Goal: Task Accomplishment & Management: Manage account settings

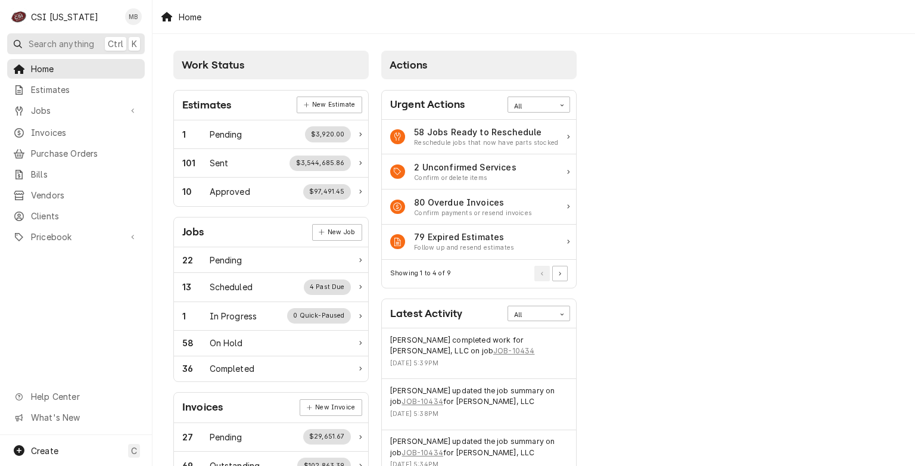
click at [85, 41] on span "Search anything" at bounding box center [62, 44] width 66 height 13
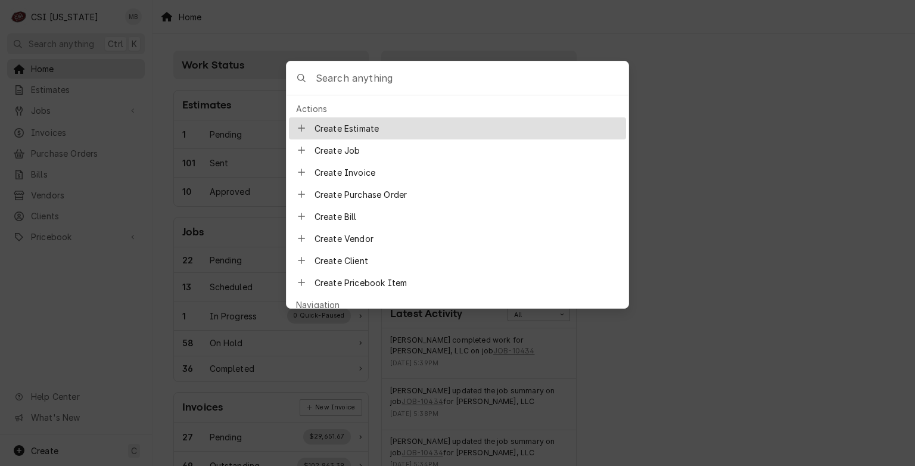
click at [336, 75] on input "Global Command Menu" at bounding box center [472, 77] width 313 height 33
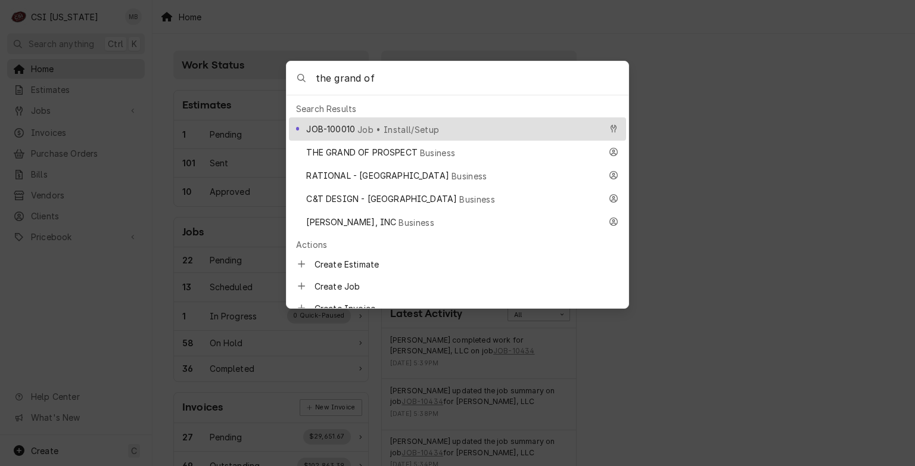
type input "the grand of"
click at [354, 123] on span "JOB-100010" at bounding box center [330, 129] width 49 height 13
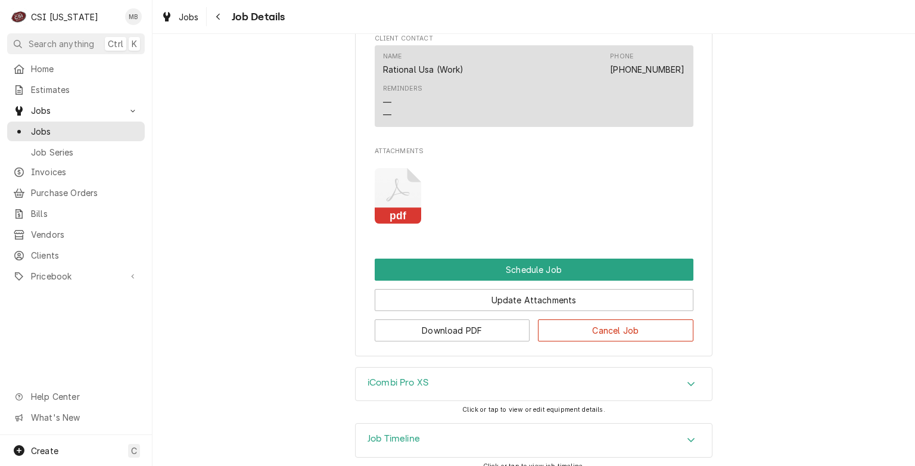
scroll to position [889, 0]
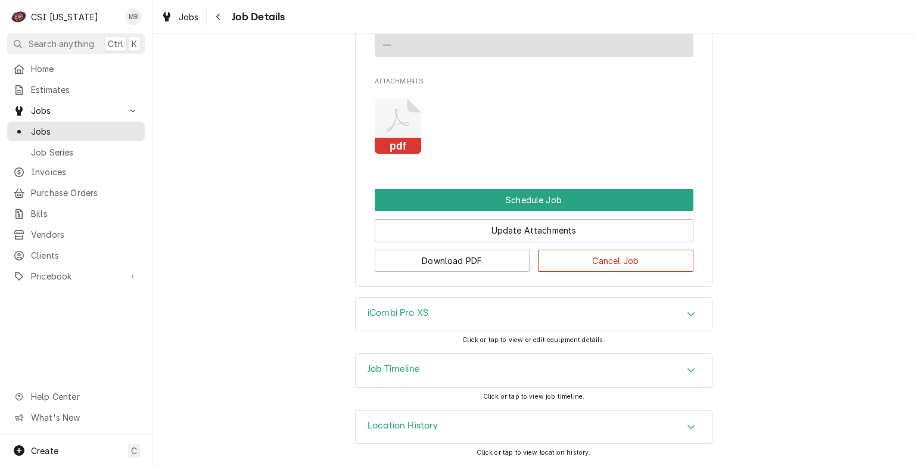
click at [422, 416] on div "Location History" at bounding box center [534, 426] width 356 height 33
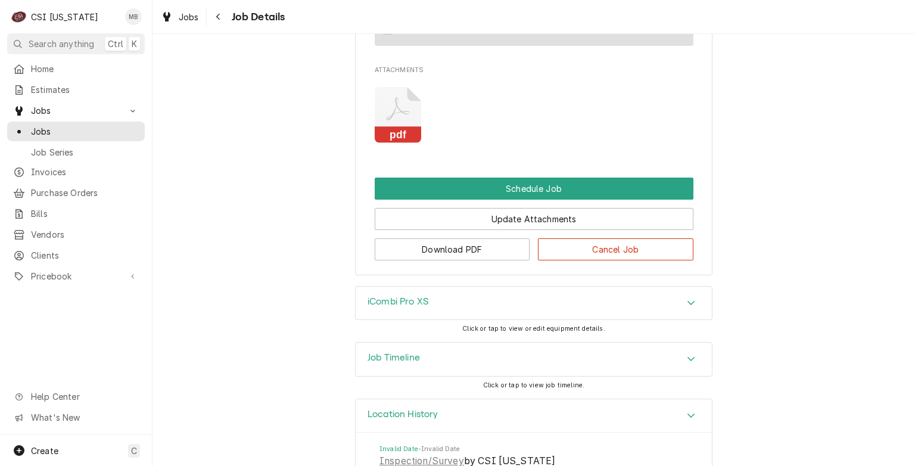
scroll to position [999, 0]
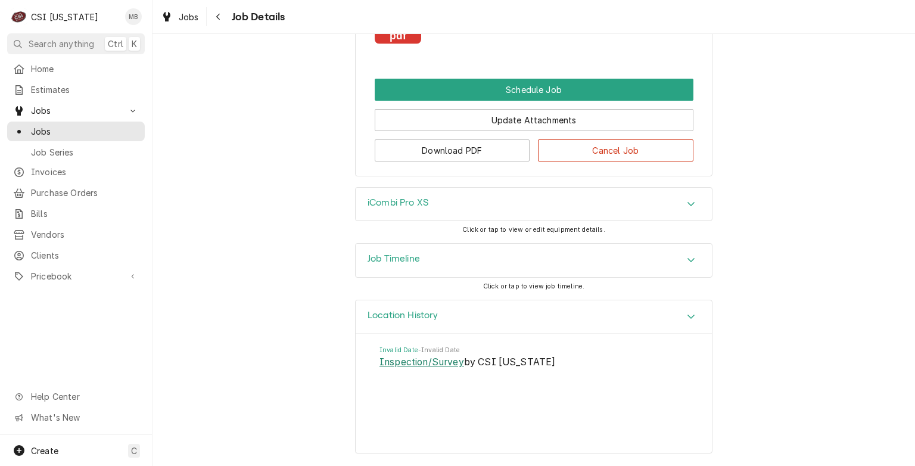
click at [422, 363] on link "Inspection/Survey" at bounding box center [422, 362] width 85 height 14
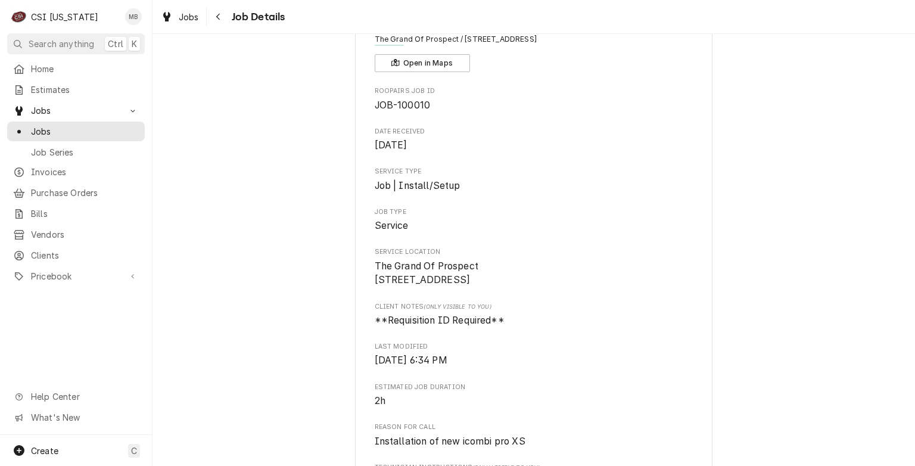
scroll to position [0, 0]
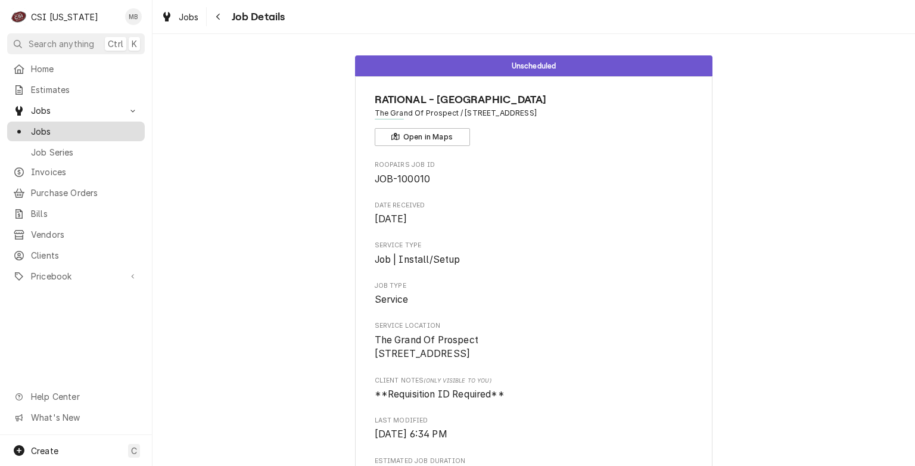
click at [36, 125] on span "Jobs" at bounding box center [85, 131] width 108 height 13
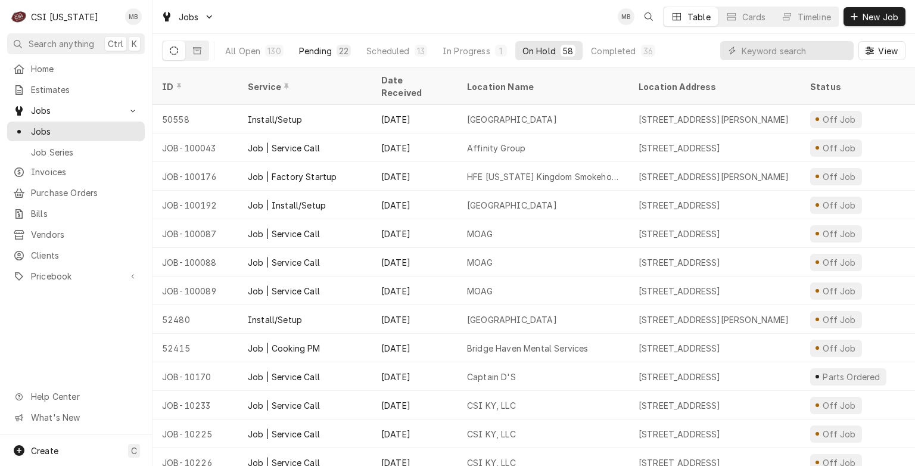
click at [326, 54] on div "Pending" at bounding box center [315, 51] width 33 height 13
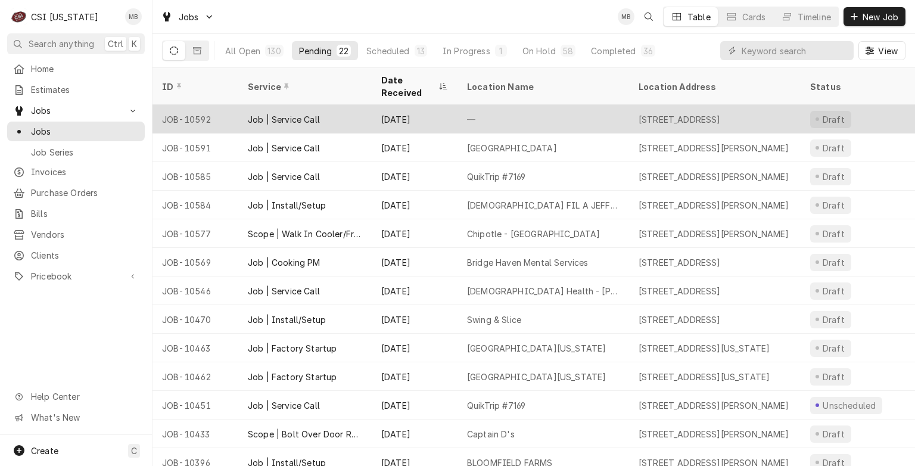
click at [310, 105] on div "Job | Service Call" at bounding box center [304, 119] width 133 height 29
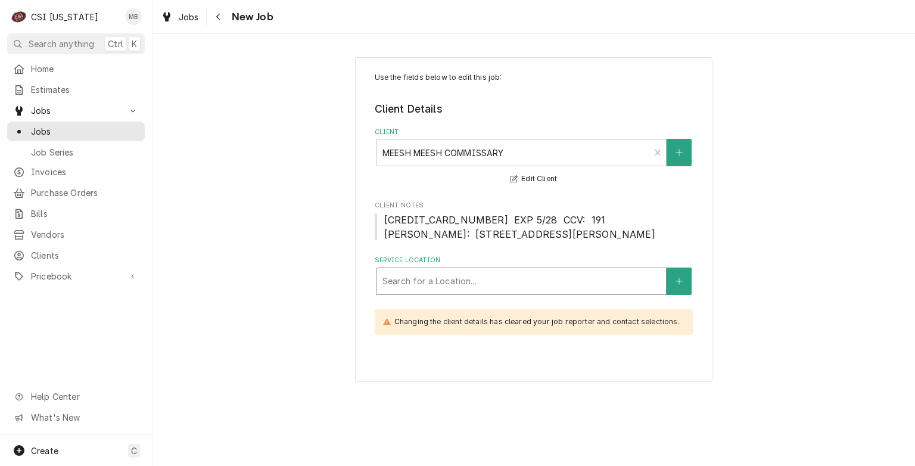
click at [639, 292] on div "Service Location" at bounding box center [521, 280] width 278 height 21
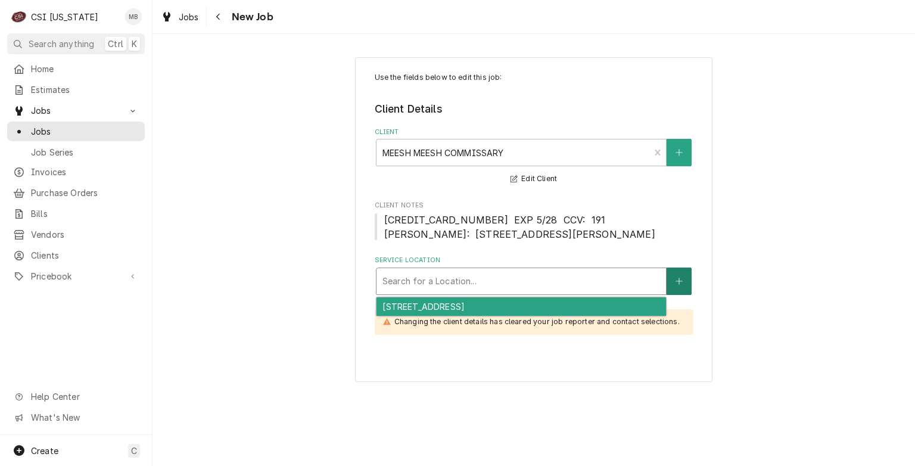
click at [679, 284] on icon "Create New Location" at bounding box center [679, 281] width 7 height 7
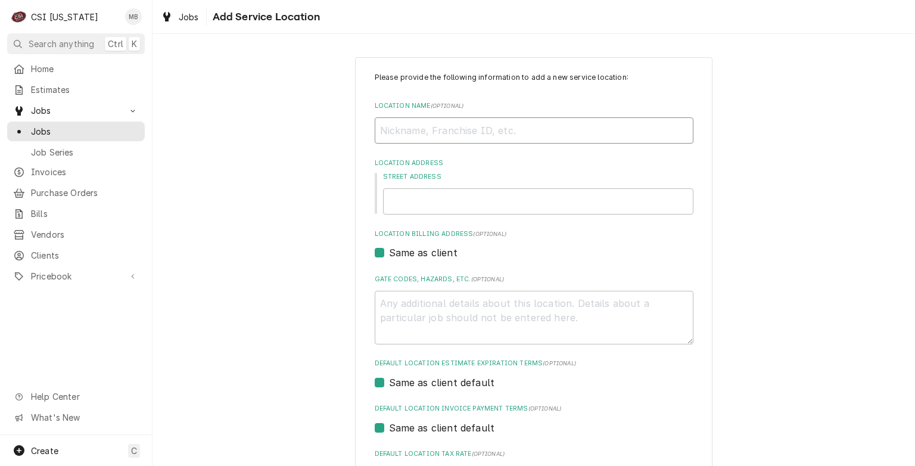
click at [420, 133] on input "Location Name ( optional )" at bounding box center [534, 130] width 319 height 26
type textarea "x"
type input "m"
type textarea "x"
type input "me"
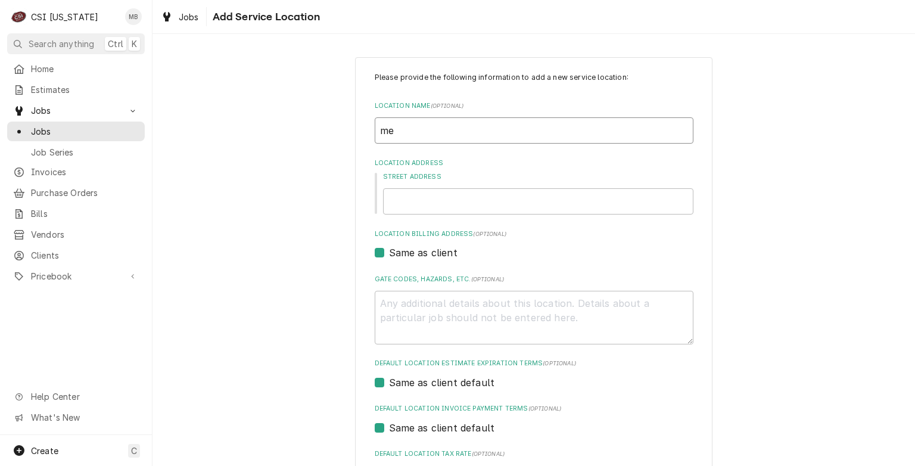
type textarea "x"
type input "mee"
type textarea "x"
type input "mees"
type textarea "x"
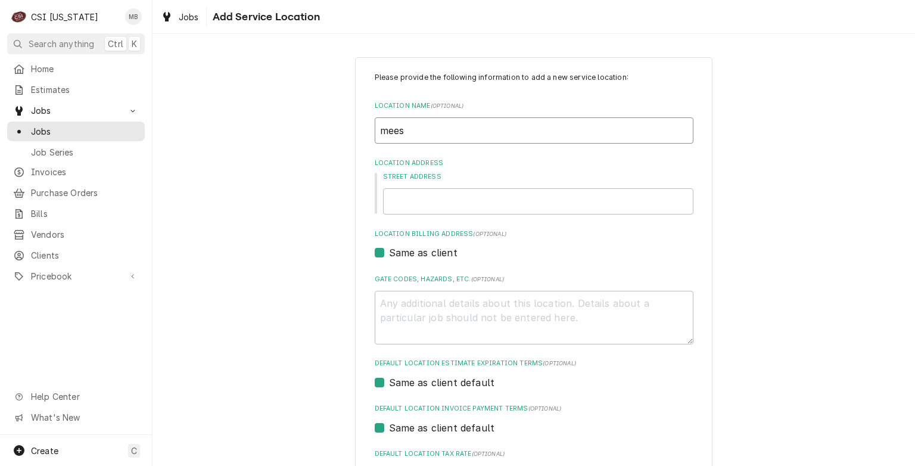
type input "meesh"
type textarea "x"
type input "meesh"
type textarea "x"
type input "meesh m"
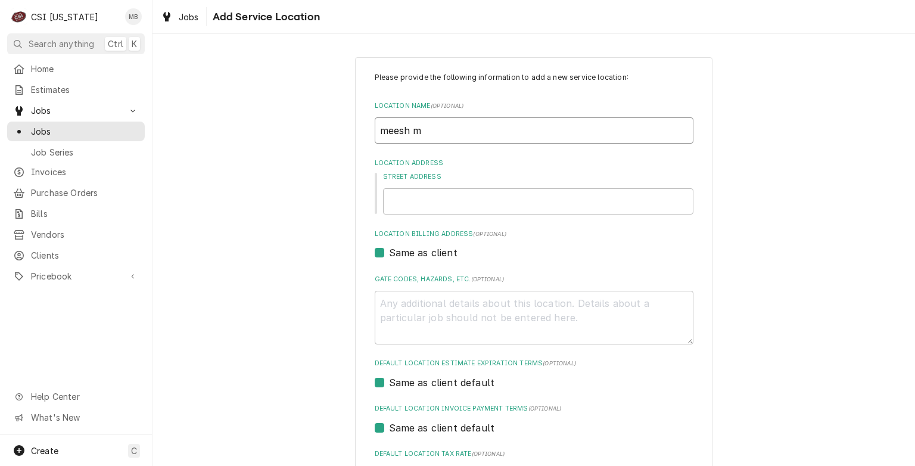
type textarea "x"
type input "meesh me"
type textarea "x"
type input "meesh mee"
type textarea "x"
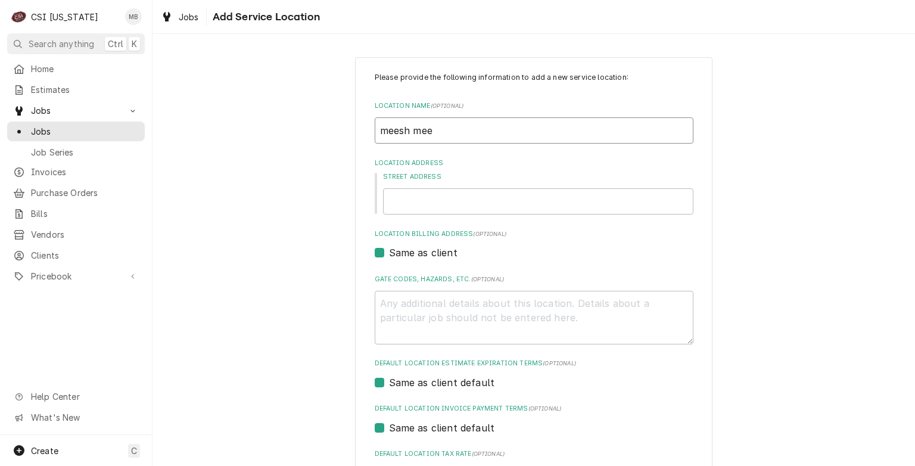
type input "meesh mees"
type textarea "x"
type input "meesh meesh"
type textarea "x"
type input "meesh mees"
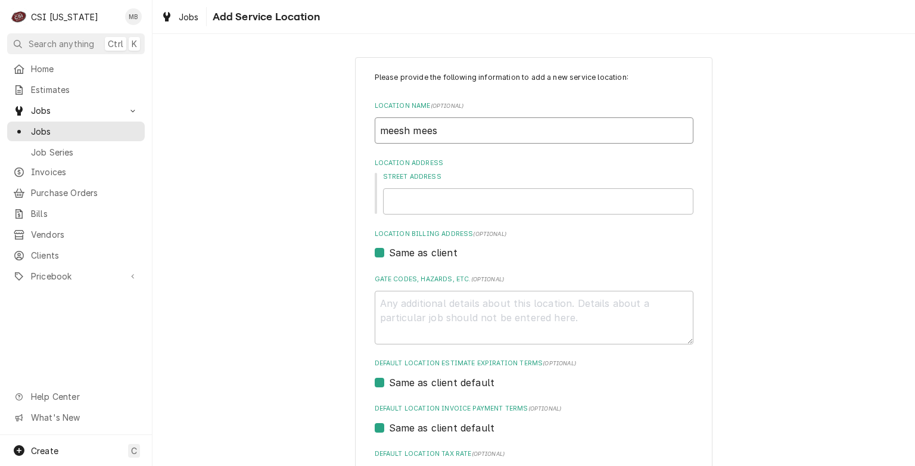
type textarea "x"
type input "meesh mee"
type textarea "x"
type input "meesh me"
type textarea "x"
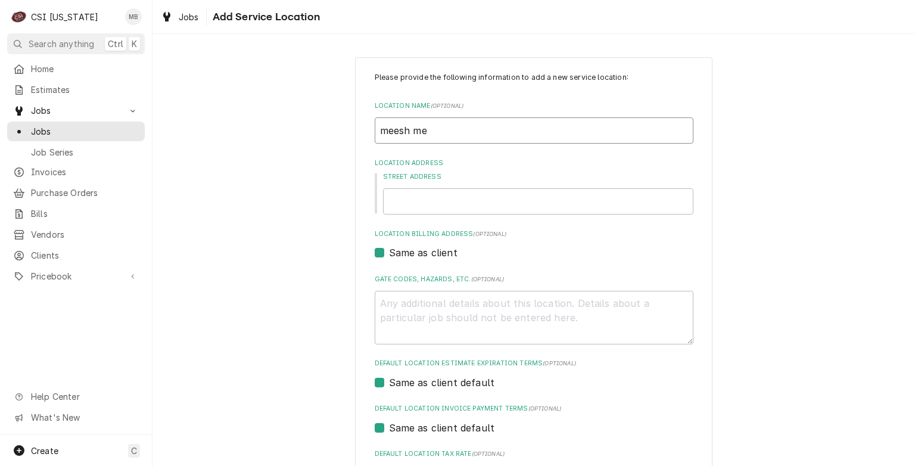
type input "meesh m"
type textarea "x"
type input "meesh"
type textarea "x"
type input "meesh"
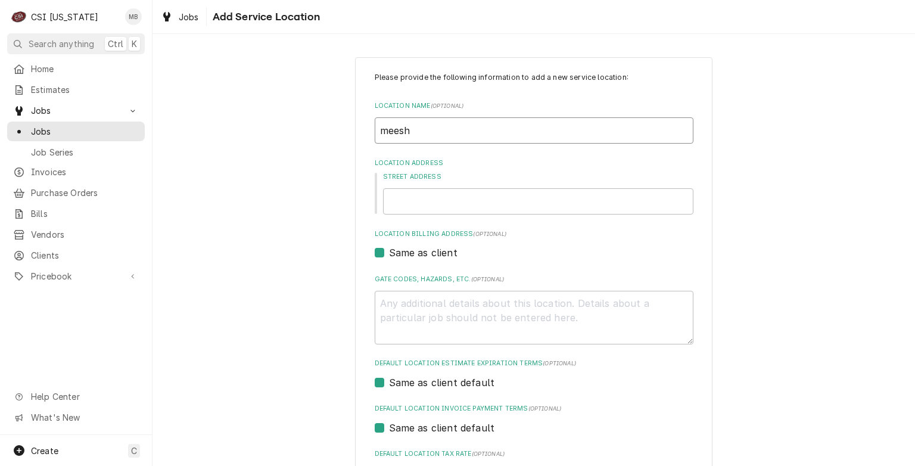
type textarea "x"
type input "mees"
type textarea "x"
type input "mee"
type textarea "x"
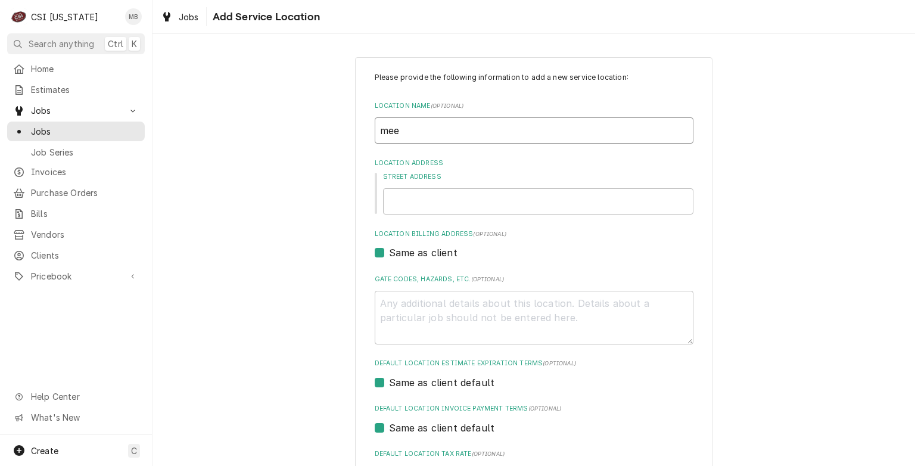
type input "me"
type textarea "x"
type input "m"
type textarea "x"
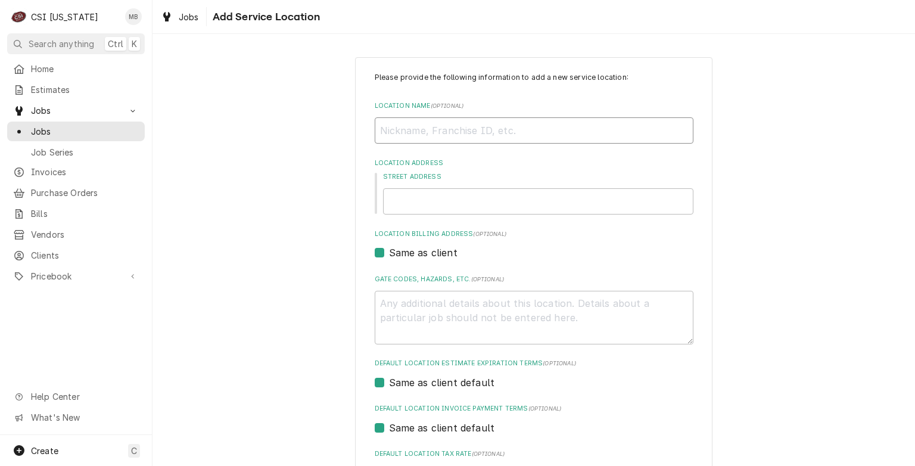
type input "M"
type textarea "x"
type input "ME"
type textarea "x"
type input "MEE"
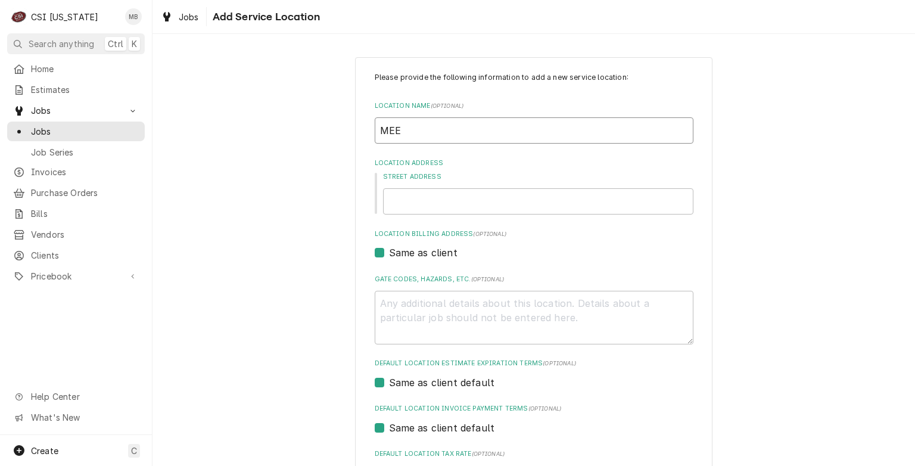
type textarea "x"
type input "MEES"
type textarea "x"
type input "MEESH"
type textarea "x"
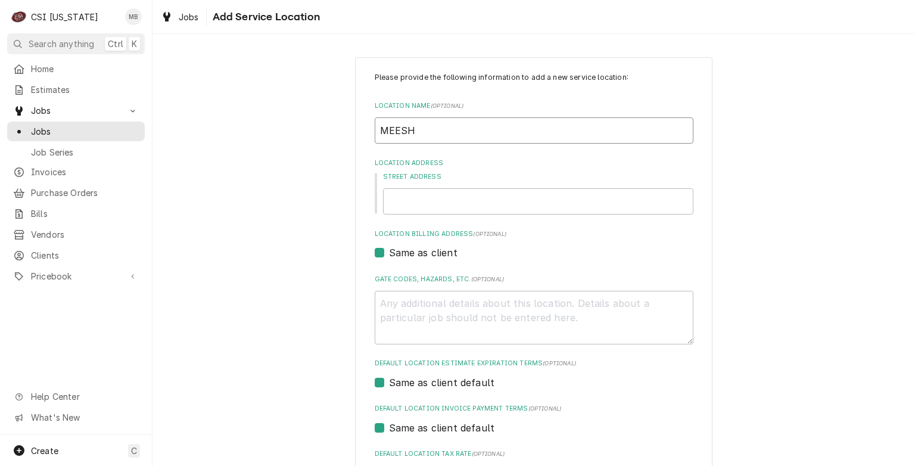
type input "MEESH"
type textarea "x"
type input "MEESH M"
type textarea "x"
type input "MEESH ME"
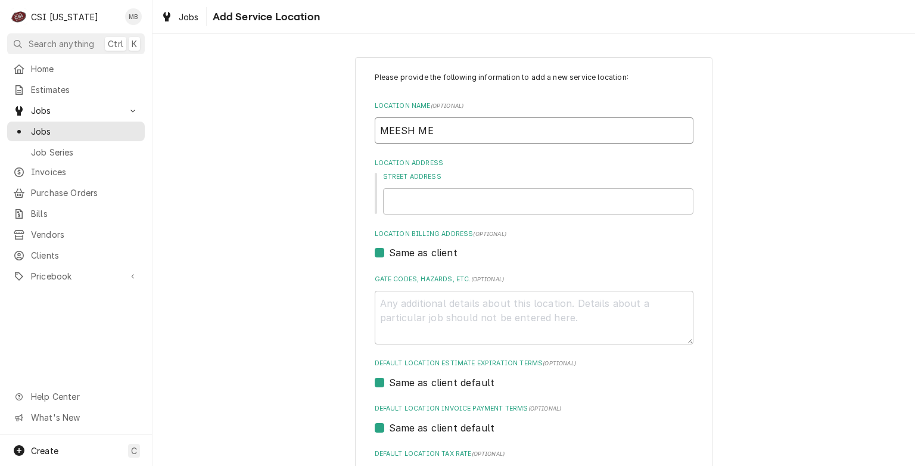
type textarea "x"
type input "MEESH MEE"
type textarea "x"
type input "MEESH MEES"
type textarea "x"
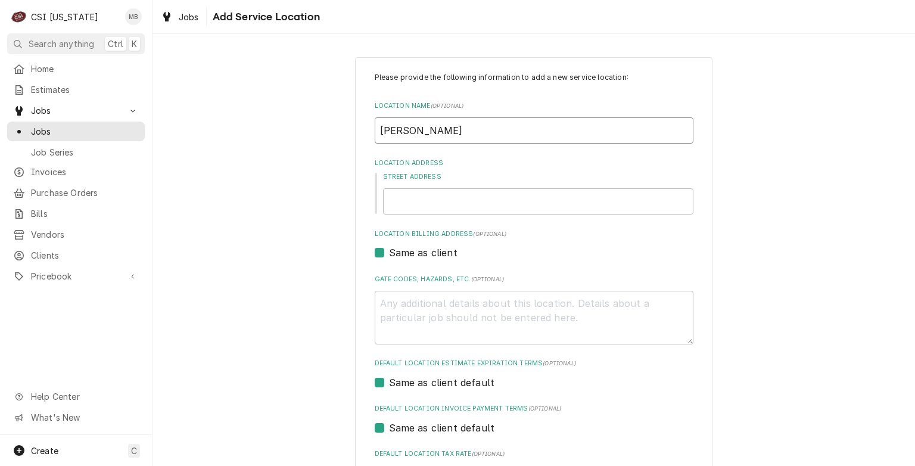
type input "MEESH MEESH"
type textarea "x"
type input "MEESH MEESH"
click at [424, 204] on input "Street Address" at bounding box center [538, 201] width 310 height 26
type textarea "x"
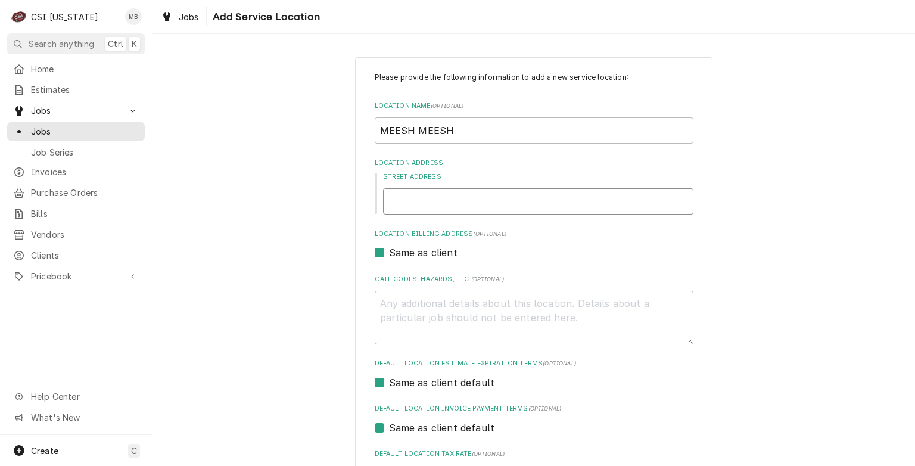
type input "1"
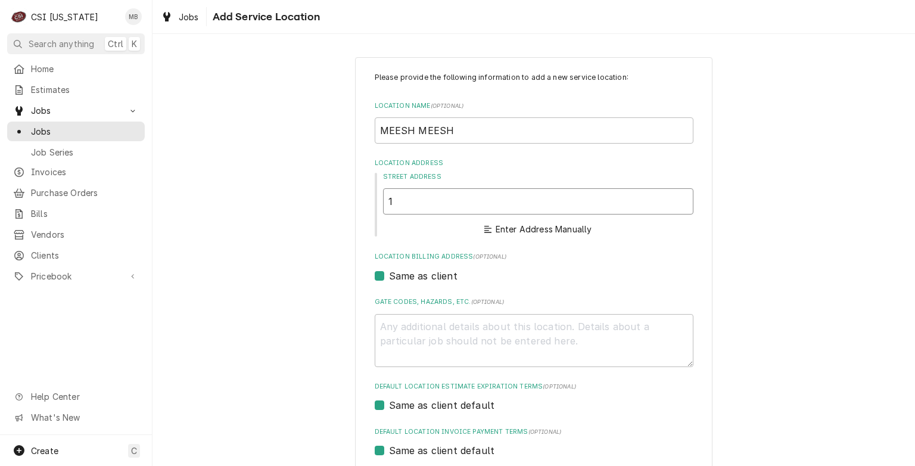
type textarea "x"
type input "14"
type textarea "x"
type input "141"
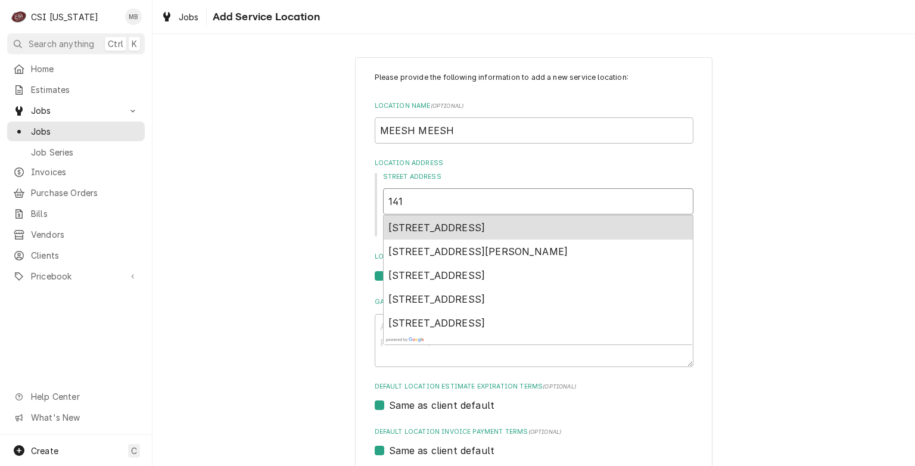
type textarea "x"
type input "141"
type textarea "x"
type input "141 N"
type textarea "x"
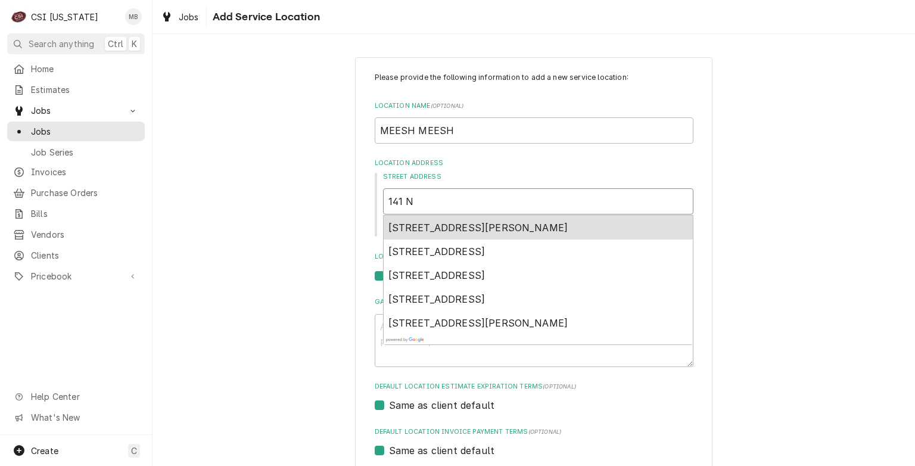
type input "141 N"
type textarea "x"
type input "141 N S"
type textarea "x"
type input "141 N SP"
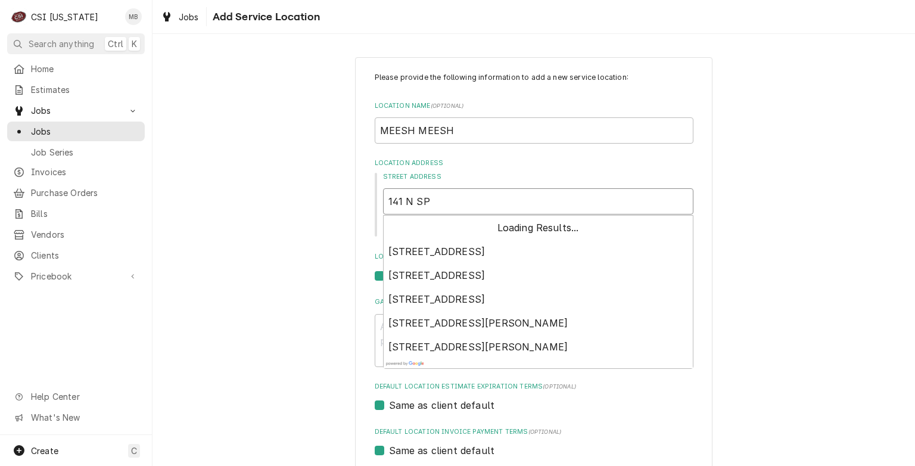
type textarea "x"
type input "141 N SPR"
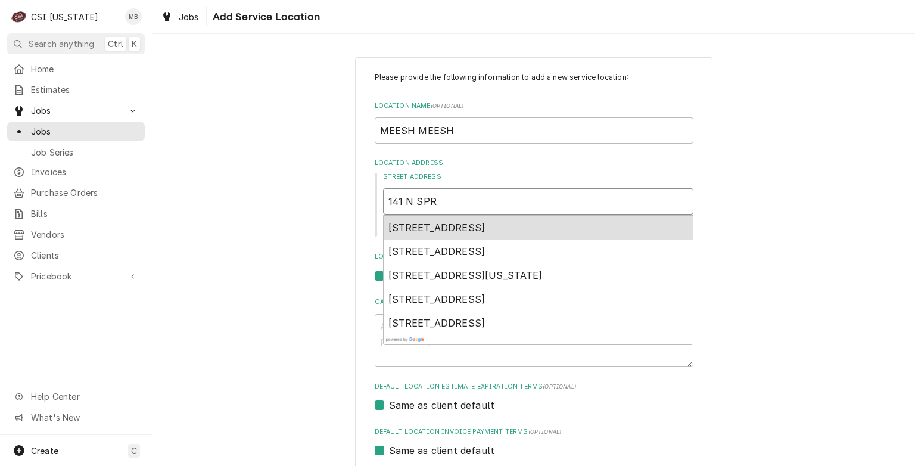
click at [424, 229] on span "141 North Spring Street, Louisville, KY, USA" at bounding box center [436, 228] width 97 height 12
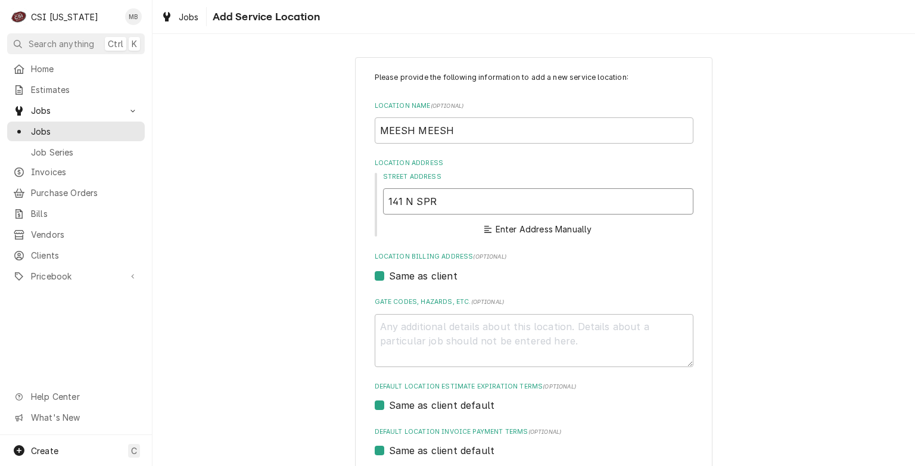
type textarea "x"
type input "141 N Spring St"
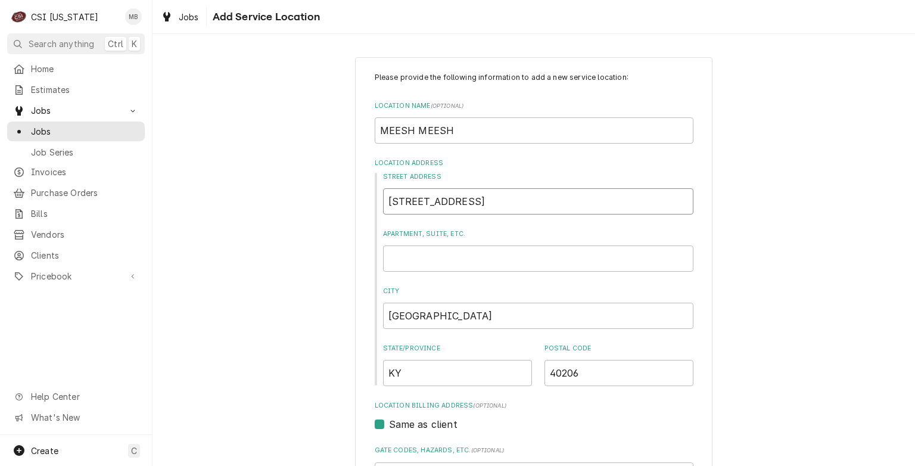
type textarea "x"
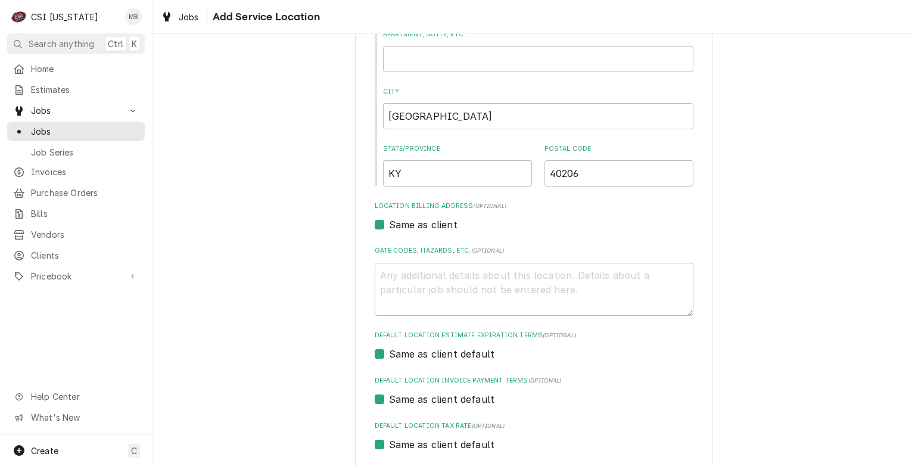
scroll to position [311, 0]
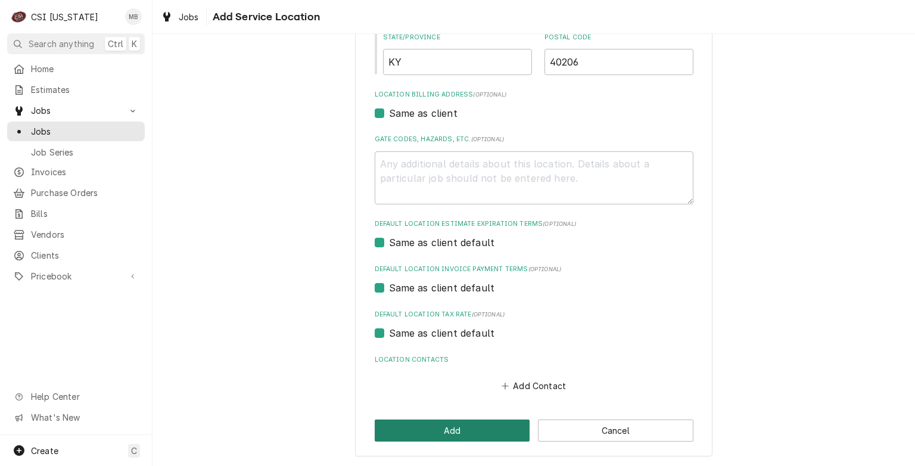
type input "141 N Spring St"
click at [449, 433] on button "Add" at bounding box center [452, 430] width 155 height 22
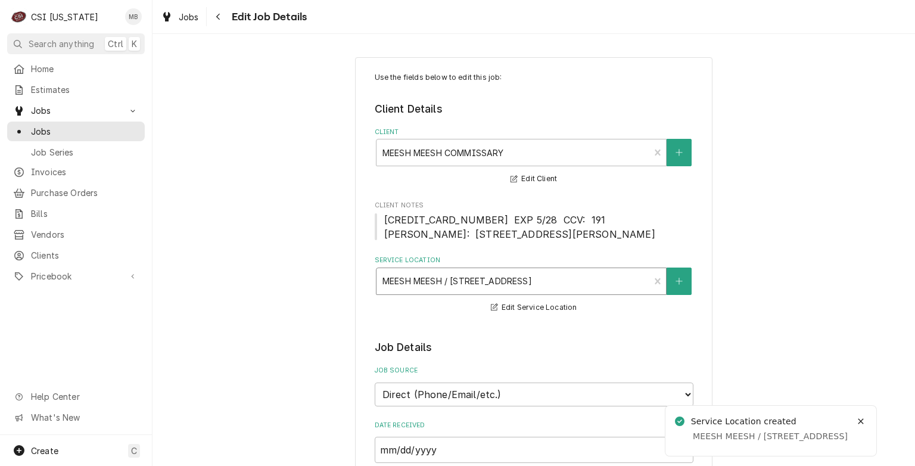
click at [468, 292] on div "Service Location" at bounding box center [513, 280] width 262 height 21
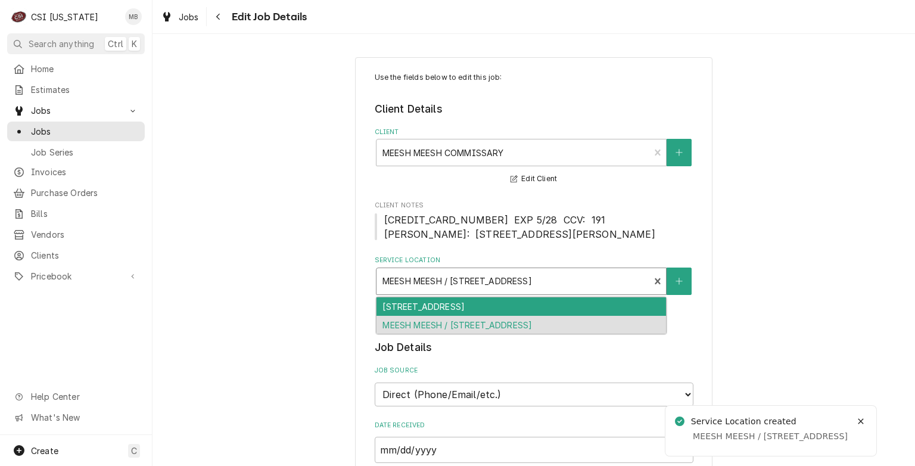
click at [468, 292] on div "Service Location" at bounding box center [513, 280] width 262 height 21
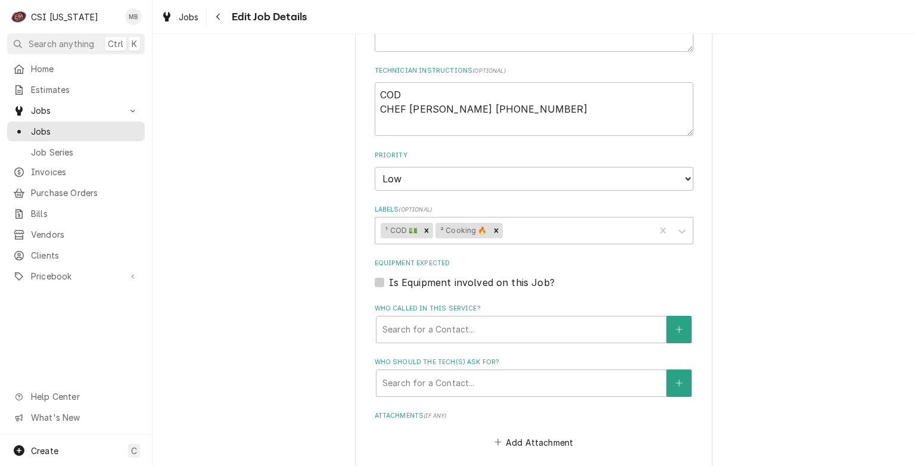
scroll to position [922, 0]
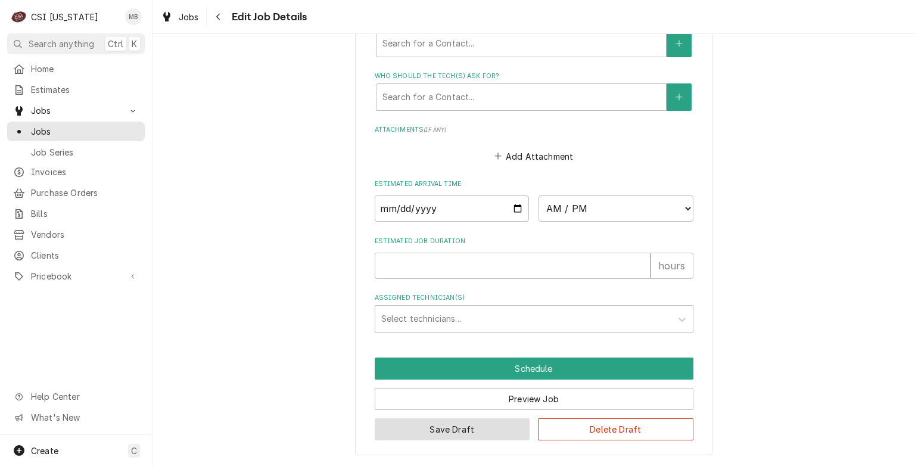
click at [498, 421] on button "Save Draft" at bounding box center [452, 429] width 155 height 22
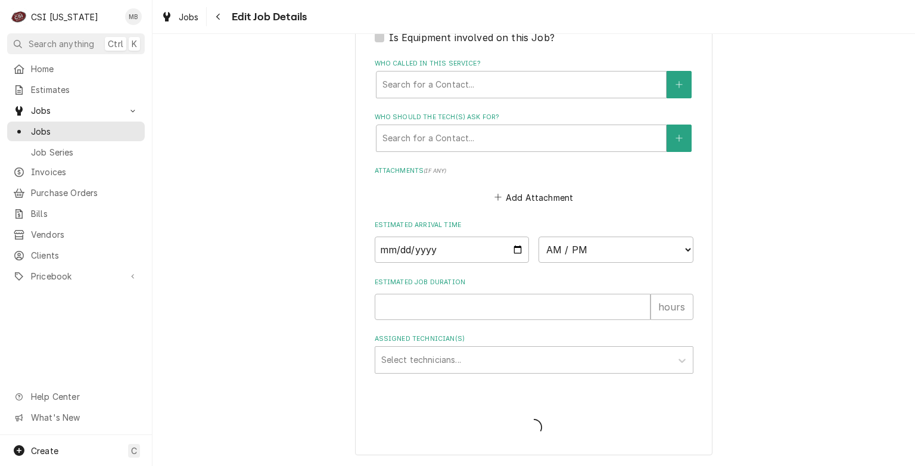
scroll to position [882, 0]
type textarea "x"
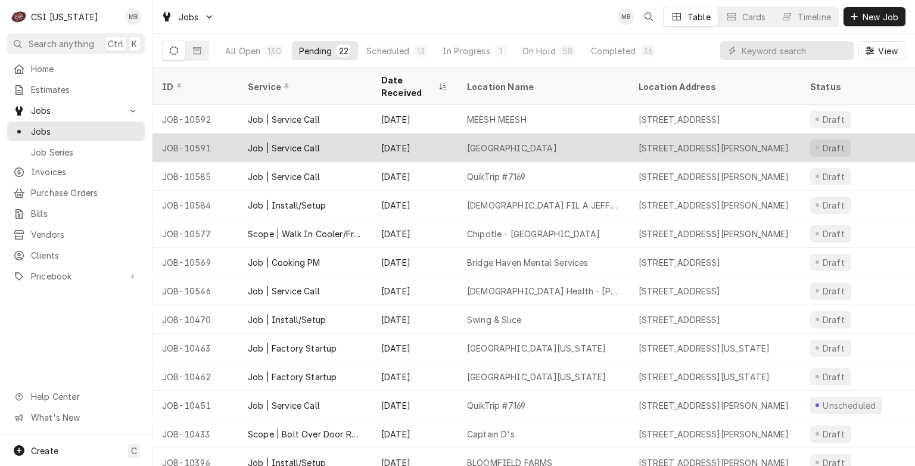
click at [410, 137] on div "Sep 9" at bounding box center [415, 147] width 86 height 29
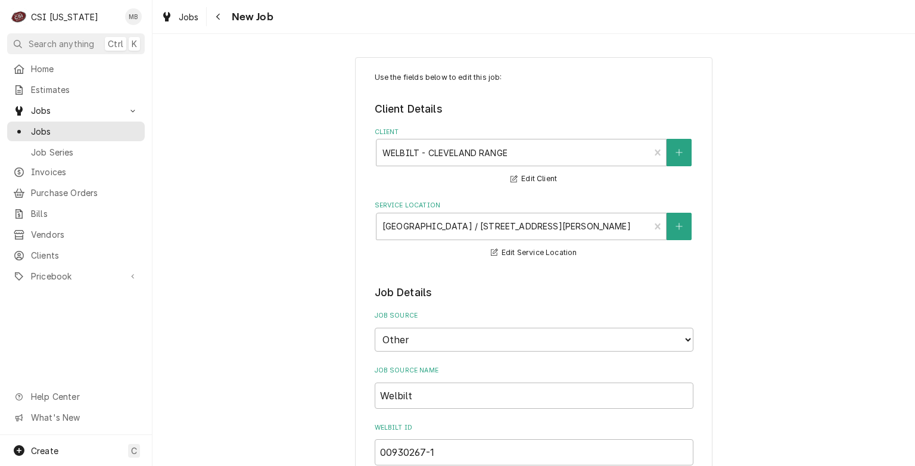
type textarea "x"
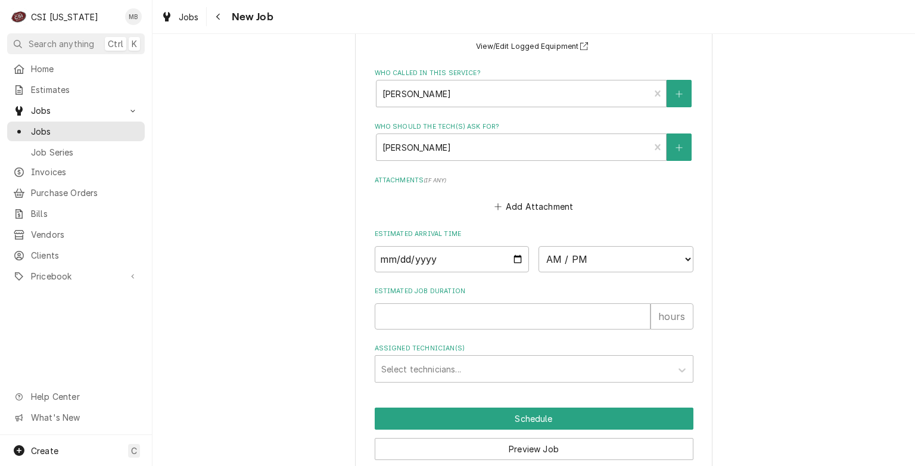
scroll to position [1256, 0]
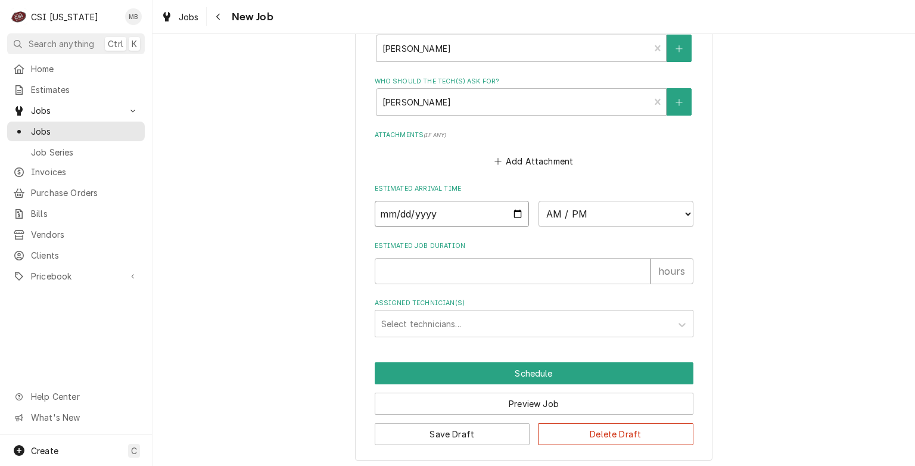
click at [509, 210] on input "Date" at bounding box center [452, 214] width 155 height 26
type input "[DATE]"
type textarea "x"
click at [688, 202] on select "AM / PM 6:00 AM 6:15 AM 6:30 AM 6:45 AM 7:00 AM 7:15 AM 7:30 AM 7:45 AM 8:00 AM…" at bounding box center [616, 214] width 155 height 26
select select "09:00:00"
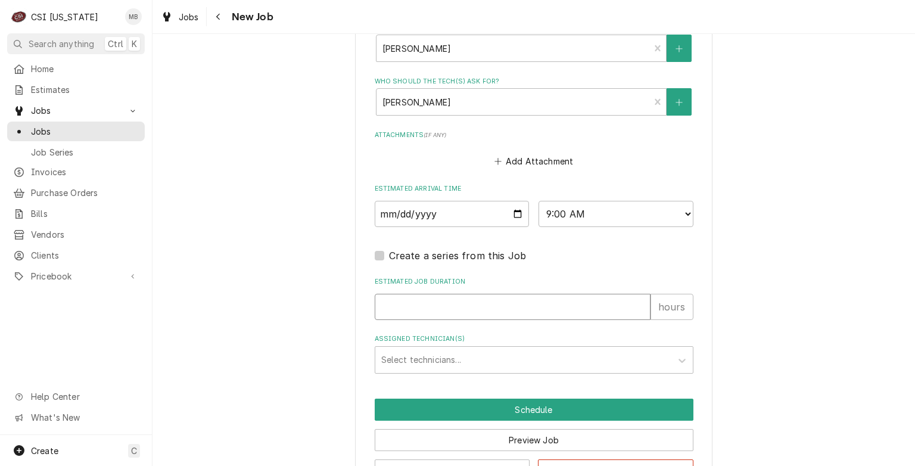
click at [515, 298] on input "Estimated Job Duration" at bounding box center [513, 307] width 276 height 26
type textarea "x"
type input "2"
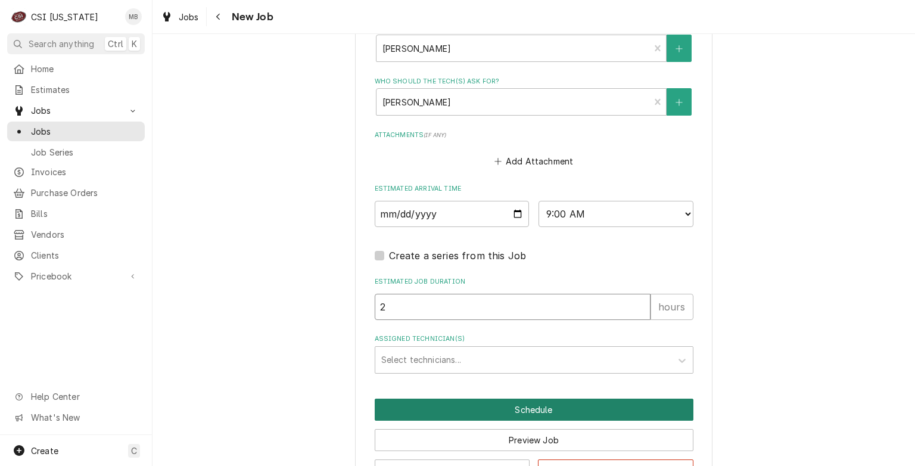
type textarea "x"
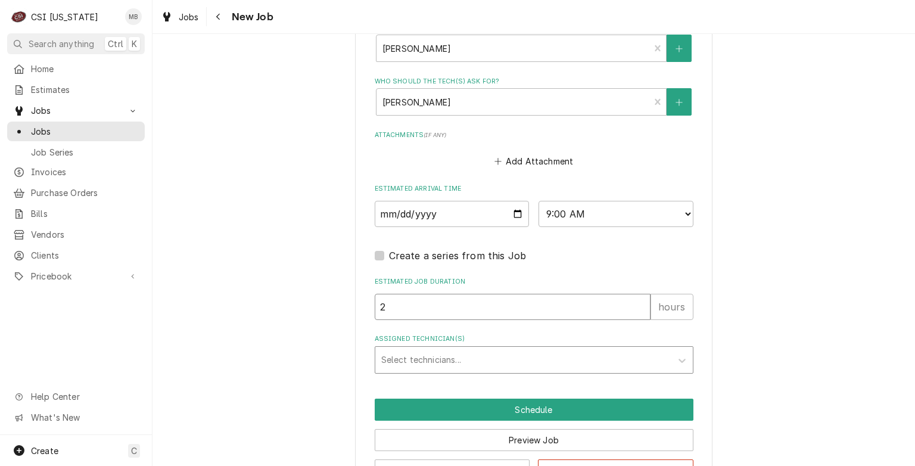
type input "2"
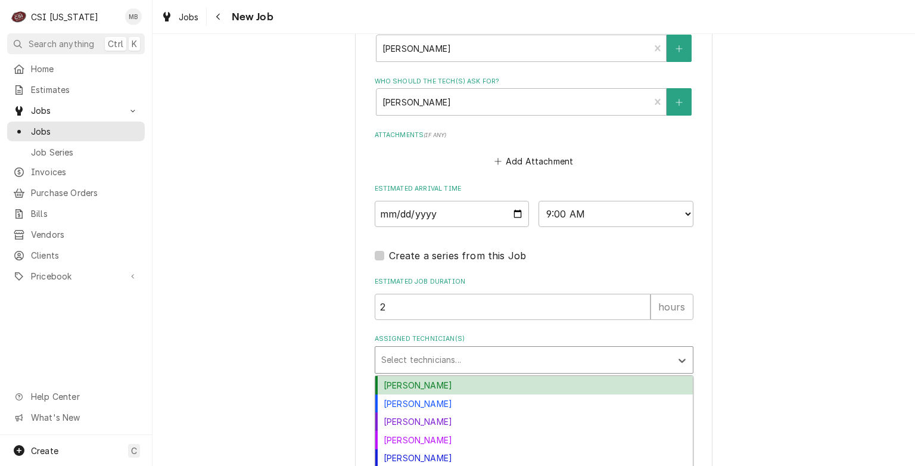
click at [487, 362] on div "Assigned Technician(s)" at bounding box center [523, 359] width 284 height 21
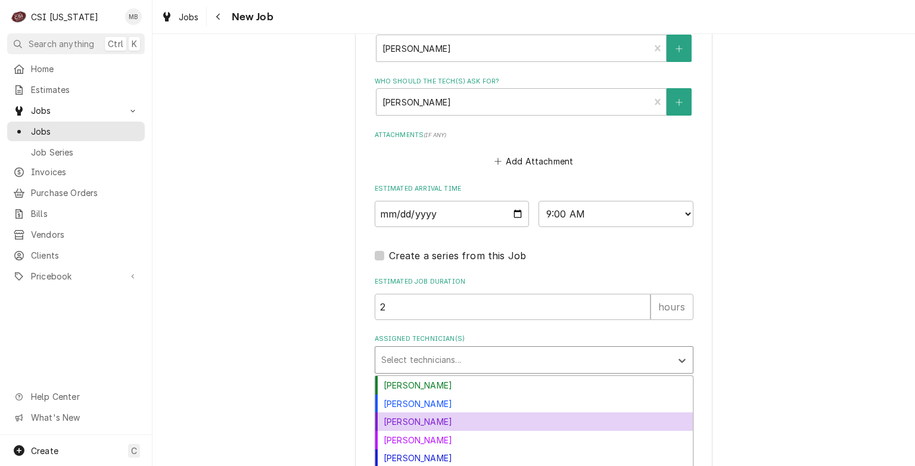
scroll to position [35, 0]
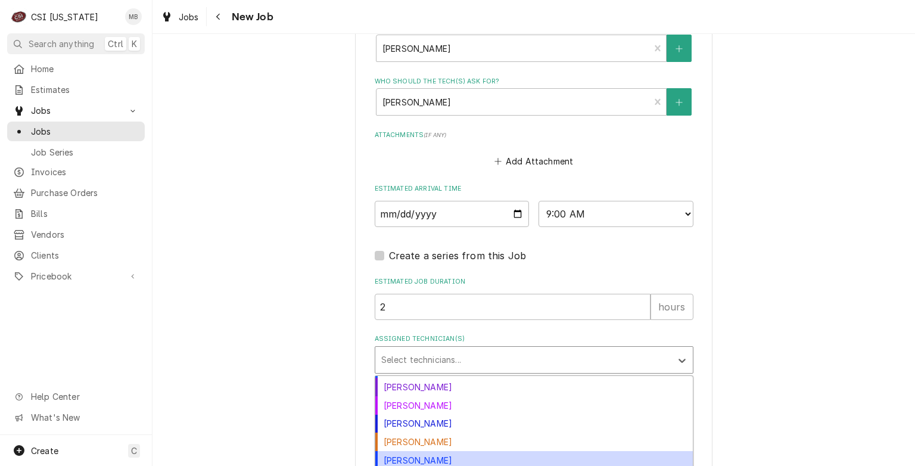
click at [434, 451] on div "[PERSON_NAME]" at bounding box center [534, 460] width 318 height 18
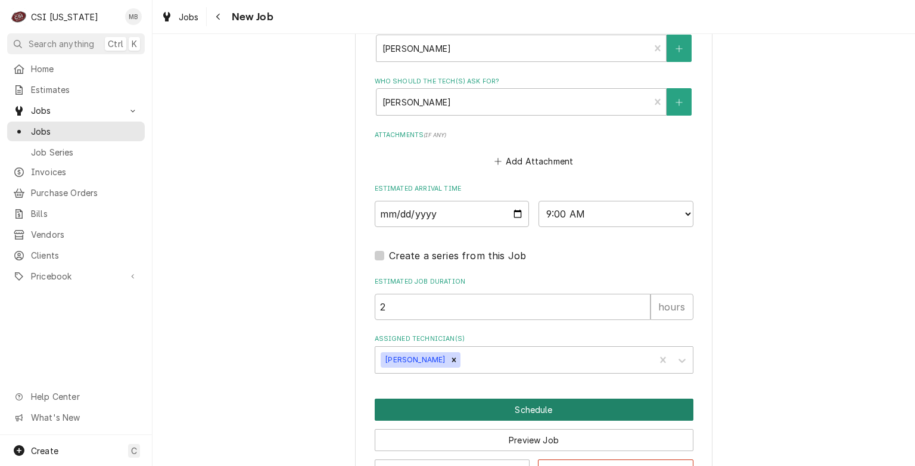
click at [503, 406] on button "Schedule" at bounding box center [534, 410] width 319 height 22
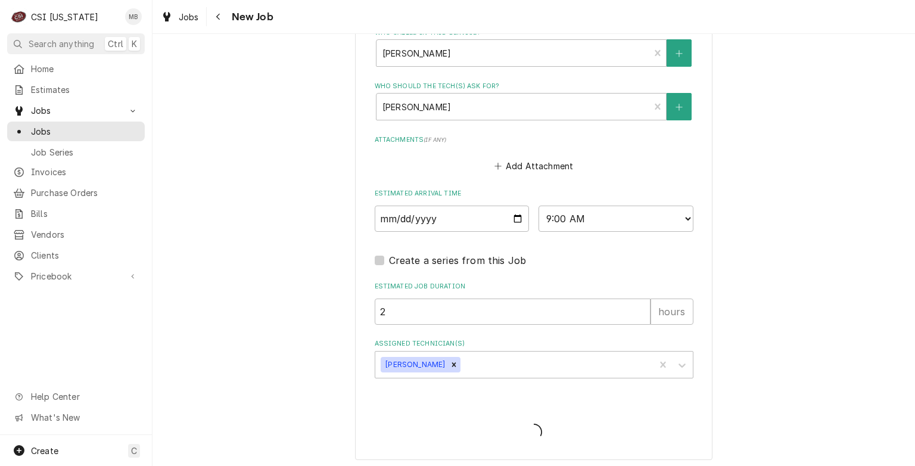
type textarea "x"
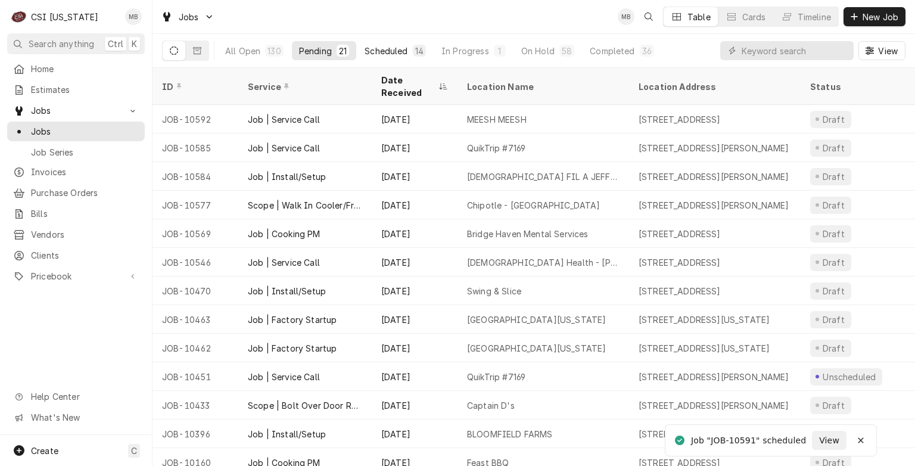
click at [381, 43] on button "Scheduled 14" at bounding box center [395, 50] width 76 height 19
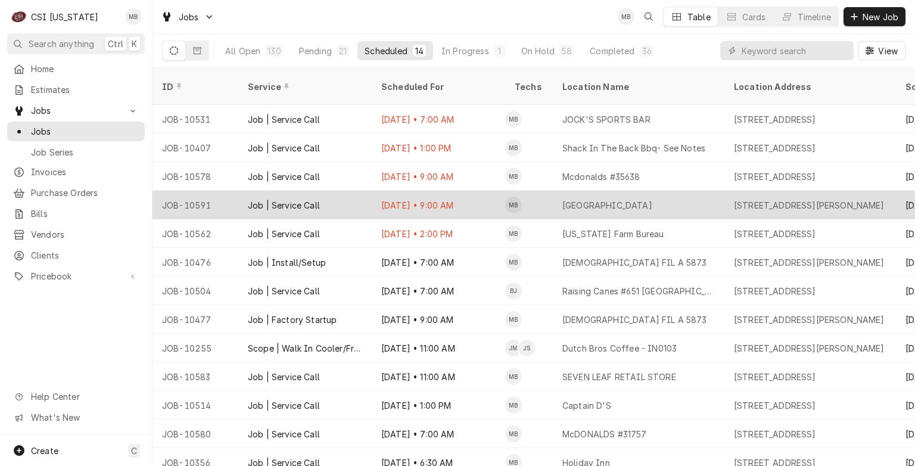
click at [372, 191] on div "Sep 9 • 9:00 AM" at bounding box center [438, 205] width 133 height 29
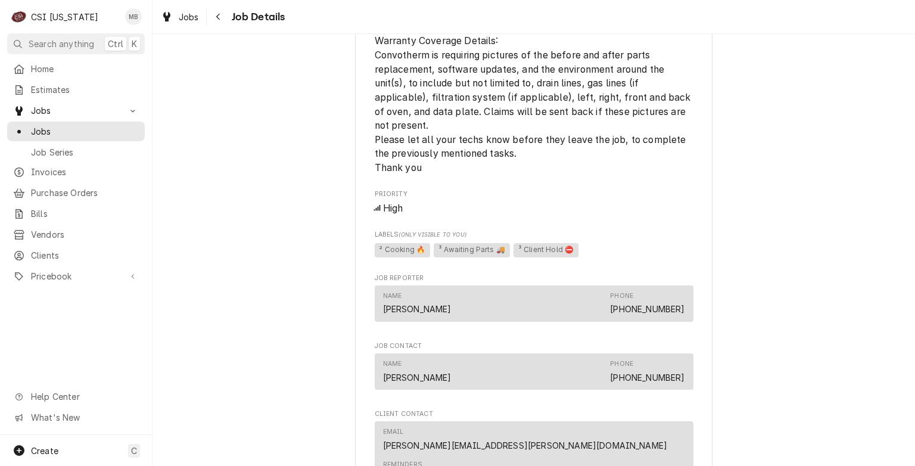
scroll to position [1177, 0]
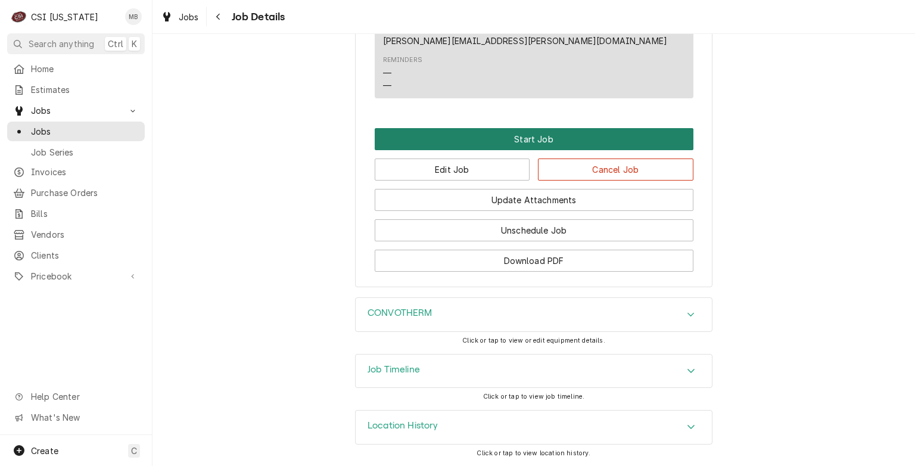
click at [514, 150] on button "Start Job" at bounding box center [534, 139] width 319 height 22
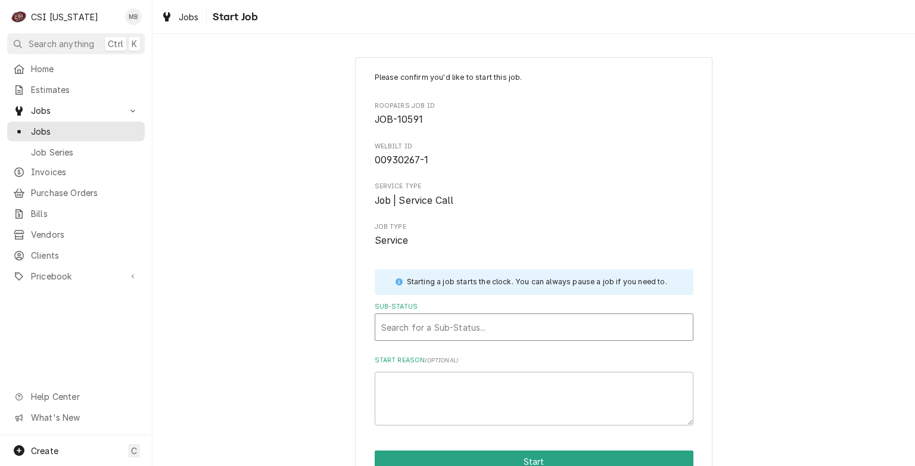
click at [506, 322] on div "Sub-Status" at bounding box center [534, 326] width 306 height 21
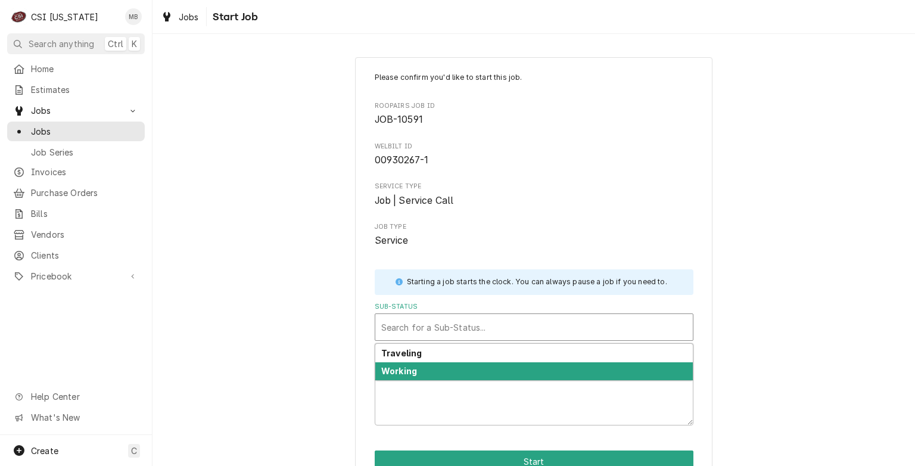
click at [496, 362] on div "Working" at bounding box center [534, 371] width 318 height 18
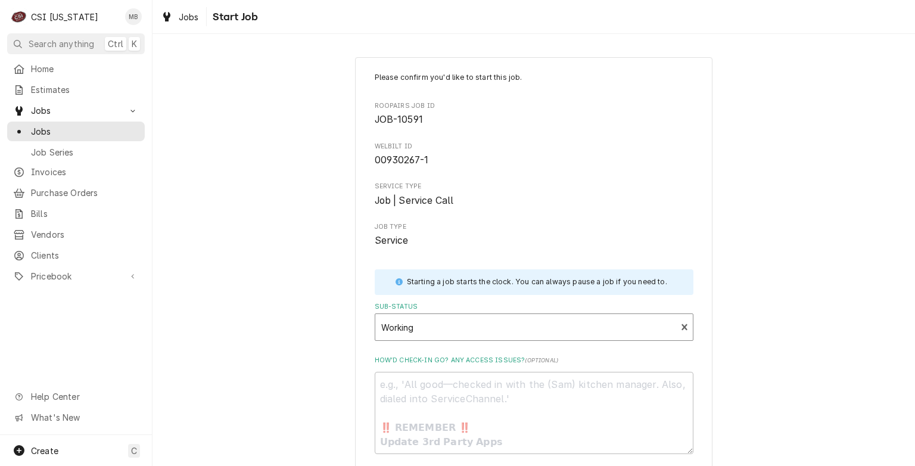
scroll to position [90, 0]
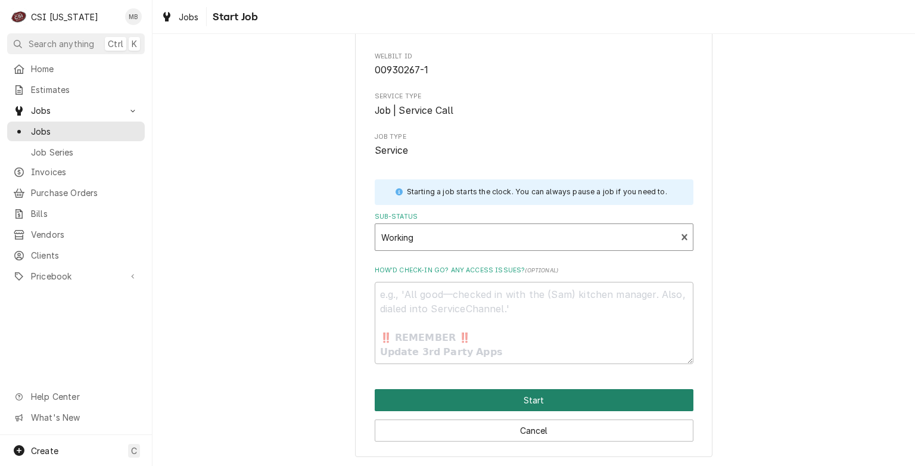
click at [500, 391] on button "Start" at bounding box center [534, 400] width 319 height 22
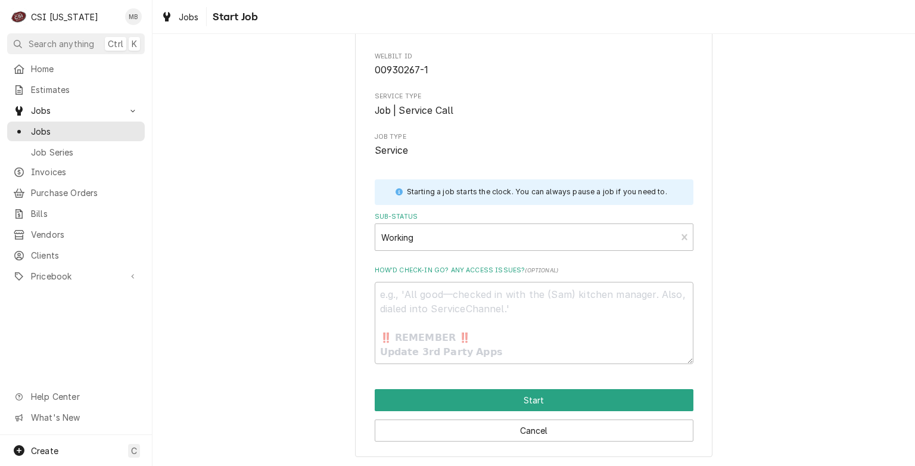
type textarea "x"
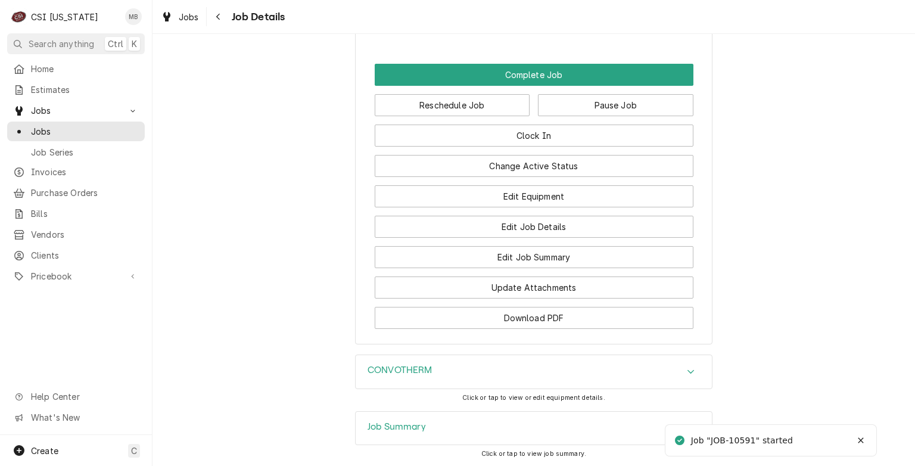
scroll to position [1311, 0]
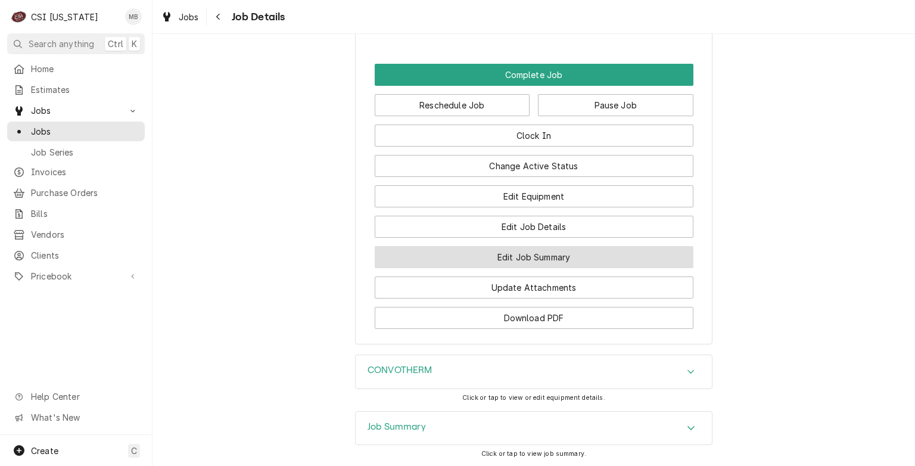
click at [531, 263] on button "Edit Job Summary" at bounding box center [534, 257] width 319 height 22
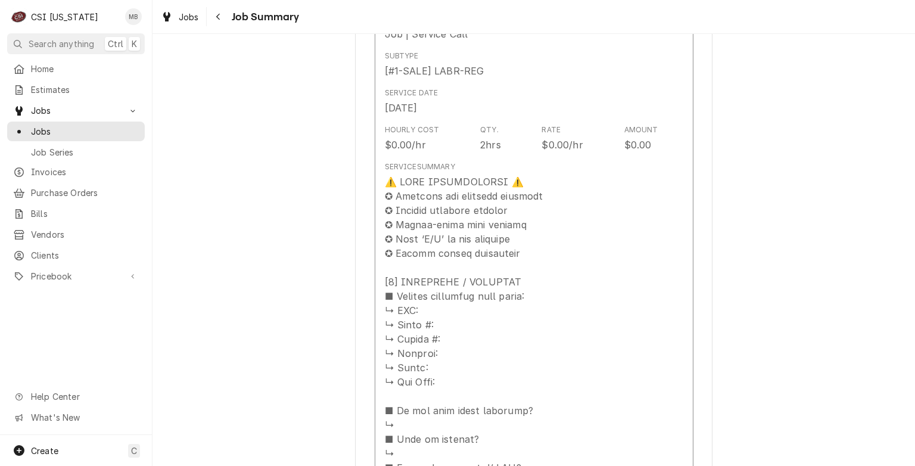
scroll to position [436, 0]
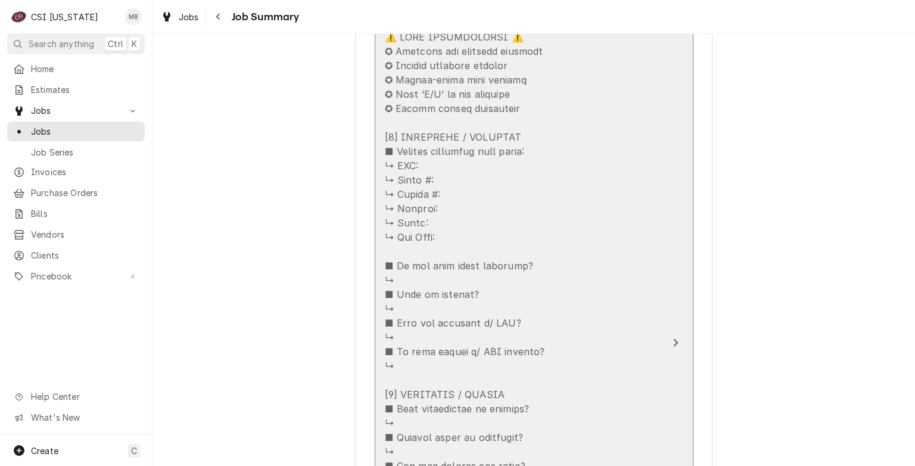
click at [531, 263] on div "Update Line Item" at bounding box center [468, 423] width 167 height 786
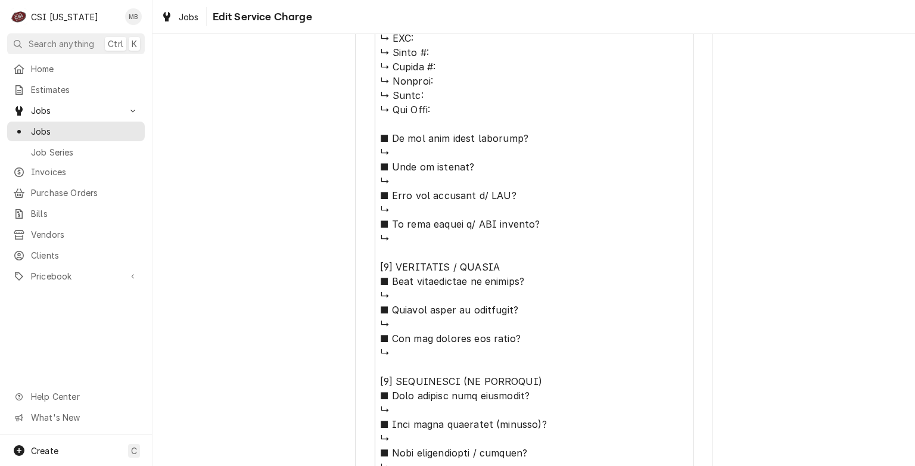
scroll to position [956, 0]
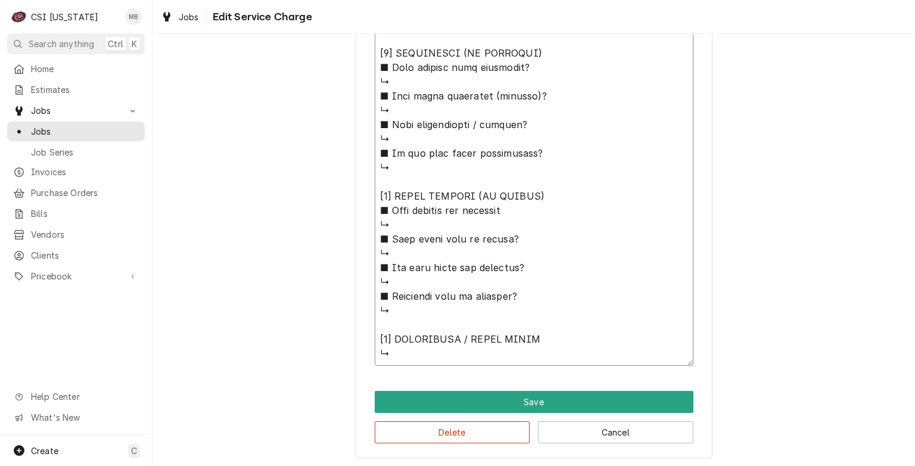
type textarea "x"
type textarea "⚠️ 𝗙𝗢𝗥𝗠 𝗜𝗡𝗦𝗧𝗥𝗨𝗖𝗧𝗜𝗢𝗡𝗦 ⚠️ ✪ 𝗖𝗼𝗺𝗽𝗹𝗲𝘁𝗲 𝗮𝗹𝗹 𝗿𝗲𝗹𝗲𝘃𝗮𝗻𝘁 𝘀𝗲𝗰𝘁𝗶𝗼𝗻𝘀 ✪ 𝗣𝗿𝗼𝘃𝗶𝗱𝗲 𝗱𝗲𝘁𝗮𝗶𝗹𝗲𝗱 𝗮𝗻𝘀…"
type textarea "x"
type textarea "⚠️ 𝗙𝗢𝗥𝗠 𝗜𝗡𝗦𝗧𝗥𝗨𝗖𝗧𝗜𝗢𝗡𝗦 ⚠️ ✪ 𝗖𝗼𝗺𝗽𝗹𝗲𝘁𝗲 𝗮𝗹𝗹 𝗿𝗲𝗹𝗲𝘃𝗮𝗻𝘁 𝘀𝗲𝗰𝘁𝗶𝗼𝗻𝘀 ✪ 𝗣𝗿𝗼𝘃𝗶𝗱𝗲 𝗱𝗲𝘁𝗮𝗶𝗹𝗲𝗱 𝗮𝗻𝘀…"
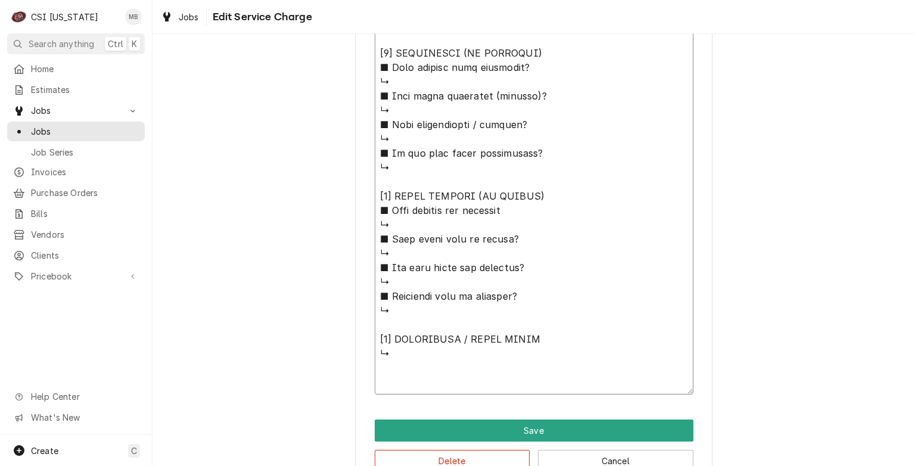
type textarea "x"
type textarea "⚠️ 𝗙𝗢𝗥𝗠 𝗜𝗡𝗦𝗧𝗥𝗨𝗖𝗧𝗜𝗢𝗡𝗦 ⚠️ ✪ 𝗖𝗼𝗺𝗽𝗹𝗲𝘁𝗲 𝗮𝗹𝗹 𝗿𝗲𝗹𝗲𝘃𝗮𝗻𝘁 𝘀𝗲𝗰𝘁𝗶𝗼𝗻𝘀 ✪ 𝗣𝗿𝗼𝘃𝗶𝗱𝗲 𝗱𝗲𝘁𝗮𝗶𝗹𝗲𝗱 𝗮𝗻𝘀…"
type textarea "x"
type textarea "⚠️ 𝗙𝗢𝗥𝗠 𝗜𝗡𝗦𝗧𝗥𝗨𝗖𝗧𝗜𝗢𝗡𝗦 ⚠️ ✪ 𝗖𝗼𝗺𝗽𝗹𝗲𝘁𝗲 𝗮𝗹𝗹 𝗿𝗲𝗹𝗲𝘃𝗮𝗻𝘁 𝘀𝗲𝗰𝘁𝗶𝗼𝗻𝘀 ✪ 𝗣𝗿𝗼𝘃𝗶𝗱𝗲 𝗱𝗲𝘁𝗮𝗶𝗹𝗲𝗱 𝗮𝗻𝘀…"
type textarea "x"
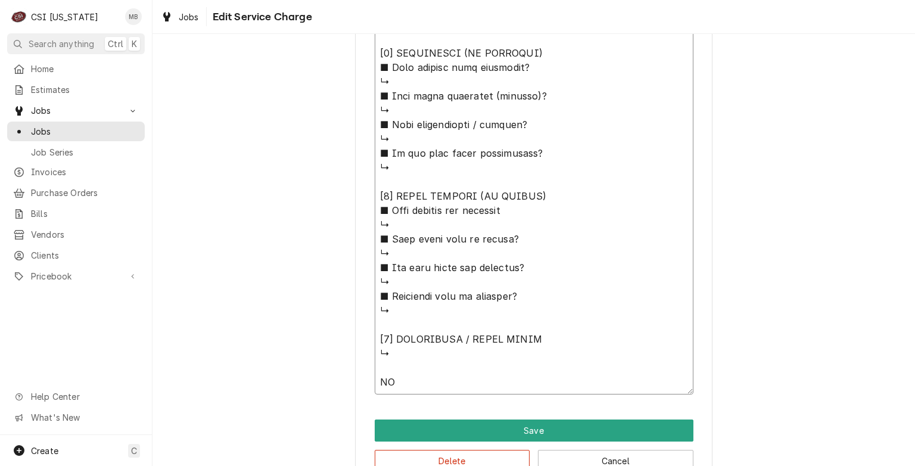
type textarea "⚠️ 𝗙𝗢𝗥𝗠 𝗜𝗡𝗦𝗧𝗥𝗨𝗖𝗧𝗜𝗢𝗡𝗦 ⚠️ ✪ 𝗖𝗼𝗺𝗽𝗹𝗲𝘁𝗲 𝗮𝗹𝗹 𝗿𝗲𝗹𝗲𝘃𝗮𝗻𝘁 𝘀𝗲𝗰𝘁𝗶𝗼𝗻𝘀 ✪ 𝗣𝗿𝗼𝘃𝗶𝗱𝗲 𝗱𝗲𝘁𝗮𝗶𝗹𝗲𝗱 𝗮𝗻𝘀…"
type textarea "x"
type textarea "⚠️ 𝗙𝗢𝗥𝗠 𝗜𝗡𝗦𝗧𝗥𝗨𝗖𝗧𝗜𝗢𝗡𝗦 ⚠️ ✪ 𝗖𝗼𝗺𝗽𝗹𝗲𝘁𝗲 𝗮𝗹𝗹 𝗿𝗲𝗹𝗲𝘃𝗮𝗻𝘁 𝘀𝗲𝗰𝘁𝗶𝗼𝗻𝘀 ✪ 𝗣𝗿𝗼𝘃𝗶𝗱𝗲 𝗱𝗲𝘁𝗮𝗶𝗹𝗲𝗱 𝗮𝗻𝘀…"
type textarea "x"
type textarea "⚠️ 𝗙𝗢𝗥𝗠 𝗜𝗡𝗦𝗧𝗥𝗨𝗖𝗧𝗜𝗢𝗡𝗦 ⚠️ ✪ 𝗖𝗼𝗺𝗽𝗹𝗲𝘁𝗲 𝗮𝗹𝗹 𝗿𝗲𝗹𝗲𝘃𝗮𝗻𝘁 𝘀𝗲𝗰𝘁𝗶𝗼𝗻𝘀 ✪ 𝗣𝗿𝗼𝘃𝗶𝗱𝗲 𝗱𝗲𝘁𝗮𝗶𝗹𝗲𝗱 𝗮𝗻𝘀…"
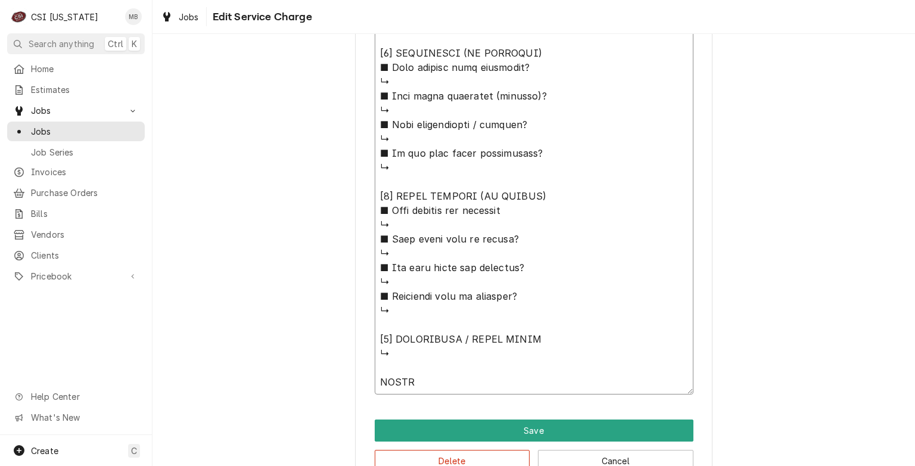
type textarea "x"
type textarea "⚠️ 𝗙𝗢𝗥𝗠 𝗜𝗡𝗦𝗧𝗥𝗨𝗖𝗧𝗜𝗢𝗡𝗦 ⚠️ ✪ 𝗖𝗼𝗺𝗽𝗹𝗲𝘁𝗲 𝗮𝗹𝗹 𝗿𝗲𝗹𝗲𝘃𝗮𝗻𝘁 𝘀𝗲𝗰𝘁𝗶𝗼𝗻𝘀 ✪ 𝗣𝗿𝗼𝘃𝗶𝗱𝗲 𝗱𝗲𝘁𝗮𝗶𝗹𝗲𝗱 𝗮𝗻𝘀…"
type textarea "x"
type textarea "⚠️ 𝗙𝗢𝗥𝗠 𝗜𝗡𝗦𝗧𝗥𝗨𝗖𝗧𝗜𝗢𝗡𝗦 ⚠️ ✪ 𝗖𝗼𝗺𝗽𝗹𝗲𝘁𝗲 𝗮𝗹𝗹 𝗿𝗲𝗹𝗲𝘃𝗮𝗻𝘁 𝘀𝗲𝗰𝘁𝗶𝗼𝗻𝘀 ✪ 𝗣𝗿𝗼𝘃𝗶𝗱𝗲 𝗱𝗲𝘁𝗮𝗶𝗹𝗲𝗱 𝗮𝗻𝘀…"
type textarea "x"
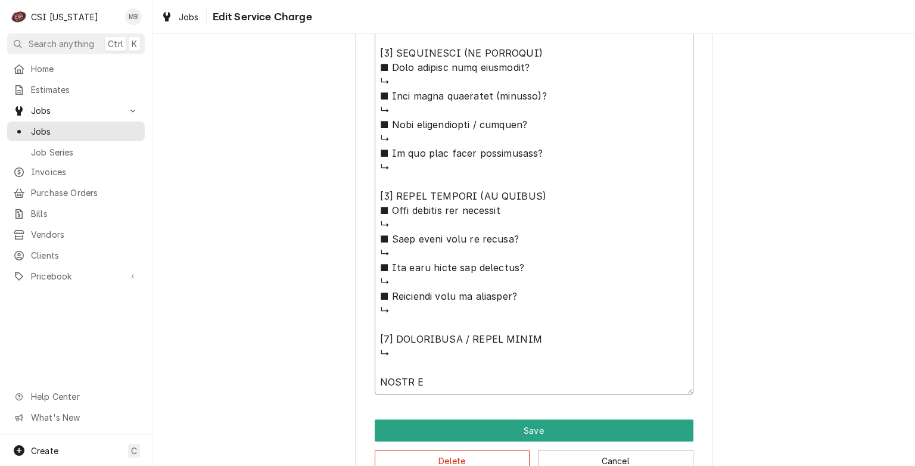
type textarea "⚠️ 𝗙𝗢𝗥𝗠 𝗜𝗡𝗦𝗧𝗥𝗨𝗖𝗧𝗜𝗢𝗡𝗦 ⚠️ ✪ 𝗖𝗼𝗺𝗽𝗹𝗲𝘁𝗲 𝗮𝗹𝗹 𝗿𝗲𝗹𝗲𝘃𝗮𝗻𝘁 𝘀𝗲𝗰𝘁𝗶𝗼𝗻𝘀 ✪ 𝗣𝗿𝗼𝘃𝗶𝗱𝗲 𝗱𝗲𝘁𝗮𝗶𝗹𝗲𝗱 𝗮𝗻𝘀…"
type textarea "x"
type textarea "⚠️ 𝗙𝗢𝗥𝗠 𝗜𝗡𝗦𝗧𝗥𝗨𝗖𝗧𝗜𝗢𝗡𝗦 ⚠️ ✪ 𝗖𝗼𝗺𝗽𝗹𝗲𝘁𝗲 𝗮𝗹𝗹 𝗿𝗲𝗹𝗲𝘃𝗮𝗻𝘁 𝘀𝗲𝗰𝘁𝗶𝗼𝗻𝘀 ✪ 𝗣𝗿𝗼𝘃𝗶𝗱𝗲 𝗱𝗲𝘁𝗮𝗶𝗹𝗲𝗱 𝗮𝗻𝘀…"
type textarea "x"
type textarea "⚠️ 𝗙𝗢𝗥𝗠 𝗜𝗡𝗦𝗧𝗥𝗨𝗖𝗧𝗜𝗢𝗡𝗦 ⚠️ ✪ 𝗖𝗼𝗺𝗽𝗹𝗲𝘁𝗲 𝗮𝗹𝗹 𝗿𝗲𝗹𝗲𝘃𝗮𝗻𝘁 𝘀𝗲𝗰𝘁𝗶𝗼𝗻𝘀 ✪ 𝗣𝗿𝗼𝘃𝗶𝗱𝗲 𝗱𝗲𝘁𝗮𝗶𝗹𝗲𝗱 𝗮𝗻𝘀…"
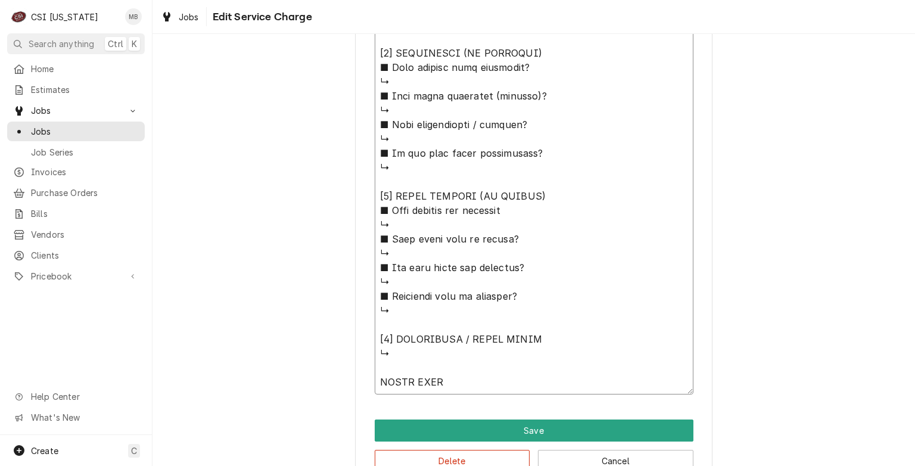
type textarea "x"
type textarea "⚠️ 𝗙𝗢𝗥𝗠 𝗜𝗡𝗦𝗧𝗥𝗨𝗖𝗧𝗜𝗢𝗡𝗦 ⚠️ ✪ 𝗖𝗼𝗺𝗽𝗹𝗲𝘁𝗲 𝗮𝗹𝗹 𝗿𝗲𝗹𝗲𝘃𝗮𝗻𝘁 𝘀𝗲𝗰𝘁𝗶𝗼𝗻𝘀 ✪ 𝗣𝗿𝗼𝘃𝗶𝗱𝗲 𝗱𝗲𝘁𝗮𝗶𝗹𝗲𝗱 𝗮𝗻𝘀…"
type textarea "x"
type textarea "⚠️ 𝗙𝗢𝗥𝗠 𝗜𝗡𝗦𝗧𝗥𝗨𝗖𝗧𝗜𝗢𝗡𝗦 ⚠️ ✪ 𝗖𝗼𝗺𝗽𝗹𝗲𝘁𝗲 𝗮𝗹𝗹 𝗿𝗲𝗹𝗲𝘃𝗮𝗻𝘁 𝘀𝗲𝗰𝘁𝗶𝗼𝗻𝘀 ✪ 𝗣𝗿𝗼𝘃𝗶𝗱𝗲 𝗱𝗲𝘁𝗮𝗶𝗹𝗲𝗱 𝗮𝗻𝘀…"
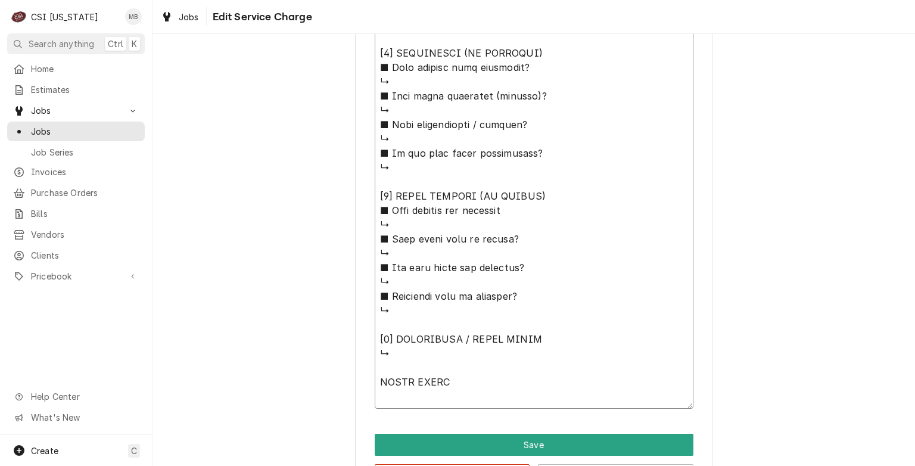
type textarea "x"
type textarea "⚠️ 𝗙𝗢𝗥𝗠 𝗜𝗡𝗦𝗧𝗥𝗨𝗖𝗧𝗜𝗢𝗡𝗦 ⚠️ ✪ 𝗖𝗼𝗺𝗽𝗹𝗲𝘁𝗲 𝗮𝗹𝗹 𝗿𝗲𝗹𝗲𝘃𝗮𝗻𝘁 𝘀𝗲𝗰𝘁𝗶𝗼𝗻𝘀 ✪ 𝗣𝗿𝗼𝘃𝗶𝗱𝗲 𝗱𝗲𝘁𝗮𝗶𝗹𝗲𝗱 𝗮𝗻𝘀…"
type textarea "x"
type textarea "⚠️ 𝗙𝗢𝗥𝗠 𝗜𝗡𝗦𝗧𝗥𝗨𝗖𝗧𝗜𝗢𝗡𝗦 ⚠️ ✪ 𝗖𝗼𝗺𝗽𝗹𝗲𝘁𝗲 𝗮𝗹𝗹 𝗿𝗲𝗹𝗲𝘃𝗮𝗻𝘁 𝘀𝗲𝗰𝘁𝗶𝗼𝗻𝘀 ✪ 𝗣𝗿𝗼𝘃𝗶𝗱𝗲 𝗱𝗲𝘁𝗮𝗶𝗹𝗲𝗱 𝗮𝗻𝘀…"
type textarea "x"
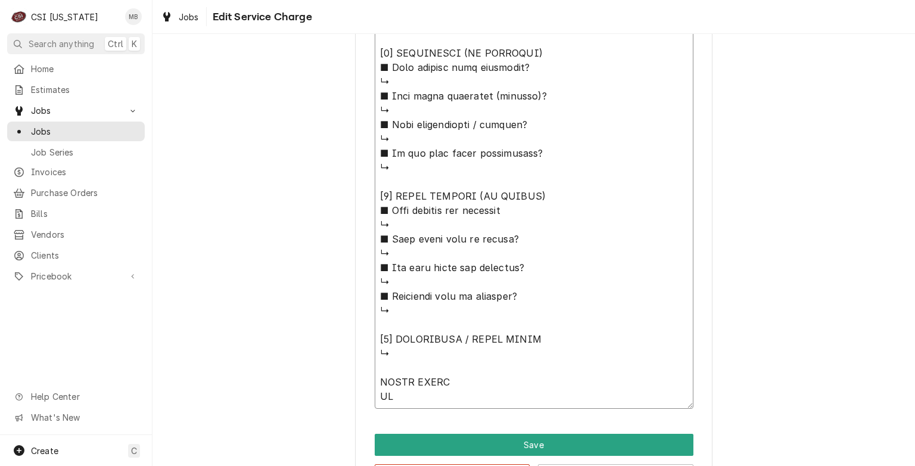
type textarea "⚠️ 𝗙𝗢𝗥𝗠 𝗜𝗡𝗦𝗧𝗥𝗨𝗖𝗧𝗜𝗢𝗡𝗦 ⚠️ ✪ 𝗖𝗼𝗺𝗽𝗹𝗲𝘁𝗲 𝗮𝗹𝗹 𝗿𝗲𝗹𝗲𝘃𝗮𝗻𝘁 𝘀𝗲𝗰𝘁𝗶𝗼𝗻𝘀 ✪ 𝗣𝗿𝗼𝘃𝗶𝗱𝗲 𝗱𝗲𝘁𝗮𝗶𝗹𝗲𝗱 𝗮𝗻𝘀…"
type textarea "x"
type textarea "⚠️ 𝗙𝗢𝗥𝗠 𝗜𝗡𝗦𝗧𝗥𝗨𝗖𝗧𝗜𝗢𝗡𝗦 ⚠️ ✪ 𝗖𝗼𝗺𝗽𝗹𝗲𝘁𝗲 𝗮𝗹𝗹 𝗿𝗲𝗹𝗲𝘃𝗮𝗻𝘁 𝘀𝗲𝗰𝘁𝗶𝗼𝗻𝘀 ✪ 𝗣𝗿𝗼𝘃𝗶𝗱𝗲 𝗱𝗲𝘁𝗮𝗶𝗹𝗲𝗱 𝗮𝗻𝘀…"
type textarea "x"
type textarea "⚠️ 𝗙𝗢𝗥𝗠 𝗜𝗡𝗦𝗧𝗥𝗨𝗖𝗧𝗜𝗢𝗡𝗦 ⚠️ ✪ 𝗖𝗼𝗺𝗽𝗹𝗲𝘁𝗲 𝗮𝗹𝗹 𝗿𝗲𝗹𝗲𝘃𝗮𝗻𝘁 𝘀𝗲𝗰𝘁𝗶𝗼𝗻𝘀 ✪ 𝗣𝗿𝗼𝘃𝗶𝗱𝗲 𝗱𝗲𝘁𝗮𝗶𝗹𝗲𝗱 𝗮𝗻𝘀…"
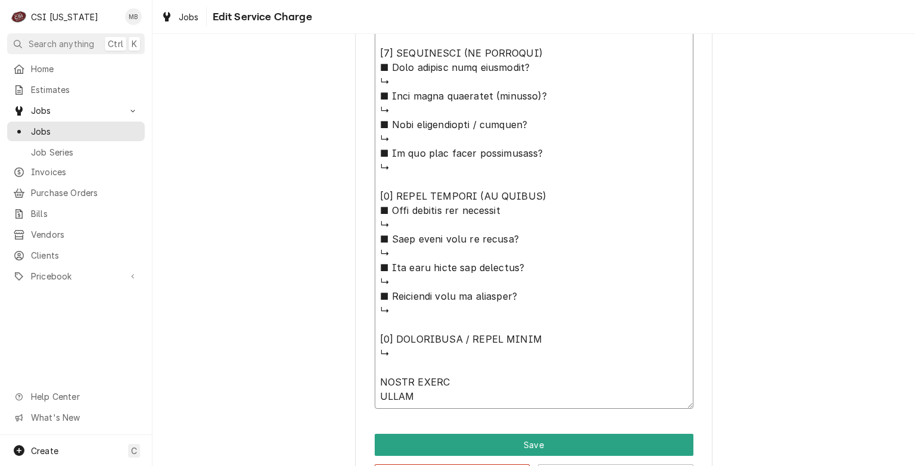
type textarea "x"
type textarea "⚠️ 𝗙𝗢𝗥𝗠 𝗜𝗡𝗦𝗧𝗥𝗨𝗖𝗧𝗜𝗢𝗡𝗦 ⚠️ ✪ 𝗖𝗼𝗺𝗽𝗹𝗲𝘁𝗲 𝗮𝗹𝗹 𝗿𝗲𝗹𝗲𝘃𝗮𝗻𝘁 𝘀𝗲𝗰𝘁𝗶𝗼𝗻𝘀 ✪ 𝗣𝗿𝗼𝘃𝗶𝗱𝗲 𝗱𝗲𝘁𝗮𝗶𝗹𝗲𝗱 𝗮𝗻𝘀…"
type textarea "x"
type textarea "⚠️ 𝗙𝗢𝗥𝗠 𝗜𝗡𝗦𝗧𝗥𝗨𝗖𝗧𝗜𝗢𝗡𝗦 ⚠️ ✪ 𝗖𝗼𝗺𝗽𝗹𝗲𝘁𝗲 𝗮𝗹𝗹 𝗿𝗲𝗹𝗲𝘃𝗮𝗻𝘁 𝘀𝗲𝗰𝘁𝗶𝗼𝗻𝘀 ✪ 𝗣𝗿𝗼𝘃𝗶𝗱𝗲 𝗱𝗲𝘁𝗮𝗶𝗹𝗲𝗱 𝗮𝗻𝘀…"
type textarea "x"
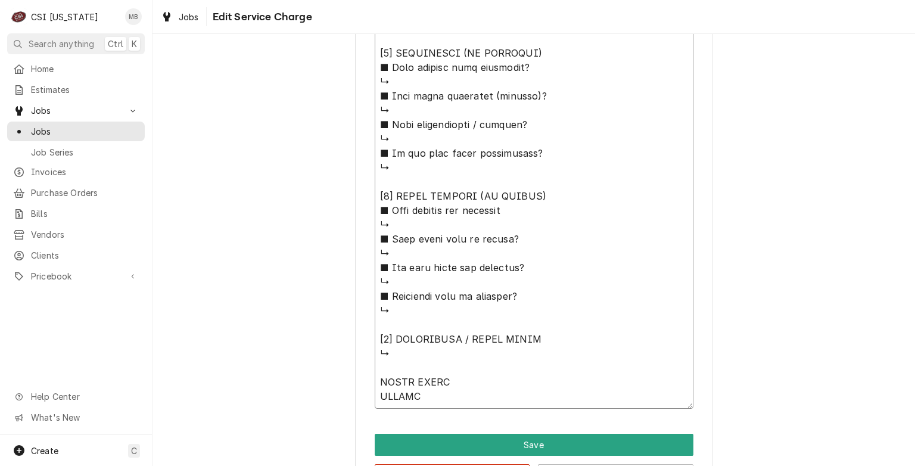
type textarea "⚠️ 𝗙𝗢𝗥𝗠 𝗜𝗡𝗦𝗧𝗥𝗨𝗖𝗧𝗜𝗢𝗡𝗦 ⚠️ ✪ 𝗖𝗼𝗺𝗽𝗹𝗲𝘁𝗲 𝗮𝗹𝗹 𝗿𝗲𝗹𝗲𝘃𝗮𝗻𝘁 𝘀𝗲𝗰𝘁𝗶𝗼𝗻𝘀 ✪ 𝗣𝗿𝗼𝘃𝗶𝗱𝗲 𝗱𝗲𝘁𝗮𝗶𝗹𝗲𝗱 𝗮𝗻𝘀…"
type textarea "x"
type textarea "⚠️ 𝗙𝗢𝗥𝗠 𝗜𝗡𝗦𝗧𝗥𝗨𝗖𝗧𝗜𝗢𝗡𝗦 ⚠️ ✪ 𝗖𝗼𝗺𝗽𝗹𝗲𝘁𝗲 𝗮𝗹𝗹 𝗿𝗲𝗹𝗲𝘃𝗮𝗻𝘁 𝘀𝗲𝗰𝘁𝗶𝗼𝗻𝘀 ✪ 𝗣𝗿𝗼𝘃𝗶𝗱𝗲 𝗱𝗲𝘁𝗮𝗶𝗹𝗲𝗱 𝗮𝗻𝘀…"
type textarea "x"
type textarea "⚠️ 𝗙𝗢𝗥𝗠 𝗜𝗡𝗦𝗧𝗥𝗨𝗖𝗧𝗜𝗢𝗡𝗦 ⚠️ ✪ 𝗖𝗼𝗺𝗽𝗹𝗲𝘁𝗲 𝗮𝗹𝗹 𝗿𝗲𝗹𝗲𝘃𝗮𝗻𝘁 𝘀𝗲𝗰𝘁𝗶𝗼𝗻𝘀 ✪ 𝗣𝗿𝗼𝘃𝗶𝗱𝗲 𝗱𝗲𝘁𝗮𝗶𝗹𝗲𝗱 𝗮𝗻𝘀…"
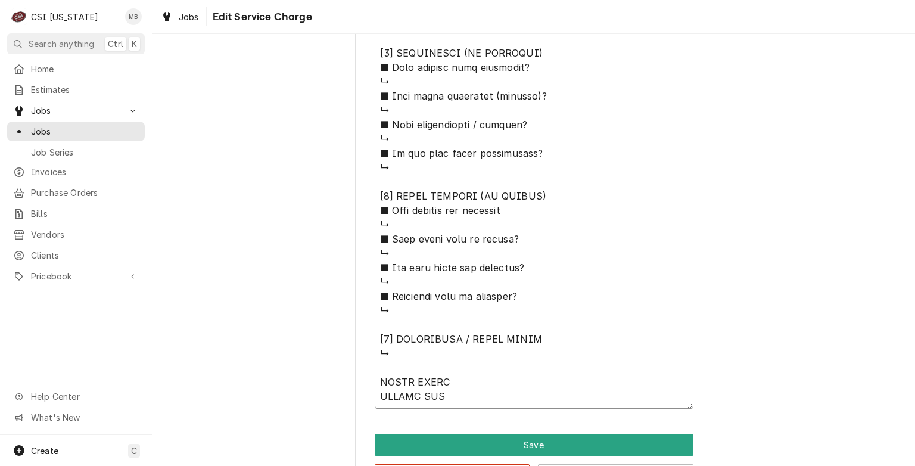
type textarea "x"
type textarea "⚠️ 𝗙𝗢𝗥𝗠 𝗜𝗡𝗦𝗧𝗥𝗨𝗖𝗧𝗜𝗢𝗡𝗦 ⚠️ ✪ 𝗖𝗼𝗺𝗽𝗹𝗲𝘁𝗲 𝗮𝗹𝗹 𝗿𝗲𝗹𝗲𝘃𝗮𝗻𝘁 𝘀𝗲𝗰𝘁𝗶𝗼𝗻𝘀 ✪ 𝗣𝗿𝗼𝘃𝗶𝗱𝗲 𝗱𝗲𝘁𝗮𝗶𝗹𝗲𝗱 𝗮𝗻𝘀…"
type textarea "x"
type textarea "⚠️ 𝗙𝗢𝗥𝗠 𝗜𝗡𝗦𝗧𝗥𝗨𝗖𝗧𝗜𝗢𝗡𝗦 ⚠️ ✪ 𝗖𝗼𝗺𝗽𝗹𝗲𝘁𝗲 𝗮𝗹𝗹 𝗿𝗲𝗹𝗲𝘃𝗮𝗻𝘁 𝘀𝗲𝗰𝘁𝗶𝗼𝗻𝘀 ✪ 𝗣𝗿𝗼𝘃𝗶𝗱𝗲 𝗱𝗲𝘁𝗮𝗶𝗹𝗲𝗱 𝗮𝗻𝘀…"
type textarea "x"
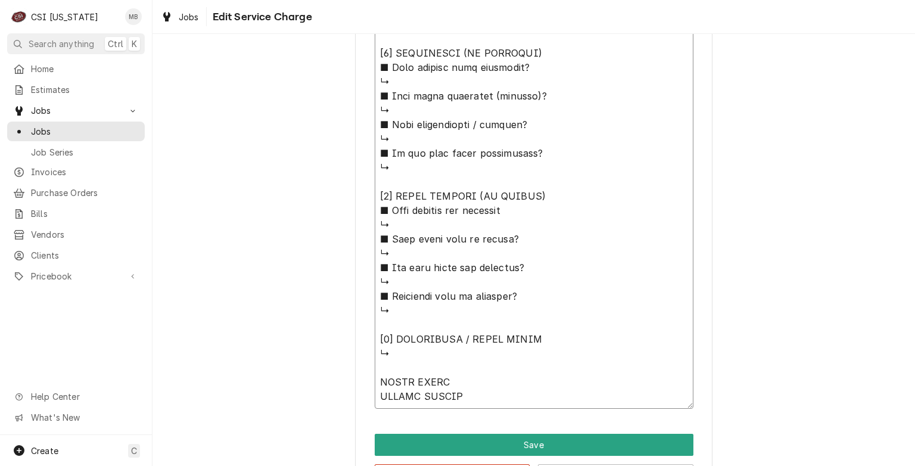
type textarea "⚠️ 𝗙𝗢𝗥𝗠 𝗜𝗡𝗦𝗧𝗥𝗨𝗖𝗧𝗜𝗢𝗡𝗦 ⚠️ ✪ 𝗖𝗼𝗺𝗽𝗹𝗲𝘁𝗲 𝗮𝗹𝗹 𝗿𝗲𝗹𝗲𝘃𝗮𝗻𝘁 𝘀𝗲𝗰𝘁𝗶𝗼𝗻𝘀 ✪ 𝗣𝗿𝗼𝘃𝗶𝗱𝗲 𝗱𝗲𝘁𝗮𝗶𝗹𝗲𝗱 𝗮𝗻𝘀…"
type textarea "x"
type textarea "⚠️ 𝗙𝗢𝗥𝗠 𝗜𝗡𝗦𝗧𝗥𝗨𝗖𝗧𝗜𝗢𝗡𝗦 ⚠️ ✪ 𝗖𝗼𝗺𝗽𝗹𝗲𝘁𝗲 𝗮𝗹𝗹 𝗿𝗲𝗹𝗲𝘃𝗮𝗻𝘁 𝘀𝗲𝗰𝘁𝗶𝗼𝗻𝘀 ✪ 𝗣𝗿𝗼𝘃𝗶𝗱𝗲 𝗱𝗲𝘁𝗮𝗶𝗹𝗲𝗱 𝗮𝗻𝘀…"
type textarea "x"
type textarea "⚠️ 𝗙𝗢𝗥𝗠 𝗜𝗡𝗦𝗧𝗥𝗨𝗖𝗧𝗜𝗢𝗡𝗦 ⚠️ ✪ 𝗖𝗼𝗺𝗽𝗹𝗲𝘁𝗲 𝗮𝗹𝗹 𝗿𝗲𝗹𝗲𝘃𝗮𝗻𝘁 𝘀𝗲𝗰𝘁𝗶𝗼𝗻𝘀 ✪ 𝗣𝗿𝗼𝘃𝗶𝗱𝗲 𝗱𝗲𝘁𝗮𝗶𝗹𝗲𝗱 𝗮𝗻𝘀…"
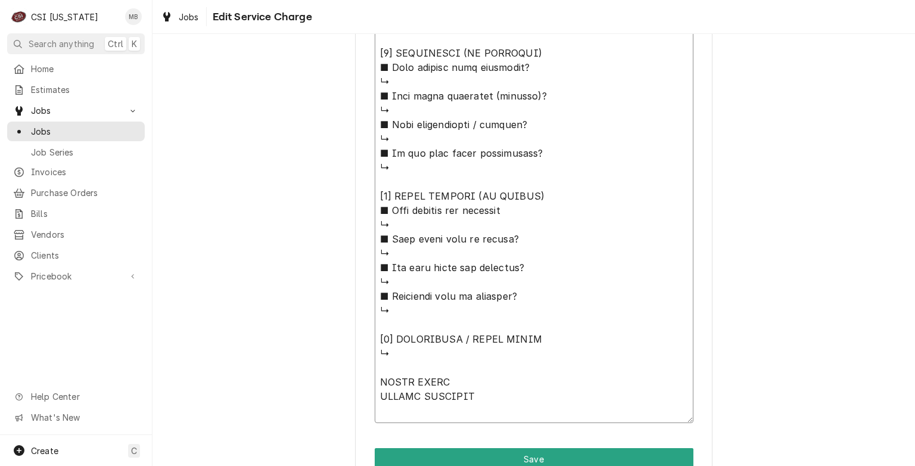
type textarea "x"
type textarea "⚠️ 𝗙𝗢𝗥𝗠 𝗜𝗡𝗦𝗧𝗥𝗨𝗖𝗧𝗜𝗢𝗡𝗦 ⚠️ ✪ 𝗖𝗼𝗺𝗽𝗹𝗲𝘁𝗲 𝗮𝗹𝗹 𝗿𝗲𝗹𝗲𝘃𝗮𝗻𝘁 𝘀𝗲𝗰𝘁𝗶𝗼𝗻𝘀 ✪ 𝗣𝗿𝗼𝘃𝗶𝗱𝗲 𝗱𝗲𝘁𝗮𝗶𝗹𝗲𝗱 𝗮𝗻𝘀…"
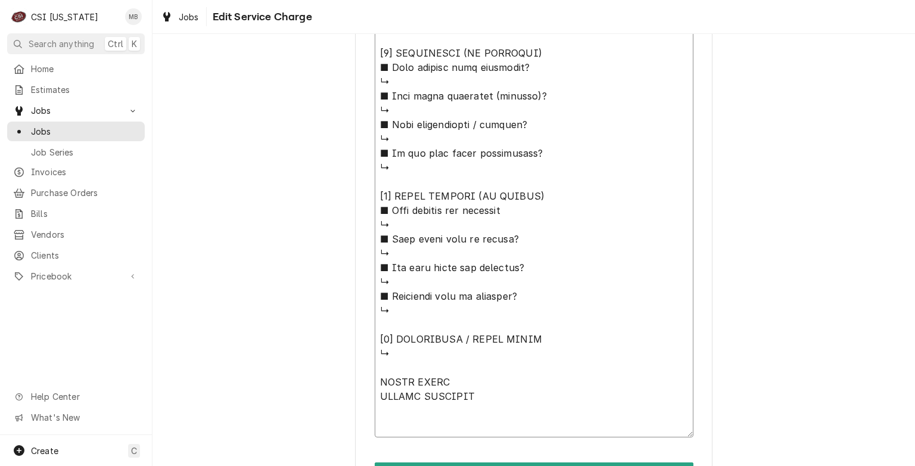
type textarea "x"
type textarea "⚠️ 𝗙𝗢𝗥𝗠 𝗜𝗡𝗦𝗧𝗥𝗨𝗖𝗧𝗜𝗢𝗡𝗦 ⚠️ ✪ 𝗖𝗼𝗺𝗽𝗹𝗲𝘁𝗲 𝗮𝗹𝗹 𝗿𝗲𝗹𝗲𝘃𝗮𝗻𝘁 𝘀𝗲𝗰𝘁𝗶𝗼𝗻𝘀 ✪ 𝗣𝗿𝗼𝘃𝗶𝗱𝗲 𝗱𝗲𝘁𝗮𝗶𝗹𝗲𝗱 𝗮𝗻𝘀…"
type textarea "x"
type textarea "⚠️ 𝗙𝗢𝗥𝗠 𝗜𝗡𝗦𝗧𝗥𝗨𝗖𝗧𝗜𝗢𝗡𝗦 ⚠️ ✪ 𝗖𝗼𝗺𝗽𝗹𝗲𝘁𝗲 𝗮𝗹𝗹 𝗿𝗲𝗹𝗲𝘃𝗮𝗻𝘁 𝘀𝗲𝗰𝘁𝗶𝗼𝗻𝘀 ✪ 𝗣𝗿𝗼𝘃𝗶𝗱𝗲 𝗱𝗲𝘁𝗮𝗶𝗹𝗲𝗱 𝗮𝗻𝘀…"
type textarea "x"
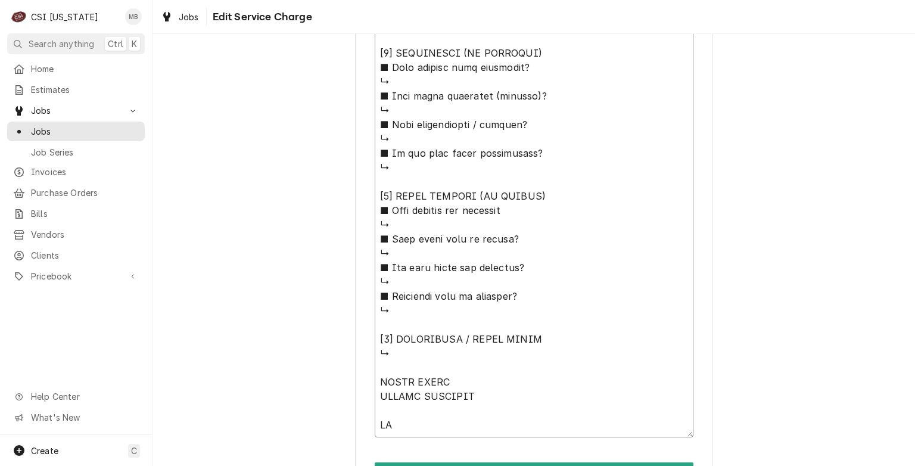
type textarea "⚠️ 𝗙𝗢𝗥𝗠 𝗜𝗡𝗦𝗧𝗥𝗨𝗖𝗧𝗜𝗢𝗡𝗦 ⚠️ ✪ 𝗖𝗼𝗺𝗽𝗹𝗲𝘁𝗲 𝗮𝗹𝗹 𝗿𝗲𝗹𝗲𝘃𝗮𝗻𝘁 𝘀𝗲𝗰𝘁𝗶𝗼𝗻𝘀 ✪ 𝗣𝗿𝗼𝘃𝗶𝗱𝗲 𝗱𝗲𝘁𝗮𝗶𝗹𝗲𝗱 𝗮𝗻𝘀…"
type textarea "x"
type textarea "⚠️ 𝗙𝗢𝗥𝗠 𝗜𝗡𝗦𝗧𝗥𝗨𝗖𝗧𝗜𝗢𝗡𝗦 ⚠️ ✪ 𝗖𝗼𝗺𝗽𝗹𝗲𝘁𝗲 𝗮𝗹𝗹 𝗿𝗲𝗹𝗲𝘃𝗮𝗻𝘁 𝘀𝗲𝗰𝘁𝗶𝗼𝗻𝘀 ✪ 𝗣𝗿𝗼𝘃𝗶𝗱𝗲 𝗱𝗲𝘁𝗮𝗶𝗹𝗲𝗱 𝗮𝗻𝘀…"
type textarea "x"
type textarea "⚠️ 𝗙𝗢𝗥𝗠 𝗜𝗡𝗦𝗧𝗥𝗨𝗖𝗧𝗜𝗢𝗡𝗦 ⚠️ ✪ 𝗖𝗼𝗺𝗽𝗹𝗲𝘁𝗲 𝗮𝗹𝗹 𝗿𝗲𝗹𝗲𝘃𝗮𝗻𝘁 𝘀𝗲𝗰𝘁𝗶𝗼𝗻𝘀 ✪ 𝗣𝗿𝗼𝘃𝗶𝗱𝗲 𝗱𝗲𝘁𝗮𝗶𝗹𝗲𝗱 𝗮𝗻𝘀…"
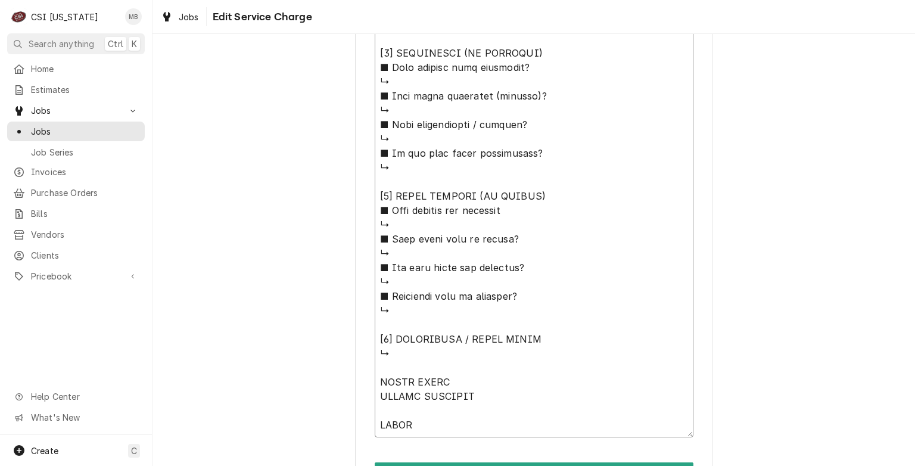
type textarea "x"
type textarea "⚠️ 𝗙𝗢𝗥𝗠 𝗜𝗡𝗦𝗧𝗥𝗨𝗖𝗧𝗜𝗢𝗡𝗦 ⚠️ ✪ 𝗖𝗼𝗺𝗽𝗹𝗲𝘁𝗲 𝗮𝗹𝗹 𝗿𝗲𝗹𝗲𝘃𝗮𝗻𝘁 𝘀𝗲𝗰𝘁𝗶𝗼𝗻𝘀 ✪ 𝗣𝗿𝗼𝘃𝗶𝗱𝗲 𝗱𝗲𝘁𝗮𝗶𝗹𝗲𝗱 𝗮𝗻𝘀…"
type textarea "x"
type textarea "⚠️ 𝗙𝗢𝗥𝗠 𝗜𝗡𝗦𝗧𝗥𝗨𝗖𝗧𝗜𝗢𝗡𝗦 ⚠️ ✪ 𝗖𝗼𝗺𝗽𝗹𝗲𝘁𝗲 𝗮𝗹𝗹 𝗿𝗲𝗹𝗲𝘃𝗮𝗻𝘁 𝘀𝗲𝗰𝘁𝗶𝗼𝗻𝘀 ✪ 𝗣𝗿𝗼𝘃𝗶𝗱𝗲 𝗱𝗲𝘁𝗮𝗶𝗹𝗲𝗱 𝗮𝗻𝘀…"
type textarea "x"
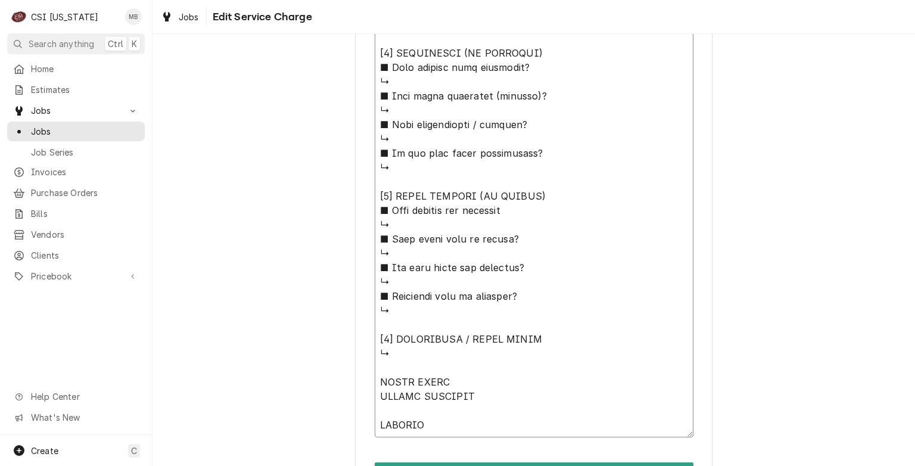
type textarea "⚠️ 𝗙𝗢𝗥𝗠 𝗜𝗡𝗦𝗧𝗥𝗨𝗖𝗧𝗜𝗢𝗡𝗦 ⚠️ ✪ 𝗖𝗼𝗺𝗽𝗹𝗲𝘁𝗲 𝗮𝗹𝗹 𝗿𝗲𝗹𝗲𝘃𝗮𝗻𝘁 𝘀𝗲𝗰𝘁𝗶𝗼𝗻𝘀 ✪ 𝗣𝗿𝗼𝘃𝗶𝗱𝗲 𝗱𝗲𝘁𝗮𝗶𝗹𝗲𝗱 𝗮𝗻𝘀…"
type textarea "x"
type textarea "⚠️ 𝗙𝗢𝗥𝗠 𝗜𝗡𝗦𝗧𝗥𝗨𝗖𝗧𝗜𝗢𝗡𝗦 ⚠️ ✪ 𝗖𝗼𝗺𝗽𝗹𝗲𝘁𝗲 𝗮𝗹𝗹 𝗿𝗲𝗹𝗲𝘃𝗮𝗻𝘁 𝘀𝗲𝗰𝘁𝗶𝗼𝗻𝘀 ✪ 𝗣𝗿𝗼𝘃𝗶𝗱𝗲 𝗱𝗲𝘁𝗮𝗶𝗹𝗲𝗱 𝗮𝗻𝘀…"
type textarea "x"
type textarea "⚠️ 𝗙𝗢𝗥𝗠 𝗜𝗡𝗦𝗧𝗥𝗨𝗖𝗧𝗜𝗢𝗡𝗦 ⚠️ ✪ 𝗖𝗼𝗺𝗽𝗹𝗲𝘁𝗲 𝗮𝗹𝗹 𝗿𝗲𝗹𝗲𝘃𝗮𝗻𝘁 𝘀𝗲𝗰𝘁𝗶𝗼𝗻𝘀 ✪ 𝗣𝗿𝗼𝘃𝗶𝗱𝗲 𝗱𝗲𝘁𝗮𝗶𝗹𝗲𝗱 𝗮𝗻𝘀…"
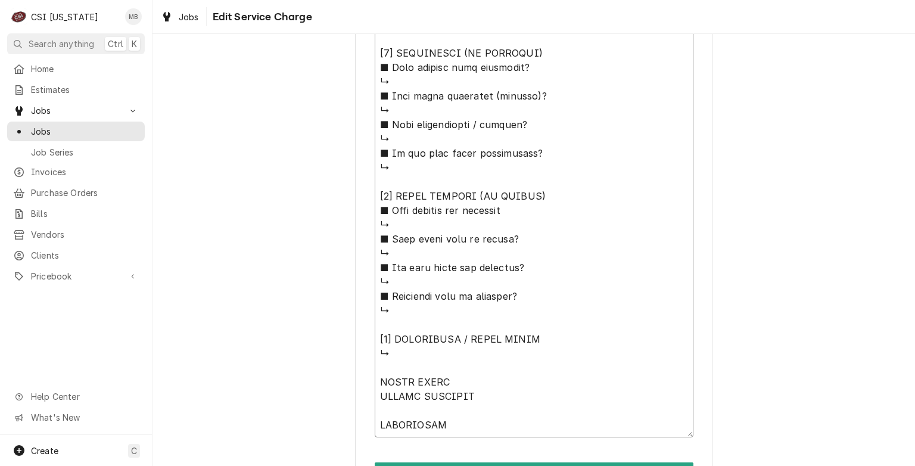
type textarea "x"
type textarea "⚠️ 𝗙𝗢𝗥𝗠 𝗜𝗡𝗦𝗧𝗥𝗨𝗖𝗧𝗜𝗢𝗡𝗦 ⚠️ ✪ 𝗖𝗼𝗺𝗽𝗹𝗲𝘁𝗲 𝗮𝗹𝗹 𝗿𝗲𝗹𝗲𝘃𝗮𝗻𝘁 𝘀𝗲𝗰𝘁𝗶𝗼𝗻𝘀 ✪ 𝗣𝗿𝗼𝘃𝗶𝗱𝗲 𝗱𝗲𝘁𝗮𝗶𝗹𝗲𝗱 𝗮𝗻𝘀…"
type textarea "x"
type textarea "⚠️ 𝗙𝗢𝗥𝗠 𝗜𝗡𝗦𝗧𝗥𝗨𝗖𝗧𝗜𝗢𝗡𝗦 ⚠️ ✪ 𝗖𝗼𝗺𝗽𝗹𝗲𝘁𝗲 𝗮𝗹𝗹 𝗿𝗲𝗹𝗲𝘃𝗮𝗻𝘁 𝘀𝗲𝗰𝘁𝗶𝗼𝗻𝘀 ✪ 𝗣𝗿𝗼𝘃𝗶𝗱𝗲 𝗱𝗲𝘁𝗮𝗶𝗹𝗲𝗱 𝗮𝗻𝘀…"
type textarea "x"
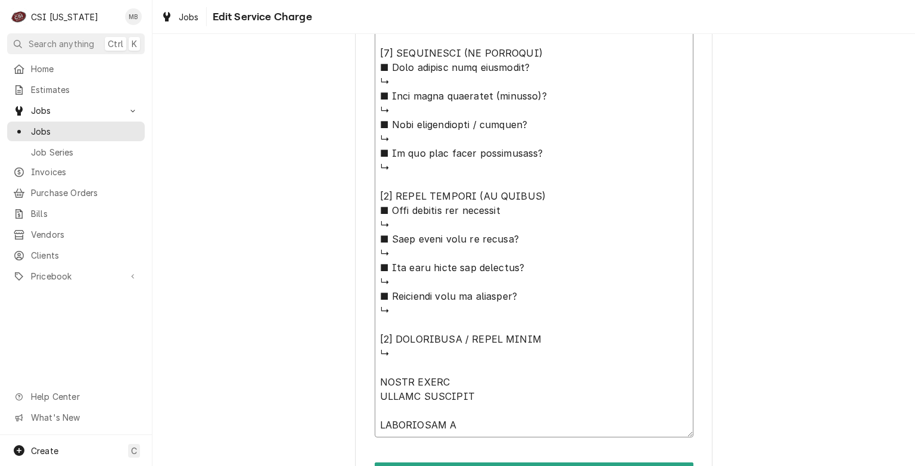
type textarea "⚠️ 𝗙𝗢𝗥𝗠 𝗜𝗡𝗦𝗧𝗥𝗨𝗖𝗧𝗜𝗢𝗡𝗦 ⚠️ ✪ 𝗖𝗼𝗺𝗽𝗹𝗲𝘁𝗲 𝗮𝗹𝗹 𝗿𝗲𝗹𝗲𝘃𝗮𝗻𝘁 𝘀𝗲𝗰𝘁𝗶𝗼𝗻𝘀 ✪ 𝗣𝗿𝗼𝘃𝗶𝗱𝗲 𝗱𝗲𝘁𝗮𝗶𝗹𝗲𝗱 𝗮𝗻𝘀…"
type textarea "x"
type textarea "⚠️ 𝗙𝗢𝗥𝗠 𝗜𝗡𝗦𝗧𝗥𝗨𝗖𝗧𝗜𝗢𝗡𝗦 ⚠️ ✪ 𝗖𝗼𝗺𝗽𝗹𝗲𝘁𝗲 𝗮𝗹𝗹 𝗿𝗲𝗹𝗲𝘃𝗮𝗻𝘁 𝘀𝗲𝗰𝘁𝗶𝗼𝗻𝘀 ✪ 𝗣𝗿𝗼𝘃𝗶𝗱𝗲 𝗱𝗲𝘁𝗮𝗶𝗹𝗲𝗱 𝗮𝗻𝘀…"
type textarea "x"
type textarea "⚠️ 𝗙𝗢𝗥𝗠 𝗜𝗡𝗦𝗧𝗥𝗨𝗖𝗧𝗜𝗢𝗡𝗦 ⚠️ ✪ 𝗖𝗼𝗺𝗽𝗹𝗲𝘁𝗲 𝗮𝗹𝗹 𝗿𝗲𝗹𝗲𝘃𝗮𝗻𝘁 𝘀𝗲𝗰𝘁𝗶𝗼𝗻𝘀 ✪ 𝗣𝗿𝗼𝘃𝗶𝗱𝗲 𝗱𝗲𝘁𝗮𝗶𝗹𝗲𝗱 𝗮𝗻𝘀…"
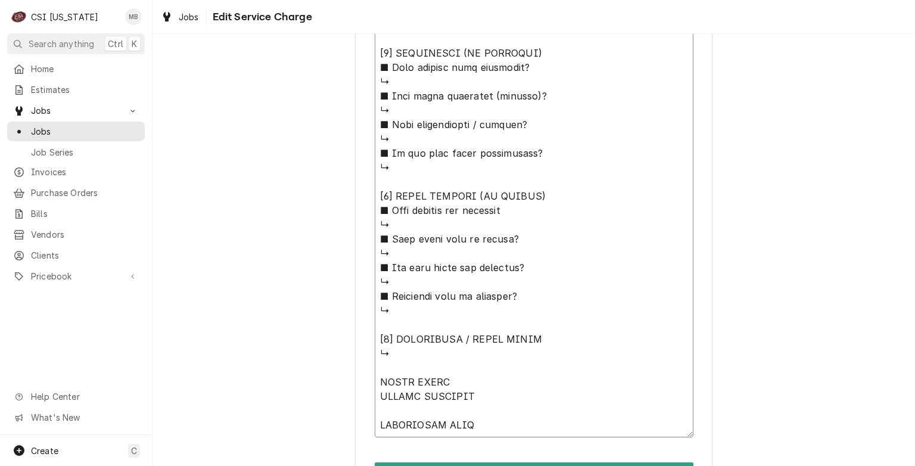
type textarea "x"
type textarea "⚠️ 𝗙𝗢𝗥𝗠 𝗜𝗡𝗦𝗧𝗥𝗨𝗖𝗧𝗜𝗢𝗡𝗦 ⚠️ ✪ 𝗖𝗼𝗺𝗽𝗹𝗲𝘁𝗲 𝗮𝗹𝗹 𝗿𝗲𝗹𝗲𝘃𝗮𝗻𝘁 𝘀𝗲𝗰𝘁𝗶𝗼𝗻𝘀 ✪ 𝗣𝗿𝗼𝘃𝗶𝗱𝗲 𝗱𝗲𝘁𝗮𝗶𝗹𝗲𝗱 𝗮𝗻𝘀…"
type textarea "x"
type textarea "⚠️ 𝗙𝗢𝗥𝗠 𝗜𝗡𝗦𝗧𝗥𝗨𝗖𝗧𝗜𝗢𝗡𝗦 ⚠️ ✪ 𝗖𝗼𝗺𝗽𝗹𝗲𝘁𝗲 𝗮𝗹𝗹 𝗿𝗲𝗹𝗲𝘃𝗮𝗻𝘁 𝘀𝗲𝗰𝘁𝗶𝗼𝗻𝘀 ✪ 𝗣𝗿𝗼𝘃𝗶𝗱𝗲 𝗱𝗲𝘁𝗮𝗶𝗹𝗲𝗱 𝗮𝗻𝘀…"
type textarea "x"
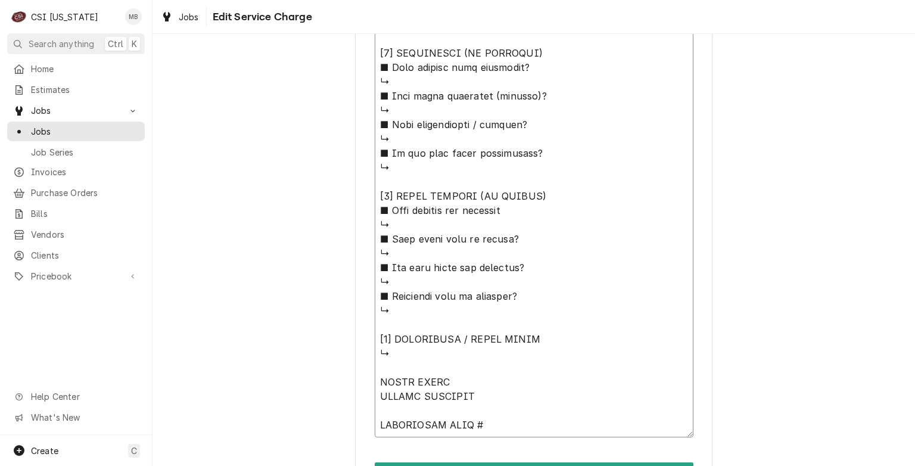
type textarea "⚠️ 𝗙𝗢𝗥𝗠 𝗜𝗡𝗦𝗧𝗥𝗨𝗖𝗧𝗜𝗢𝗡𝗦 ⚠️ ✪ 𝗖𝗼𝗺𝗽𝗹𝗲𝘁𝗲 𝗮𝗹𝗹 𝗿𝗲𝗹𝗲𝘃𝗮𝗻𝘁 𝘀𝗲𝗰𝘁𝗶𝗼𝗻𝘀 ✪ 𝗣𝗿𝗼𝘃𝗶𝗱𝗲 𝗱𝗲𝘁𝗮𝗶𝗹𝗲𝗱 𝗮𝗻𝘀…"
type textarea "x"
type textarea "⚠️ 𝗙𝗢𝗥𝗠 𝗜𝗡𝗦𝗧𝗥𝗨𝗖𝗧𝗜𝗢𝗡𝗦 ⚠️ ✪ 𝗖𝗼𝗺𝗽𝗹𝗲𝘁𝗲 𝗮𝗹𝗹 𝗿𝗲𝗹𝗲𝘃𝗮𝗻𝘁 𝘀𝗲𝗰𝘁𝗶𝗼𝗻𝘀 ✪ 𝗣𝗿𝗼𝘃𝗶𝗱𝗲 𝗱𝗲𝘁𝗮𝗶𝗹𝗲𝗱 𝗮𝗻𝘀…"
type textarea "x"
type textarea "⚠️ 𝗙𝗢𝗥𝗠 𝗜𝗡𝗦𝗧𝗥𝗨𝗖𝗧𝗜𝗢𝗡𝗦 ⚠️ ✪ 𝗖𝗼𝗺𝗽𝗹𝗲𝘁𝗲 𝗮𝗹𝗹 𝗿𝗲𝗹𝗲𝘃𝗮𝗻𝘁 𝘀𝗲𝗰𝘁𝗶𝗼𝗻𝘀 ✪ 𝗣𝗿𝗼𝘃𝗶𝗱𝗲 𝗱𝗲𝘁𝗮𝗶𝗹𝗲𝗱 𝗮𝗻𝘀…"
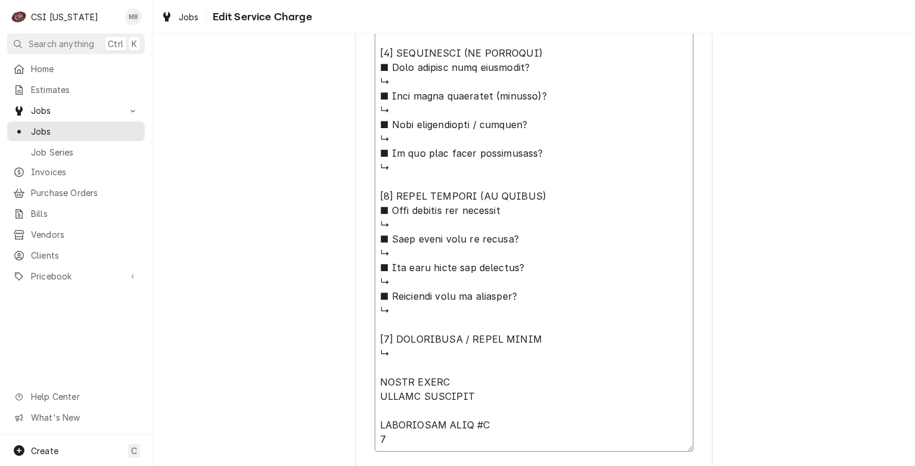
type textarea "x"
type textarea "⚠️ 𝗙𝗢𝗥𝗠 𝗜𝗡𝗦𝗧𝗥𝗨𝗖𝗧𝗜𝗢𝗡𝗦 ⚠️ ✪ 𝗖𝗼𝗺𝗽𝗹𝗲𝘁𝗲 𝗮𝗹𝗹 𝗿𝗲𝗹𝗲𝘃𝗮𝗻𝘁 𝘀𝗲𝗰𝘁𝗶𝗼𝗻𝘀 ✪ 𝗣𝗿𝗼𝘃𝗶𝗱𝗲 𝗱𝗲𝘁𝗮𝗶𝗹𝗲𝗱 𝗮𝗻𝘀…"
type textarea "x"
type textarea "⚠️ 𝗙𝗢𝗥𝗠 𝗜𝗡𝗦𝗧𝗥𝗨𝗖𝗧𝗜𝗢𝗡𝗦 ⚠️ ✪ 𝗖𝗼𝗺𝗽𝗹𝗲𝘁𝗲 𝗮𝗹𝗹 𝗿𝗲𝗹𝗲𝘃𝗮𝗻𝘁 𝘀𝗲𝗰𝘁𝗶𝗼𝗻𝘀 ✪ 𝗣𝗿𝗼𝘃𝗶𝗱𝗲 𝗱𝗲𝘁𝗮𝗶𝗹𝗲𝗱 𝗮𝗻𝘀…"
type textarea "x"
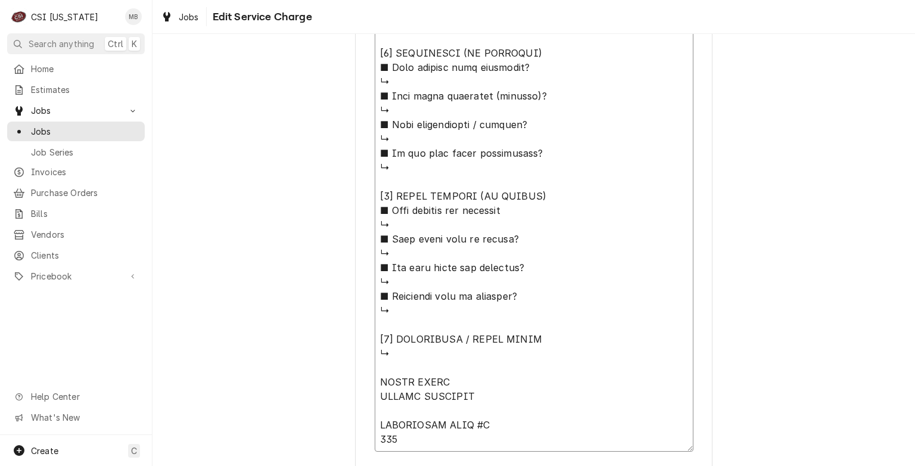
type textarea "⚠️ 𝗙𝗢𝗥𝗠 𝗜𝗡𝗦𝗧𝗥𝗨𝗖𝗧𝗜𝗢𝗡𝗦 ⚠️ ✪ 𝗖𝗼𝗺𝗽𝗹𝗲𝘁𝗲 𝗮𝗹𝗹 𝗿𝗲𝗹𝗲𝘃𝗮𝗻𝘁 𝘀𝗲𝗰𝘁𝗶𝗼𝗻𝘀 ✪ 𝗣𝗿𝗼𝘃𝗶𝗱𝗲 𝗱𝗲𝘁𝗮𝗶𝗹𝗲𝗱 𝗮𝗻𝘀…"
type textarea "x"
type textarea "⚠️ 𝗙𝗢𝗥𝗠 𝗜𝗡𝗦𝗧𝗥𝗨𝗖𝗧𝗜𝗢𝗡𝗦 ⚠️ ✪ 𝗖𝗼𝗺𝗽𝗹𝗲𝘁𝗲 𝗮𝗹𝗹 𝗿𝗲𝗹𝗲𝘃𝗮𝗻𝘁 𝘀𝗲𝗰𝘁𝗶𝗼𝗻𝘀 ✪ 𝗣𝗿𝗼𝘃𝗶𝗱𝗲 𝗱𝗲𝘁𝗮𝗶𝗹𝗲𝗱 𝗮𝗻𝘀…"
type textarea "x"
type textarea "⚠️ 𝗙𝗢𝗥𝗠 𝗜𝗡𝗦𝗧𝗥𝗨𝗖𝗧𝗜𝗢𝗡𝗦 ⚠️ ✪ 𝗖𝗼𝗺𝗽𝗹𝗲𝘁𝗲 𝗮𝗹𝗹 𝗿𝗲𝗹𝗲𝘃𝗮𝗻𝘁 𝘀𝗲𝗰𝘁𝗶𝗼𝗻𝘀 ✪ 𝗣𝗿𝗼𝘃𝗶𝗱𝗲 𝗱𝗲𝘁𝗮𝗶𝗹𝗲𝗱 𝗮𝗻𝘀…"
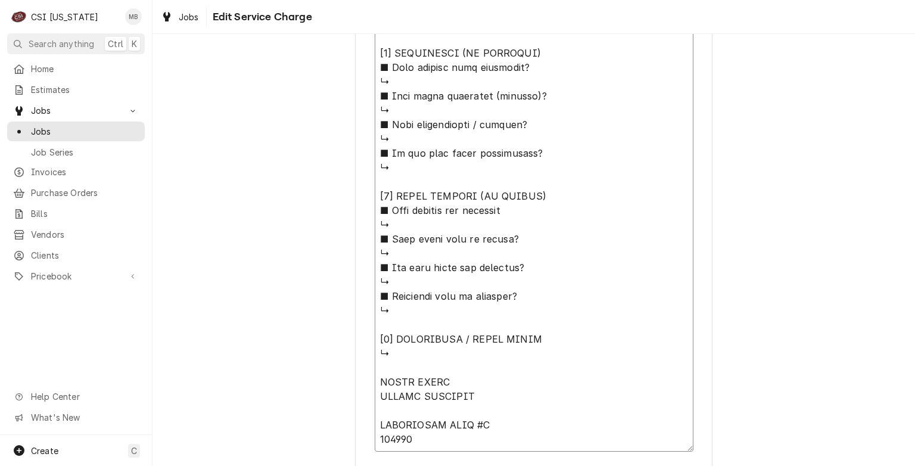
type textarea "x"
type textarea "⚠️ 𝗙𝗢𝗥𝗠 𝗜𝗡𝗦𝗧𝗥𝗨𝗖𝗧𝗜𝗢𝗡𝗦 ⚠️ ✪ 𝗖𝗼𝗺𝗽𝗹𝗲𝘁𝗲 𝗮𝗹𝗹 𝗿𝗲𝗹𝗲𝘃𝗮𝗻𝘁 𝘀𝗲𝗰𝘁𝗶𝗼𝗻𝘀 ✪ 𝗣𝗿𝗼𝘃𝗶𝗱𝗲 𝗱𝗲𝘁𝗮𝗶𝗹𝗲𝗱 𝗮𝗻𝘀…"
type textarea "x"
type textarea "⚠️ 𝗙𝗢𝗥𝗠 𝗜𝗡𝗦𝗧𝗥𝗨𝗖𝗧𝗜𝗢𝗡𝗦 ⚠️ ✪ 𝗖𝗼𝗺𝗽𝗹𝗲𝘁𝗲 𝗮𝗹𝗹 𝗿𝗲𝗹𝗲𝘃𝗮𝗻𝘁 𝘀𝗲𝗰𝘁𝗶𝗼𝗻𝘀 ✪ 𝗣𝗿𝗼𝘃𝗶𝗱𝗲 𝗱𝗲𝘁𝗮𝗶𝗹𝗲𝗱 𝗮𝗻𝘀…"
type textarea "x"
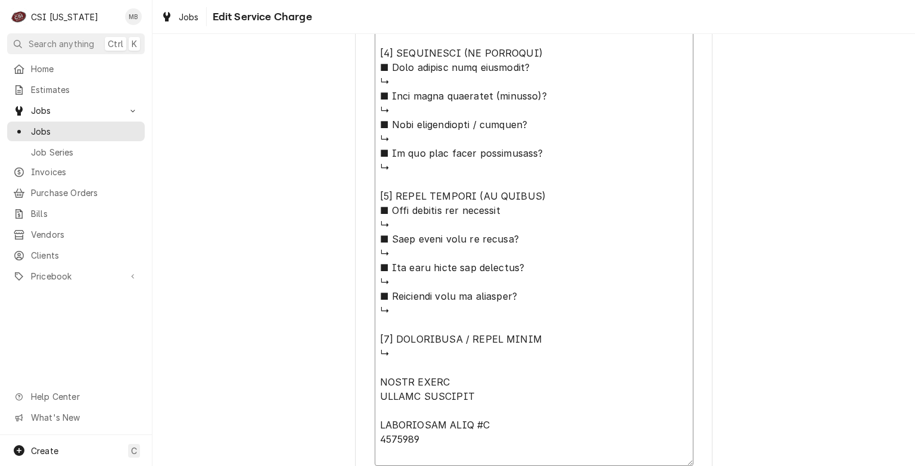
type textarea "⚠️ 𝗙𝗢𝗥𝗠 𝗜𝗡𝗦𝗧𝗥𝗨𝗖𝗧𝗜𝗢𝗡𝗦 ⚠️ ✪ 𝗖𝗼𝗺𝗽𝗹𝗲𝘁𝗲 𝗮𝗹𝗹 𝗿𝗲𝗹𝗲𝘃𝗮𝗻𝘁 𝘀𝗲𝗰𝘁𝗶𝗼𝗻𝘀 ✪ 𝗣𝗿𝗼𝘃𝗶𝗱𝗲 𝗱𝗲𝘁𝗮𝗶𝗹𝗲𝗱 𝗮𝗻𝘀…"
type textarea "x"
type textarea "⚠️ 𝗙𝗢𝗥𝗠 𝗜𝗡𝗦𝗧𝗥𝗨𝗖𝗧𝗜𝗢𝗡𝗦 ⚠️ ✪ 𝗖𝗼𝗺𝗽𝗹𝗲𝘁𝗲 𝗮𝗹𝗹 𝗿𝗲𝗹𝗲𝘃𝗮𝗻𝘁 𝘀𝗲𝗰𝘁𝗶𝗼𝗻𝘀 ✪ 𝗣𝗿𝗼𝘃𝗶𝗱𝗲 𝗱𝗲𝘁𝗮𝗶𝗹𝗲𝗱 𝗮𝗻𝘀…"
type textarea "x"
type textarea "⚠️ 𝗙𝗢𝗥𝗠 𝗜𝗡𝗦𝗧𝗥𝗨𝗖𝗧𝗜𝗢𝗡𝗦 ⚠️ ✪ 𝗖𝗼𝗺𝗽𝗹𝗲𝘁𝗲 𝗮𝗹𝗹 𝗿𝗲𝗹𝗲𝘃𝗮𝗻𝘁 𝘀𝗲𝗰𝘁𝗶𝗼𝗻𝘀 ✪ 𝗣𝗿𝗼𝘃𝗶𝗱𝗲 𝗱𝗲𝘁𝗮𝗶𝗹𝗲𝗱 𝗮𝗻𝘀…"
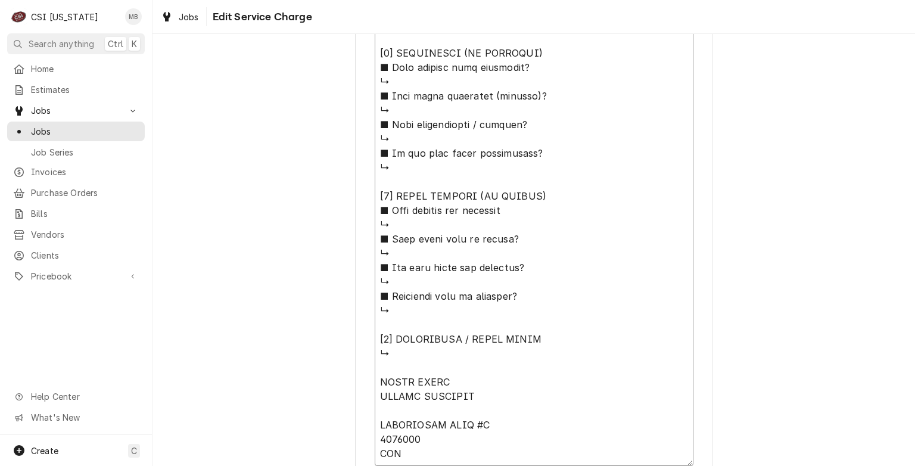
type textarea "x"
type textarea "⚠️ 𝗙𝗢𝗥𝗠 𝗜𝗡𝗦𝗧𝗥𝗨𝗖𝗧𝗜𝗢𝗡𝗦 ⚠️ ✪ 𝗖𝗼𝗺𝗽𝗹𝗲𝘁𝗲 𝗮𝗹𝗹 𝗿𝗲𝗹𝗲𝘃𝗮𝗻𝘁 𝘀𝗲𝗰𝘁𝗶𝗼𝗻𝘀 ✪ 𝗣𝗿𝗼𝘃𝗶𝗱𝗲 𝗱𝗲𝘁𝗮𝗶𝗹𝗲𝗱 𝗮𝗻𝘀…"
type textarea "x"
type textarea "⚠️ 𝗙𝗢𝗥𝗠 𝗜𝗡𝗦𝗧𝗥𝗨𝗖𝗧𝗜𝗢𝗡𝗦 ⚠️ ✪ 𝗖𝗼𝗺𝗽𝗹𝗲𝘁𝗲 𝗮𝗹𝗹 𝗿𝗲𝗹𝗲𝘃𝗮𝗻𝘁 𝘀𝗲𝗰𝘁𝗶𝗼𝗻𝘀 ✪ 𝗣𝗿𝗼𝘃𝗶𝗱𝗲 𝗱𝗲𝘁𝗮𝗶𝗹𝗲𝗱 𝗮𝗻𝘀…"
type textarea "x"
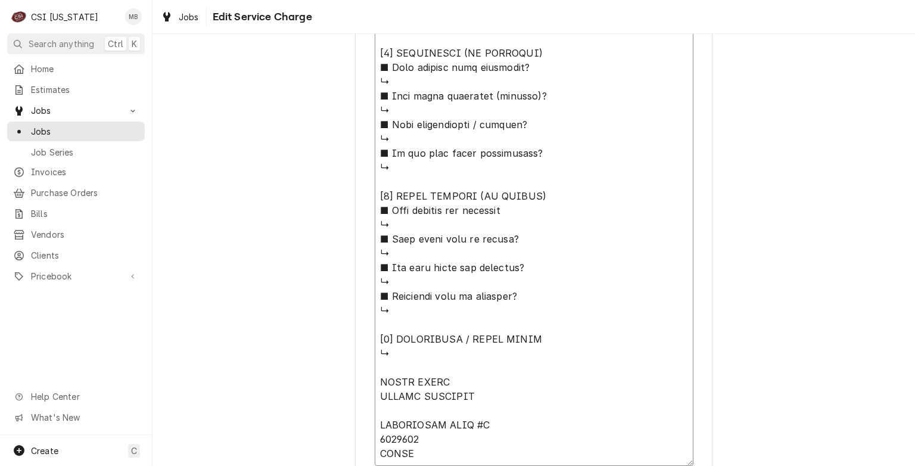
type textarea "⚠️ 𝗙𝗢𝗥𝗠 𝗜𝗡𝗦𝗧𝗥𝗨𝗖𝗧𝗜𝗢𝗡𝗦 ⚠️ ✪ 𝗖𝗼𝗺𝗽𝗹𝗲𝘁𝗲 𝗮𝗹𝗹 𝗿𝗲𝗹𝗲𝘃𝗮𝗻𝘁 𝘀𝗲𝗰𝘁𝗶𝗼𝗻𝘀 ✪ 𝗣𝗿𝗼𝘃𝗶𝗱𝗲 𝗱𝗲𝘁𝗮𝗶𝗹𝗲𝗱 𝗮𝗻𝘀…"
type textarea "x"
type textarea "⚠️ 𝗙𝗢𝗥𝗠 𝗜𝗡𝗦𝗧𝗥𝗨𝗖𝗧𝗜𝗢𝗡𝗦 ⚠️ ✪ 𝗖𝗼𝗺𝗽𝗹𝗲𝘁𝗲 𝗮𝗹𝗹 𝗿𝗲𝗹𝗲𝘃𝗮𝗻𝘁 𝘀𝗲𝗰𝘁𝗶𝗼𝗻𝘀 ✪ 𝗣𝗿𝗼𝘃𝗶𝗱𝗲 𝗱𝗲𝘁𝗮𝗶𝗹𝗲𝗱 𝗮𝗻𝘀…"
type textarea "x"
type textarea "⚠️ 𝗙𝗢𝗥𝗠 𝗜𝗡𝗦𝗧𝗥𝗨𝗖𝗧𝗜𝗢𝗡𝗦 ⚠️ ✪ 𝗖𝗼𝗺𝗽𝗹𝗲𝘁𝗲 𝗮𝗹𝗹 𝗿𝗲𝗹𝗲𝘃𝗮𝗻𝘁 𝘀𝗲𝗰𝘁𝗶𝗼𝗻𝘀 ✪ 𝗣𝗿𝗼𝘃𝗶𝗱𝗲 𝗱𝗲𝘁𝗮𝗶𝗹𝗲𝗱 𝗮𝗻𝘀…"
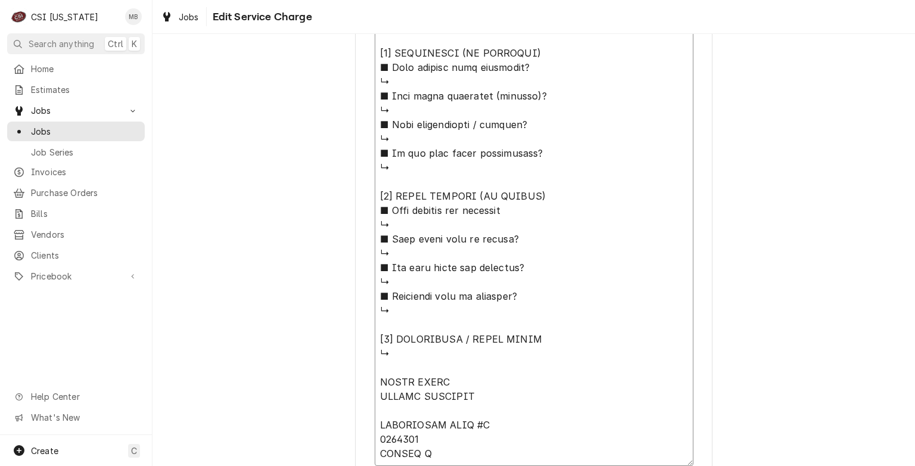
type textarea "x"
type textarea "⚠️ 𝗙𝗢𝗥𝗠 𝗜𝗡𝗦𝗧𝗥𝗨𝗖𝗧𝗜𝗢𝗡𝗦 ⚠️ ✪ 𝗖𝗼𝗺𝗽𝗹𝗲𝘁𝗲 𝗮𝗹𝗹 𝗿𝗲𝗹𝗲𝘃𝗮𝗻𝘁 𝘀𝗲𝗰𝘁𝗶𝗼𝗻𝘀 ✪ 𝗣𝗿𝗼𝘃𝗶𝗱𝗲 𝗱𝗲𝘁𝗮𝗶𝗹𝗲𝗱 𝗮𝗻𝘀…"
type textarea "x"
type textarea "⚠️ 𝗙𝗢𝗥𝗠 𝗜𝗡𝗦𝗧𝗥𝗨𝗖𝗧𝗜𝗢𝗡𝗦 ⚠️ ✪ 𝗖𝗼𝗺𝗽𝗹𝗲𝘁𝗲 𝗮𝗹𝗹 𝗿𝗲𝗹𝗲𝘃𝗮𝗻𝘁 𝘀𝗲𝗰𝘁𝗶𝗼𝗻𝘀 ✪ 𝗣𝗿𝗼𝘃𝗶𝗱𝗲 𝗱𝗲𝘁𝗮𝗶𝗹𝗲𝗱 𝗮𝗻𝘀…"
type textarea "x"
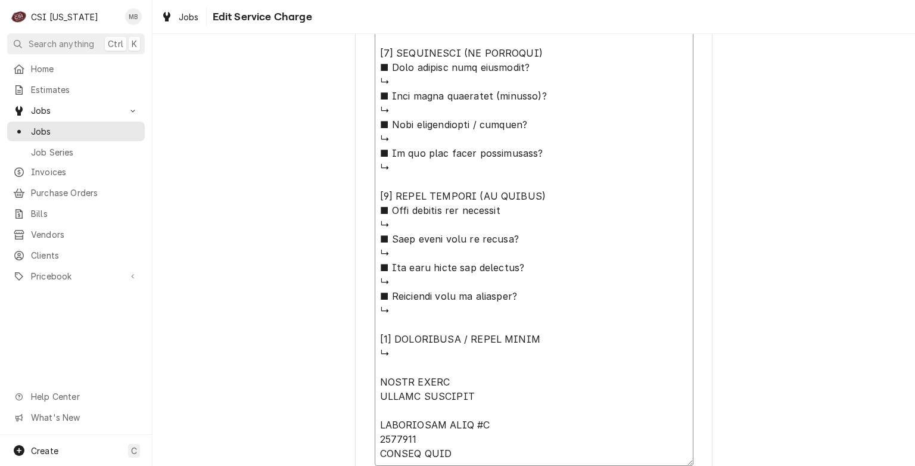
type textarea "⚠️ 𝗙𝗢𝗥𝗠 𝗜𝗡𝗦𝗧𝗥𝗨𝗖𝗧𝗜𝗢𝗡𝗦 ⚠️ ✪ 𝗖𝗼𝗺𝗽𝗹𝗲𝘁𝗲 𝗮𝗹𝗹 𝗿𝗲𝗹𝗲𝘃𝗮𝗻𝘁 𝘀𝗲𝗰𝘁𝗶𝗼𝗻𝘀 ✪ 𝗣𝗿𝗼𝘃𝗶𝗱𝗲 𝗱𝗲𝘁𝗮𝗶𝗹𝗲𝗱 𝗮𝗻𝘀…"
type textarea "x"
type textarea "⚠️ 𝗙𝗢𝗥𝗠 𝗜𝗡𝗦𝗧𝗥𝗨𝗖𝗧𝗜𝗢𝗡𝗦 ⚠️ ✪ 𝗖𝗼𝗺𝗽𝗹𝗲𝘁𝗲 𝗮𝗹𝗹 𝗿𝗲𝗹𝗲𝘃𝗮𝗻𝘁 𝘀𝗲𝗰𝘁𝗶𝗼𝗻𝘀 ✪ 𝗣𝗿𝗼𝘃𝗶𝗱𝗲 𝗱𝗲𝘁𝗮𝗶𝗹𝗲𝗱 𝗮𝗻𝘀…"
type textarea "x"
type textarea "⚠️ 𝗙𝗢𝗥𝗠 𝗜𝗡𝗦𝗧𝗥𝗨𝗖𝗧𝗜𝗢𝗡𝗦 ⚠️ ✪ 𝗖𝗼𝗺𝗽𝗹𝗲𝘁𝗲 𝗮𝗹𝗹 𝗿𝗲𝗹𝗲𝘃𝗮𝗻𝘁 𝘀𝗲𝗰𝘁𝗶𝗼𝗻𝘀 ✪ 𝗣𝗿𝗼𝘃𝗶𝗱𝗲 𝗱𝗲𝘁𝗮𝗶𝗹𝗲𝗱 𝗮𝗻𝘀…"
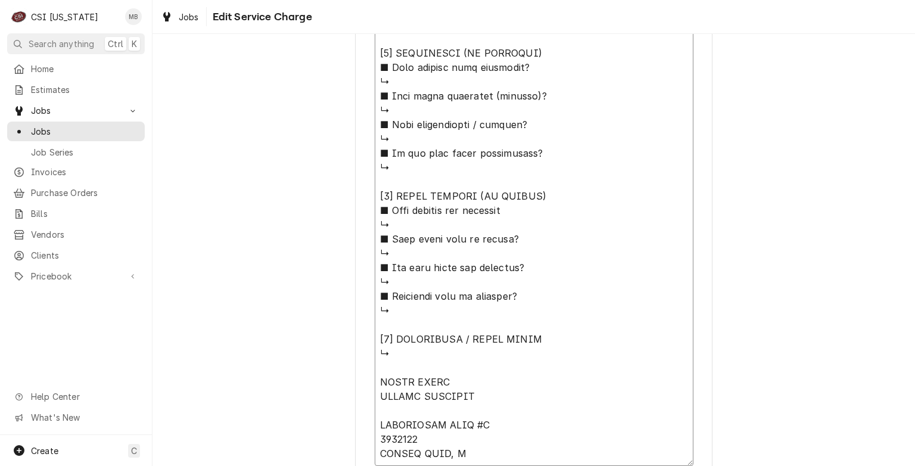
type textarea "x"
type textarea "⚠️ 𝗙𝗢𝗥𝗠 𝗜𝗡𝗦𝗧𝗥𝗨𝗖𝗧𝗜𝗢𝗡𝗦 ⚠️ ✪ 𝗖𝗼𝗺𝗽𝗹𝗲𝘁𝗲 𝗮𝗹𝗹 𝗿𝗲𝗹𝗲𝘃𝗮𝗻𝘁 𝘀𝗲𝗰𝘁𝗶𝗼𝗻𝘀 ✪ 𝗣𝗿𝗼𝘃𝗶𝗱𝗲 𝗱𝗲𝘁𝗮𝗶𝗹𝗲𝗱 𝗮𝗻𝘀…"
type textarea "x"
type textarea "⚠️ 𝗙𝗢𝗥𝗠 𝗜𝗡𝗦𝗧𝗥𝗨𝗖𝗧𝗜𝗢𝗡𝗦 ⚠️ ✪ 𝗖𝗼𝗺𝗽𝗹𝗲𝘁𝗲 𝗮𝗹𝗹 𝗿𝗲𝗹𝗲𝘃𝗮𝗻𝘁 𝘀𝗲𝗰𝘁𝗶𝗼𝗻𝘀 ✪ 𝗣𝗿𝗼𝘃𝗶𝗱𝗲 𝗱𝗲𝘁𝗮𝗶𝗹𝗲𝗱 𝗮𝗻𝘀…"
type textarea "x"
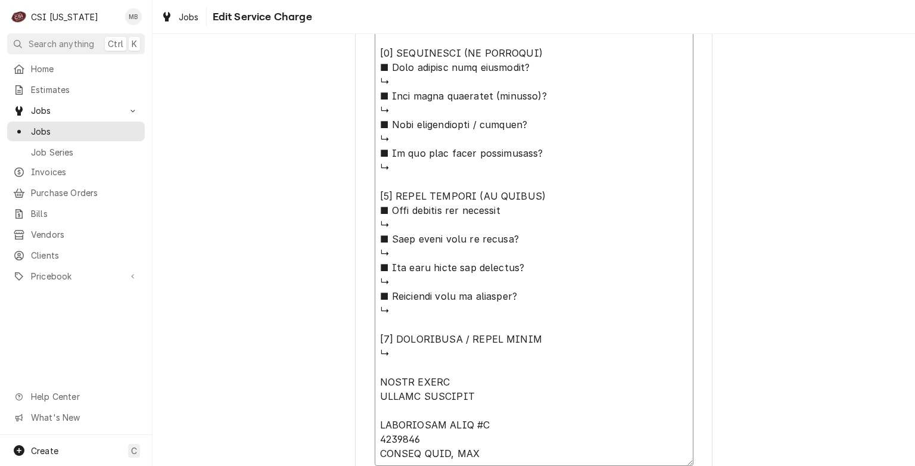
type textarea "⚠️ 𝗙𝗢𝗥𝗠 𝗜𝗡𝗦𝗧𝗥𝗨𝗖𝗧𝗜𝗢𝗡𝗦 ⚠️ ✪ 𝗖𝗼𝗺𝗽𝗹𝗲𝘁𝗲 𝗮𝗹𝗹 𝗿𝗲𝗹𝗲𝘃𝗮𝗻𝘁 𝘀𝗲𝗰𝘁𝗶𝗼𝗻𝘀 ✪ 𝗣𝗿𝗼𝘃𝗶𝗱𝗲 𝗱𝗲𝘁𝗮𝗶𝗹𝗲𝗱 𝗮𝗻𝘀…"
type textarea "x"
type textarea "⚠️ 𝗙𝗢𝗥𝗠 𝗜𝗡𝗦𝗧𝗥𝗨𝗖𝗧𝗜𝗢𝗡𝗦 ⚠️ ✪ 𝗖𝗼𝗺𝗽𝗹𝗲𝘁𝗲 𝗮𝗹𝗹 𝗿𝗲𝗹𝗲𝘃𝗮𝗻𝘁 𝘀𝗲𝗰𝘁𝗶𝗼𝗻𝘀 ✪ 𝗣𝗿𝗼𝘃𝗶𝗱𝗲 𝗱𝗲𝘁𝗮𝗶𝗹𝗲𝗱 𝗮𝗻𝘀…"
type textarea "x"
type textarea "⚠️ 𝗙𝗢𝗥𝗠 𝗜𝗡𝗦𝗧𝗥𝗨𝗖𝗧𝗜𝗢𝗡𝗦 ⚠️ ✪ 𝗖𝗼𝗺𝗽𝗹𝗲𝘁𝗲 𝗮𝗹𝗹 𝗿𝗲𝗹𝗲𝘃𝗮𝗻𝘁 𝘀𝗲𝗰𝘁𝗶𝗼𝗻𝘀 ✪ 𝗣𝗿𝗼𝘃𝗶𝗱𝗲 𝗱𝗲𝘁𝗮𝗶𝗹𝗲𝗱 𝗮𝗻𝘀…"
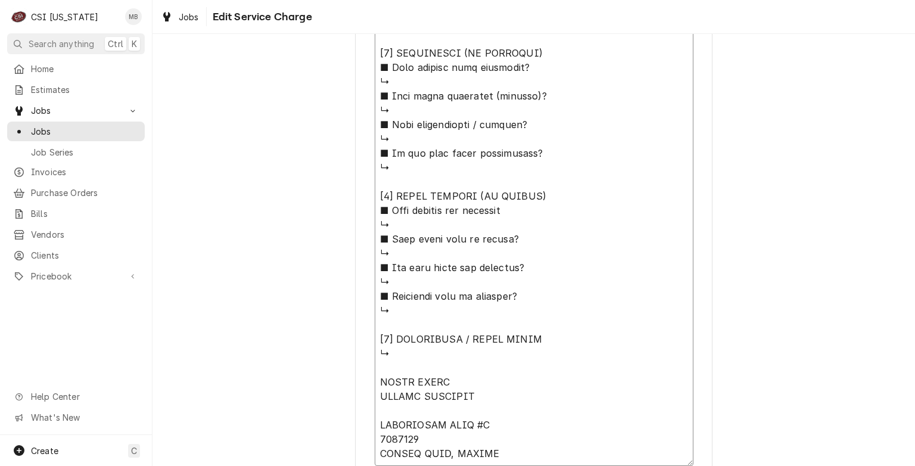
type textarea "x"
type textarea "⚠️ 𝗙𝗢𝗥𝗠 𝗜𝗡𝗦𝗧𝗥𝗨𝗖𝗧𝗜𝗢𝗡𝗦 ⚠️ ✪ 𝗖𝗼𝗺𝗽𝗹𝗲𝘁𝗲 𝗮𝗹𝗹 𝗿𝗲𝗹𝗲𝘃𝗮𝗻𝘁 𝘀𝗲𝗰𝘁𝗶𝗼𝗻𝘀 ✪ 𝗣𝗿𝗼𝘃𝗶𝗱𝗲 𝗱𝗲𝘁𝗮𝗶𝗹𝗲𝗱 𝗮𝗻𝘀…"
type textarea "x"
type textarea "⚠️ 𝗙𝗢𝗥𝗠 𝗜𝗡𝗦𝗧𝗥𝗨𝗖𝗧𝗜𝗢𝗡𝗦 ⚠️ ✪ 𝗖𝗼𝗺𝗽𝗹𝗲𝘁𝗲 𝗮𝗹𝗹 𝗿𝗲𝗹𝗲𝘃𝗮𝗻𝘁 𝘀𝗲𝗰𝘁𝗶𝗼𝗻𝘀 ✪ 𝗣𝗿𝗼𝘃𝗶𝗱𝗲 𝗱𝗲𝘁𝗮𝗶𝗹𝗲𝗱 𝗮𝗻𝘀…"
type textarea "x"
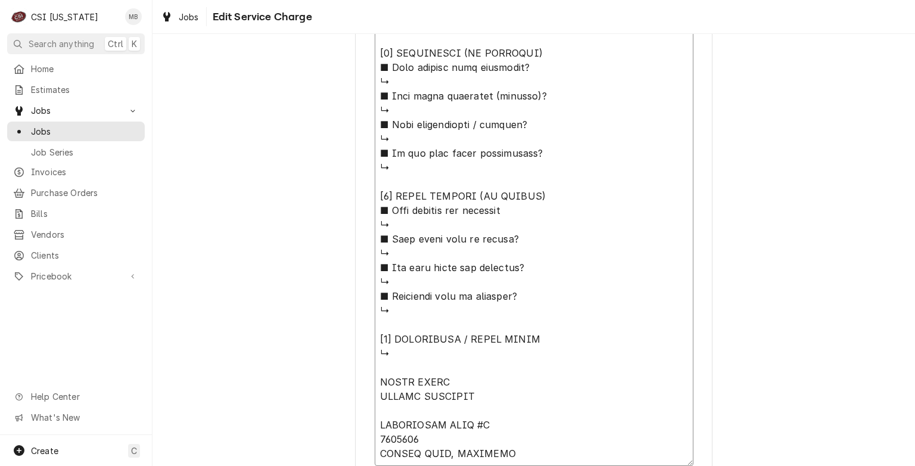
type textarea "⚠️ 𝗙𝗢𝗥𝗠 𝗜𝗡𝗦𝗧𝗥𝗨𝗖𝗧𝗜𝗢𝗡𝗦 ⚠️ ✪ 𝗖𝗼𝗺𝗽𝗹𝗲𝘁𝗲 𝗮𝗹𝗹 𝗿𝗲𝗹𝗲𝘃𝗮𝗻𝘁 𝘀𝗲𝗰𝘁𝗶𝗼𝗻𝘀 ✪ 𝗣𝗿𝗼𝘃𝗶𝗱𝗲 𝗱𝗲𝘁𝗮𝗶𝗹𝗲𝗱 𝗮𝗻𝘀…"
type textarea "x"
type textarea "⚠️ 𝗙𝗢𝗥𝗠 𝗜𝗡𝗦𝗧𝗥𝗨𝗖𝗧𝗜𝗢𝗡𝗦 ⚠️ ✪ 𝗖𝗼𝗺𝗽𝗹𝗲𝘁𝗲 𝗮𝗹𝗹 𝗿𝗲𝗹𝗲𝘃𝗮𝗻𝘁 𝘀𝗲𝗰𝘁𝗶𝗼𝗻𝘀 ✪ 𝗣𝗿𝗼𝘃𝗶𝗱𝗲 𝗱𝗲𝘁𝗮𝗶𝗹𝗲𝗱 𝗮𝗻𝘀…"
type textarea "x"
type textarea "⚠️ 𝗙𝗢𝗥𝗠 𝗜𝗡𝗦𝗧𝗥𝗨𝗖𝗧𝗜𝗢𝗡𝗦 ⚠️ ✪ 𝗖𝗼𝗺𝗽𝗹𝗲𝘁𝗲 𝗮𝗹𝗹 𝗿𝗲𝗹𝗲𝘃𝗮𝗻𝘁 𝘀𝗲𝗰𝘁𝗶𝗼𝗻𝘀 ✪ 𝗣𝗿𝗼𝘃𝗶𝗱𝗲 𝗱𝗲𝘁𝗮𝗶𝗹𝗲𝗱 𝗮𝗻𝘀…"
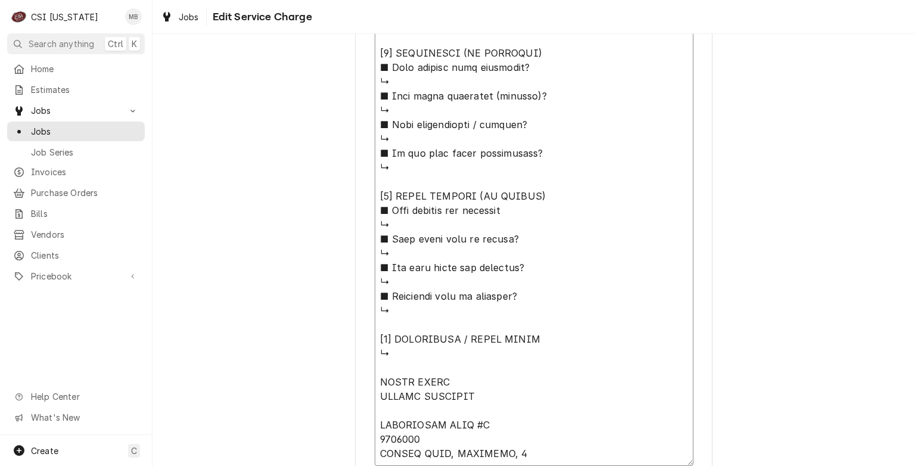
type textarea "x"
type textarea "⚠️ 𝗙𝗢𝗥𝗠 𝗜𝗡𝗦𝗧𝗥𝗨𝗖𝗧𝗜𝗢𝗡𝗦 ⚠️ ✪ 𝗖𝗼𝗺𝗽𝗹𝗲𝘁𝗲 𝗮𝗹𝗹 𝗿𝗲𝗹𝗲𝘃𝗮𝗻𝘁 𝘀𝗲𝗰𝘁𝗶𝗼𝗻𝘀 ✪ 𝗣𝗿𝗼𝘃𝗶𝗱𝗲 𝗱𝗲𝘁𝗮𝗶𝗹𝗲𝗱 𝗮𝗻𝘀…"
type textarea "x"
type textarea "⚠️ 𝗙𝗢𝗥𝗠 𝗜𝗡𝗦𝗧𝗥𝗨𝗖𝗧𝗜𝗢𝗡𝗦 ⚠️ ✪ 𝗖𝗼𝗺𝗽𝗹𝗲𝘁𝗲 𝗮𝗹𝗹 𝗿𝗲𝗹𝗲𝘃𝗮𝗻𝘁 𝘀𝗲𝗰𝘁𝗶𝗼𝗻𝘀 ✪ 𝗣𝗿𝗼𝘃𝗶𝗱𝗲 𝗱𝗲𝘁𝗮𝗶𝗹𝗲𝗱 𝗮𝗻𝘀…"
type textarea "x"
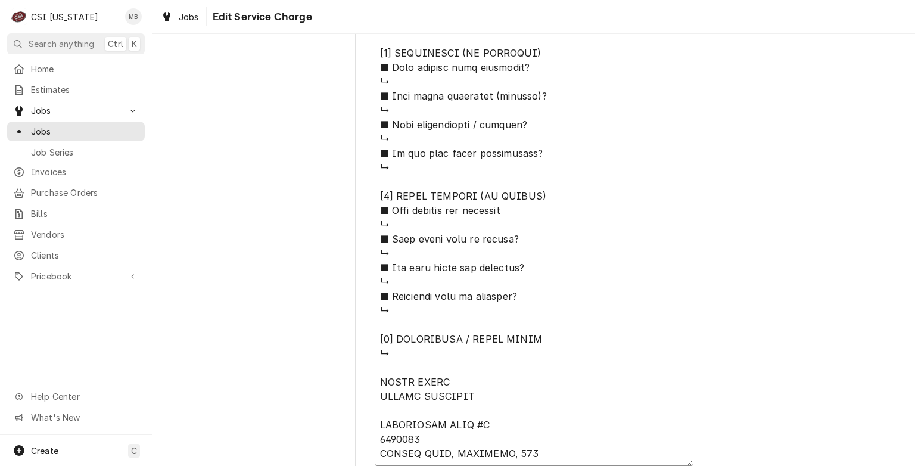
type textarea "⚠️ 𝗙𝗢𝗥𝗠 𝗜𝗡𝗦𝗧𝗥𝗨𝗖𝗧𝗜𝗢𝗡𝗦 ⚠️ ✪ 𝗖𝗼𝗺𝗽𝗹𝗲𝘁𝗲 𝗮𝗹𝗹 𝗿𝗲𝗹𝗲𝘃𝗮𝗻𝘁 𝘀𝗲𝗰𝘁𝗶𝗼𝗻𝘀 ✪ 𝗣𝗿𝗼𝘃𝗶𝗱𝗲 𝗱𝗲𝘁𝗮𝗶𝗹𝗲𝗱 𝗮𝗻𝘀…"
type textarea "x"
type textarea "⚠️ 𝗙𝗢𝗥𝗠 𝗜𝗡𝗦𝗧𝗥𝗨𝗖𝗧𝗜𝗢𝗡𝗦 ⚠️ ✪ 𝗖𝗼𝗺𝗽𝗹𝗲𝘁𝗲 𝗮𝗹𝗹 𝗿𝗲𝗹𝗲𝘃𝗮𝗻𝘁 𝘀𝗲𝗰𝘁𝗶𝗼𝗻𝘀 ✪ 𝗣𝗿𝗼𝘃𝗶𝗱𝗲 𝗱𝗲𝘁𝗮𝗶𝗹𝗲𝗱 𝗮𝗻𝘀…"
type textarea "x"
type textarea "⚠️ 𝗙𝗢𝗥𝗠 𝗜𝗡𝗦𝗧𝗥𝗨𝗖𝗧𝗜𝗢𝗡𝗦 ⚠️ ✪ 𝗖𝗼𝗺𝗽𝗹𝗲𝘁𝗲 𝗮𝗹𝗹 𝗿𝗲𝗹𝗲𝘃𝗮𝗻𝘁 𝘀𝗲𝗰𝘁𝗶𝗼𝗻𝘀 ✪ 𝗣𝗿𝗼𝘃𝗶𝗱𝗲 𝗱𝗲𝘁𝗮𝗶𝗹𝗲𝗱 𝗮𝗻𝘀…"
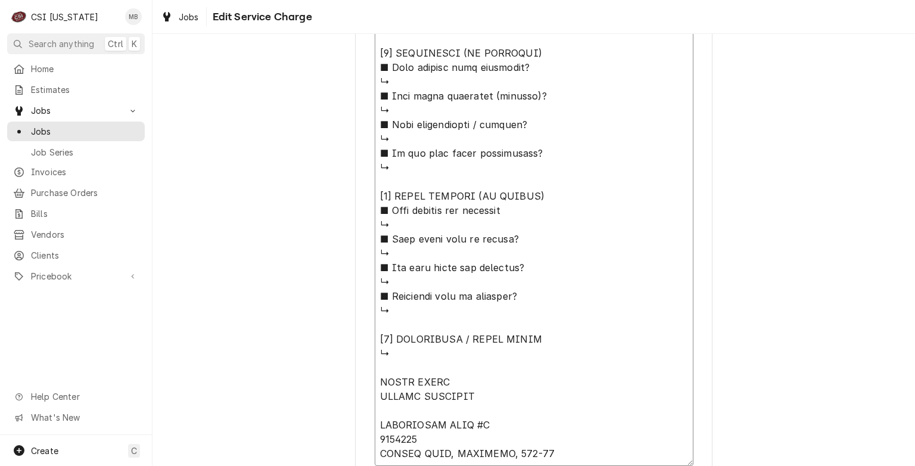
type textarea "x"
type textarea "⚠️ 𝗙𝗢𝗥𝗠 𝗜𝗡𝗦𝗧𝗥𝗨𝗖𝗧𝗜𝗢𝗡𝗦 ⚠️ ✪ 𝗖𝗼𝗺𝗽𝗹𝗲𝘁𝗲 𝗮𝗹𝗹 𝗿𝗲𝗹𝗲𝘃𝗮𝗻𝘁 𝘀𝗲𝗰𝘁𝗶𝗼𝗻𝘀 ✪ 𝗣𝗿𝗼𝘃𝗶𝗱𝗲 𝗱𝗲𝘁𝗮𝗶𝗹𝗲𝗱 𝗮𝗻𝘀…"
type textarea "x"
type textarea "⚠️ 𝗙𝗢𝗥𝗠 𝗜𝗡𝗦𝗧𝗥𝗨𝗖𝗧𝗜𝗢𝗡𝗦 ⚠️ ✪ 𝗖𝗼𝗺𝗽𝗹𝗲𝘁𝗲 𝗮𝗹𝗹 𝗿𝗲𝗹𝗲𝘃𝗮𝗻𝘁 𝘀𝗲𝗰𝘁𝗶𝗼𝗻𝘀 ✪ 𝗣𝗿𝗼𝘃𝗶𝗱𝗲 𝗱𝗲𝘁𝗮𝗶𝗹𝗲𝗱 𝗮𝗻𝘀…"
type textarea "x"
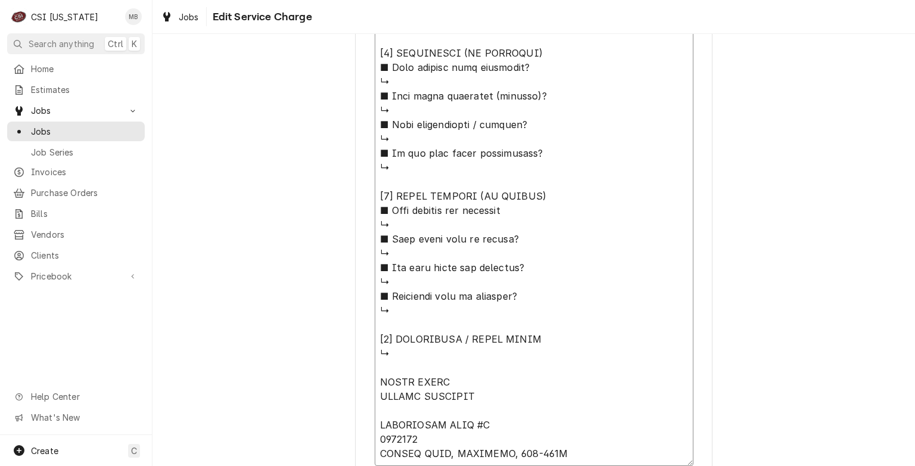
type textarea "⚠️ 𝗙𝗢𝗥𝗠 𝗜𝗡𝗦𝗧𝗥𝗨𝗖𝗧𝗜𝗢𝗡𝗦 ⚠️ ✪ 𝗖𝗼𝗺𝗽𝗹𝗲𝘁𝗲 𝗮𝗹𝗹 𝗿𝗲𝗹𝗲𝘃𝗮𝗻𝘁 𝘀𝗲𝗰𝘁𝗶𝗼𝗻𝘀 ✪ 𝗣𝗿𝗼𝘃𝗶𝗱𝗲 𝗱𝗲𝘁𝗮𝗶𝗹𝗲𝗱 𝗮𝗻𝘀…"
type textarea "x"
type textarea "⚠️ 𝗙𝗢𝗥𝗠 𝗜𝗡𝗦𝗧𝗥𝗨𝗖𝗧𝗜𝗢𝗡𝗦 ⚠️ ✪ 𝗖𝗼𝗺𝗽𝗹𝗲𝘁𝗲 𝗮𝗹𝗹 𝗿𝗲𝗹𝗲𝘃𝗮𝗻𝘁 𝘀𝗲𝗰𝘁𝗶𝗼𝗻𝘀 ✪ 𝗣𝗿𝗼𝘃𝗶𝗱𝗲 𝗱𝗲𝘁𝗮𝗶𝗹𝗲𝗱 𝗮𝗻𝘀…"
type textarea "x"
type textarea "⚠️ 𝗙𝗢𝗥𝗠 𝗜𝗡𝗦𝗧𝗥𝗨𝗖𝗧𝗜𝗢𝗡𝗦 ⚠️ ✪ 𝗖𝗼𝗺𝗽𝗹𝗲𝘁𝗲 𝗮𝗹𝗹 𝗿𝗲𝗹𝗲𝘃𝗮𝗻𝘁 𝘀𝗲𝗰𝘁𝗶𝗼𝗻𝘀 ✪ 𝗣𝗿𝗼𝘃𝗶𝗱𝗲 𝗱𝗲𝘁𝗮𝗶𝗹𝗲𝗱 𝗮𝗻𝘀…"
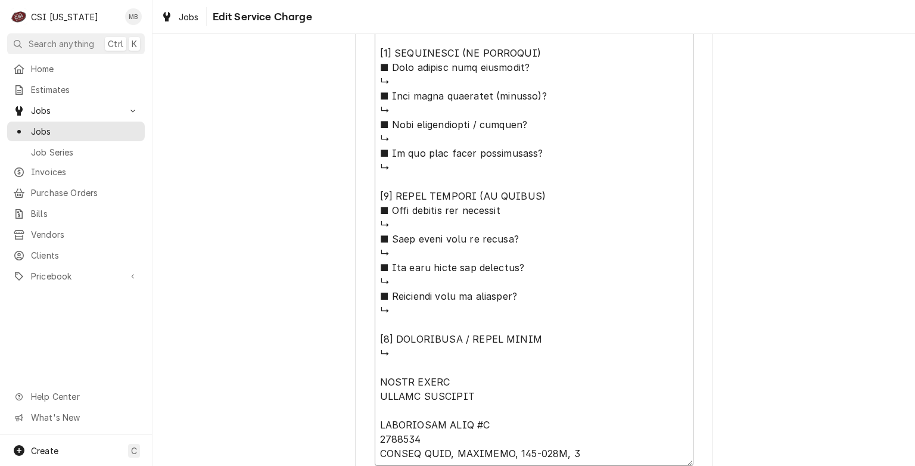
type textarea "x"
type textarea "⚠️ 𝗙𝗢𝗥𝗠 𝗜𝗡𝗦𝗧𝗥𝗨𝗖𝗧𝗜𝗢𝗡𝗦 ⚠️ ✪ 𝗖𝗼𝗺𝗽𝗹𝗲𝘁𝗲 𝗮𝗹𝗹 𝗿𝗲𝗹𝗲𝘃𝗮𝗻𝘁 𝘀𝗲𝗰𝘁𝗶𝗼𝗻𝘀 ✪ 𝗣𝗿𝗼𝘃𝗶𝗱𝗲 𝗱𝗲𝘁𝗮𝗶𝗹𝗲𝗱 𝗮𝗻𝘀…"
type textarea "x"
type textarea "⚠️ 𝗙𝗢𝗥𝗠 𝗜𝗡𝗦𝗧𝗥𝗨𝗖𝗧𝗜𝗢𝗡𝗦 ⚠️ ✪ 𝗖𝗼𝗺𝗽𝗹𝗲𝘁𝗲 𝗮𝗹𝗹 𝗿𝗲𝗹𝗲𝘃𝗮𝗻𝘁 𝘀𝗲𝗰𝘁𝗶𝗼𝗻𝘀 ✪ 𝗣𝗿𝗼𝘃𝗶𝗱𝗲 𝗱𝗲𝘁𝗮𝗶𝗹𝗲𝗱 𝗮𝗻𝘀…"
type textarea "x"
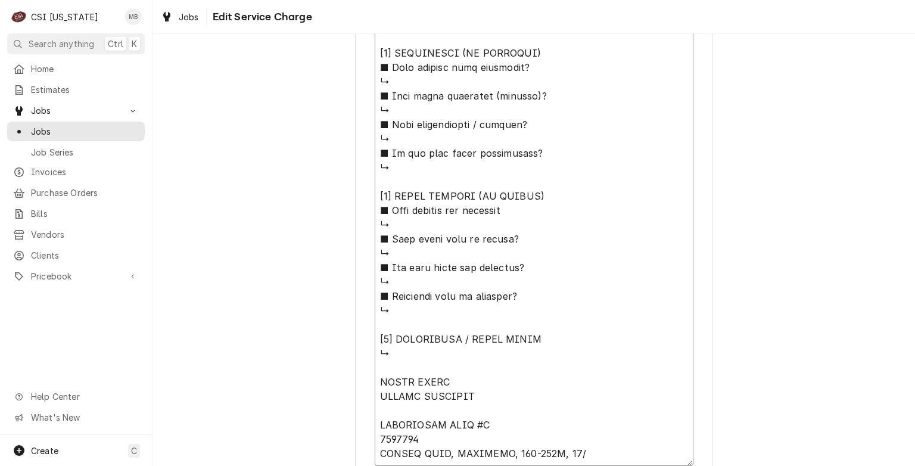
type textarea "⚠️ 𝗙𝗢𝗥𝗠 𝗜𝗡𝗦𝗧𝗥𝗨𝗖𝗧𝗜𝗢𝗡𝗦 ⚠️ ✪ 𝗖𝗼𝗺𝗽𝗹𝗲𝘁𝗲 𝗮𝗹𝗹 𝗿𝗲𝗹𝗲𝘃𝗮𝗻𝘁 𝘀𝗲𝗰𝘁𝗶𝗼𝗻𝘀 ✪ 𝗣𝗿𝗼𝘃𝗶𝗱𝗲 𝗱𝗲𝘁𝗮𝗶𝗹𝗲𝗱 𝗮𝗻𝘀…"
type textarea "x"
type textarea "⚠️ 𝗙𝗢𝗥𝗠 𝗜𝗡𝗦𝗧𝗥𝗨𝗖𝗧𝗜𝗢𝗡𝗦 ⚠️ ✪ 𝗖𝗼𝗺𝗽𝗹𝗲𝘁𝗲 𝗮𝗹𝗹 𝗿𝗲𝗹𝗲𝘃𝗮𝗻𝘁 𝘀𝗲𝗰𝘁𝗶𝗼𝗻𝘀 ✪ 𝗣𝗿𝗼𝘃𝗶𝗱𝗲 𝗱𝗲𝘁𝗮𝗶𝗹𝗲𝗱 𝗮𝗻𝘀…"
type textarea "x"
type textarea "⚠️ 𝗙𝗢𝗥𝗠 𝗜𝗡𝗦𝗧𝗥𝗨𝗖𝗧𝗜𝗢𝗡𝗦 ⚠️ ✪ 𝗖𝗼𝗺𝗽𝗹𝗲𝘁𝗲 𝗮𝗹𝗹 𝗿𝗲𝗹𝗲𝘃𝗮𝗻𝘁 𝘀𝗲𝗰𝘁𝗶𝗼𝗻𝘀 ✪ 𝗣𝗿𝗼𝘃𝗶𝗱𝗲 𝗱𝗲𝘁𝗮𝗶𝗹𝗲𝗱 𝗮𝗻𝘀…"
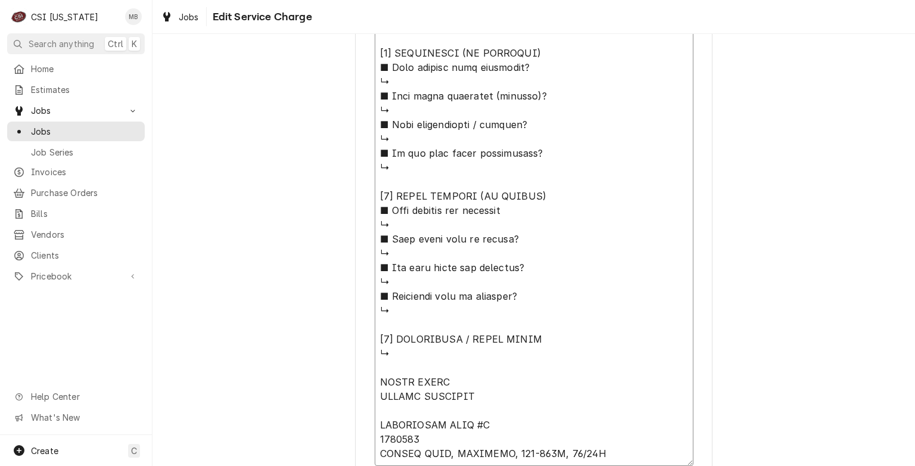
type textarea "x"
type textarea "⚠️ 𝗙𝗢𝗥𝗠 𝗜𝗡𝗦𝗧𝗥𝗨𝗖𝗧𝗜𝗢𝗡𝗦 ⚠️ ✪ 𝗖𝗼𝗺𝗽𝗹𝗲𝘁𝗲 𝗮𝗹𝗹 𝗿𝗲𝗹𝗲𝘃𝗮𝗻𝘁 𝘀𝗲𝗰𝘁𝗶𝗼𝗻𝘀 ✪ 𝗣𝗿𝗼𝘃𝗶𝗱𝗲 𝗱𝗲𝘁𝗮𝗶𝗹𝗲𝗱 𝗮𝗻𝘀…"
type textarea "x"
type textarea "⚠️ 𝗙𝗢𝗥𝗠 𝗜𝗡𝗦𝗧𝗥𝗨𝗖𝗧𝗜𝗢𝗡𝗦 ⚠️ ✪ 𝗖𝗼𝗺𝗽𝗹𝗲𝘁𝗲 𝗮𝗹𝗹 𝗿𝗲𝗹𝗲𝘃𝗮𝗻𝘁 𝘀𝗲𝗰𝘁𝗶𝗼𝗻𝘀 ✪ 𝗣𝗿𝗼𝘃𝗶𝗱𝗲 𝗱𝗲𝘁𝗮𝗶𝗹𝗲𝗱 𝗮𝗻𝘀…"
type textarea "x"
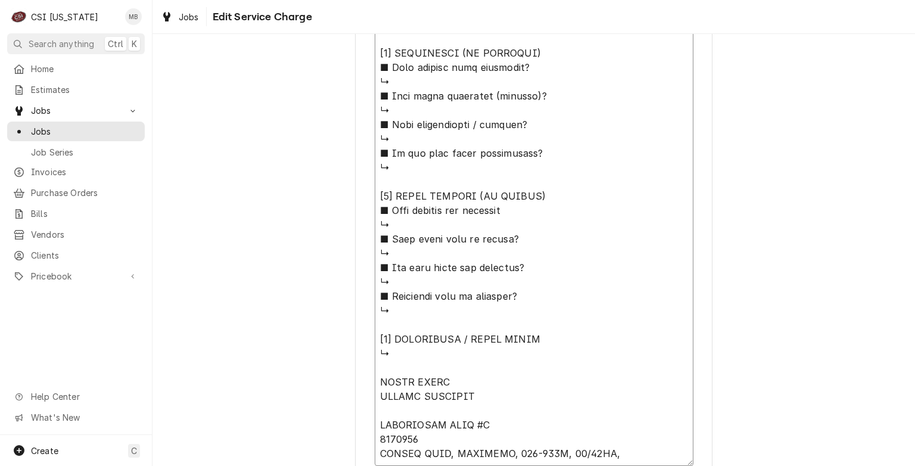
type textarea "⚠️ 𝗙𝗢𝗥𝗠 𝗜𝗡𝗦𝗧𝗥𝗨𝗖𝗧𝗜𝗢𝗡𝗦 ⚠️ ✪ 𝗖𝗼𝗺𝗽𝗹𝗲𝘁𝗲 𝗮𝗹𝗹 𝗿𝗲𝗹𝗲𝘃𝗮𝗻𝘁 𝘀𝗲𝗰𝘁𝗶𝗼𝗻𝘀 ✪ 𝗣𝗿𝗼𝘃𝗶𝗱𝗲 𝗱𝗲𝘁𝗮𝗶𝗹𝗲𝗱 𝗮𝗻𝘀…"
type textarea "x"
type textarea "⚠️ 𝗙𝗢𝗥𝗠 𝗜𝗡𝗦𝗧𝗥𝗨𝗖𝗧𝗜𝗢𝗡𝗦 ⚠️ ✪ 𝗖𝗼𝗺𝗽𝗹𝗲𝘁𝗲 𝗮𝗹𝗹 𝗿𝗲𝗹𝗲𝘃𝗮𝗻𝘁 𝘀𝗲𝗰𝘁𝗶𝗼𝗻𝘀 ✪ 𝗣𝗿𝗼𝘃𝗶𝗱𝗲 𝗱𝗲𝘁𝗮𝗶𝗹𝗲𝗱 𝗮𝗻𝘀…"
type textarea "x"
type textarea "⚠️ 𝗙𝗢𝗥𝗠 𝗜𝗡𝗦𝗧𝗥𝗨𝗖𝗧𝗜𝗢𝗡𝗦 ⚠️ ✪ 𝗖𝗼𝗺𝗽𝗹𝗲𝘁𝗲 𝗮𝗹𝗹 𝗿𝗲𝗹𝗲𝘃𝗮𝗻𝘁 𝘀𝗲𝗰𝘁𝗶𝗼𝗻𝘀 ✪ 𝗣𝗿𝗼𝘃𝗶𝗱𝗲 𝗱𝗲𝘁𝗮𝗶𝗹𝗲𝗱 𝗮𝗻𝘀…"
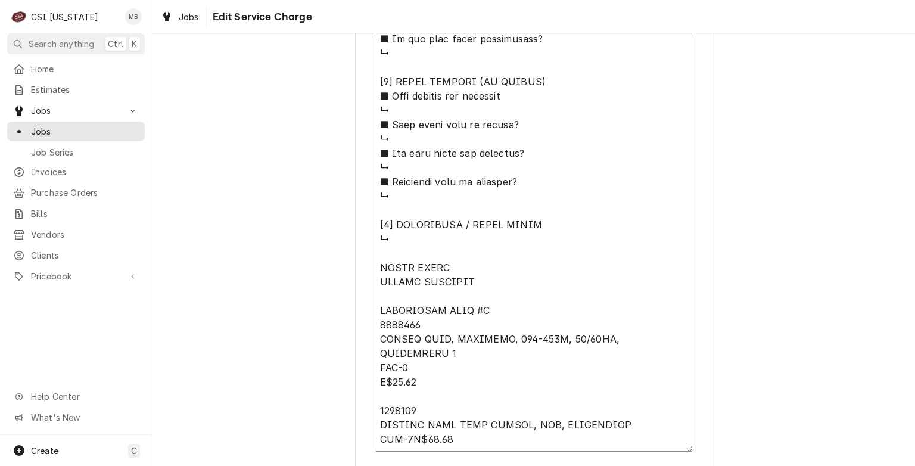
scroll to position [1070, 0]
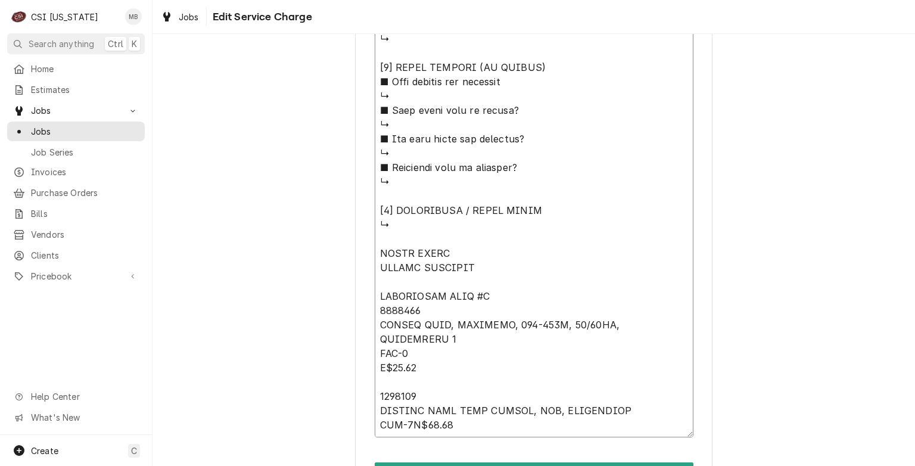
drag, startPoint x: 410, startPoint y: 435, endPoint x: 371, endPoint y: 256, distance: 182.9
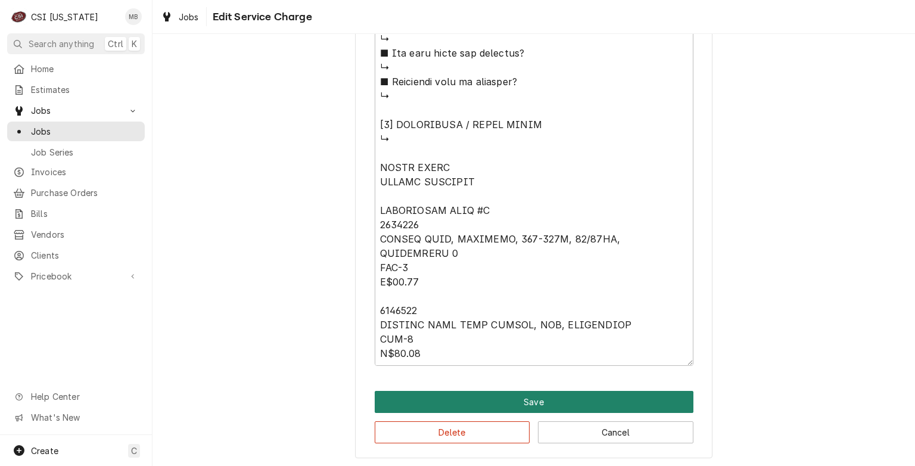
click at [506, 396] on button "Save" at bounding box center [534, 402] width 319 height 22
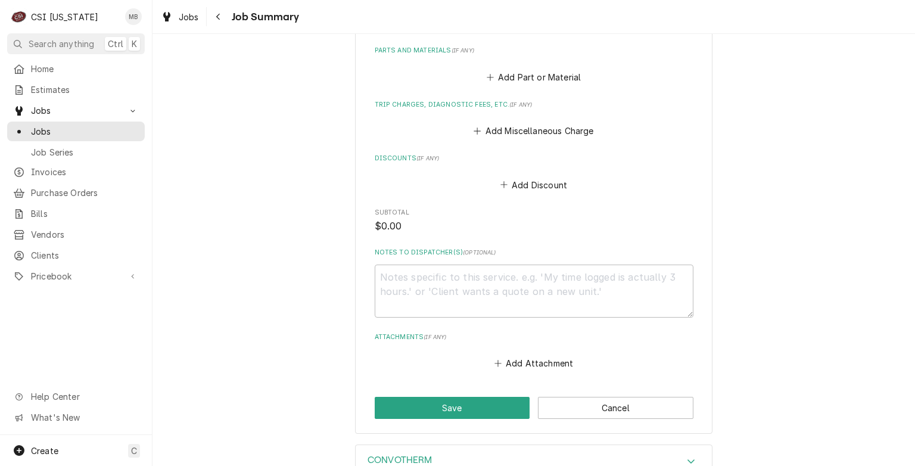
scroll to position [1567, 0]
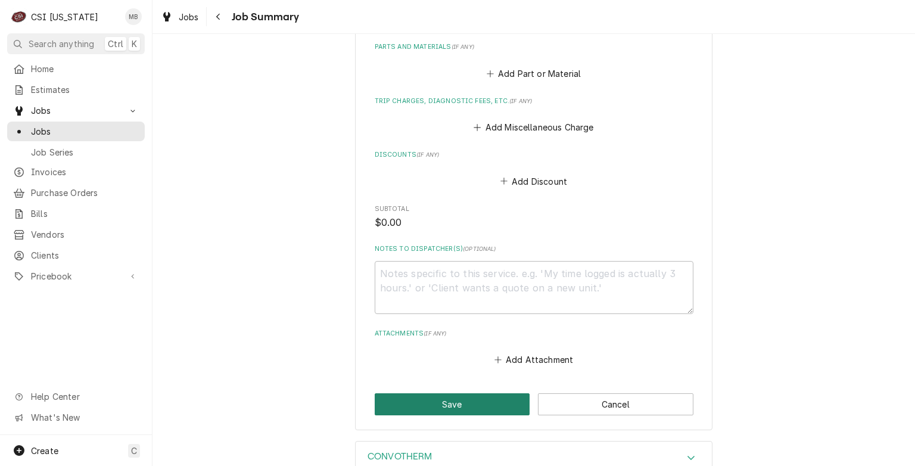
click at [504, 399] on button "Save" at bounding box center [452, 404] width 155 height 22
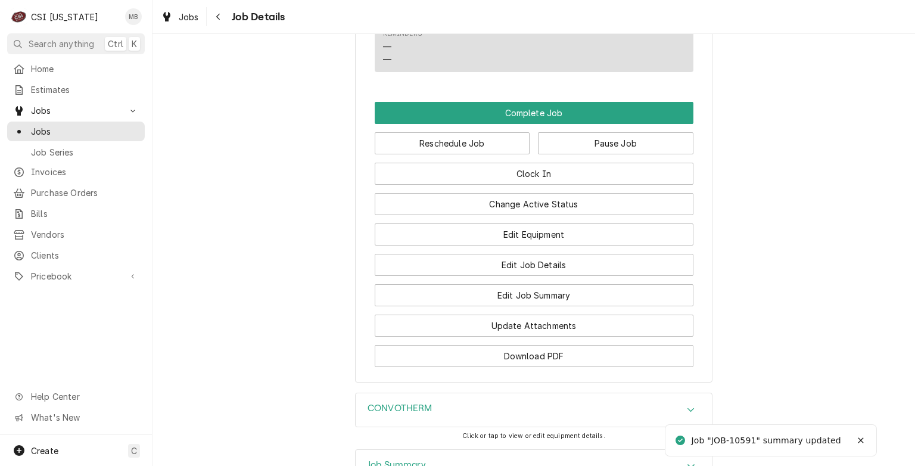
scroll to position [1410, 0]
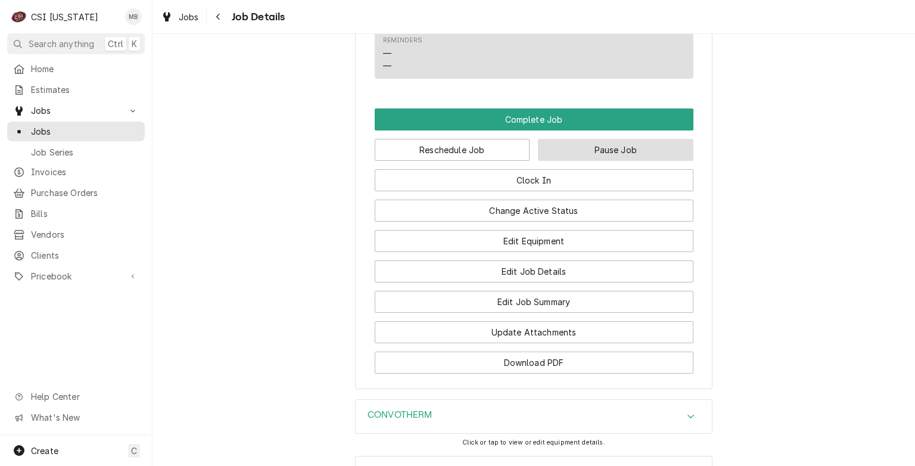
click at [615, 161] on button "Pause Job" at bounding box center [615, 150] width 155 height 22
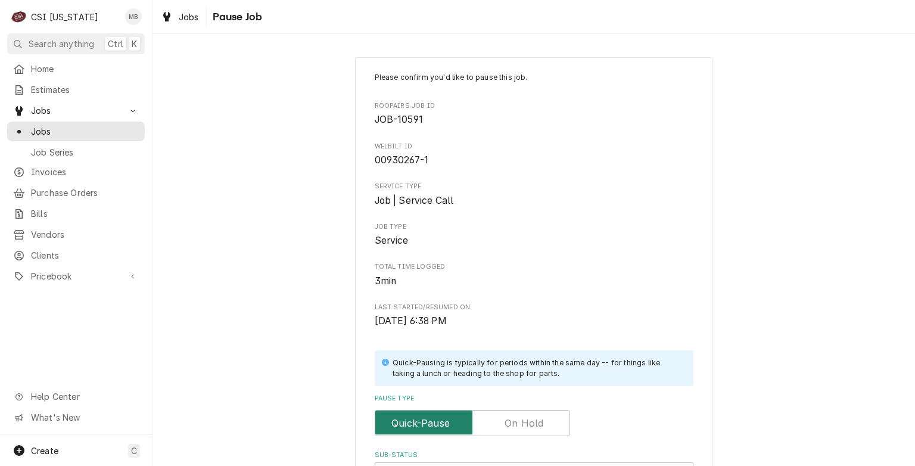
click at [493, 417] on input "Pause Type" at bounding box center [472, 423] width 185 height 26
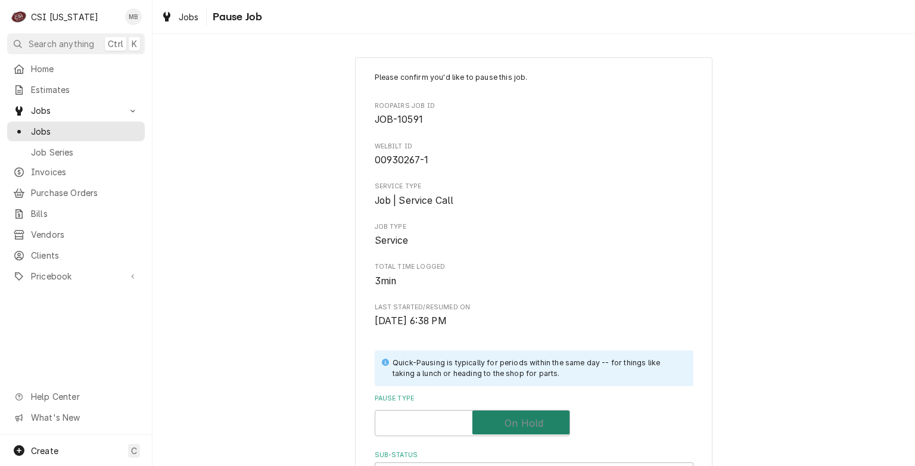
checkbox input "true"
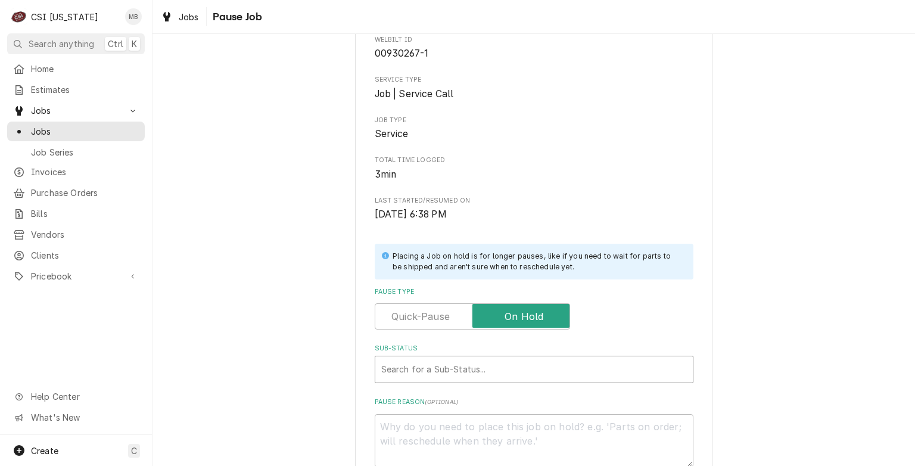
click at [460, 373] on div "Sub-Status" at bounding box center [534, 369] width 306 height 21
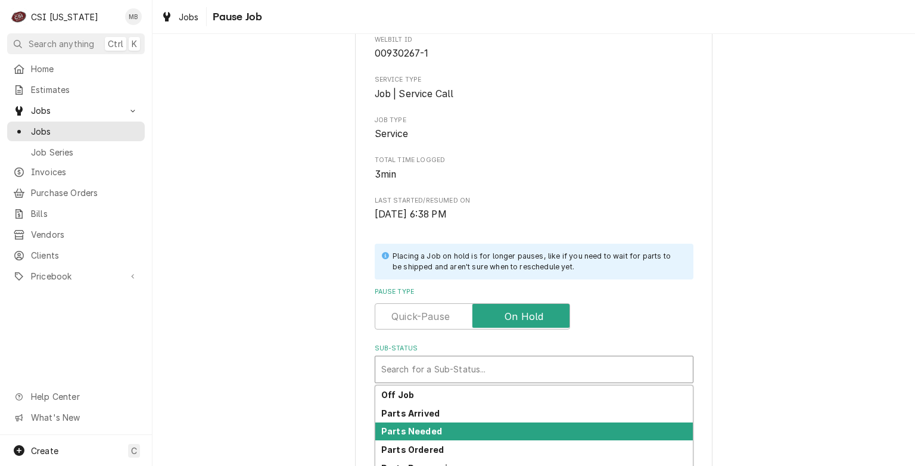
click at [430, 432] on strong "Parts Needed" at bounding box center [411, 431] width 61 height 10
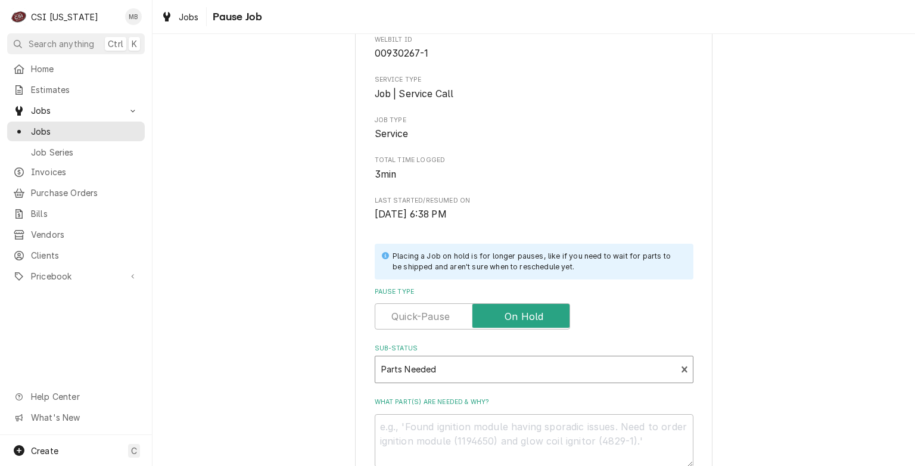
scroll to position [216, 0]
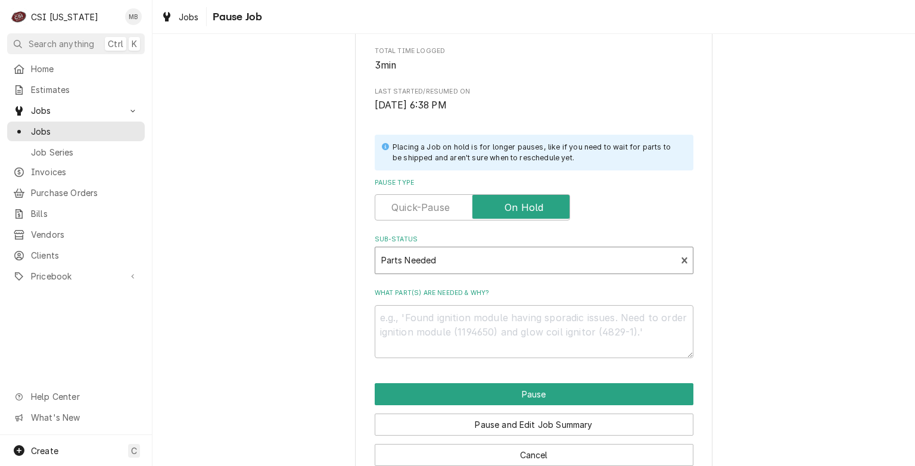
click at [468, 405] on div "Pause and Edit Job Summary" at bounding box center [534, 420] width 319 height 30
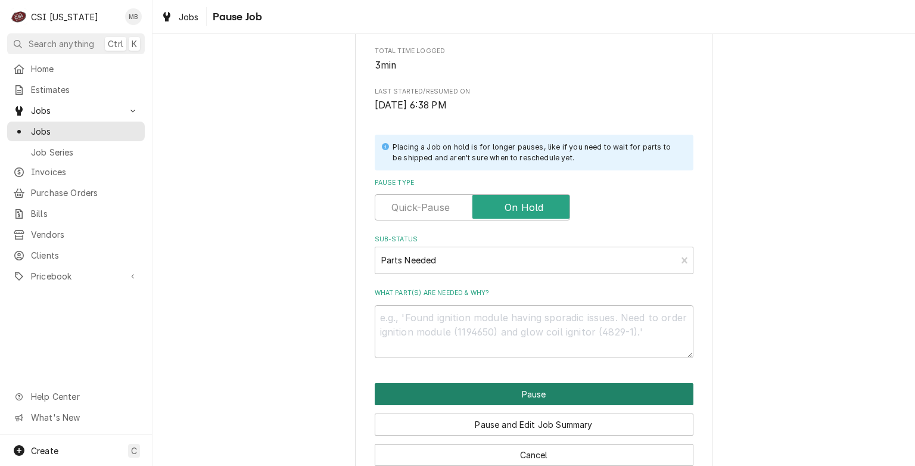
click at [475, 397] on button "Pause" at bounding box center [534, 394] width 319 height 22
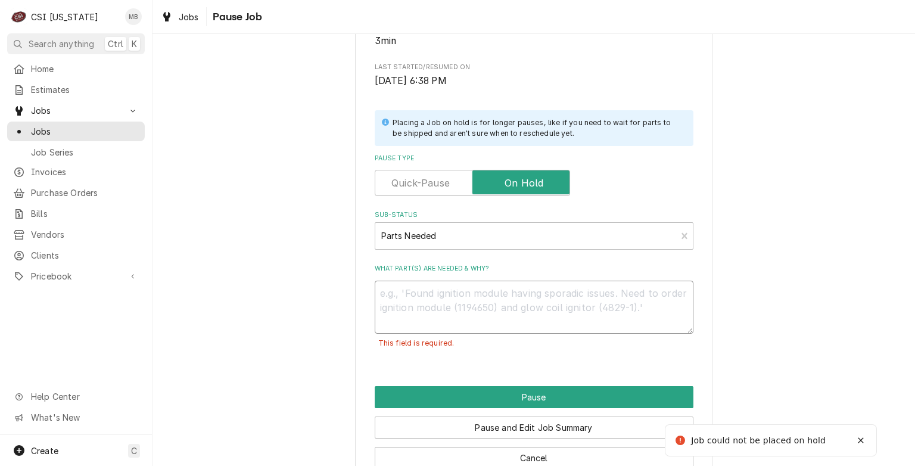
click at [467, 308] on textarea "What part(s) are needed & why?" at bounding box center [534, 308] width 319 height 54
paste textarea "PARTS ORDER GROUND SHIPPING CONVOTHERM PART #S 5050285 DOSING PUMP, CLEANING, 2…"
type textarea "x"
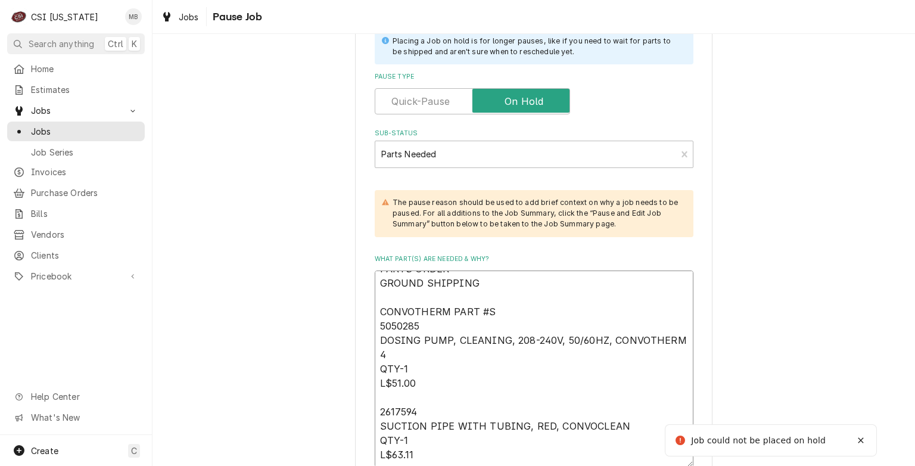
scroll to position [481, 0]
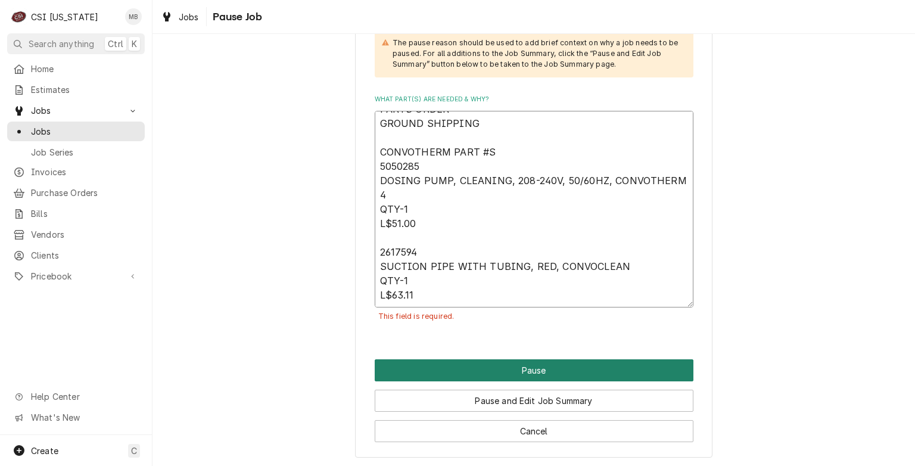
type textarea "PARTS ORDER GROUND SHIPPING CONVOTHERM PART #S 5050285 DOSING PUMP, CLEANING, 2…"
click at [529, 375] on button "Pause" at bounding box center [534, 370] width 319 height 22
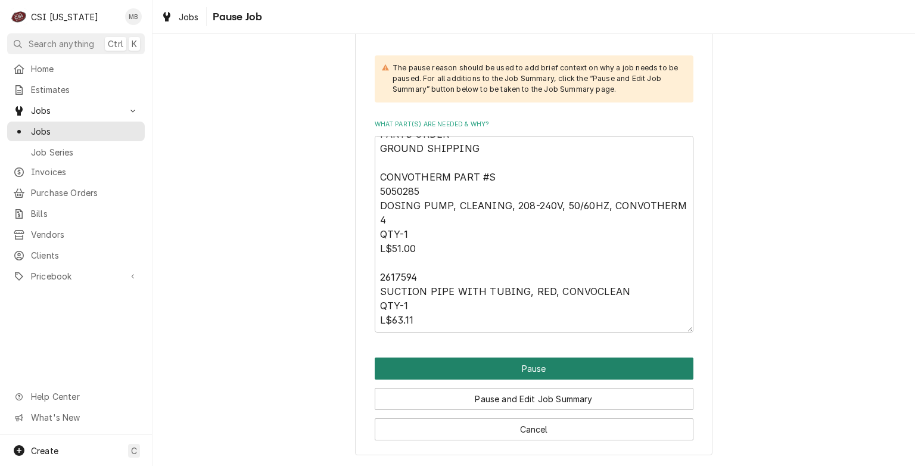
scroll to position [455, 0]
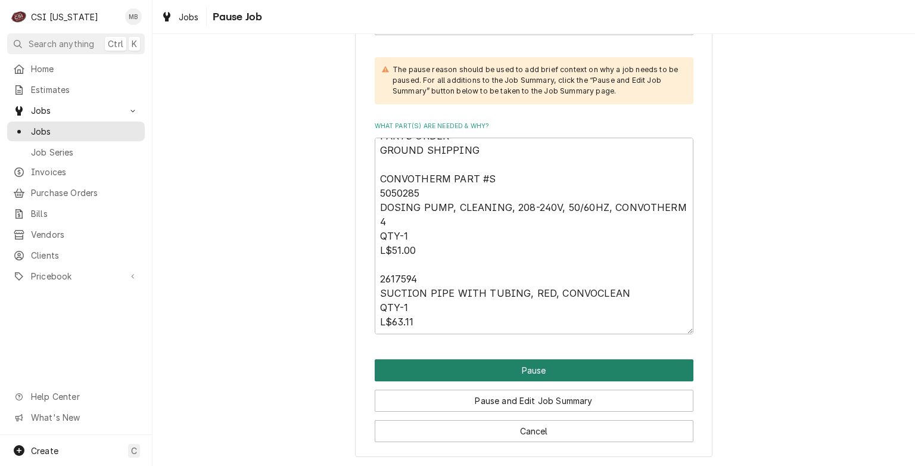
type textarea "x"
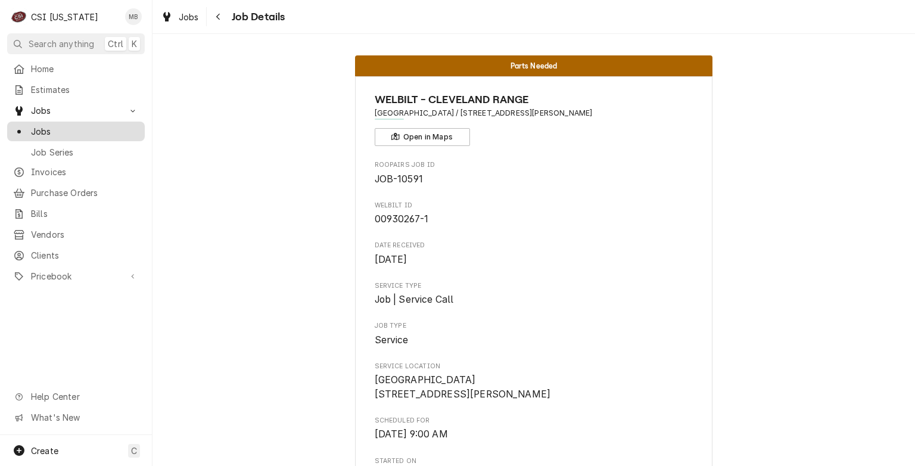
click at [39, 132] on span "Jobs" at bounding box center [85, 131] width 108 height 13
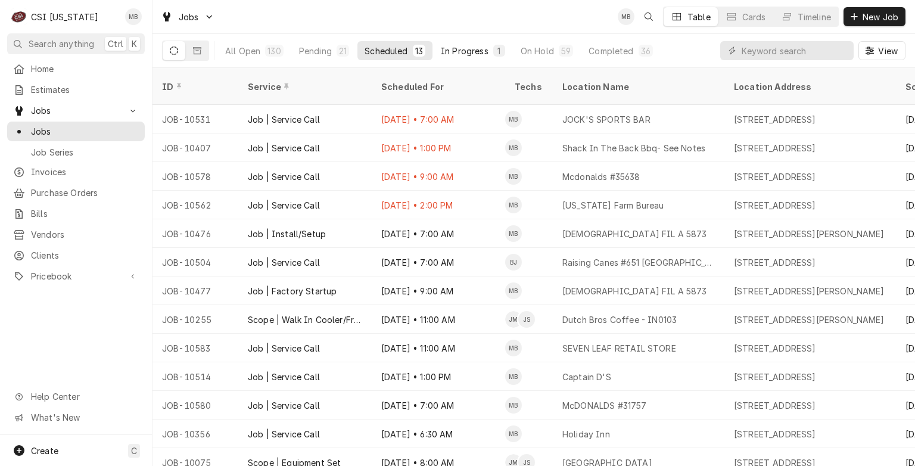
click at [461, 49] on div "In Progress" at bounding box center [465, 51] width 48 height 13
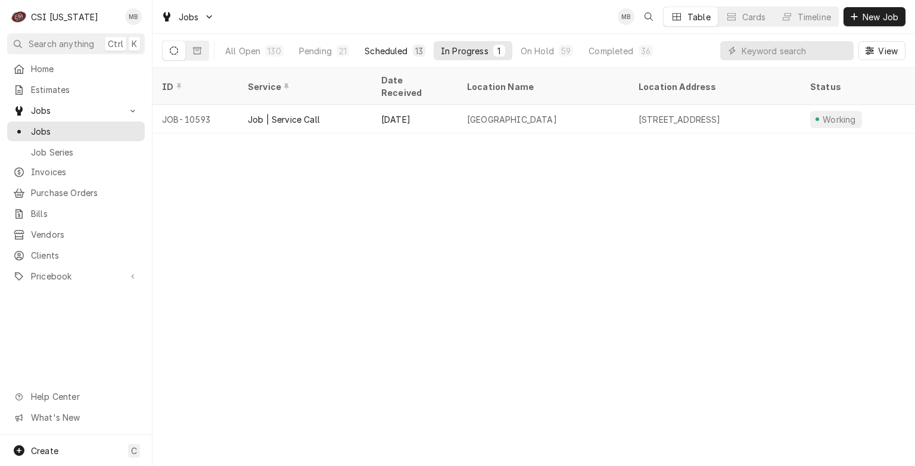
click at [389, 54] on div "Scheduled" at bounding box center [386, 51] width 43 height 13
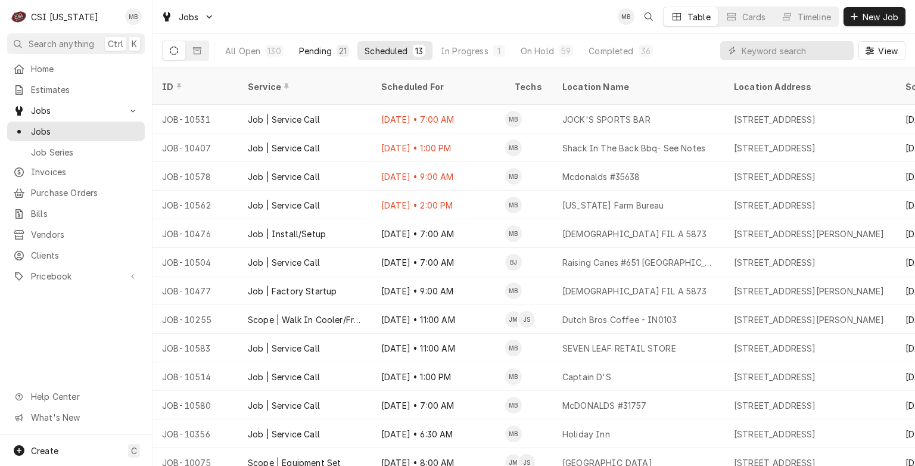
click at [324, 48] on div "Pending" at bounding box center [315, 51] width 33 height 13
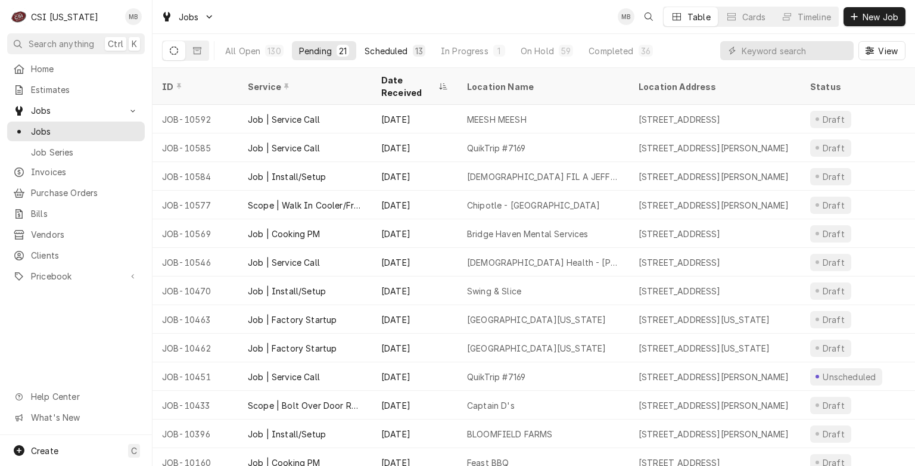
click at [401, 54] on div "Scheduled" at bounding box center [386, 51] width 43 height 13
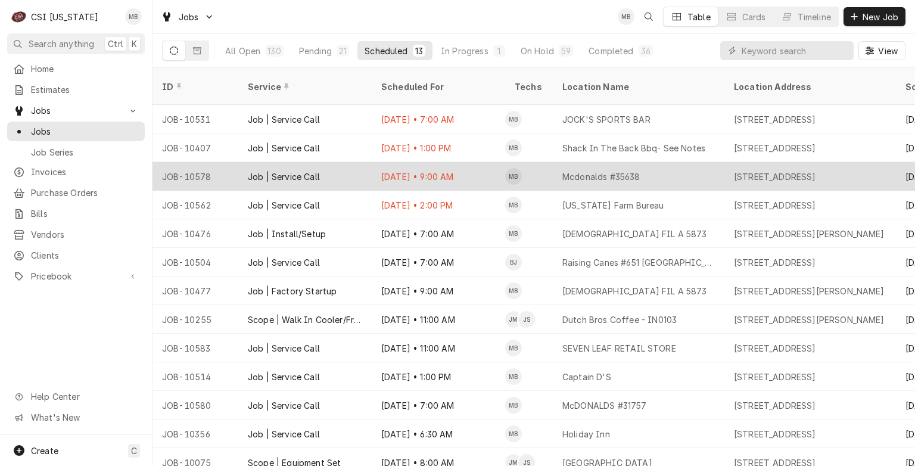
click at [465, 163] on div "Sep 8 • 9:00 AM" at bounding box center [438, 176] width 133 height 29
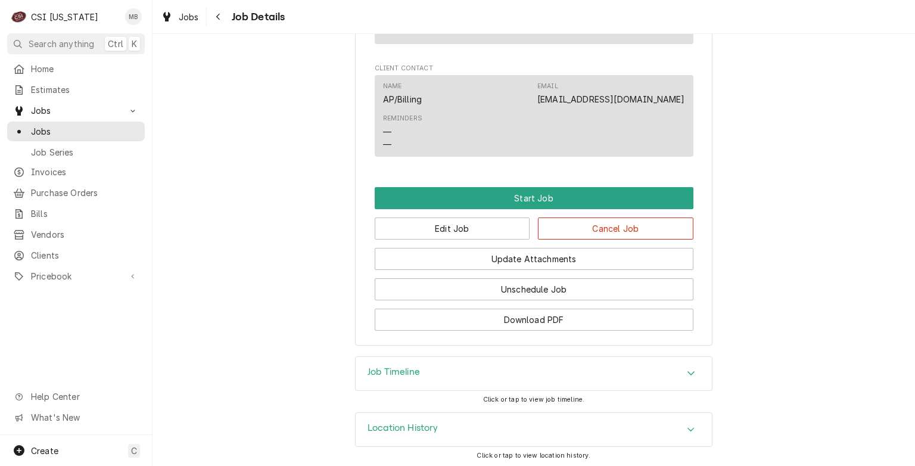
scroll to position [1095, 0]
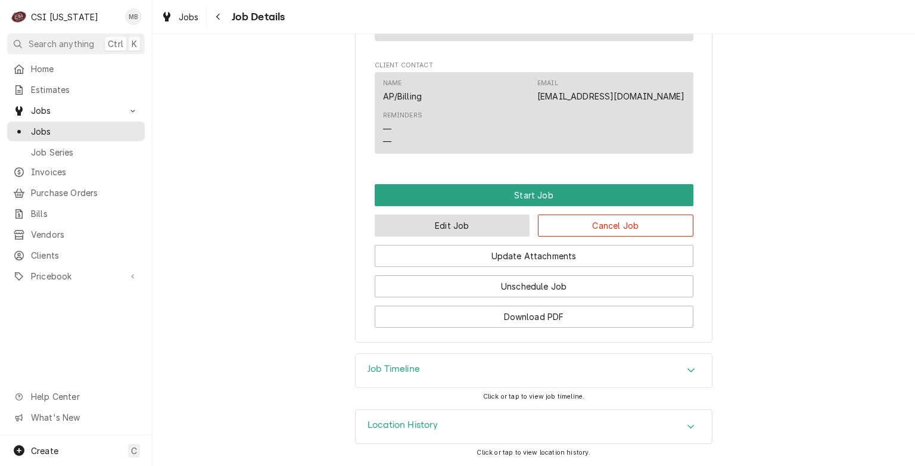
click at [481, 237] on button "Edit Job" at bounding box center [452, 225] width 155 height 22
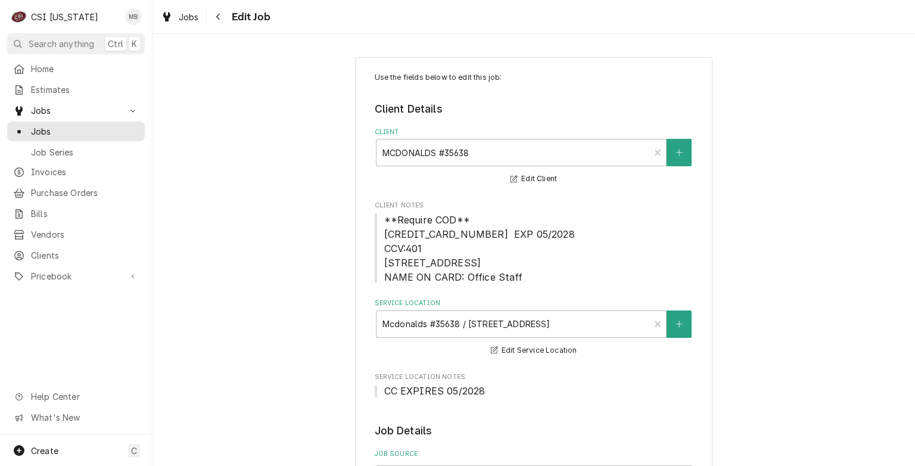
type textarea "x"
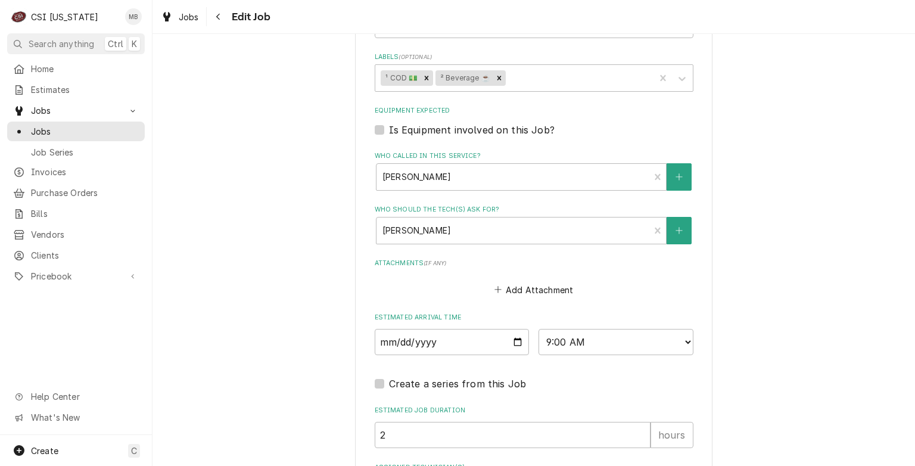
scroll to position [966, 0]
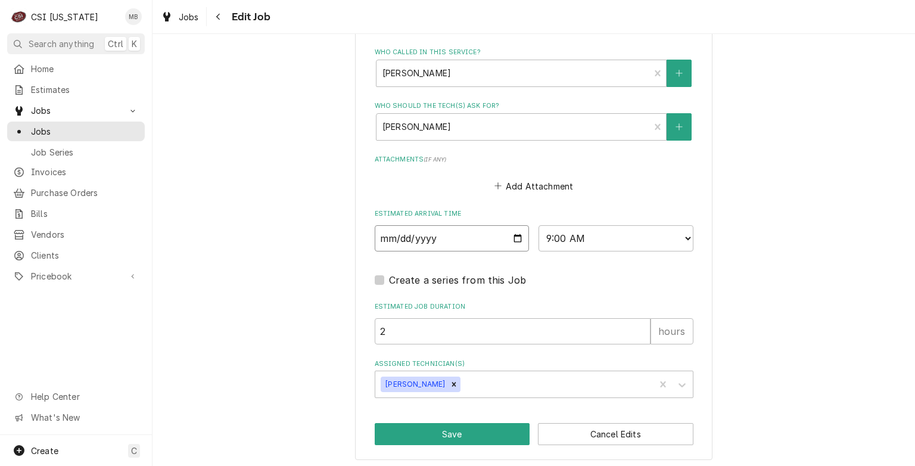
click at [510, 235] on input "2025-09-08" at bounding box center [452, 238] width 155 height 26
type input "2025-09-10"
type textarea "x"
click at [581, 241] on select "AM / PM 6:00 AM 6:15 AM 6:30 AM 6:45 AM 7:00 AM 7:15 AM 7:30 AM 7:45 AM 8:00 AM…" at bounding box center [616, 238] width 155 height 26
select select "07:00:00"
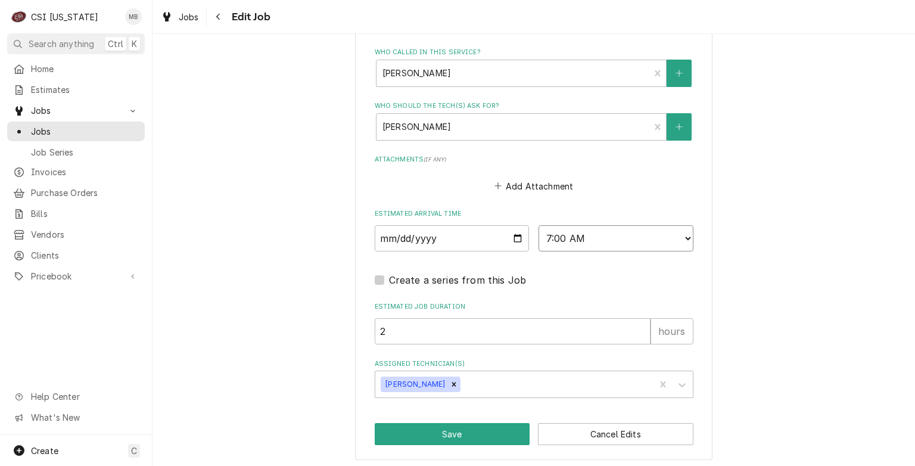
click at [539, 225] on select "AM / PM 6:00 AM 6:15 AM 6:30 AM 6:45 AM 7:00 AM 7:15 AM 7:30 AM 7:45 AM 8:00 AM…" at bounding box center [616, 238] width 155 height 26
click at [450, 381] on icon "Remove Matt Brewington" at bounding box center [454, 384] width 8 height 8
click at [448, 381] on div "Assigned Technician(s)" at bounding box center [523, 384] width 284 height 21
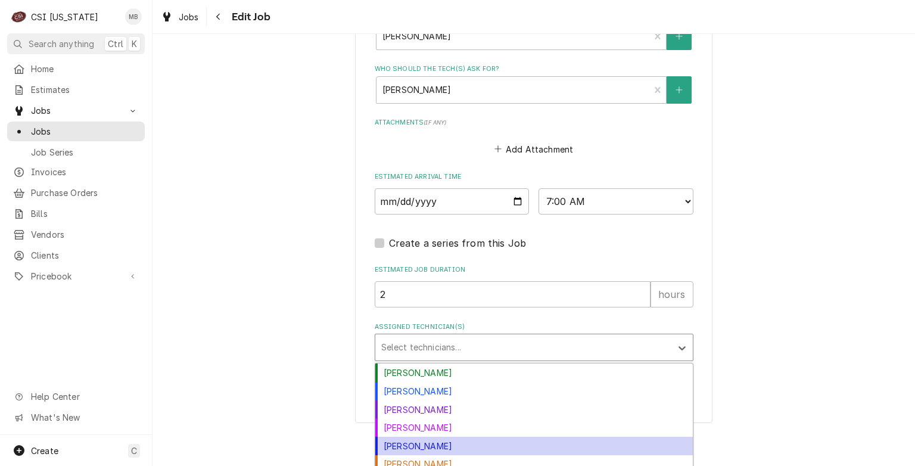
click at [388, 443] on div "Jeff Hartley" at bounding box center [534, 446] width 318 height 18
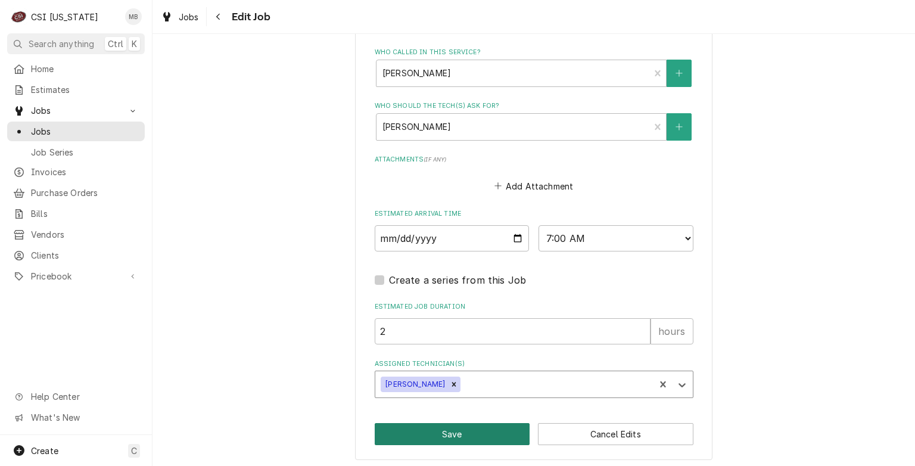
click at [451, 435] on button "Save" at bounding box center [452, 434] width 155 height 22
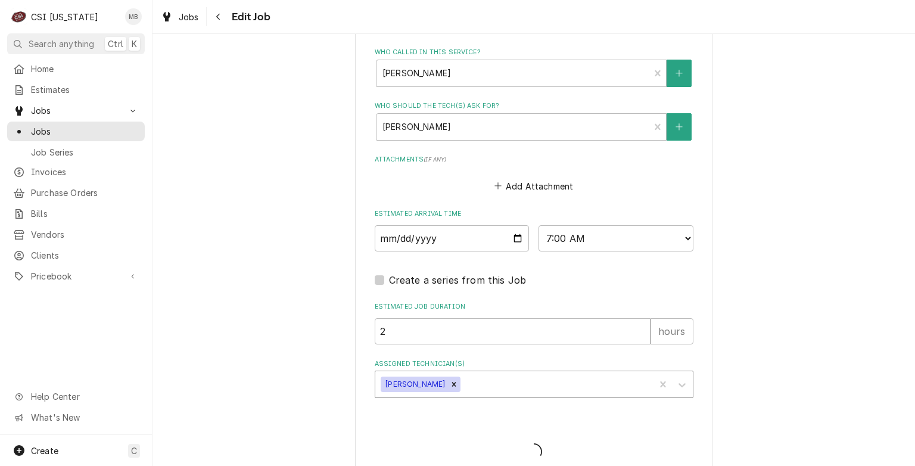
type textarea "x"
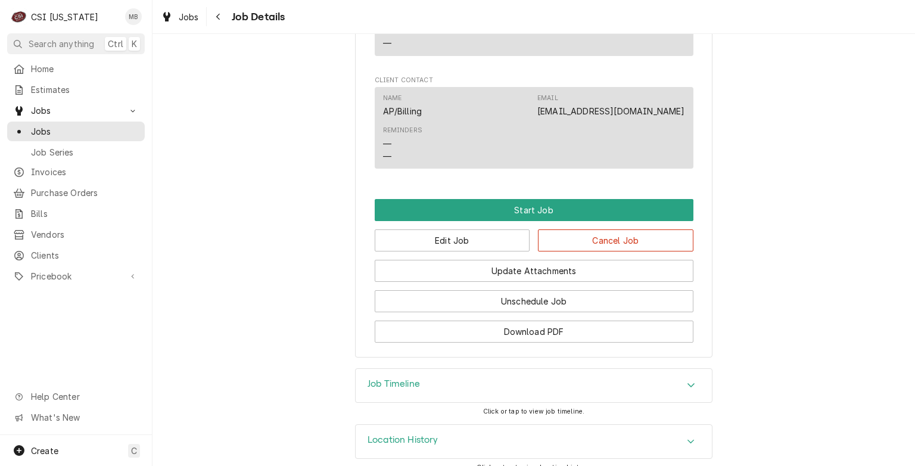
scroll to position [1106, 0]
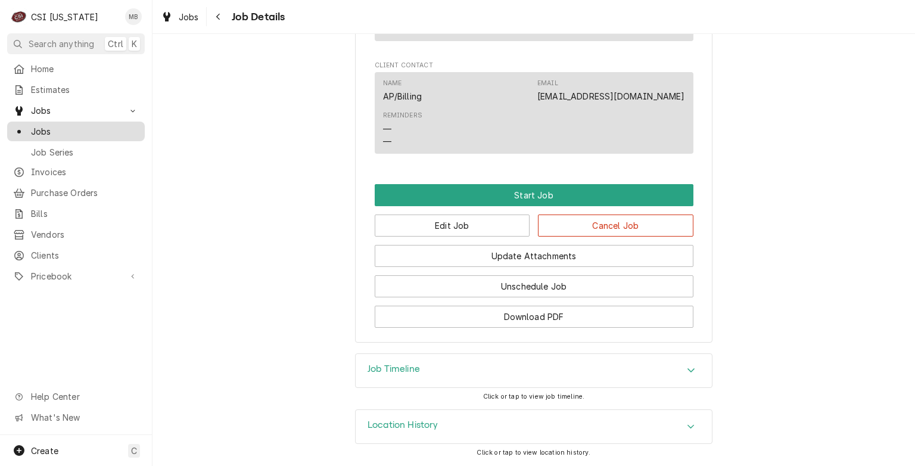
click at [91, 131] on span "Jobs" at bounding box center [85, 131] width 108 height 13
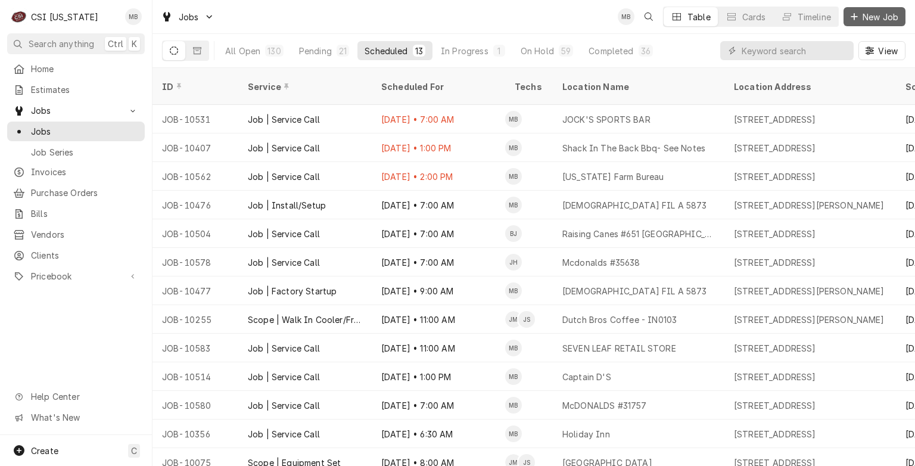
click at [867, 18] on span "New Job" at bounding box center [880, 17] width 41 height 13
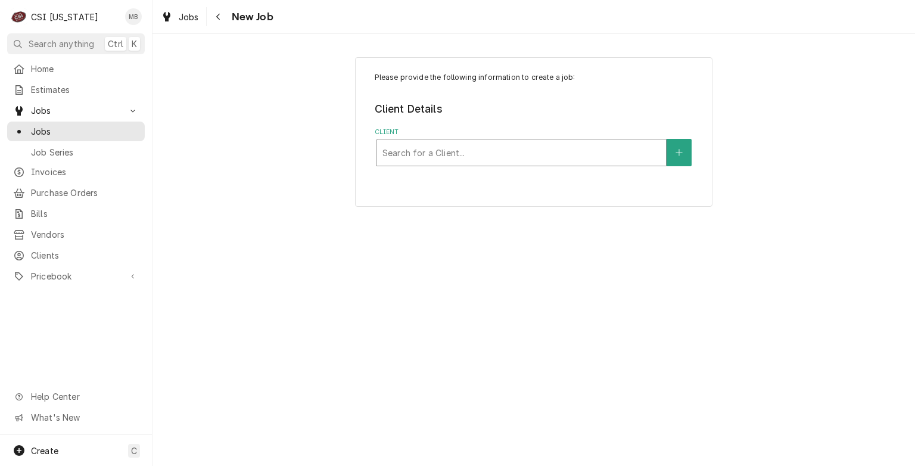
click at [608, 144] on div "Client" at bounding box center [521, 152] width 278 height 21
type input "ELECTRO"
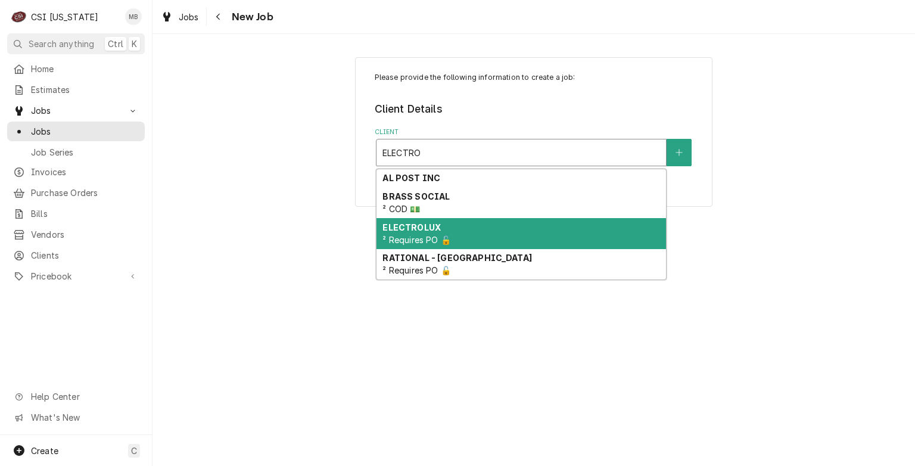
click at [514, 224] on div "ELECTROLUX ² Requires PO 🔓" at bounding box center [522, 233] width 290 height 31
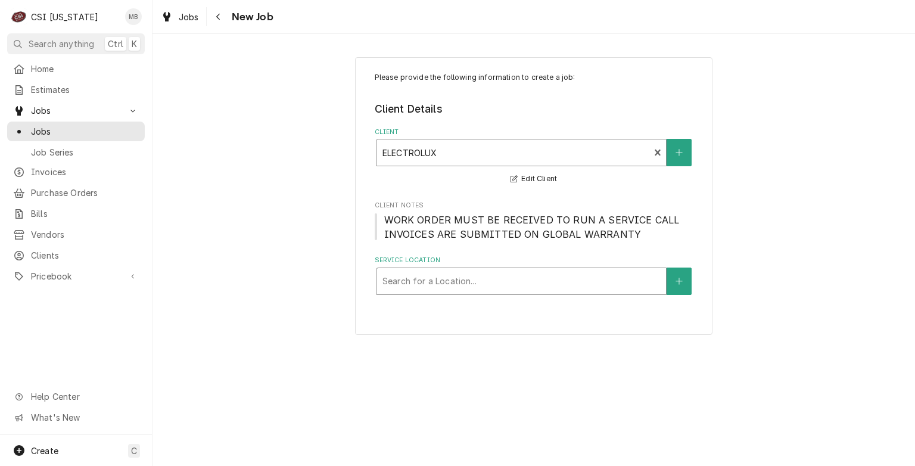
click at [392, 279] on div "Service Location" at bounding box center [521, 280] width 278 height 21
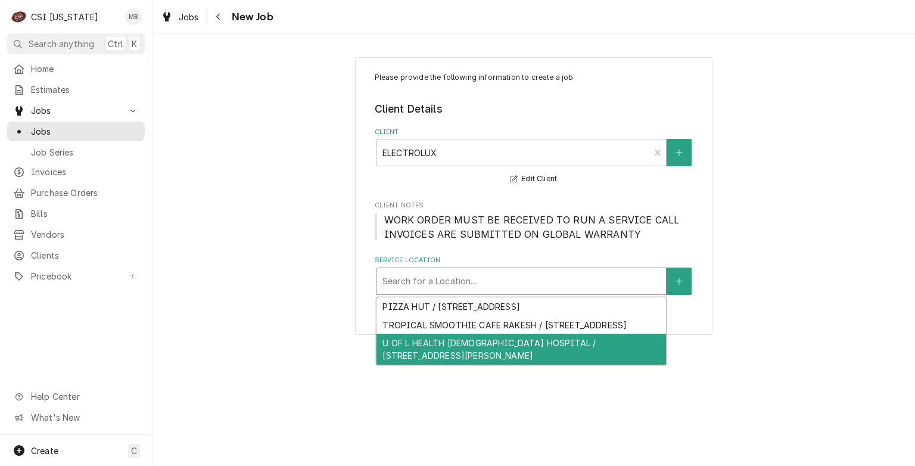
click at [412, 363] on div "U OF L HEALTH [DEMOGRAPHIC_DATA] HOSPITAL / [STREET_ADDRESS][PERSON_NAME]" at bounding box center [522, 349] width 290 height 31
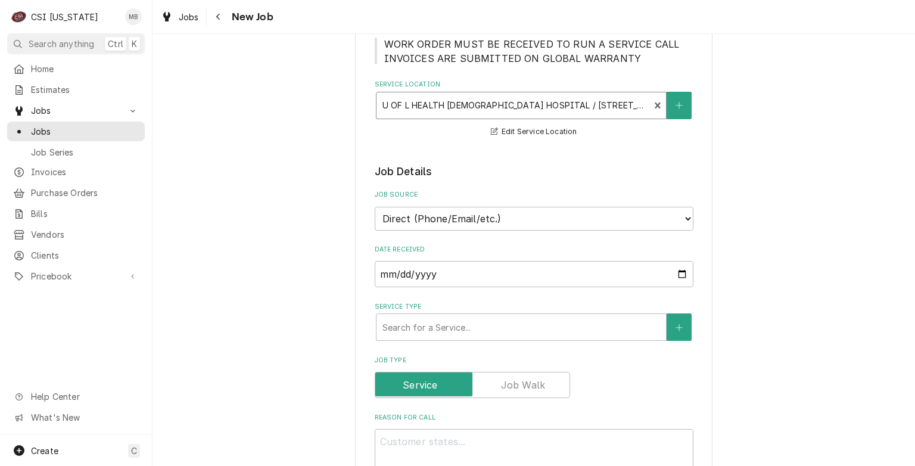
scroll to position [234, 0]
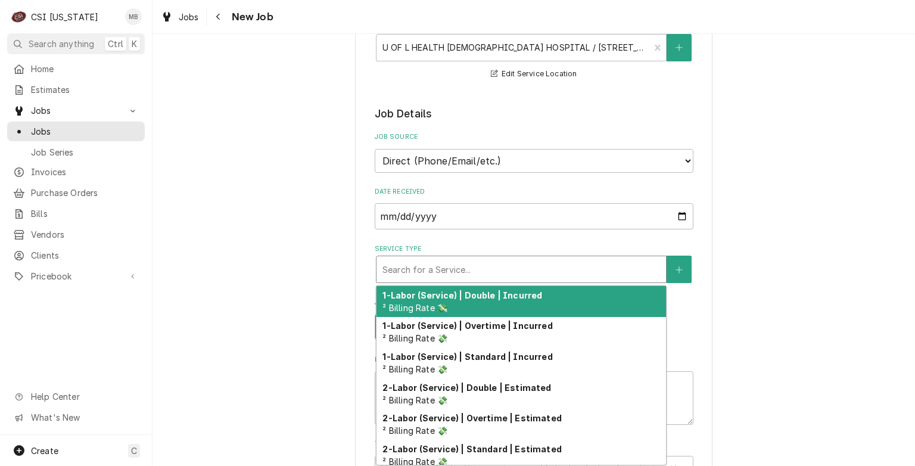
click at [461, 276] on div "Service Type" at bounding box center [521, 269] width 278 height 21
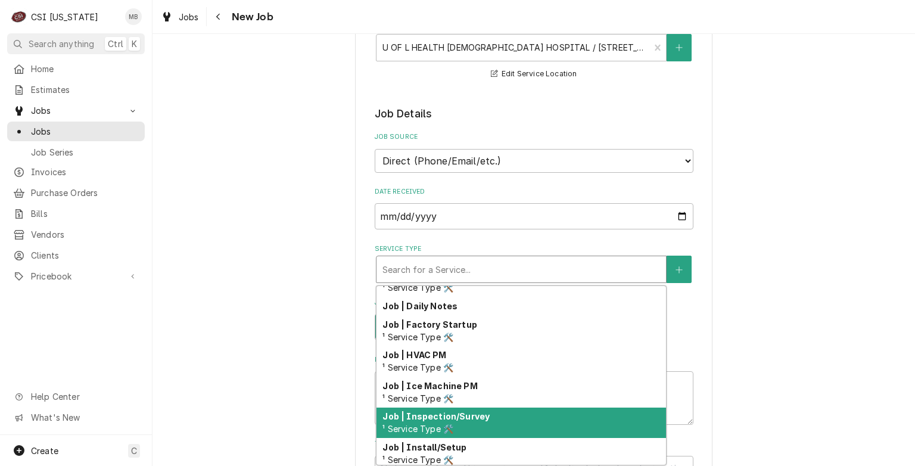
scroll to position [643, 0]
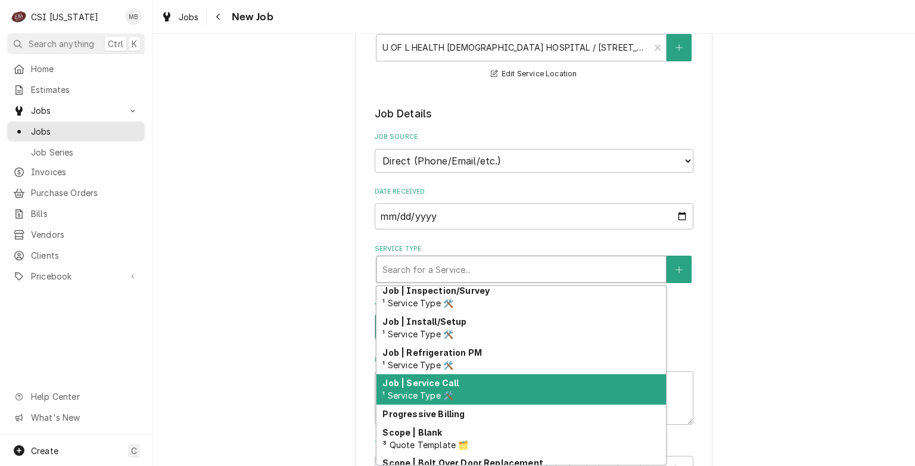
click at [443, 391] on span "¹ Service Type 🛠️" at bounding box center [417, 395] width 71 height 10
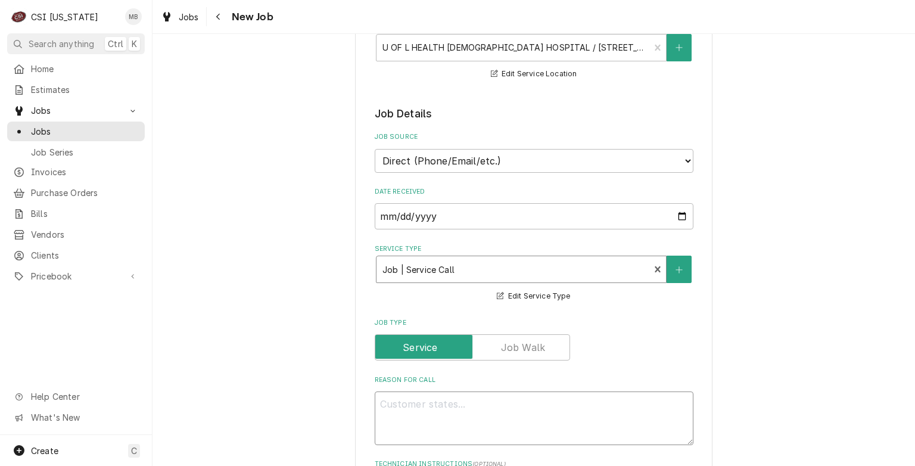
click at [437, 408] on textarea "Reason For Call" at bounding box center [534, 418] width 319 height 54
type textarea "x"
type textarea "S"
type textarea "x"
type textarea "ST"
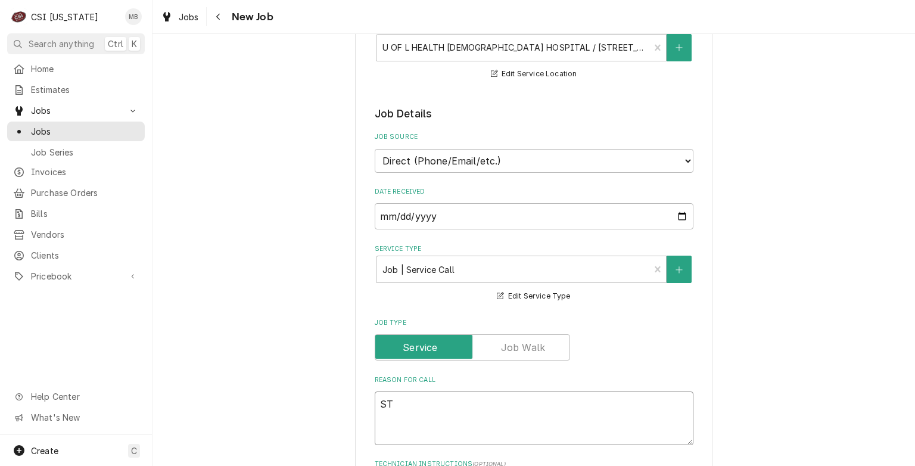
type textarea "x"
type textarea "STE"
type textarea "x"
type textarea "STEA"
type textarea "x"
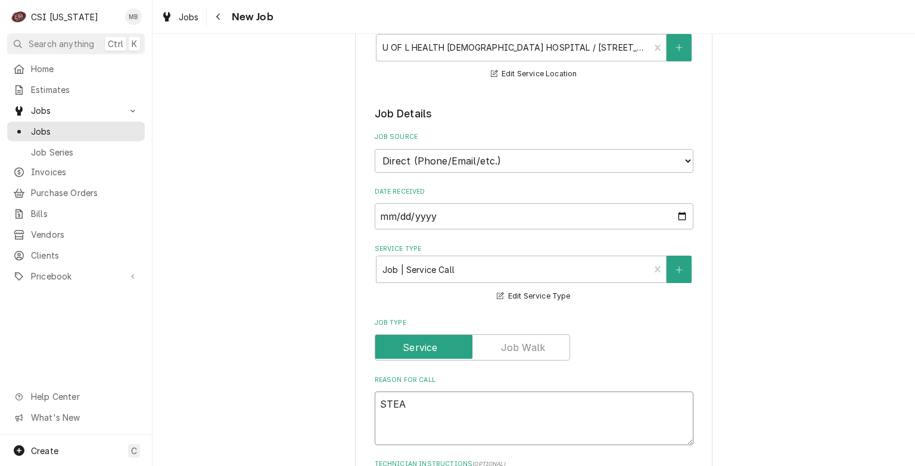
type textarea "STEAM"
type textarea "x"
type textarea "STEAME"
type textarea "x"
type textarea "STEAMER"
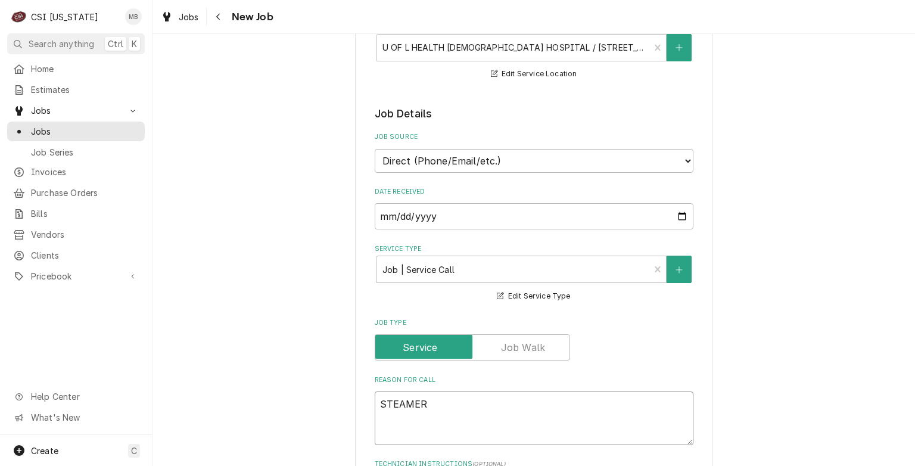
type textarea "x"
type textarea "STEAMER"
type textarea "x"
type textarea "STEAMER I"
type textarea "x"
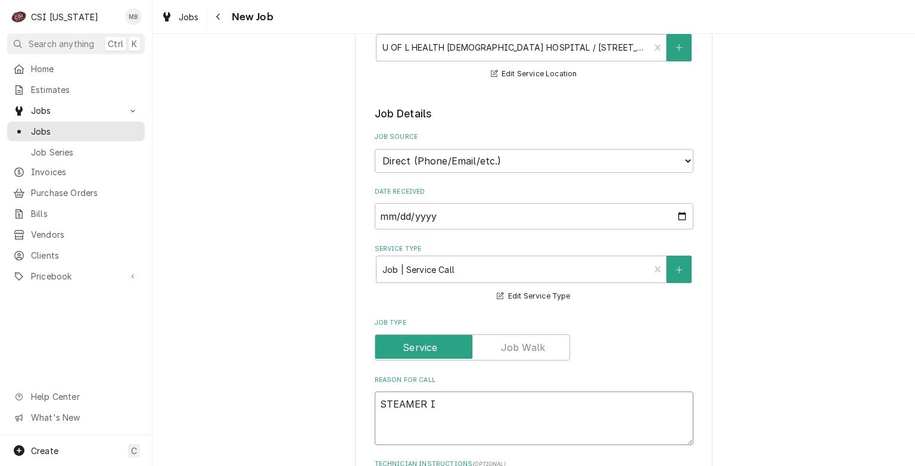
type textarea "STEAMER IN"
type textarea "x"
type textarea "STEAMER IN"
type textarea "x"
type textarea "STEAMER IN 1"
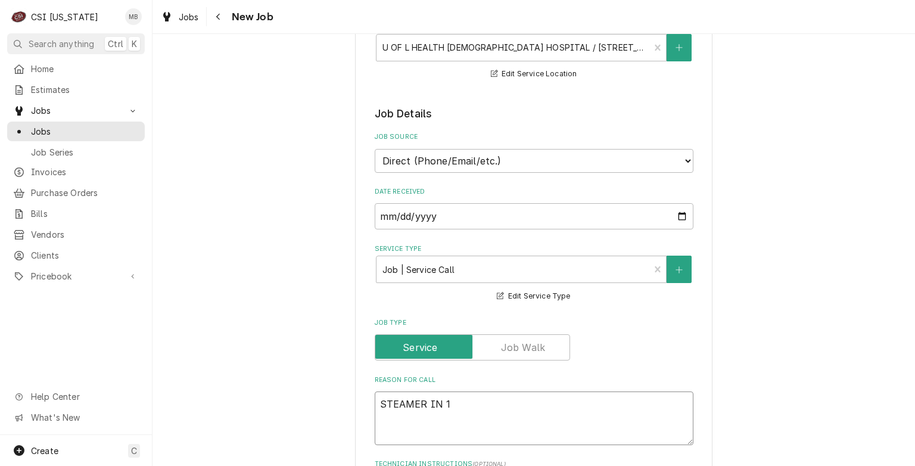
type textarea "x"
type textarea "STEAMER IN 11"
type textarea "x"
type textarea "STEAMER IN 11T"
type textarea "x"
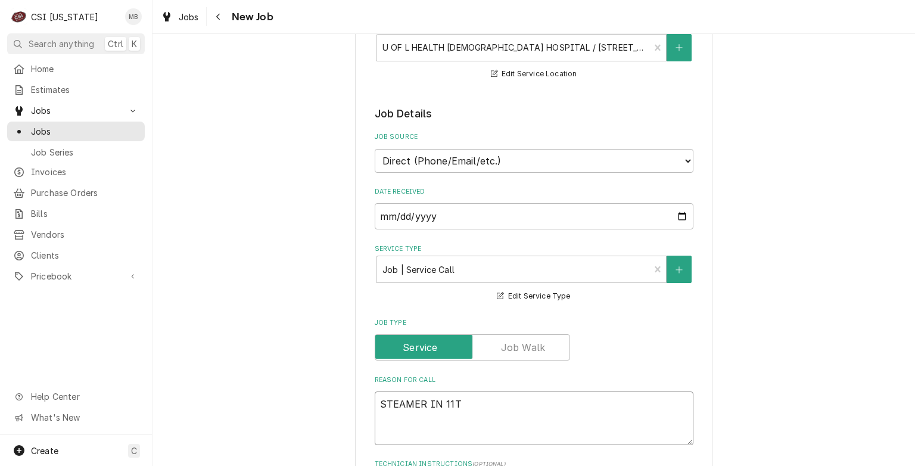
type textarea "STEAMER IN 11TH"
type textarea "x"
type textarea "STEAMER IN 11TH"
type textarea "x"
type textarea "STEAMER IN 11TH F"
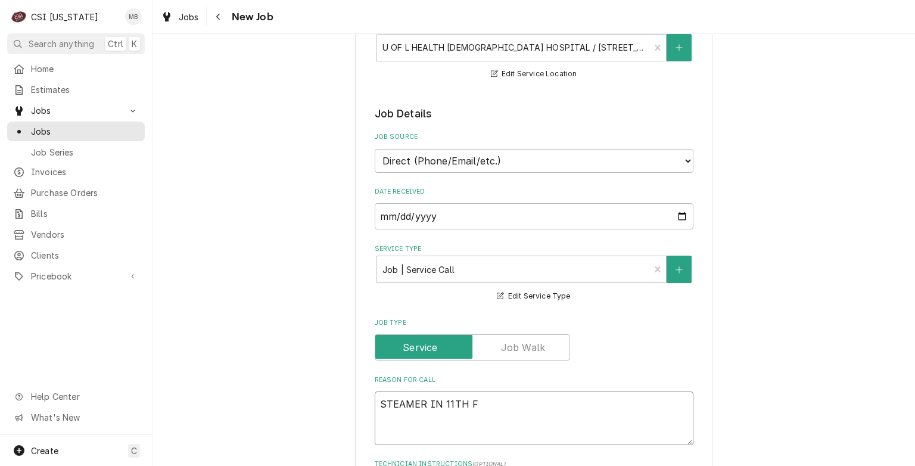
type textarea "x"
type textarea "STEAMER IN 11TH FL"
type textarea "x"
type textarea "STEAMER IN 11TH FLO"
type textarea "x"
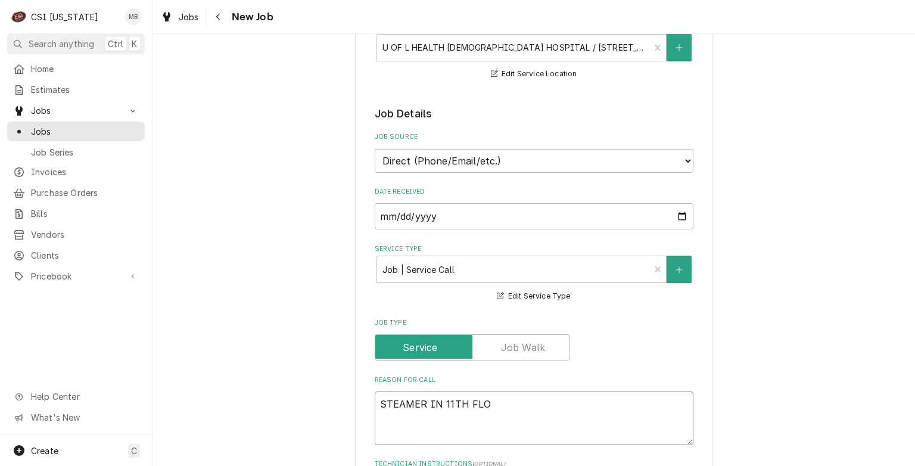
type textarea "STEAMER IN 11TH FLOO"
type textarea "x"
type textarea "STEAMER IN 11TH FLOOR"
type textarea "x"
type textarea "STEAMER IN 11TH FLOOR"
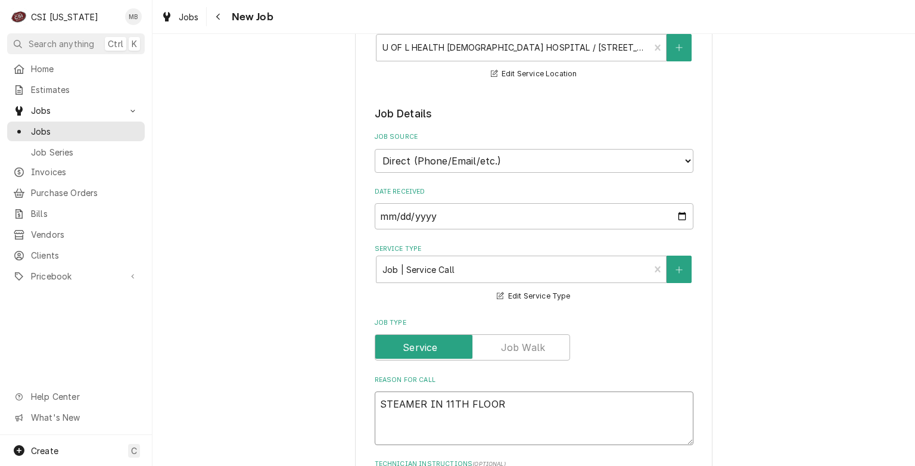
type textarea "x"
type textarea "STEAMER IN 11TH FLOOR K"
type textarea "x"
type textarea "STEAMER IN 11TH FLOOR KI"
type textarea "x"
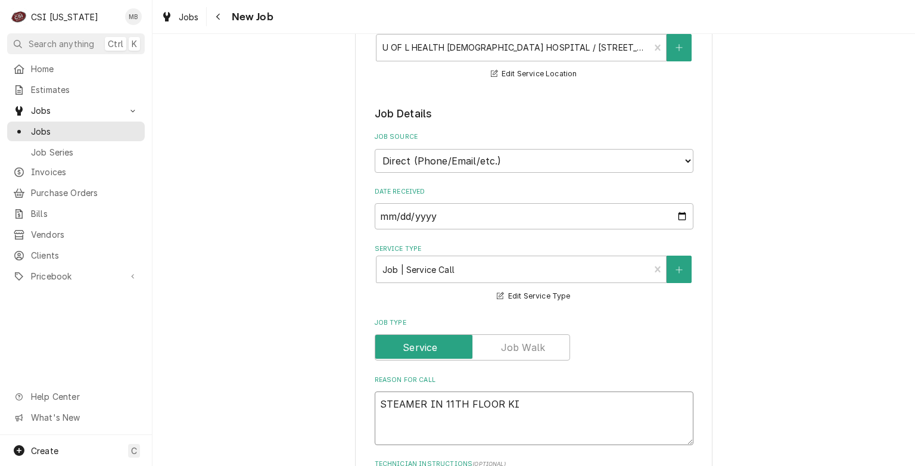
type textarea "STEAMER IN 11TH FLOOR KIT"
type textarea "x"
type textarea "STEAMER IN 11TH FLOOR KITC"
type textarea "x"
type textarea "STEAMER IN 11TH FLOOR KITCH"
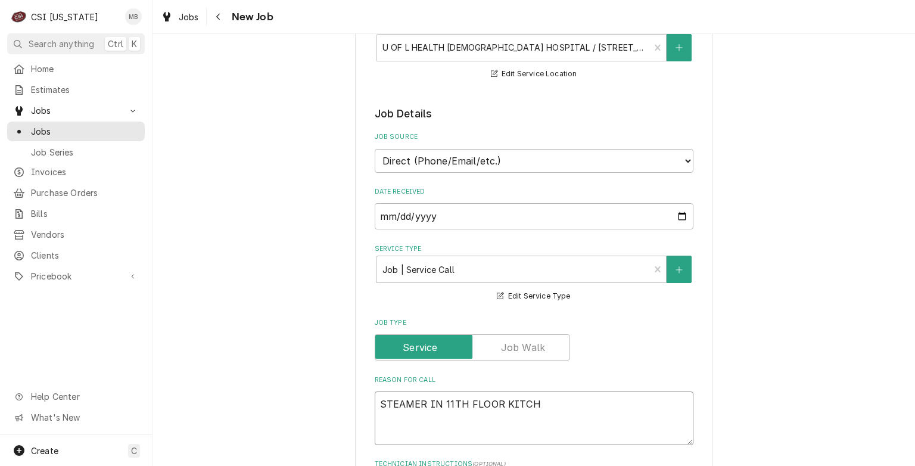
type textarea "x"
type textarea "STEAMER IN 11TH FLOOR KITCHE"
type textarea "x"
type textarea "STEAMER IN 11TH FLOOR KITCHEN"
type textarea "x"
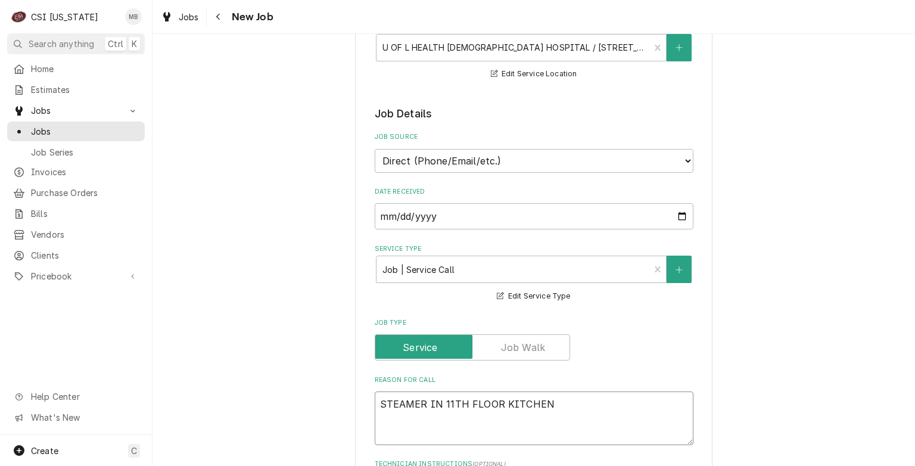
type textarea "STEAMER IN 11TH FLOOR KITCHEN"
type textarea "x"
type textarea "STEAMER IN 11TH FLOOR KITCHEN S"
type textarea "x"
type textarea "STEAMER IN 11TH FLOOR KITCHEN ST"
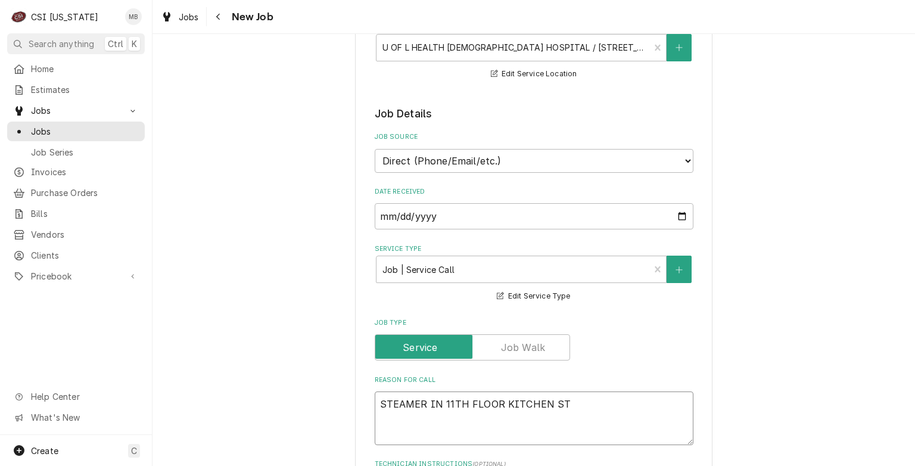
type textarea "x"
type textarea "STEAMER IN 11TH FLOOR KITCHEN STO"
type textarea "x"
type textarea "STEAMER IN 11TH FLOOR KITCHEN STOP"
type textarea "x"
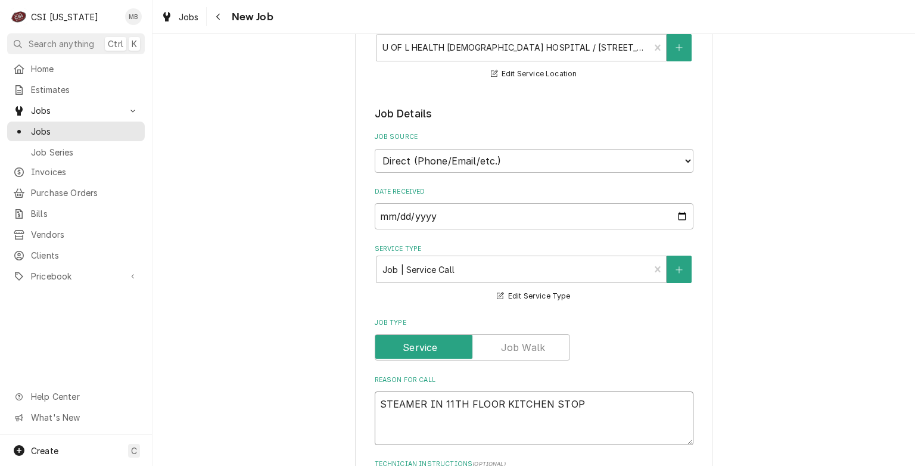
type textarea "STEAMER IN 11TH FLOOR KITCHEN STOPP"
type textarea "x"
type textarea "STEAMER IN 11TH FLOOR KITCHEN STOPPE"
type textarea "x"
type textarea "STEAMER IN 11TH FLOOR KITCHEN STOPPED"
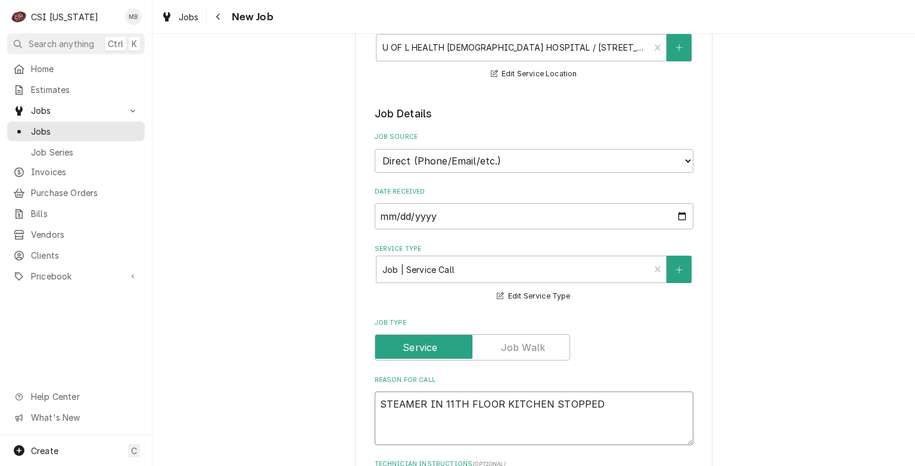
type textarea "x"
type textarea "STEAMER IN 11TH FLOOR KITCHEN STOPPED"
type textarea "x"
type textarea "STEAMER IN 11TH FLOOR KITCHEN STOPPED W"
type textarea "x"
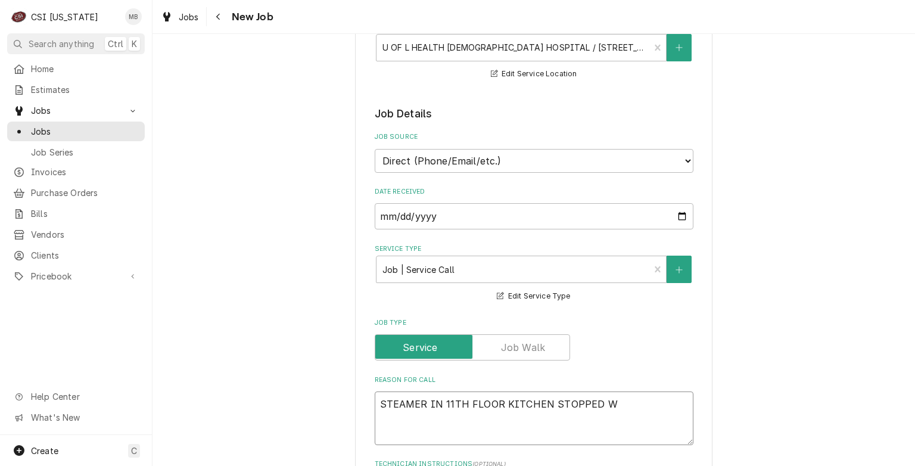
type textarea "STEAMER IN 11TH FLOOR KITCHEN STOPPED WO"
type textarea "x"
type textarea "STEAMER IN 11TH FLOOR KITCHEN STOPPED WOR"
type textarea "x"
type textarea "STEAMER IN 11TH FLOOR KITCHEN STOPPED WORK"
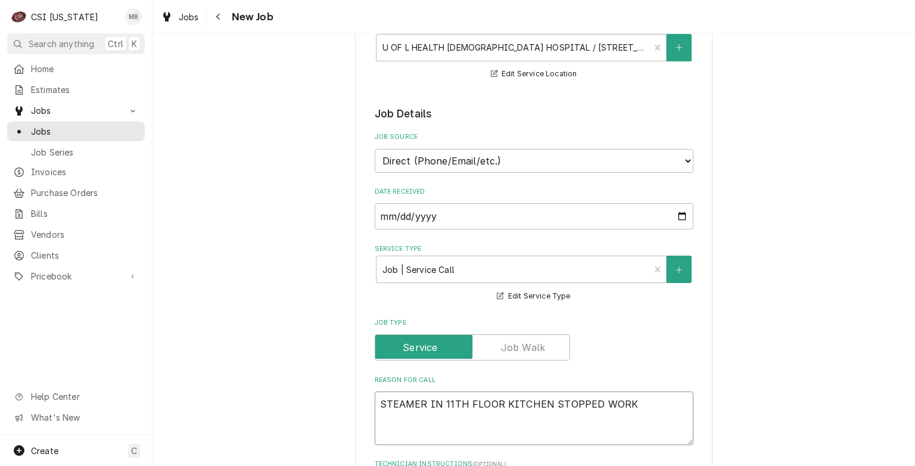
type textarea "x"
type textarea "STEAMER IN 11TH FLOOR KITCHEN STOPPED WORKI"
type textarea "x"
type textarea "STEAMER IN 11TH FLOOR KITCHEN STOPPED WORKIN"
type textarea "x"
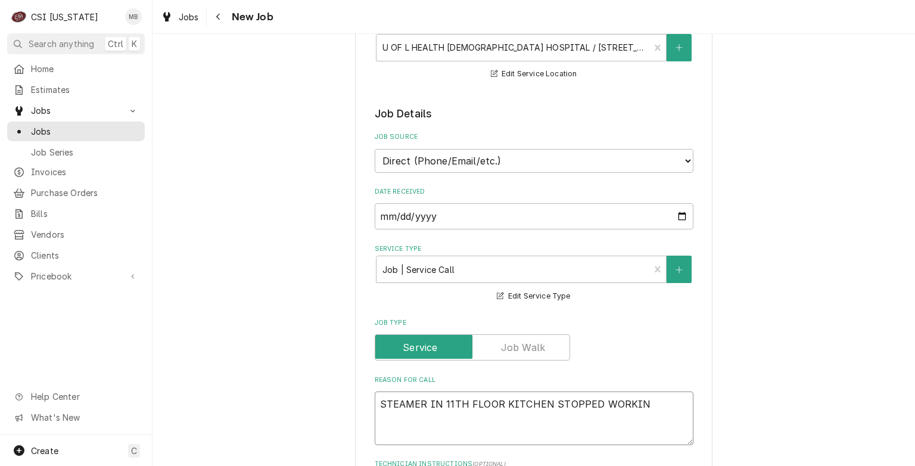
type textarea "STEAMER IN 11TH FLOOR KITCHEN STOPPED WORKING"
type textarea "x"
type textarea "STEAMER IN 11TH FLOOR KITCHEN STOPPED WORKING"
type textarea "x"
type textarea "STEAMER IN 11TH FLOOR KITCHEN STOPPED WORKING"
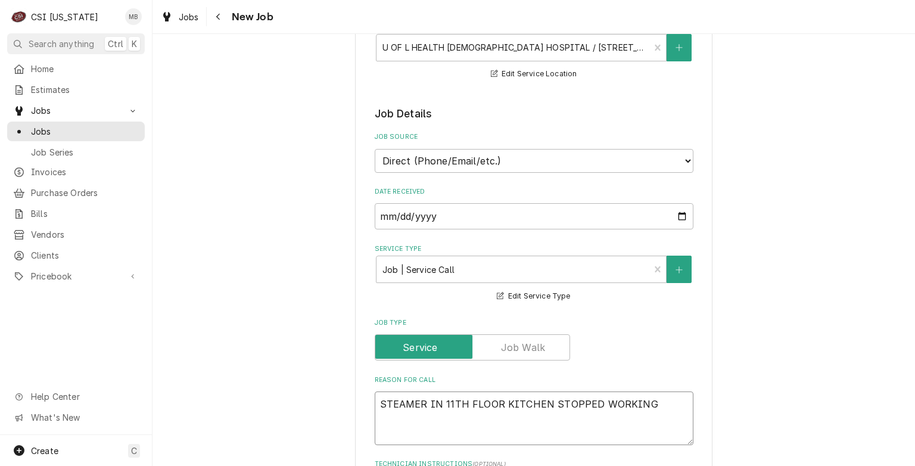
type textarea "x"
type textarea "STEAMER IN 11TH FLOOR KITCHEN STOPPED WORKING D"
type textarea "x"
type textarea "STEAMER IN 11TH FLOOR KITCHEN STOPPED WORKING DAL"
type textarea "x"
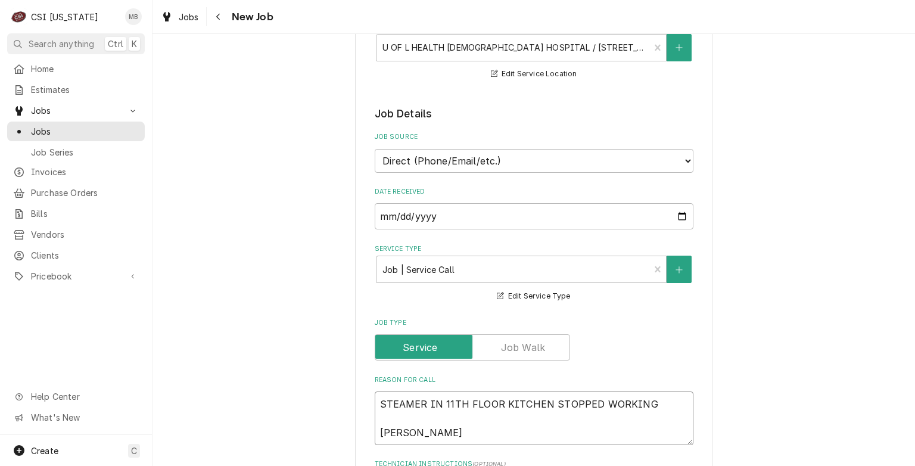
type textarea "STEAMER IN 11TH FLOOR KITCHEN STOPPED WORKING DALE"
type textarea "x"
type textarea "STEAMER IN 11TH FLOOR KITCHEN STOPPED WORKING DALE F"
type textarea "x"
type textarea "STEAMER IN 11TH FLOOR KITCHEN STOPPED WORKING DALE FR"
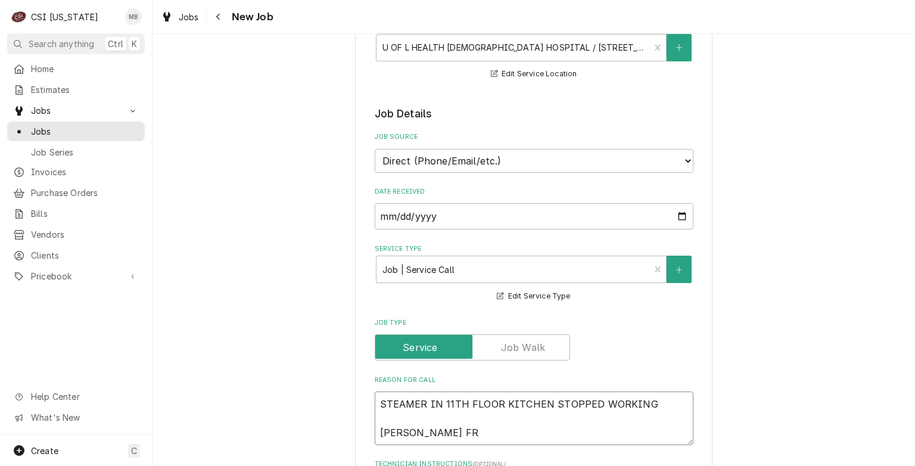
type textarea "x"
type textarea "STEAMER IN 11TH FLOOR KITCHEN STOPPED WORKING DALE FRO"
type textarea "x"
type textarea "STEAMER IN 11TH FLOOR KITCHEN STOPPED WORKING DALE FROM"
type textarea "x"
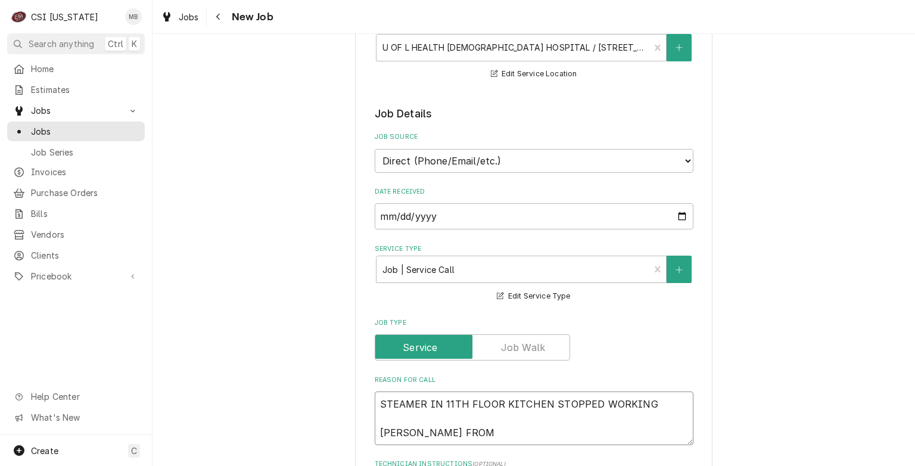
type textarea "STEAMER IN 11TH FLOOR KITCHEN STOPPED WORKING DALE FROM"
type textarea "x"
type textarea "STEAMER IN 11TH FLOOR KITCHEN STOPPED WORKING DALE FROM C"
type textarea "x"
type textarea "STEAMER IN 11TH FLOOR KITCHEN STOPPED WORKING DALE FROM C&"
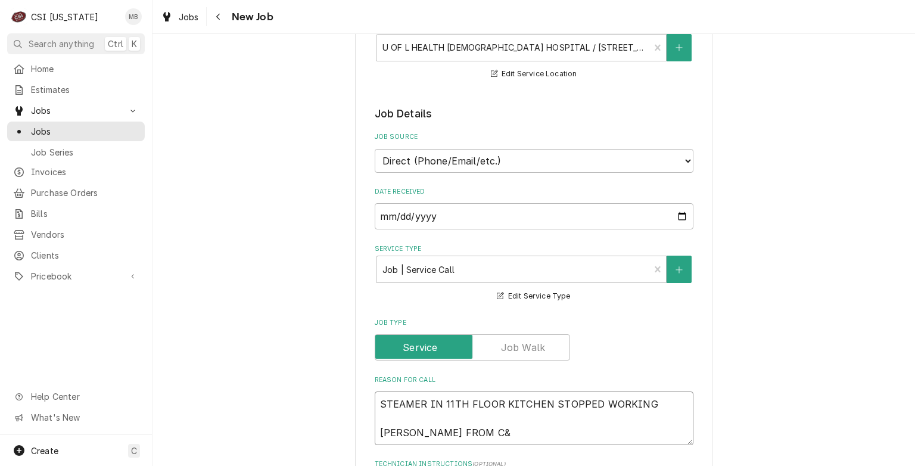
type textarea "x"
type textarea "STEAMER IN 11TH FLOOR KITCHEN STOPPED WORKING DALE FROM C&T"
type textarea "x"
type textarea "STEAMER IN 11TH FLOOR KITCHEN STOPPED WORKING DALE FROM C&T"
type textarea "x"
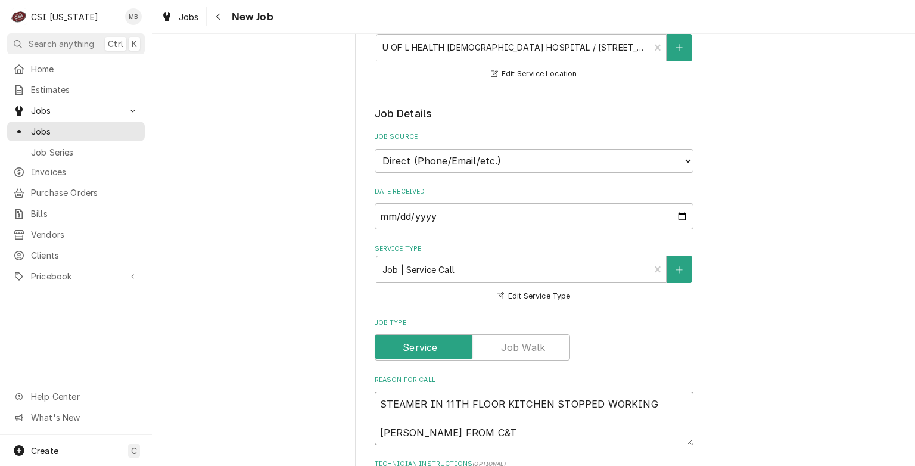
type textarea "STEAMER IN 11TH FLOOR KITCHEN STOPPED WORKING DALE FROM C&T H"
type textarea "x"
type textarea "STEAMER IN 11TH FLOOR KITCHEN STOPPED WORKING DALE FROM C&T HA"
type textarea "x"
type textarea "STEAMER IN 11TH FLOOR KITCHEN STOPPED WORKING DALE FROM C&T HAS"
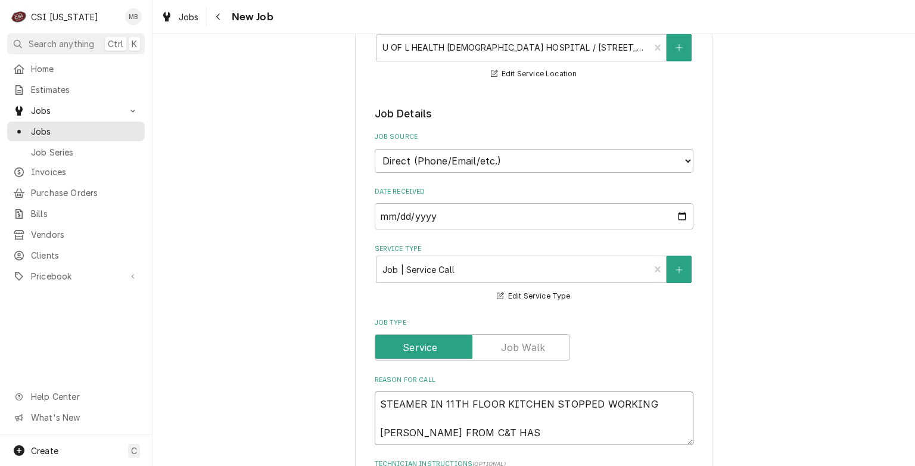
type textarea "x"
type textarea "STEAMER IN 11TH FLOOR KITCHEN STOPPED WORKING DALE FROM C&T HAS"
type textarea "x"
type textarea "STEAMER IN 11TH FLOOR KITCHEN STOPPED WORKING DALE FROM C&T HAS A"
type textarea "x"
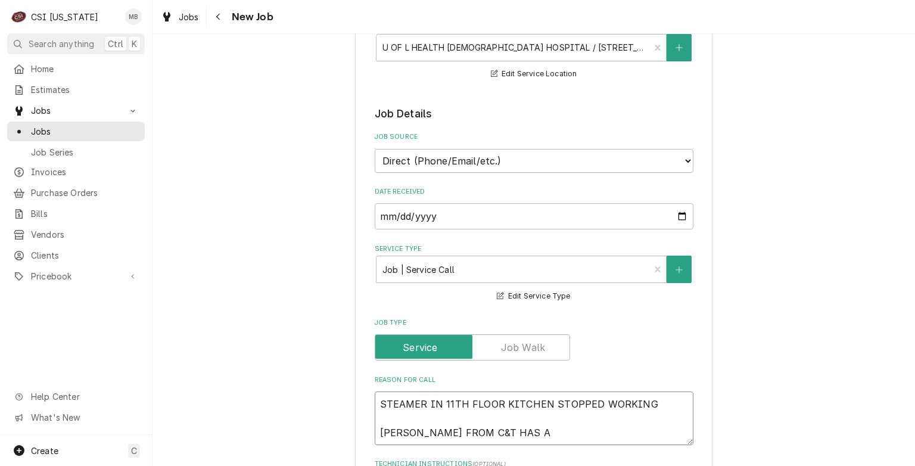
type textarea "STEAMER IN 11TH FLOOR KITCHEN STOPPED WORKING DALE FROM C&T HAS AP"
type textarea "x"
type textarea "STEAMER IN 11TH FLOOR KITCHEN STOPPED WORKING DALE FROM C&T HAS APP"
type textarea "x"
type textarea "STEAMER IN 11TH FLOOR KITCHEN STOPPED WORKING DALE FROM C&T HAS APPR"
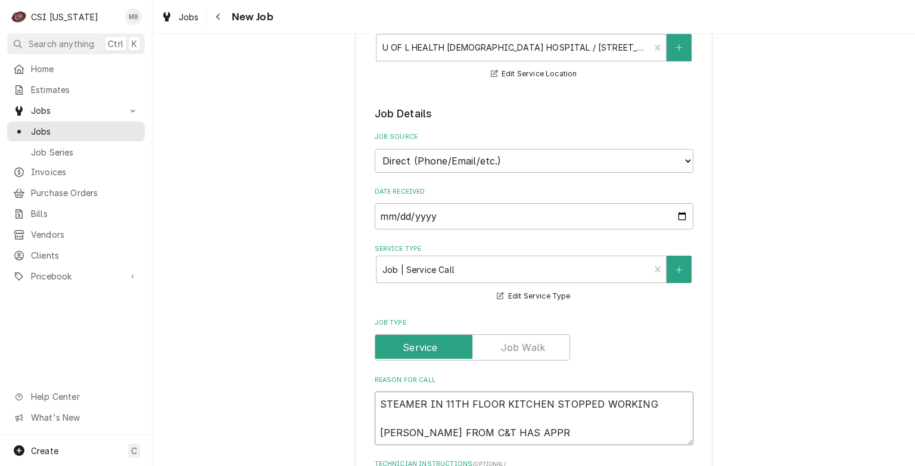
type textarea "x"
type textarea "STEAMER IN 11TH FLOOR KITCHEN STOPPED WORKING DALE FROM C&T HAS APPRO"
type textarea "x"
type textarea "STEAMER IN 11TH FLOOR KITCHEN STOPPED WORKING DALE FROM C&T HAS APPROV"
type textarea "x"
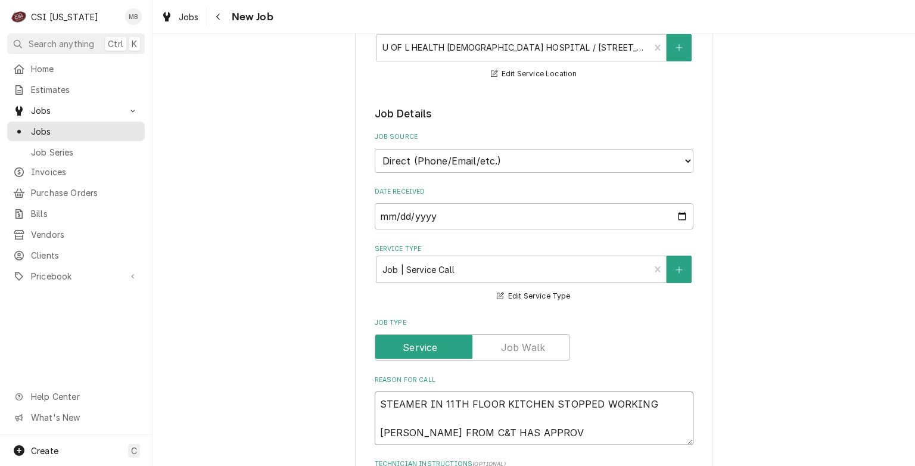
type textarea "STEAMER IN 11TH FLOOR KITCHEN STOPPED WORKING DALE FROM C&T HAS APPROVR"
type textarea "x"
type textarea "STEAMER IN 11TH FLOOR KITCHEN STOPPED WORKING DALE FROM C&T HAS APPROV"
type textarea "x"
type textarea "STEAMER IN 11TH FLOOR KITCHEN STOPPED WORKING DALE FROM C&T HAS APPROVE"
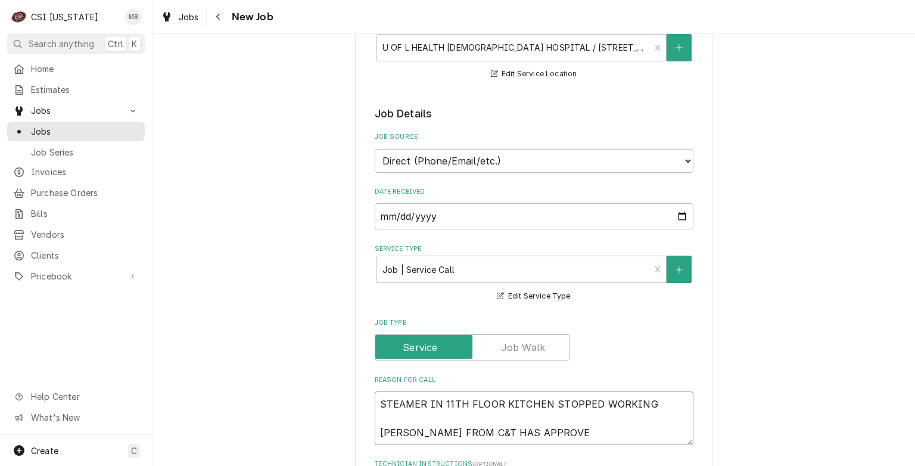
type textarea "x"
type textarea "STEAMER IN 11TH FLOOR KITCHEN STOPPED WORKING DALE FROM C&T HAS APPROVED"
type textarea "x"
type textarea "STEAMER IN 11TH FLOOR KITCHEN STOPPED WORKING DALE FROM C&T HAS APPROVED"
type textarea "x"
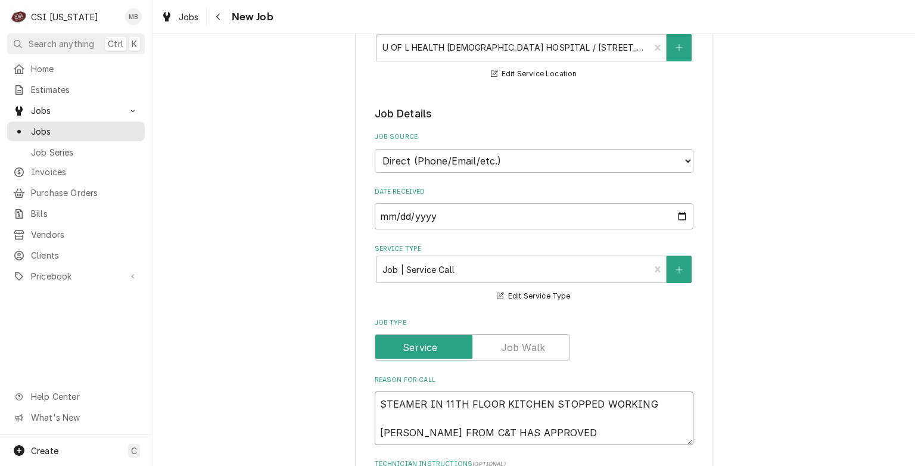
type textarea "STEAMER IN 11TH FLOOR KITCHEN STOPPED WORKING DALE FROM C&T HAS APPROVED B"
type textarea "x"
type textarea "STEAMER IN 11TH FLOOR KITCHEN STOPPED WORKING DALE FROM C&T HAS APPROVED BI"
type textarea "x"
type textarea "STEAMER IN 11TH FLOOR KITCHEN STOPPED WORKING DALE FROM C&T HAS APPROVED BIL"
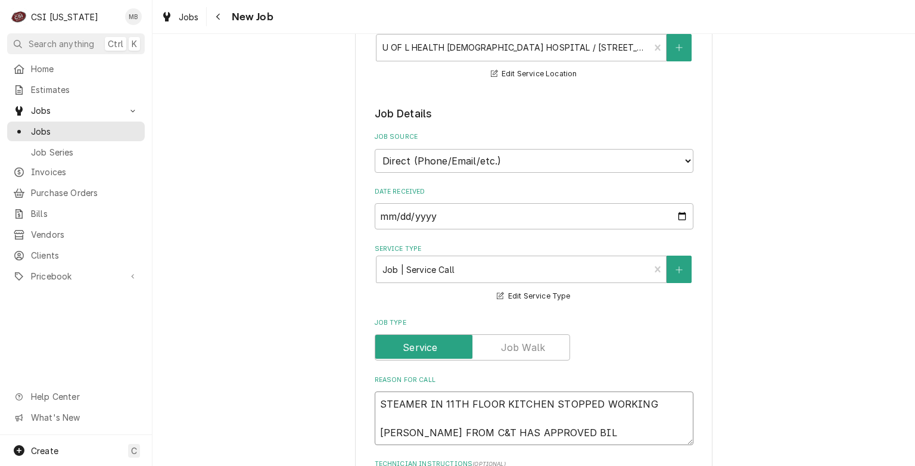
type textarea "x"
type textarea "STEAMER IN 11TH FLOOR KITCHEN STOPPED WORKING DALE FROM C&T HAS APPROVED BILL"
type textarea "x"
type textarea "STEAMER IN 11TH FLOOR KITCHEN STOPPED WORKING DALE FROM C&T HAS APPROVED BILLI"
type textarea "x"
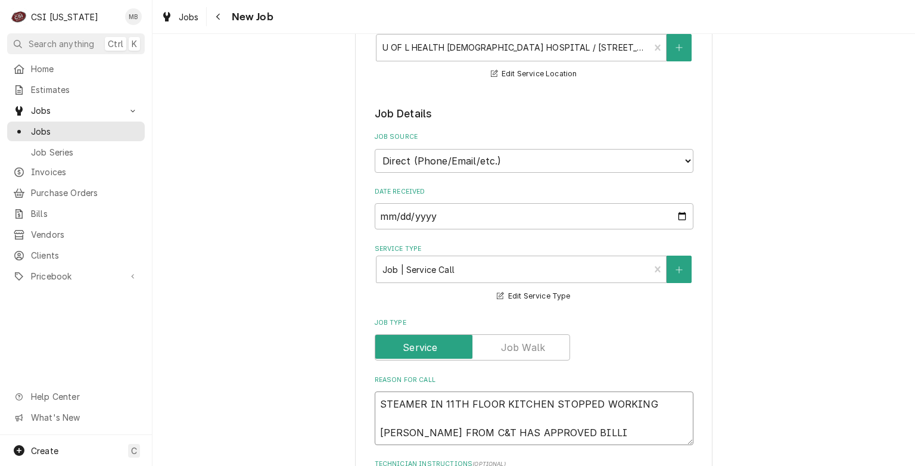
type textarea "STEAMER IN 11TH FLOOR KITCHEN STOPPED WORKING DALE FROM C&T HAS APPROVED BILLIN"
type textarea "x"
type textarea "STEAMER IN 11TH FLOOR KITCHEN STOPPED WORKING DALE FROM C&T HAS APPROVED BILLING"
type textarea "x"
type textarea "STEAMER IN 11TH FLOOR KITCHEN STOPPED WORKING DALE FROM C&T HAS APPROVED BILLIN…"
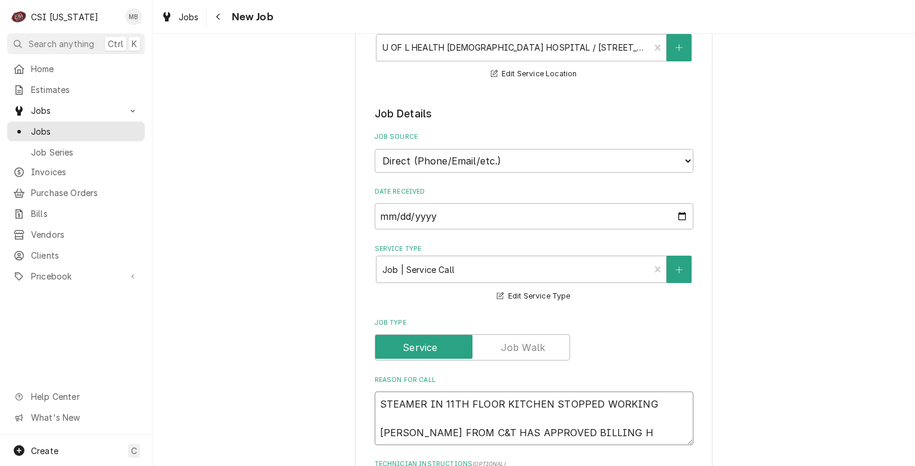
type textarea "x"
type textarea "STEAMER IN 11TH FLOOR KITCHEN STOPPED WORKING DALE FROM C&T HAS APPROVED BILLIN…"
type textarea "x"
type textarea "STEAMER IN 11TH FLOOR KITCHEN STOPPED WORKING DALE FROM C&T HAS APPROVED BILLIN…"
type textarea "x"
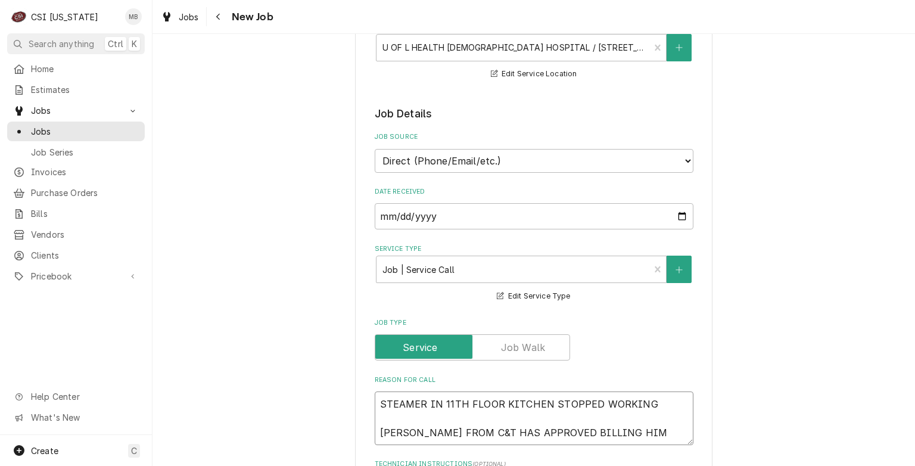
type textarea "STEAMER IN 11TH FLOOR KITCHEN STOPPED WORKING DALE FROM C&T HAS APPROVED BILLIN…"
type textarea "x"
type textarea "STEAMER IN 11TH FLOOR KITCHEN STOPPED WORKING DALE FROM C&T HAS APPROVED BILLIN…"
type textarea "x"
type textarea "STEAMER IN 11TH FLOOR KITCHEN STOPPED WORKING DALE FROM C&T HAS APPROVED BILLIN…"
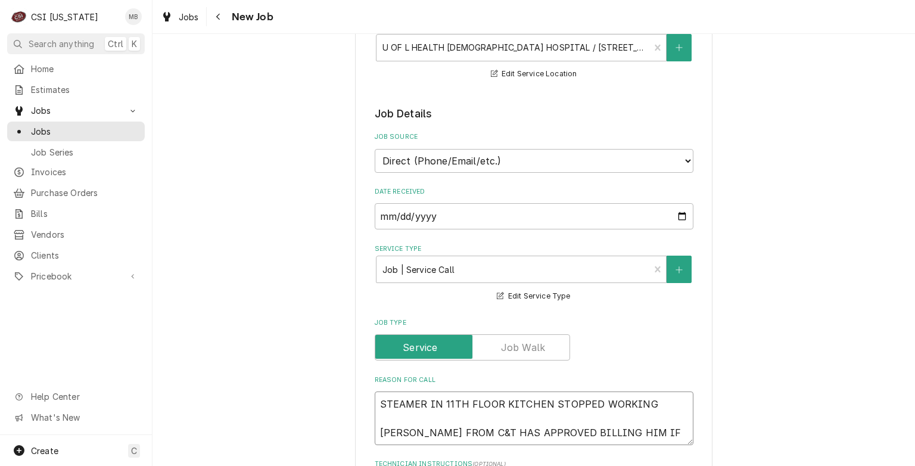
type textarea "x"
type textarea "STEAMER IN 11TH FLOOR KITCHEN STOPPED WORKING DALE FROM C&T HAS APPROVED BILLIN…"
type textarea "x"
type textarea "STEAMER IN 11TH FLOOR KITCHEN STOPPED WORKING DALE FROM C&T HAS APPROVED BILLIN…"
type textarea "x"
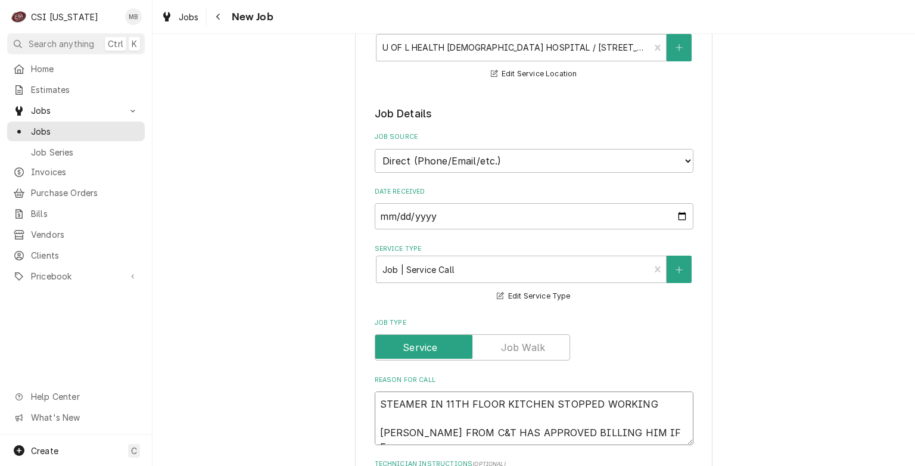
type textarea "STEAMER IN 11TH FLOOR KITCHEN STOPPED WORKING DALE FROM C&T HAS APPROVED BILLIN…"
type textarea "x"
type textarea "STEAMER IN 11TH FLOOR KITCHEN STOPPED WORKING DALE FROM C&T HAS APPROVED BILLIN…"
type textarea "x"
type textarea "STEAMER IN 11TH FLOOR KITCHEN STOPPED WORKING DALE FROM C&T HAS APPROVED BILLIN…"
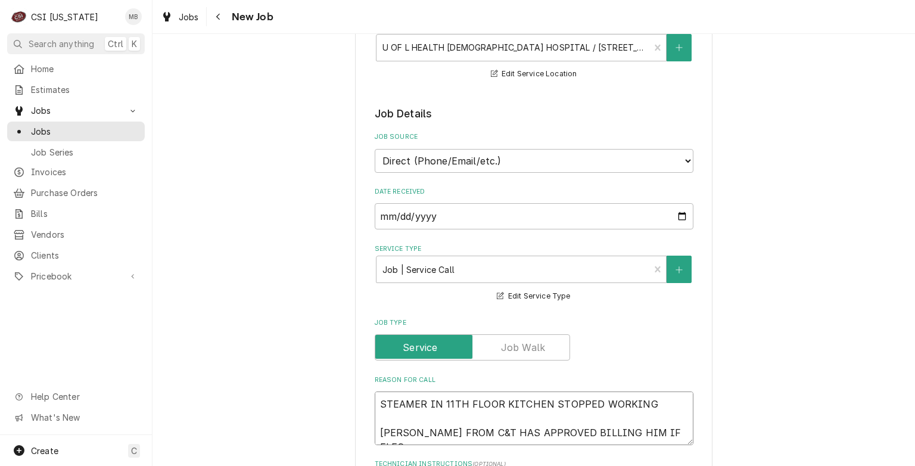
type textarea "x"
type textarea "STEAMER IN 11TH FLOOR KITCHEN STOPPED WORKING DALE FROM C&T HAS APPROVED BILLIN…"
type textarea "x"
type textarea "STEAMER IN 11TH FLOOR KITCHEN STOPPED WORKING DALE FROM C&T HAS APPROVED BILLIN…"
type textarea "x"
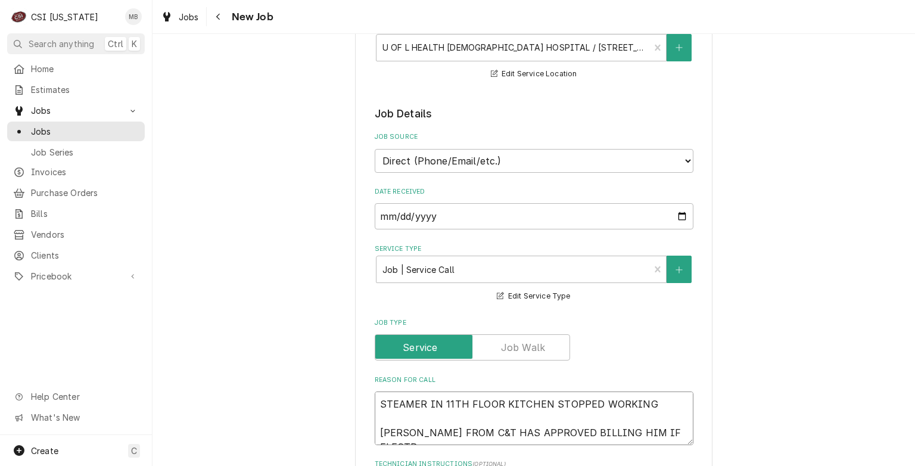
type textarea "STEAMER IN 11TH FLOOR KITCHEN STOPPED WORKING DALE FROM C&T HAS APPROVED BILLIN…"
type textarea "x"
type textarea "STEAMER IN 11TH FLOOR KITCHEN STOPPED WORKING DALE FROM C&T HAS APPROVED BILLIN…"
type textarea "x"
type textarea "STEAMER IN 11TH FLOOR KITCHEN STOPPED WORKING DALE FROM C&T HAS APPROVED BILLIN…"
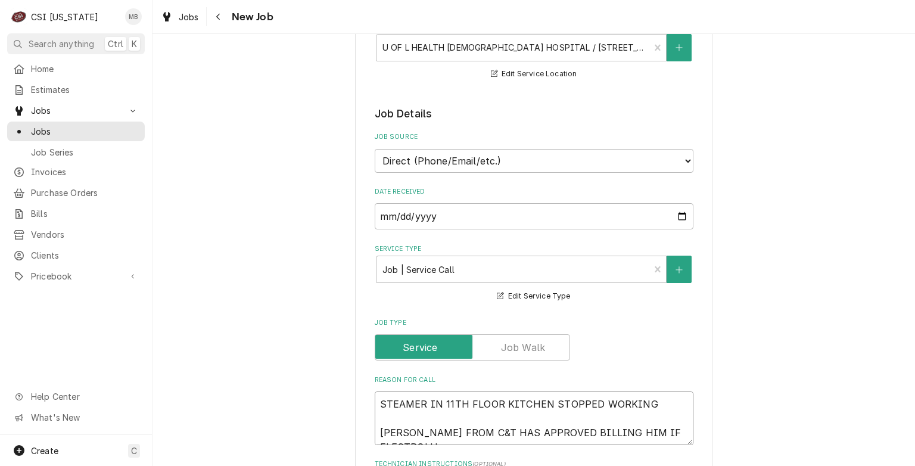
type textarea "x"
type textarea "STEAMER IN 11TH FLOOR KITCHEN STOPPED WORKING DALE FROM C&T HAS APPROVED BILLIN…"
type textarea "x"
type textarea "STEAMER IN 11TH FLOOR KITCHEN STOPPED WORKING DALE FROM C&T HAS APPROVED BILLIN…"
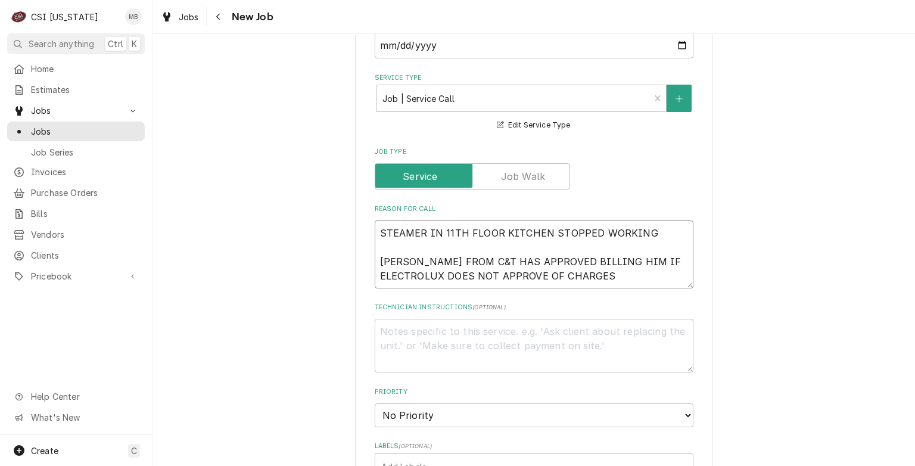
scroll to position [505, 0]
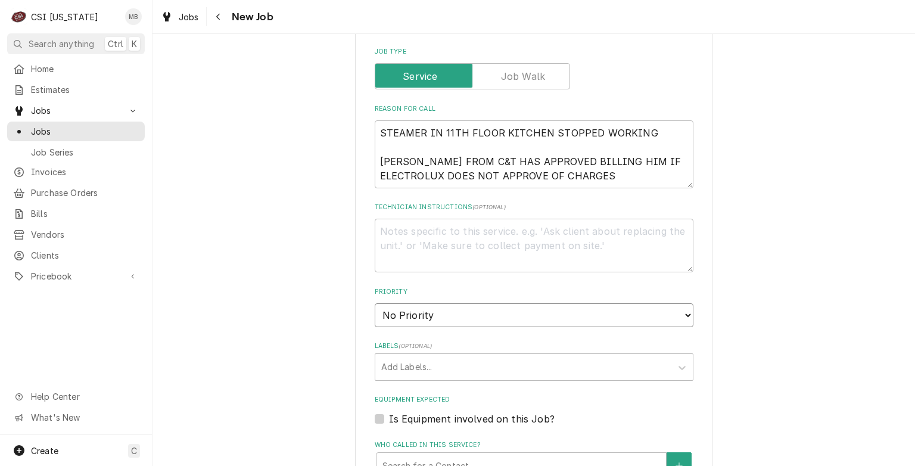
click at [450, 316] on select "No Priority Urgent High Medium Low" at bounding box center [534, 315] width 319 height 24
click at [375, 303] on select "No Priority Urgent High Medium Low" at bounding box center [534, 315] width 319 height 24
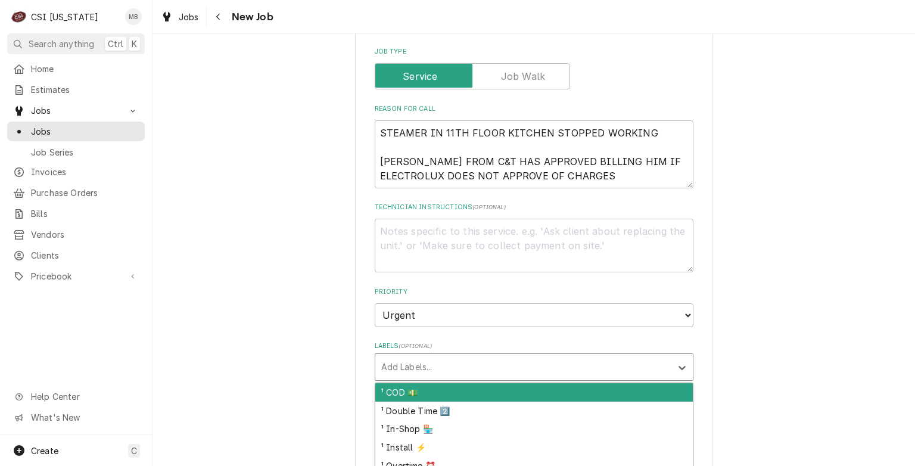
click at [406, 359] on div "Labels" at bounding box center [523, 366] width 284 height 21
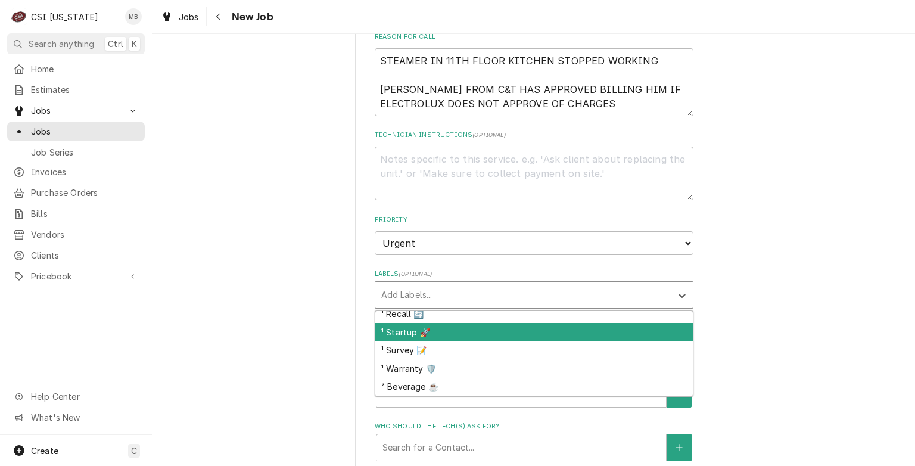
scroll to position [117, 0]
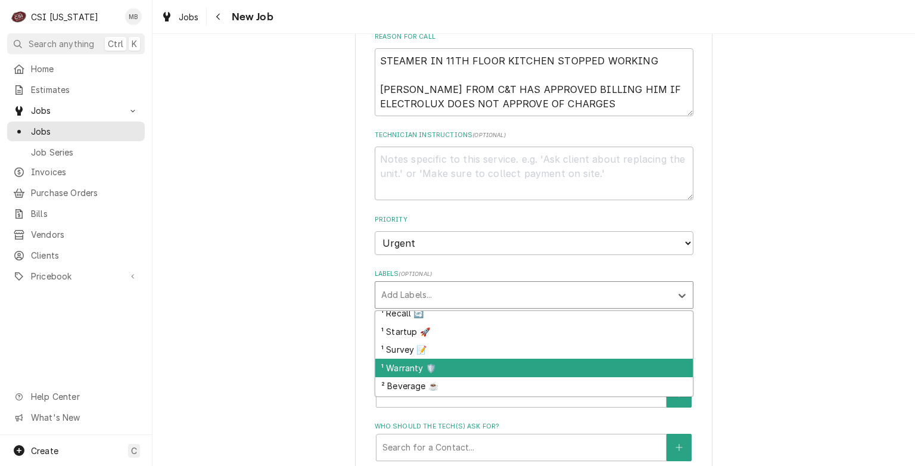
click at [390, 359] on div "¹ Warranty 🛡️" at bounding box center [534, 368] width 318 height 18
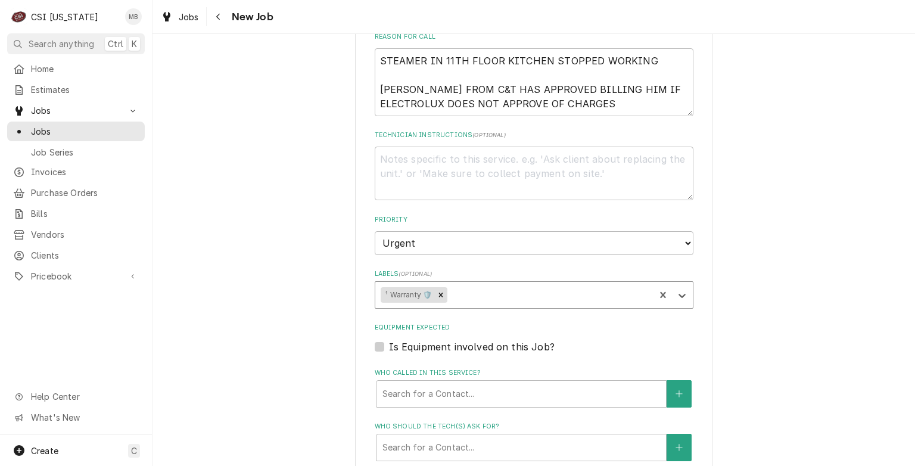
click at [481, 284] on div "Labels" at bounding box center [550, 294] width 200 height 21
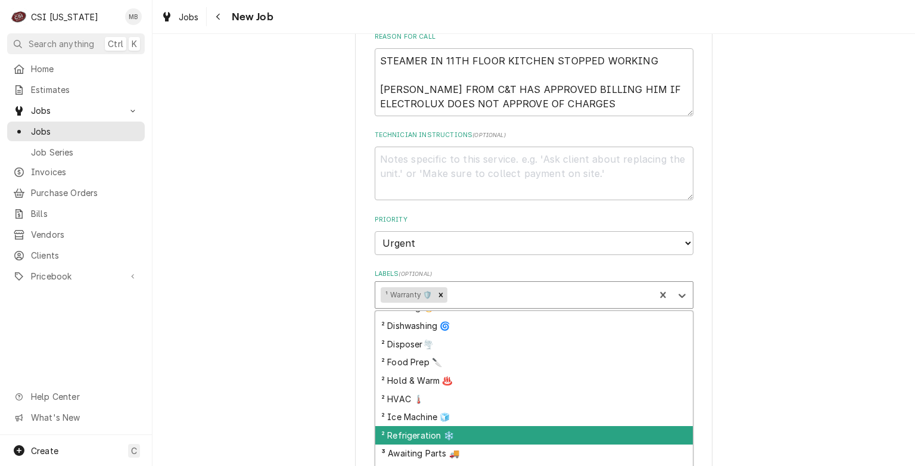
scroll to position [195, 0]
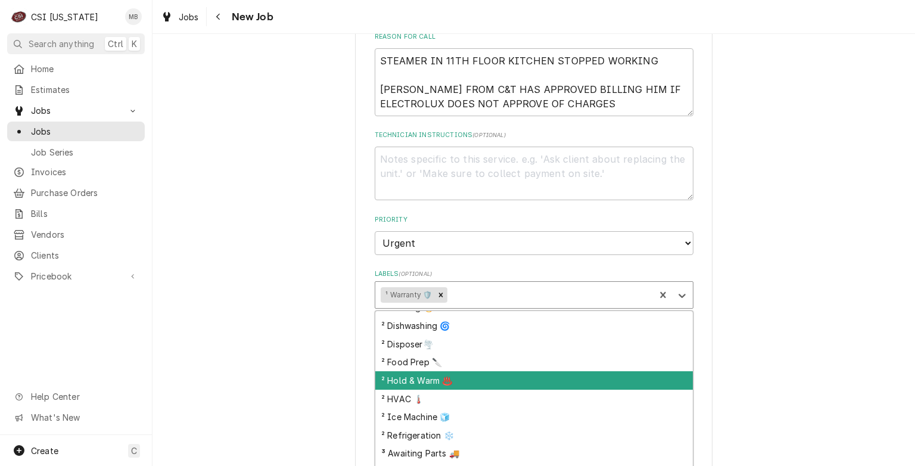
click at [415, 375] on div "² Hold & Warm ♨️" at bounding box center [534, 380] width 318 height 18
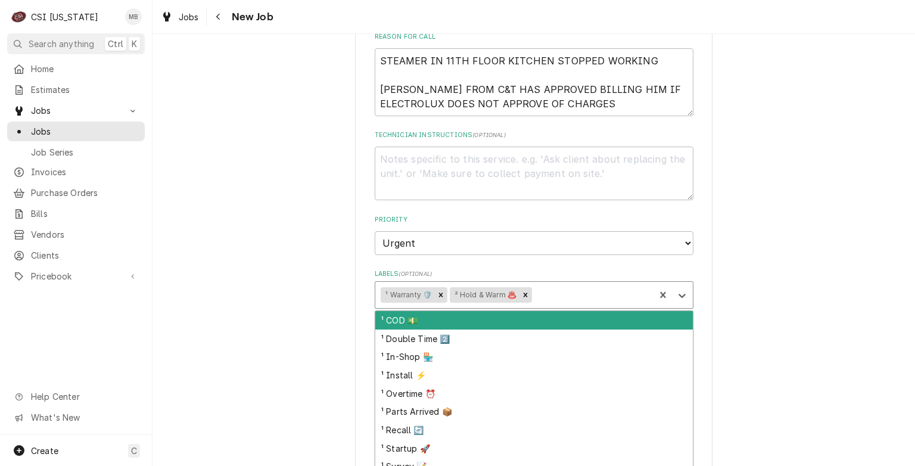
click at [547, 286] on div "Labels" at bounding box center [591, 294] width 115 height 21
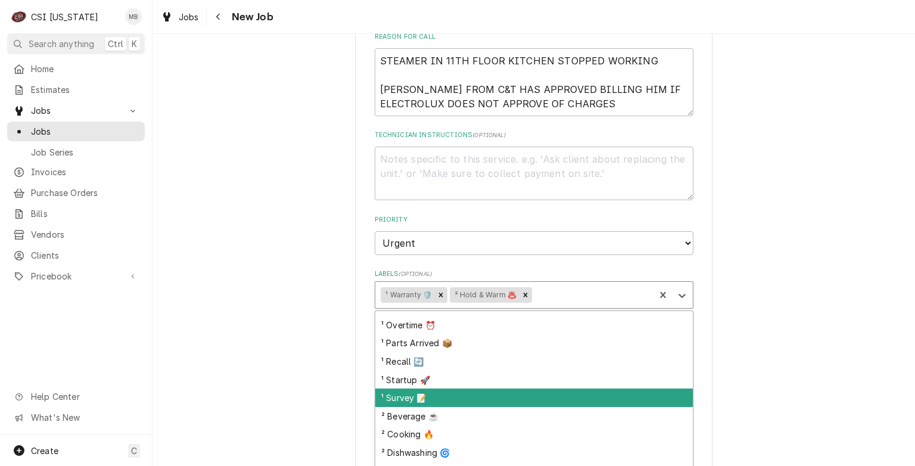
scroll to position [128, 0]
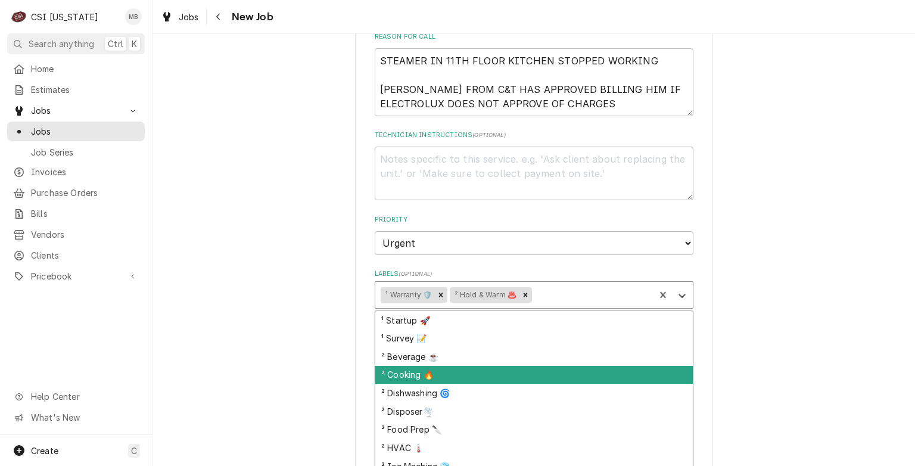
click at [403, 375] on div "² Cooking 🔥" at bounding box center [534, 375] width 318 height 18
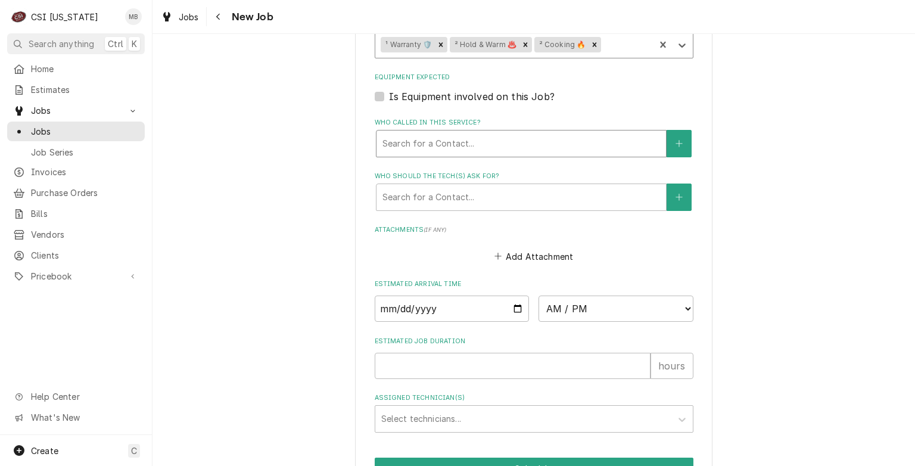
scroll to position [828, 0]
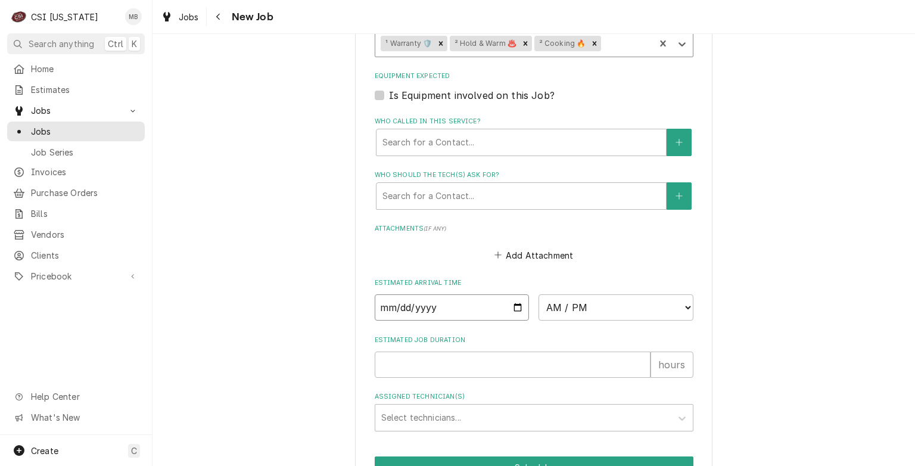
click at [512, 311] on input "Date" at bounding box center [452, 307] width 155 height 26
click at [510, 299] on input "Date" at bounding box center [452, 307] width 155 height 26
click at [577, 299] on select "AM / PM 6:00 AM 6:15 AM 6:30 AM 6:45 AM 7:00 AM 7:15 AM 7:30 AM 7:45 AM 8:00 AM…" at bounding box center [616, 307] width 155 height 26
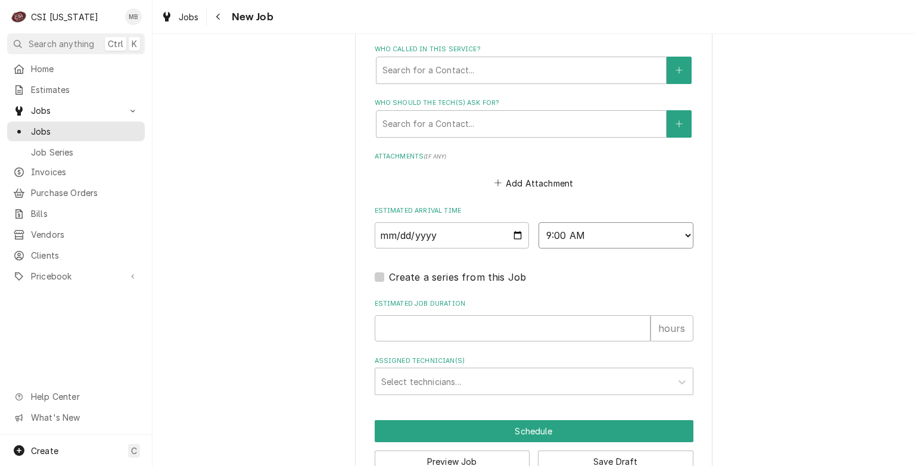
scroll to position [901, 0]
click at [443, 321] on input "Estimated Job Duration" at bounding box center [513, 328] width 276 height 26
click at [440, 383] on div "Assigned Technician(s)" at bounding box center [523, 380] width 284 height 21
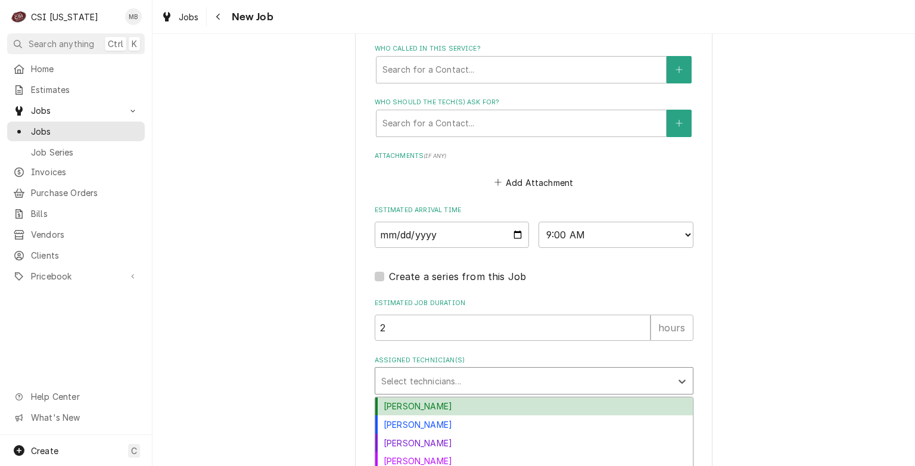
scroll to position [956, 0]
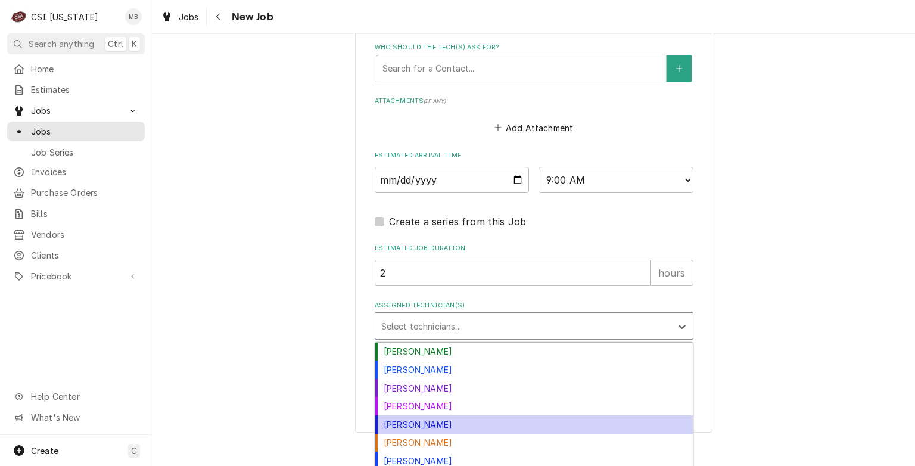
click at [421, 428] on div "Jeff Hartley" at bounding box center [534, 424] width 318 height 18
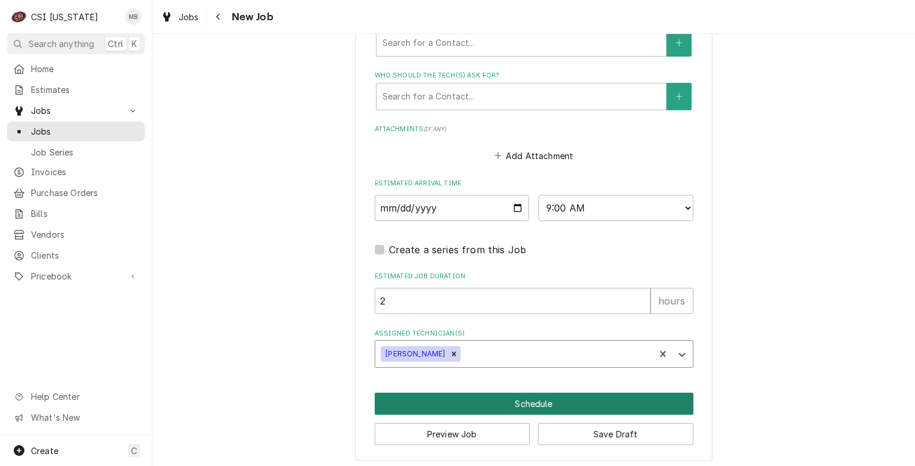
click at [515, 408] on button "Schedule" at bounding box center [534, 404] width 319 height 22
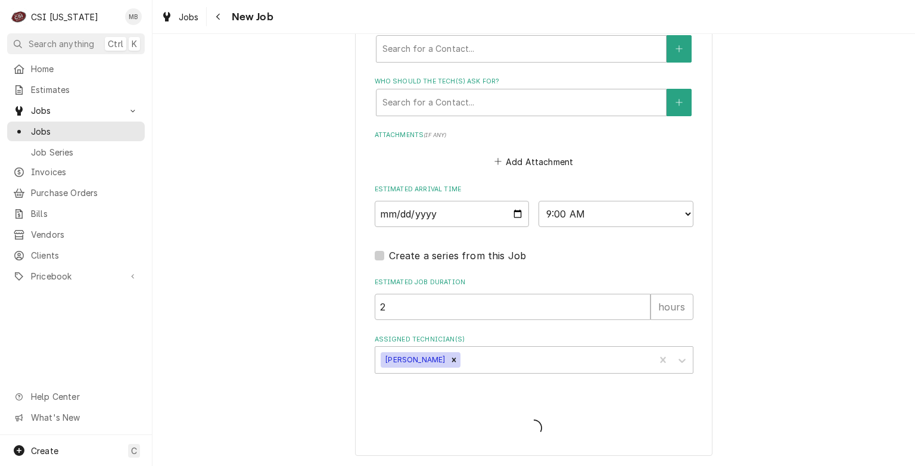
scroll to position [917, 0]
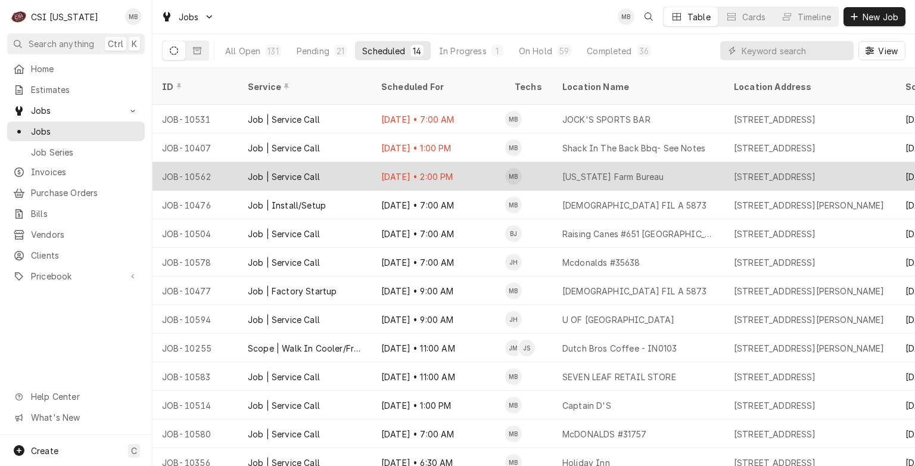
click at [394, 167] on div "[DATE] • 2:00 PM" at bounding box center [438, 176] width 133 height 29
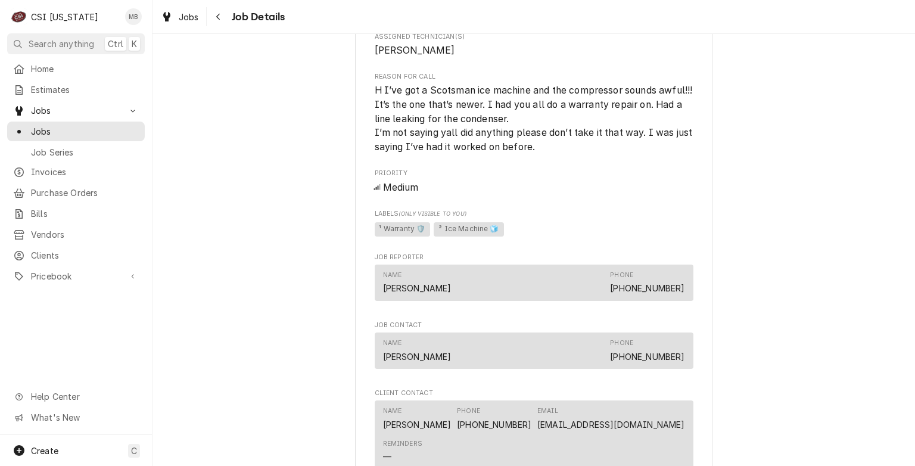
scroll to position [898, 0]
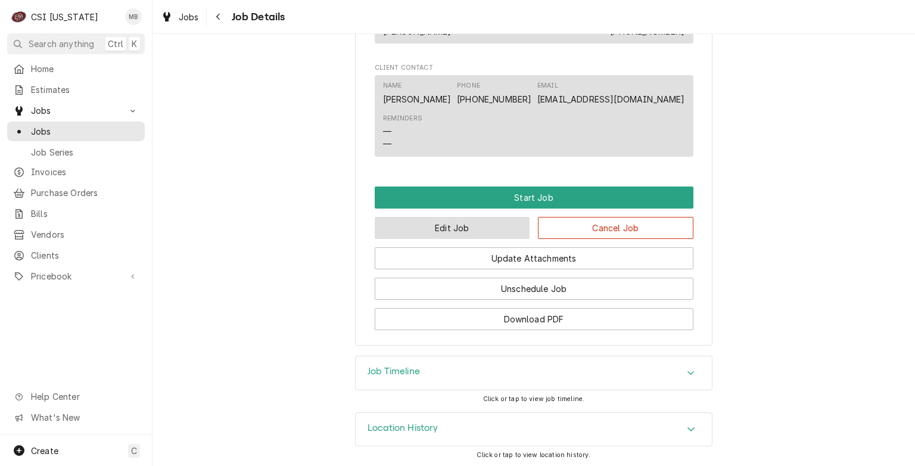
click at [458, 235] on button "Edit Job" at bounding box center [452, 228] width 155 height 22
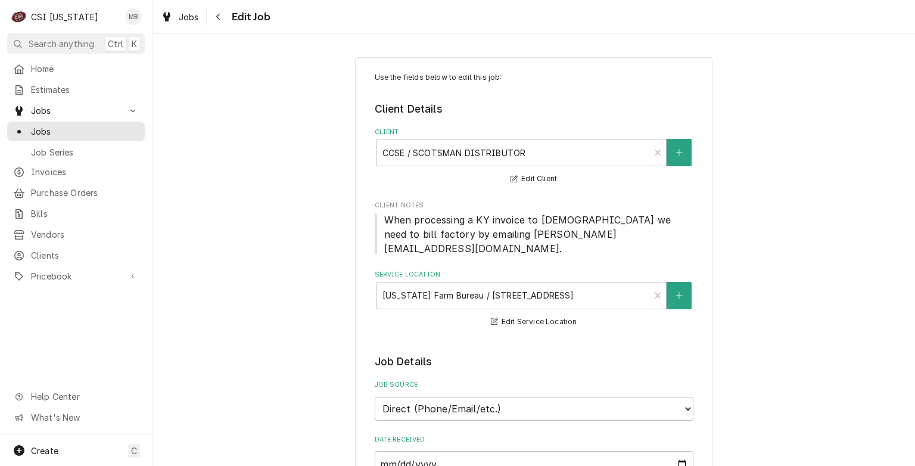
type textarea "x"
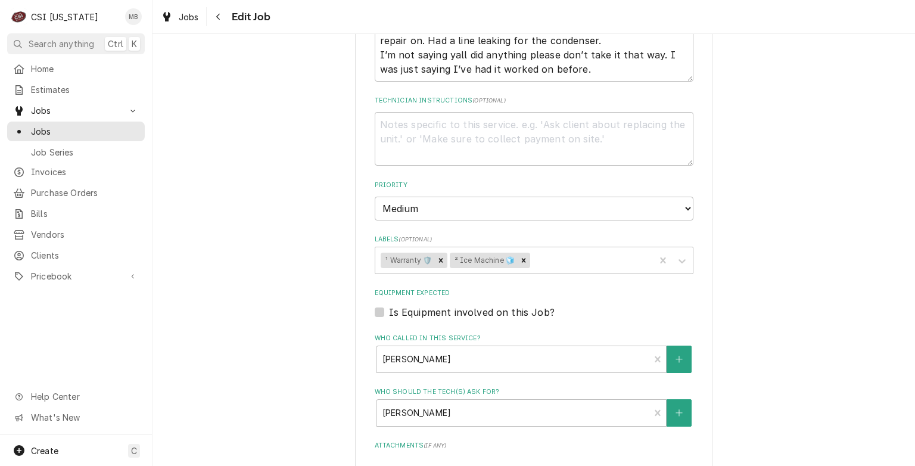
scroll to position [912, 0]
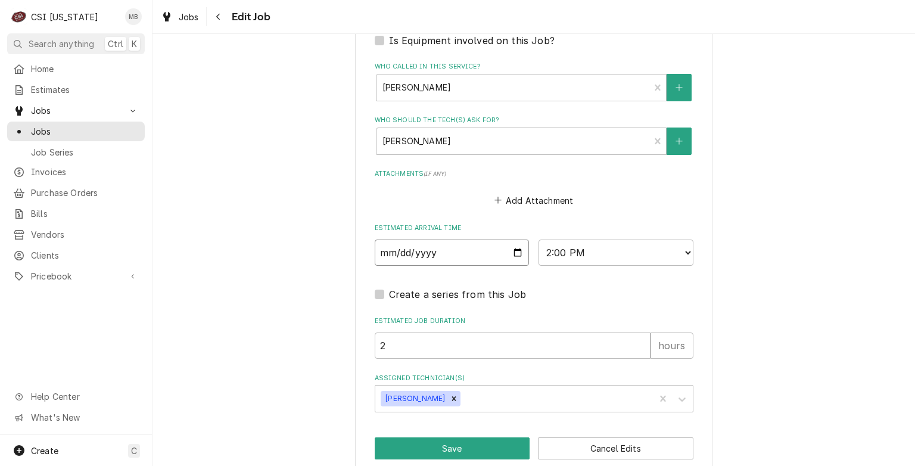
click at [511, 239] on input "[DATE]" at bounding box center [452, 252] width 155 height 26
type input "[DATE]"
click at [479, 437] on button "Save" at bounding box center [452, 448] width 155 height 22
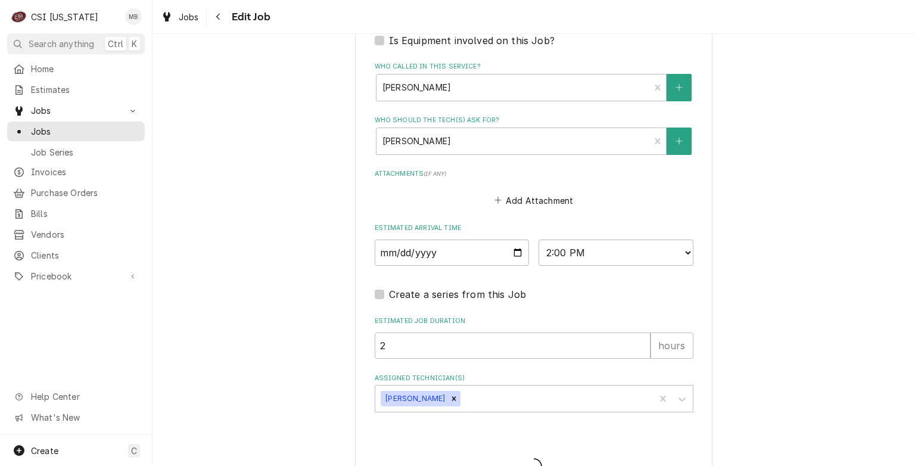
type textarea "x"
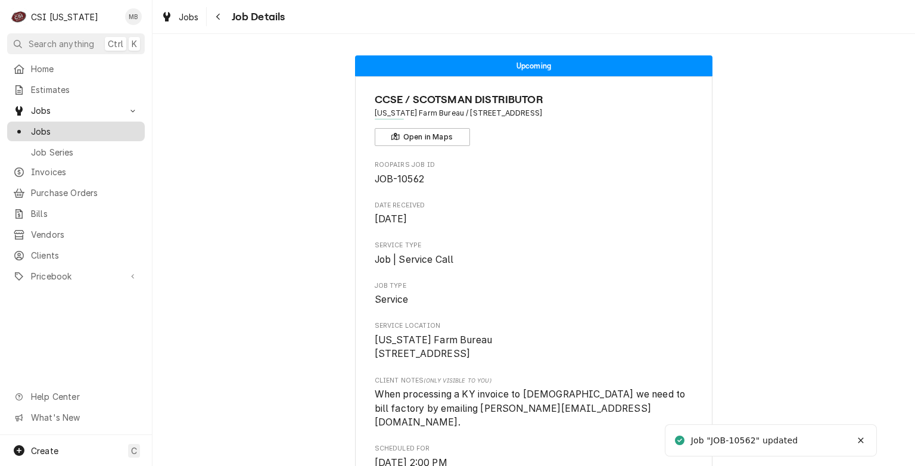
click at [43, 134] on div "Jobs" at bounding box center [76, 131] width 133 height 15
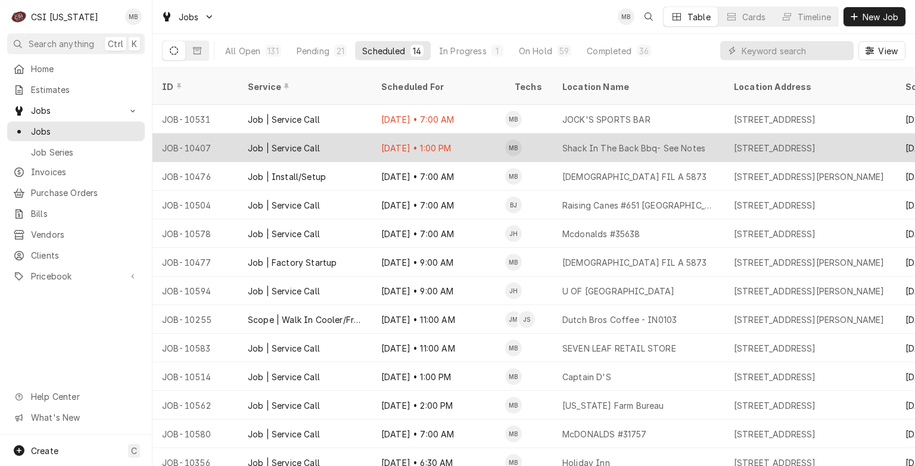
click at [497, 139] on div "Sep 4 • 1:00 PM" at bounding box center [438, 147] width 133 height 29
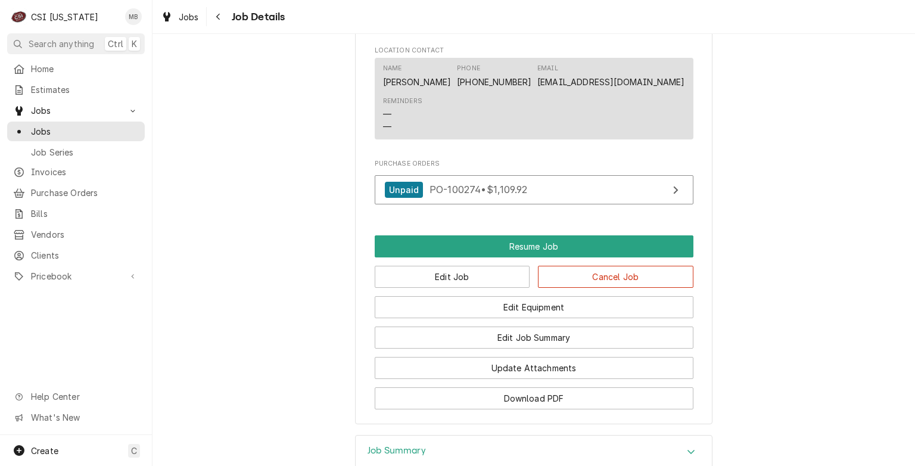
scroll to position [1263, 0]
click at [434, 288] on button "Edit Job" at bounding box center [452, 277] width 155 height 22
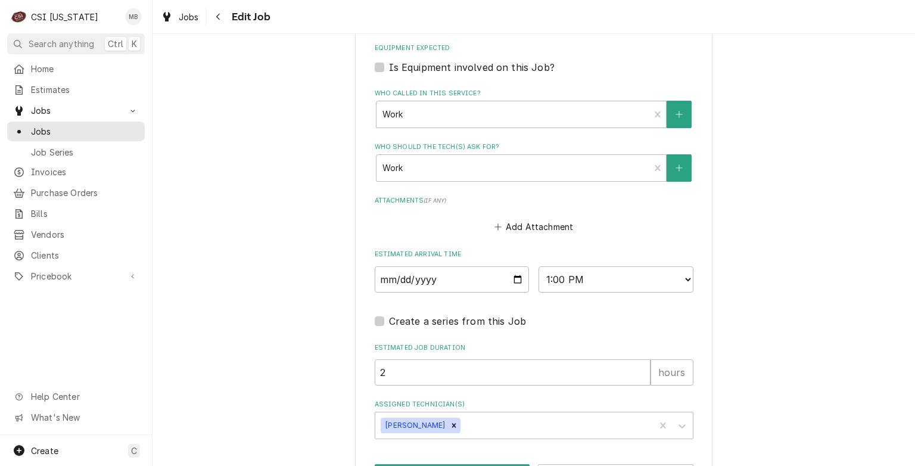
scroll to position [920, 0]
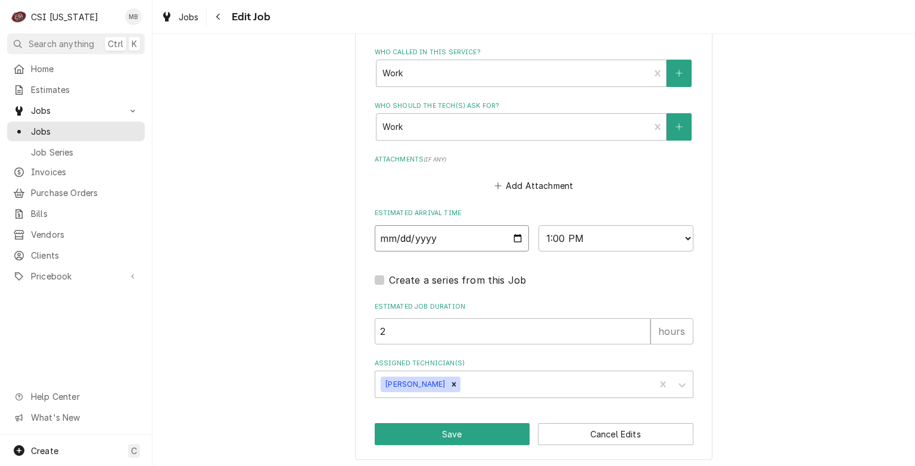
click at [510, 232] on input "[DATE]" at bounding box center [452, 238] width 155 height 26
type textarea "x"
type input "[DATE]"
type textarea "x"
click at [587, 234] on select "AM / PM 6:00 AM 6:15 AM 6:30 AM 6:45 AM 7:00 AM 7:15 AM 7:30 AM 7:45 AM 8:00 AM…" at bounding box center [616, 238] width 155 height 26
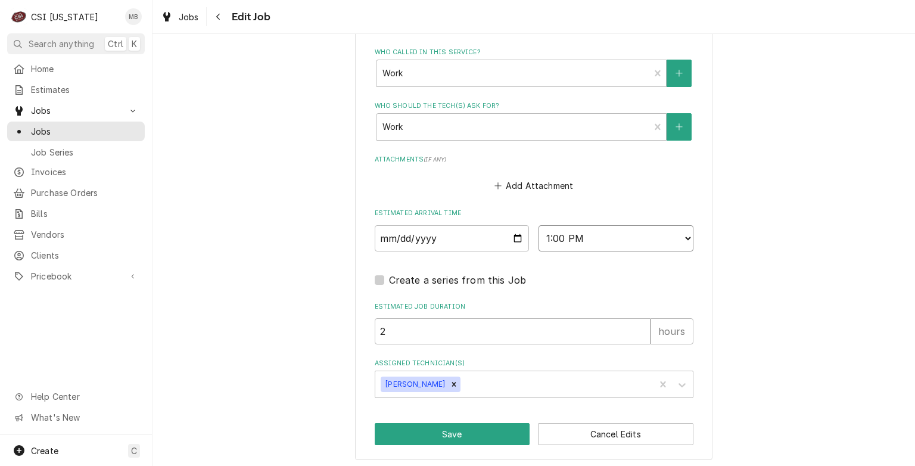
select select "11:00:00"
click at [539, 225] on select "AM / PM 6:00 AM 6:15 AM 6:30 AM 6:45 AM 7:00 AM 7:15 AM 7:30 AM 7:45 AM 8:00 AM…" at bounding box center [616, 238] width 155 height 26
click at [462, 428] on button "Save" at bounding box center [452, 434] width 155 height 22
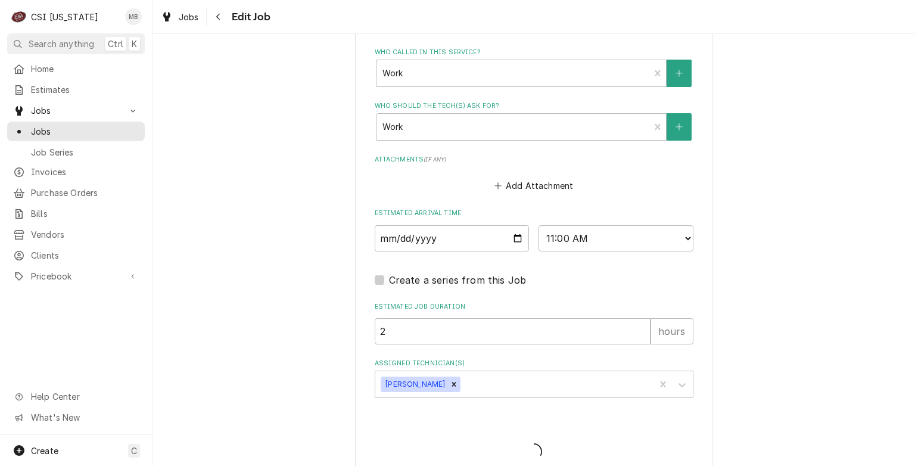
type textarea "x"
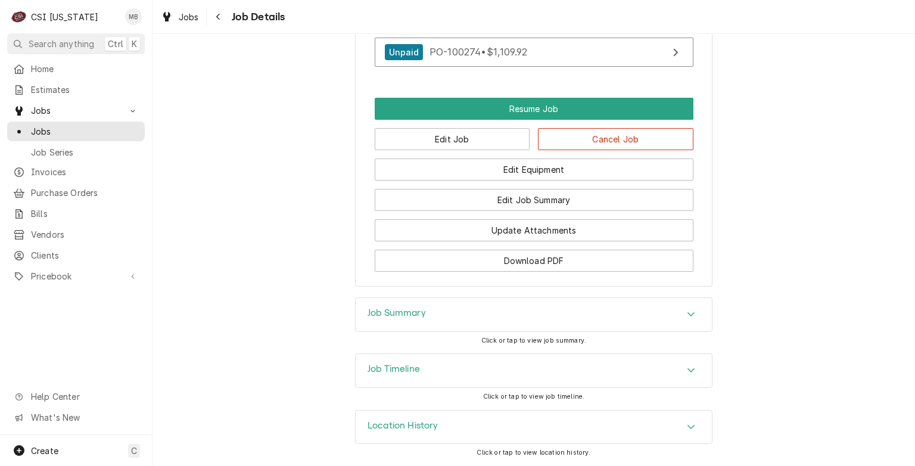
scroll to position [1425, 0]
click at [74, 130] on span "Jobs" at bounding box center [85, 131] width 108 height 13
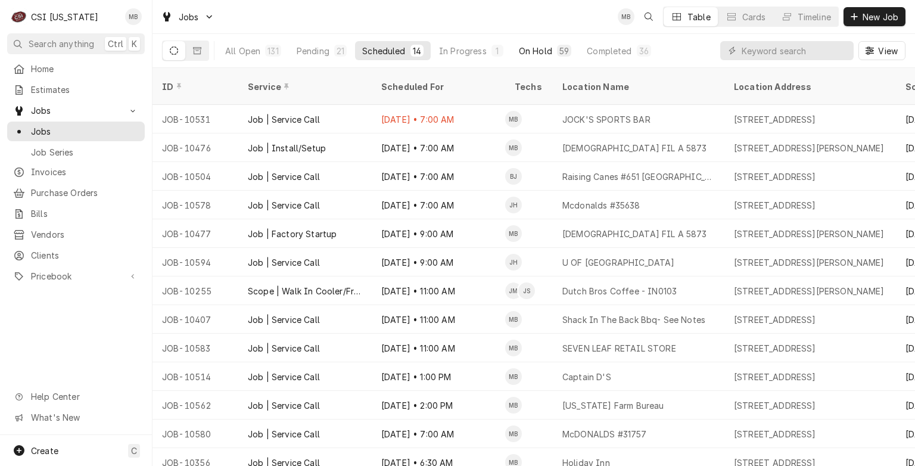
click at [520, 51] on div "On Hold" at bounding box center [535, 51] width 33 height 13
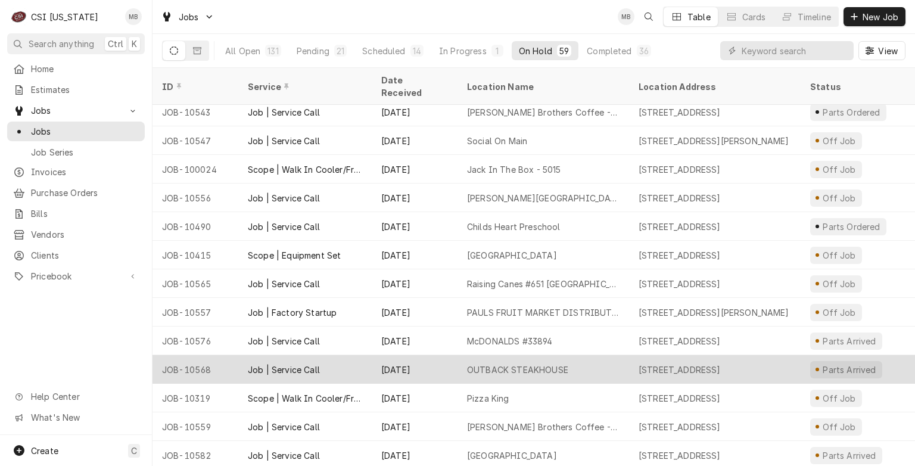
scroll to position [1066, 0]
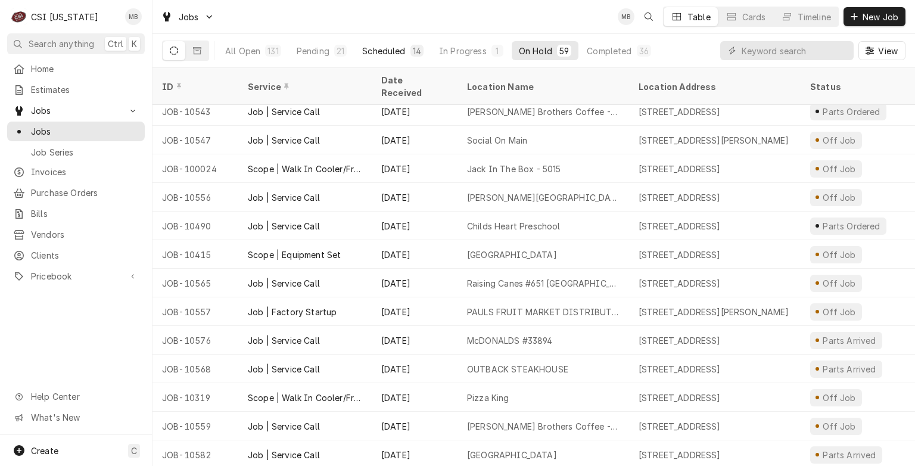
click at [378, 52] on div "Scheduled" at bounding box center [383, 51] width 43 height 13
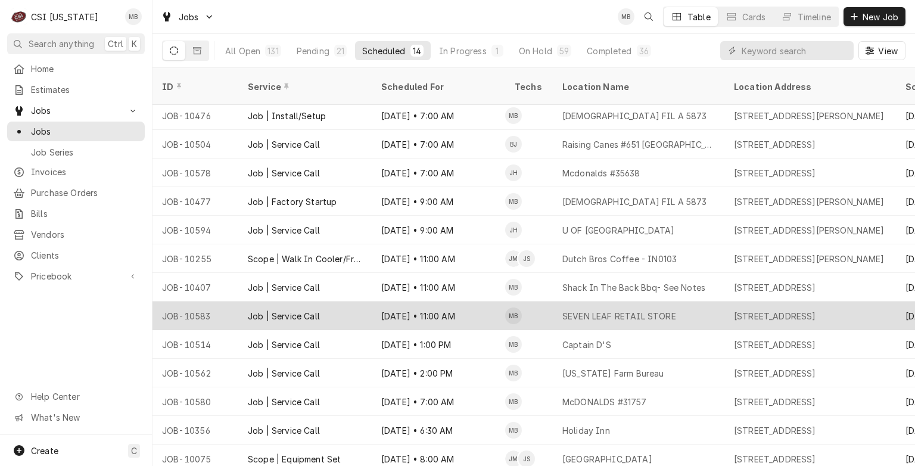
click at [429, 301] on div "[DATE] • 11:00 AM" at bounding box center [438, 315] width 133 height 29
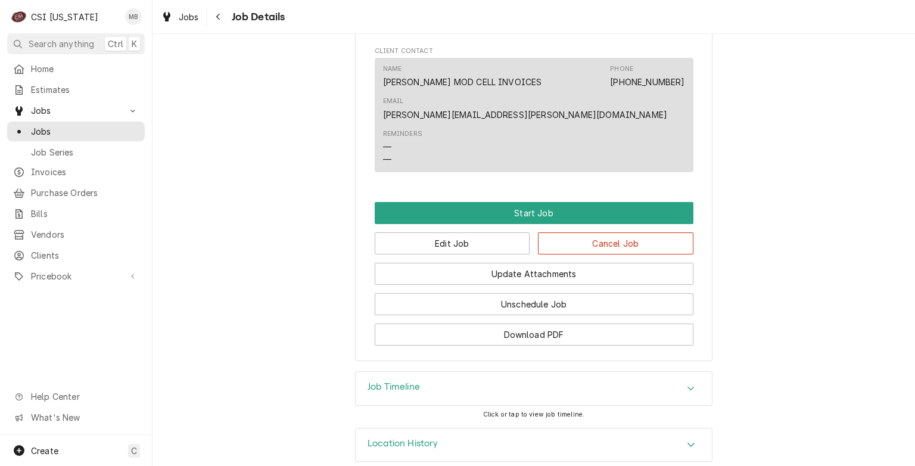
scroll to position [835, 0]
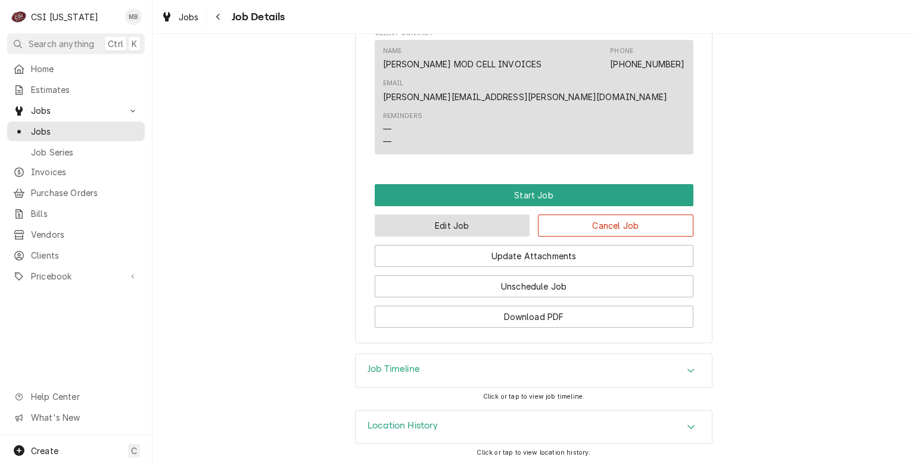
click at [455, 234] on button "Edit Job" at bounding box center [452, 225] width 155 height 22
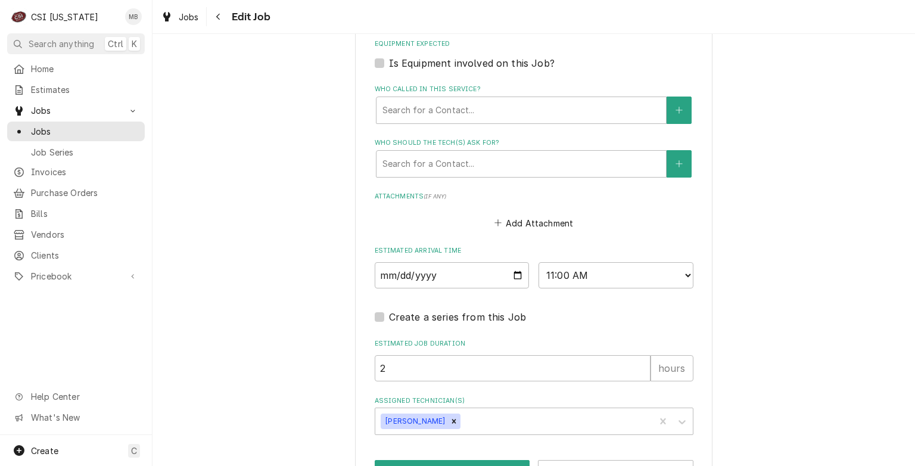
scroll to position [897, 0]
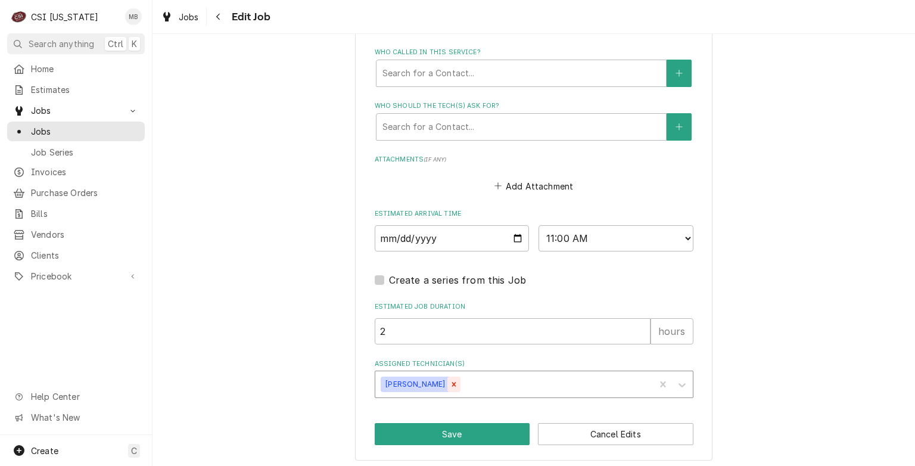
click at [447, 387] on div "Remove Matt Brewington" at bounding box center [453, 384] width 13 height 15
click at [450, 381] on div "Assigned Technician(s)" at bounding box center [523, 384] width 284 height 21
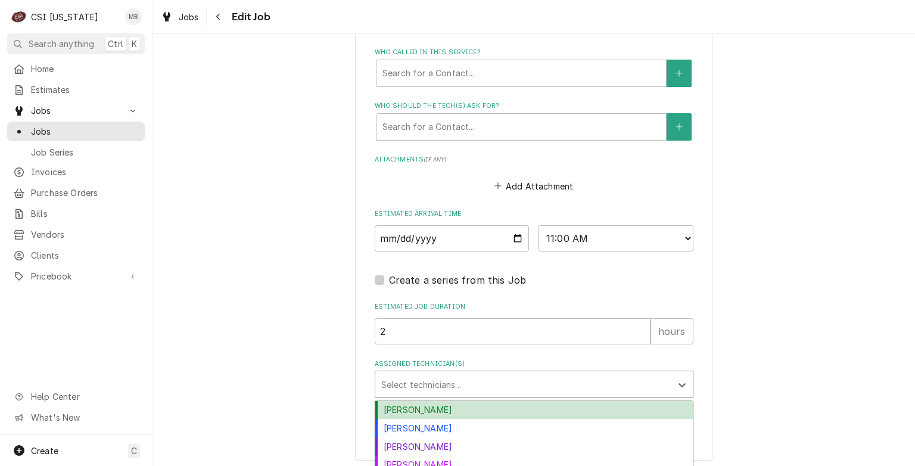
scroll to position [956, 0]
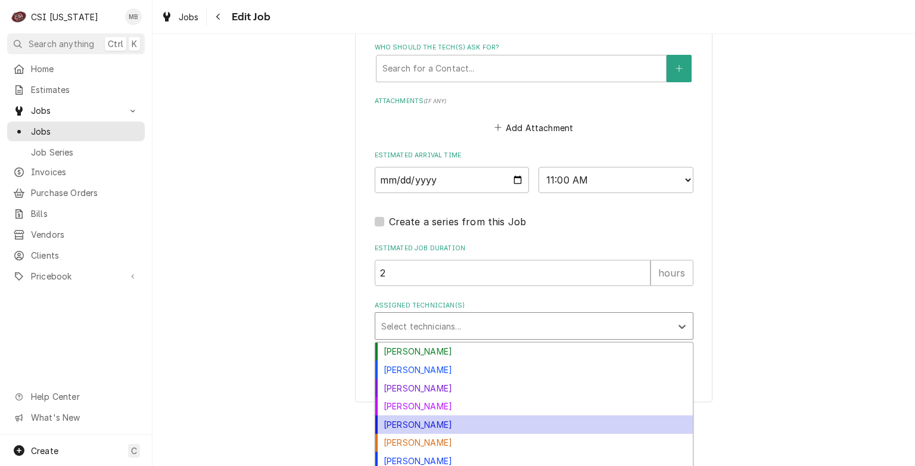
click at [439, 416] on div "[PERSON_NAME]" at bounding box center [534, 424] width 318 height 18
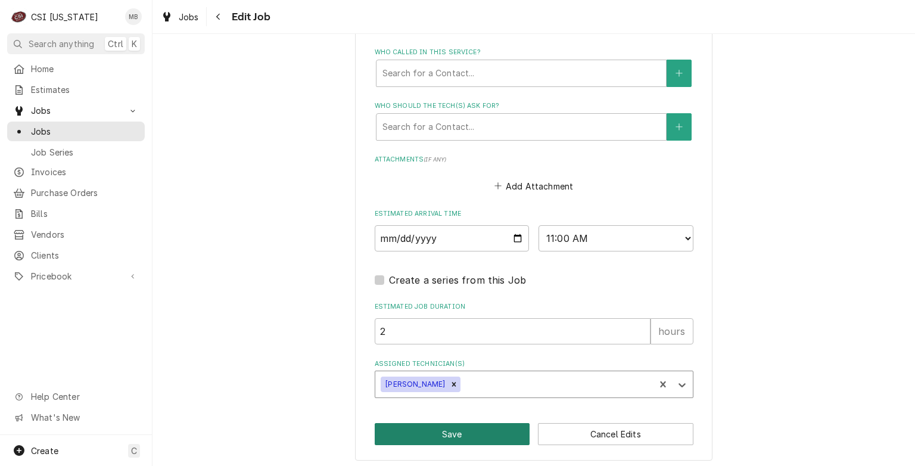
click at [450, 436] on button "Save" at bounding box center [452, 434] width 155 height 22
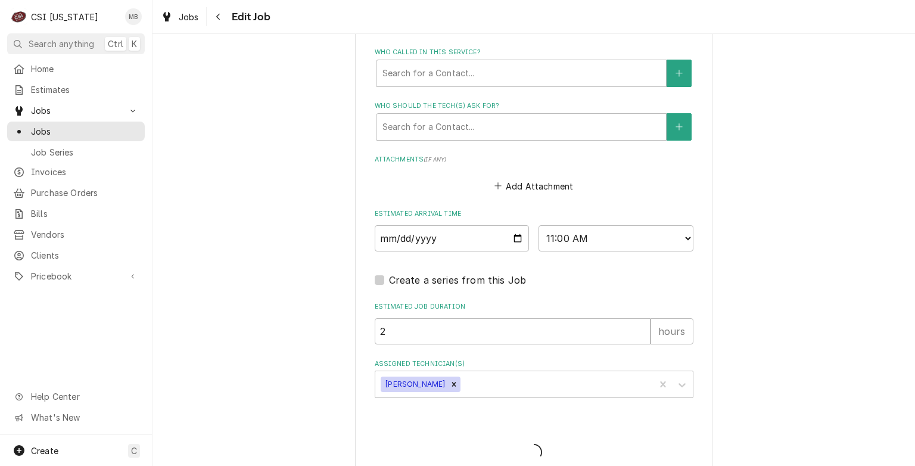
type textarea "x"
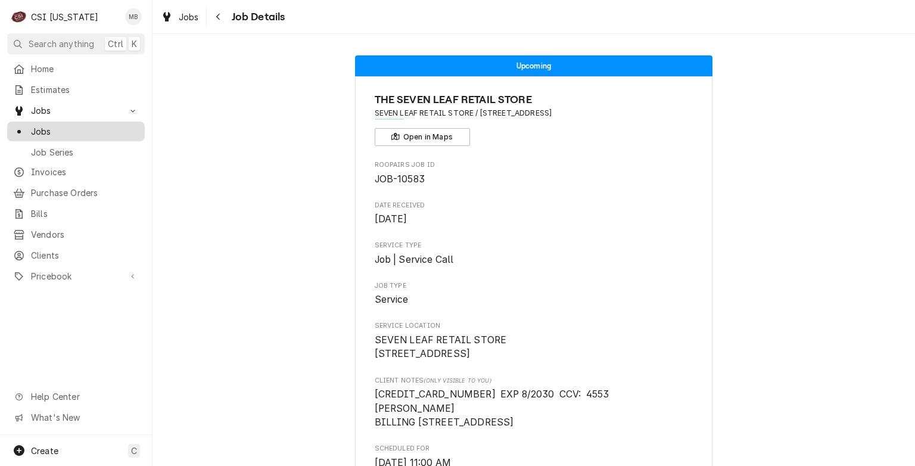
click at [72, 128] on span "Jobs" at bounding box center [85, 131] width 108 height 13
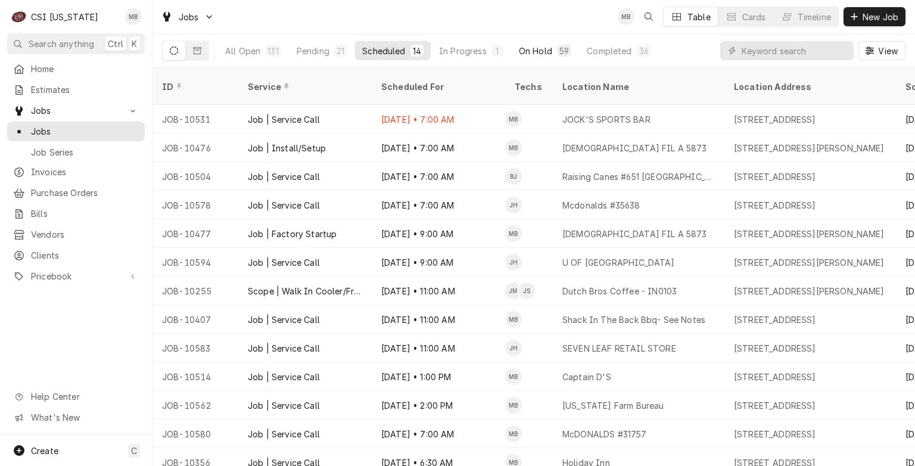
click at [527, 49] on div "On Hold" at bounding box center [535, 51] width 33 height 13
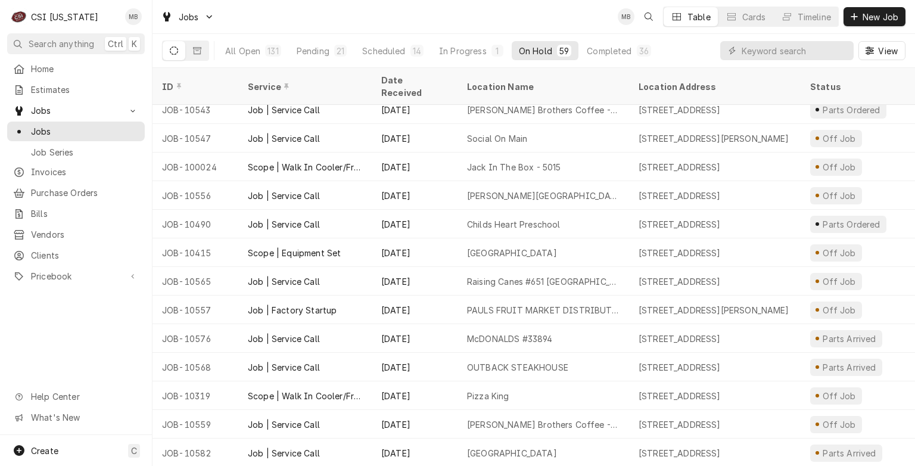
scroll to position [1068, 0]
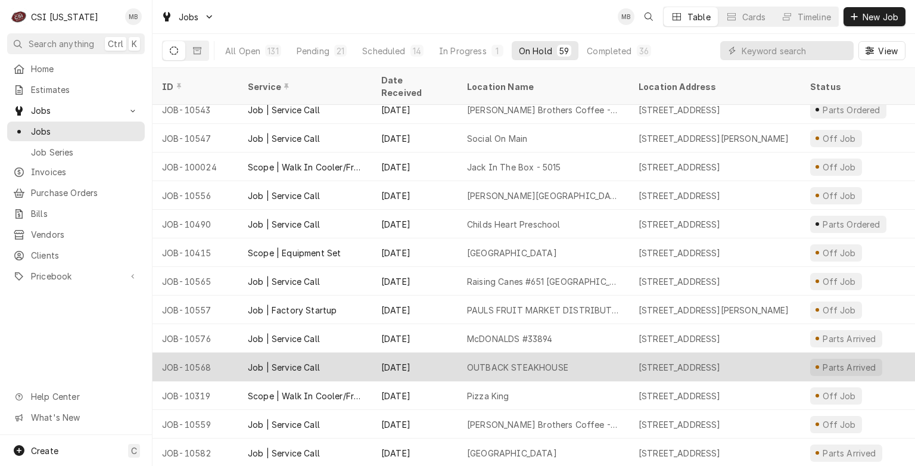
click at [515, 361] on div "OUTBACK STEAKHOUSE" at bounding box center [517, 367] width 101 height 13
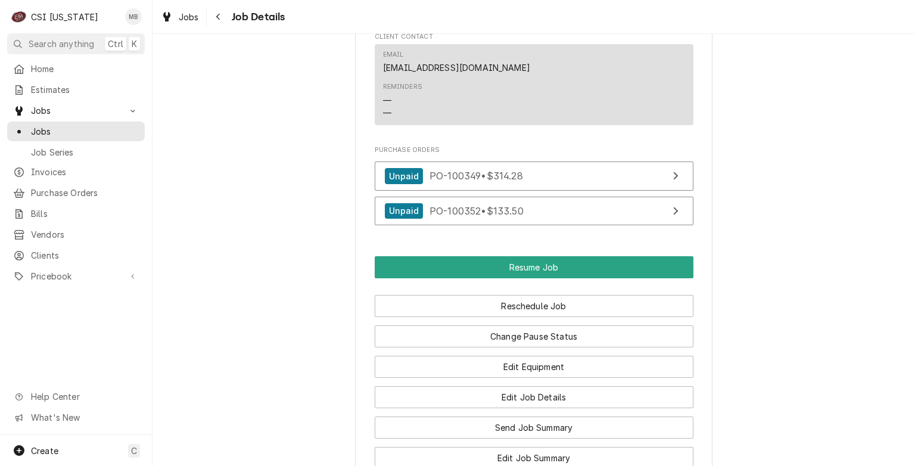
scroll to position [1413, 0]
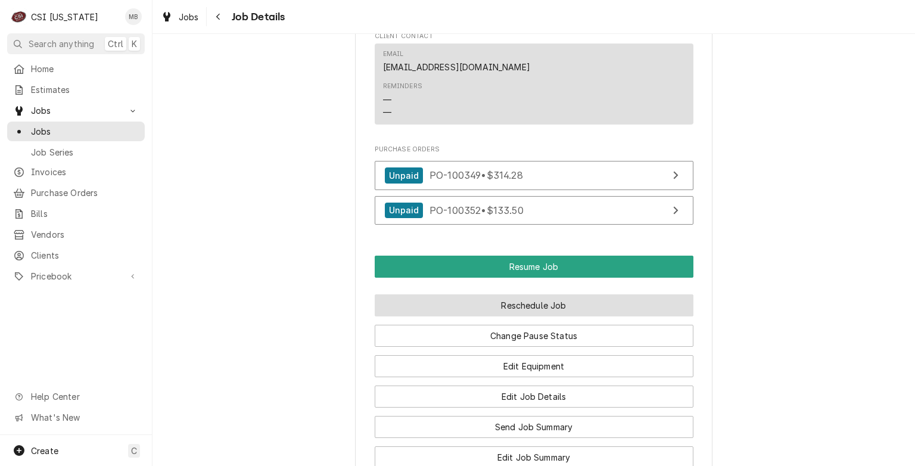
click at [518, 316] on button "Reschedule Job" at bounding box center [534, 305] width 319 height 22
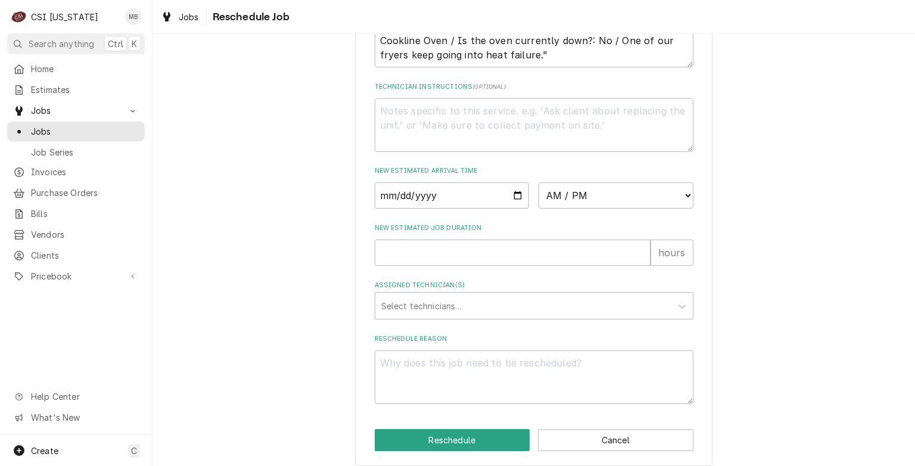
scroll to position [549, 0]
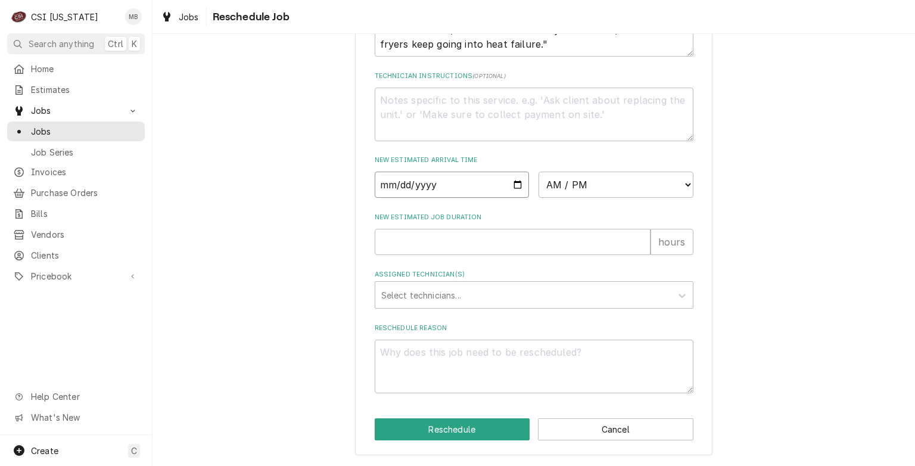
click at [512, 187] on input "Date" at bounding box center [452, 185] width 155 height 26
type input "[DATE]"
type textarea "x"
click at [562, 185] on select "AM / PM 6:00 AM 6:15 AM 6:30 AM 6:45 AM 7:00 AM 7:15 AM 7:30 AM 7:45 AM 8:00 AM…" at bounding box center [616, 185] width 155 height 26
select select "08:00:00"
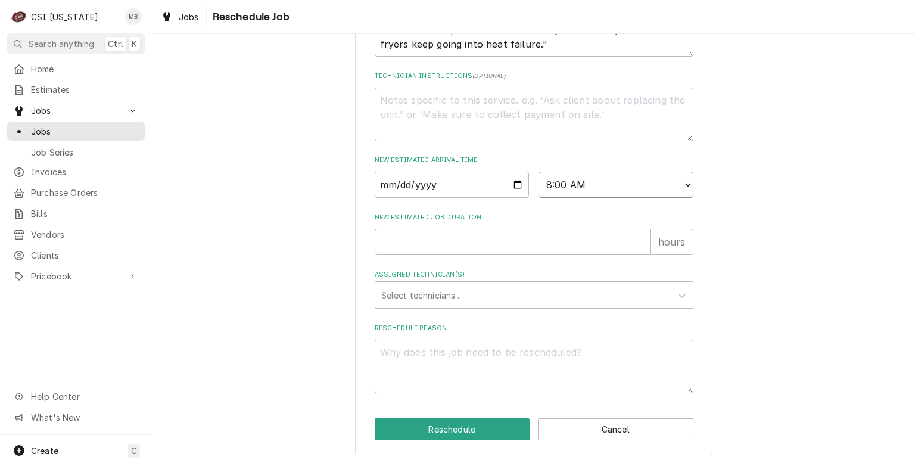
click at [539, 173] on select "AM / PM 6:00 AM 6:15 AM 6:30 AM 6:45 AM 7:00 AM 7:15 AM 7:30 AM 7:45 AM 8:00 AM…" at bounding box center [616, 185] width 155 height 26
click at [396, 251] on input "New Estimated Job Duration" at bounding box center [513, 242] width 276 height 26
type textarea "x"
type input "2"
click at [396, 299] on div "Assigned Technician(s)" at bounding box center [523, 294] width 284 height 21
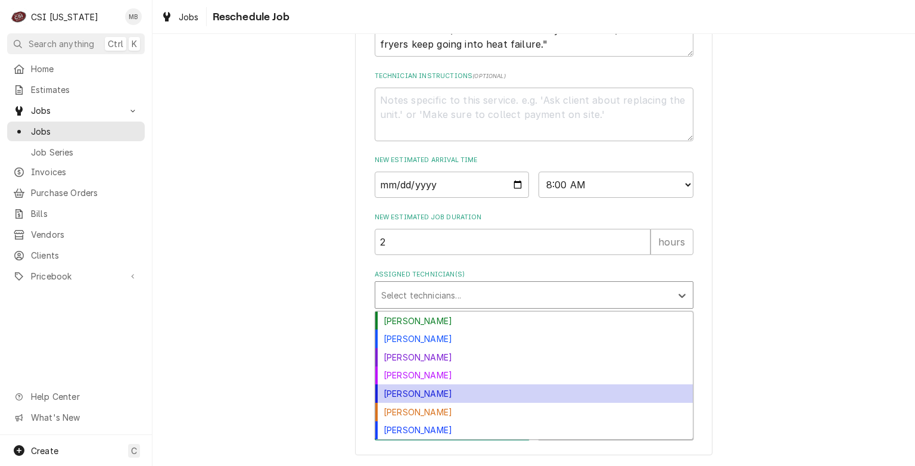
click at [405, 394] on div "Jeff Hartley" at bounding box center [534, 393] width 318 height 18
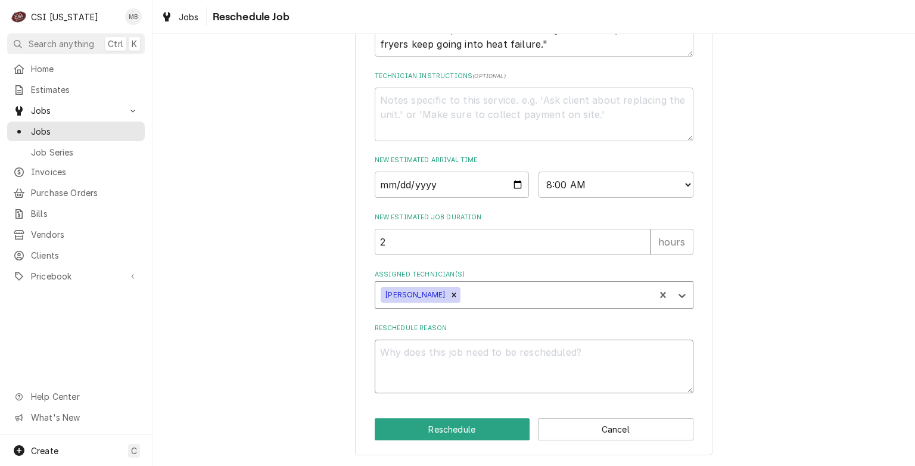
click at [407, 359] on textarea "Reschedule Reason" at bounding box center [534, 367] width 319 height 54
type textarea "x"
type textarea "P"
type textarea "x"
type textarea "PA"
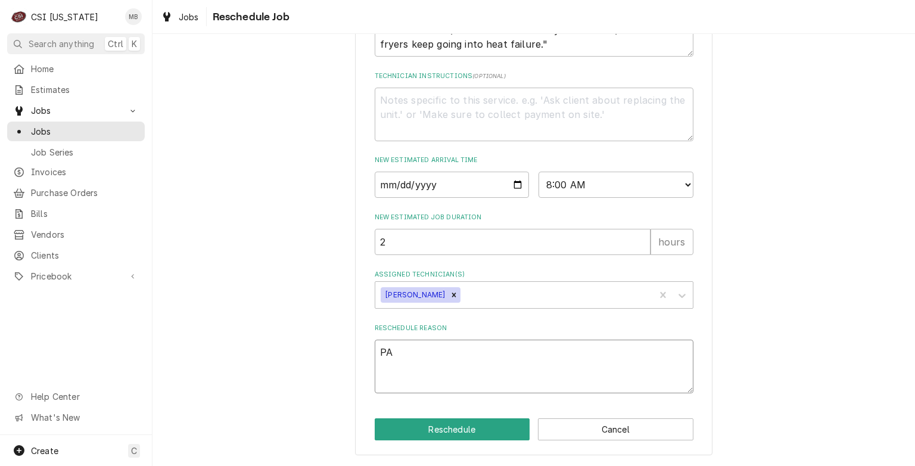
type textarea "x"
type textarea "PAR"
type textarea "x"
type textarea "PART"
type textarea "x"
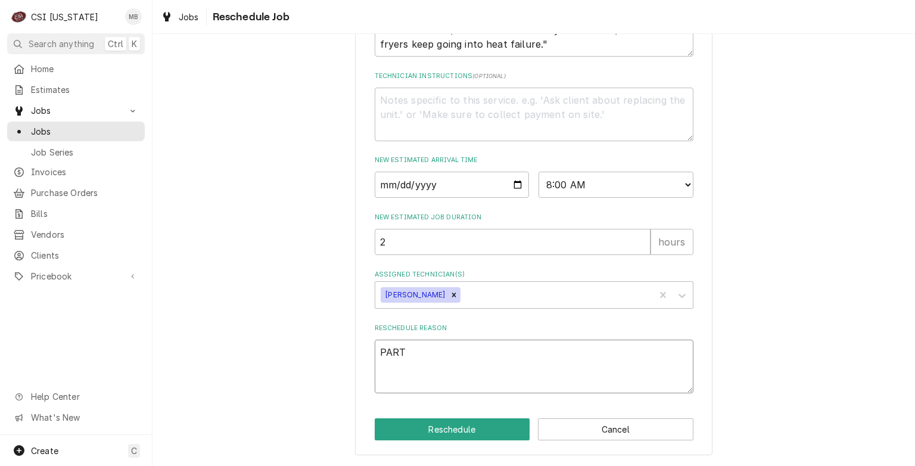
type textarea "PARTS"
type textarea "x"
type textarea "PARTS"
type textarea "x"
type textarea "PARTS A"
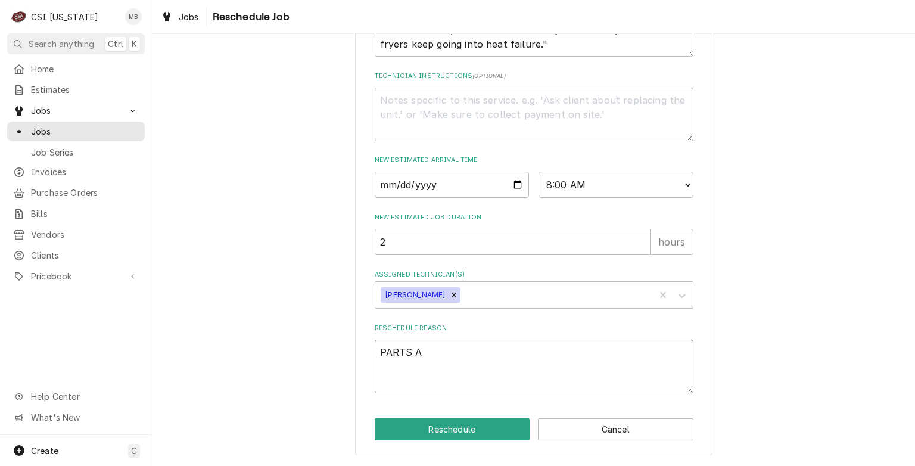
type textarea "x"
type textarea "PARTS AR"
type textarea "x"
type textarea "PARTS ARR"
type textarea "x"
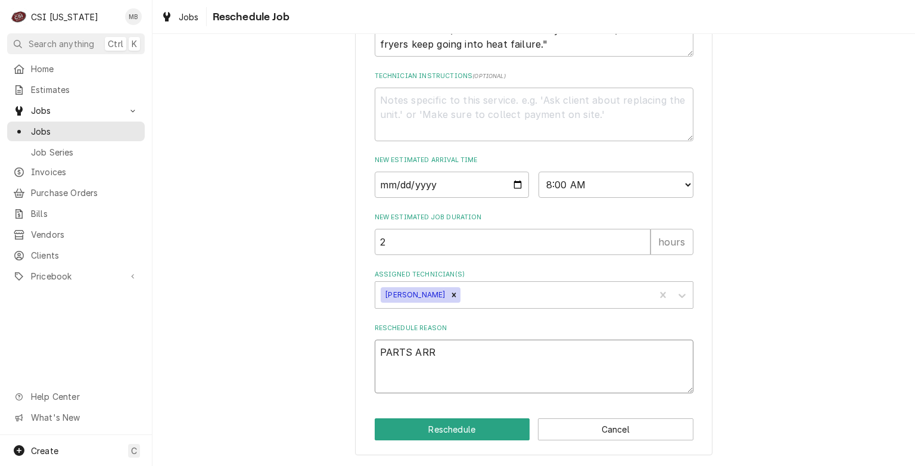
type textarea "PARTS ARRI"
type textarea "x"
type textarea "PARTS ARRIV"
type textarea "x"
type textarea "PARTS ARRIVE"
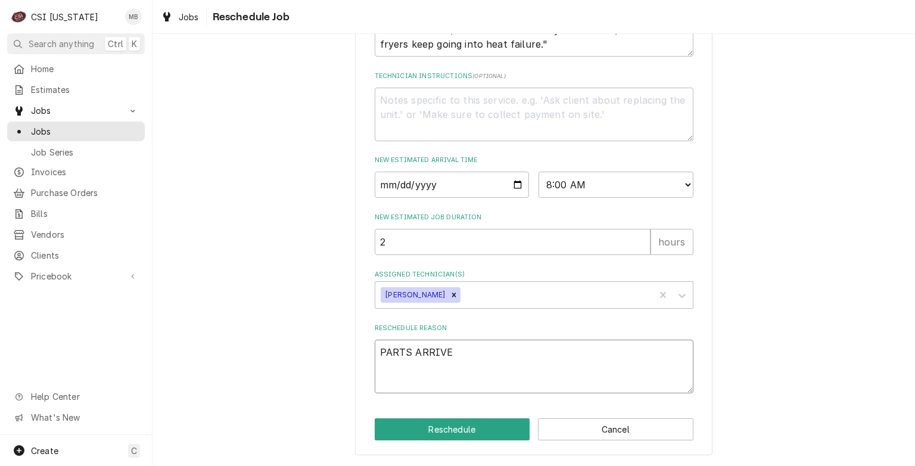
type textarea "x"
type textarea "PARTS ARRIVED"
click at [462, 440] on button "Reschedule" at bounding box center [452, 429] width 155 height 22
type textarea "x"
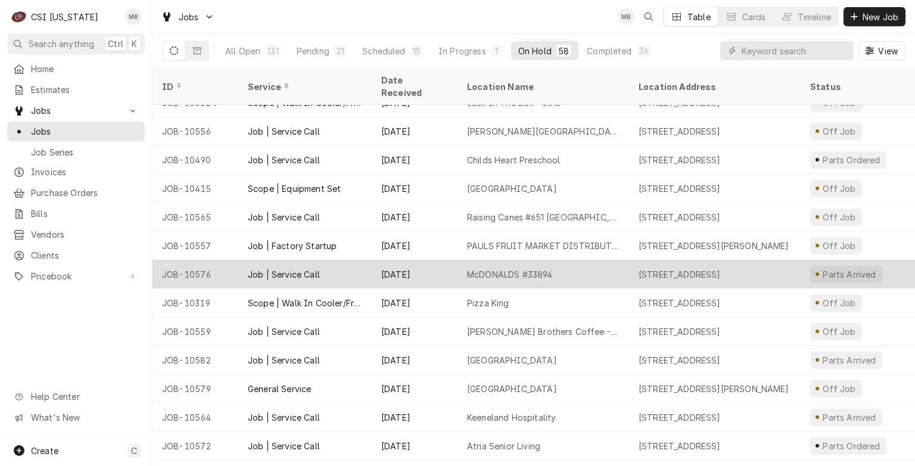
scroll to position [1177, 0]
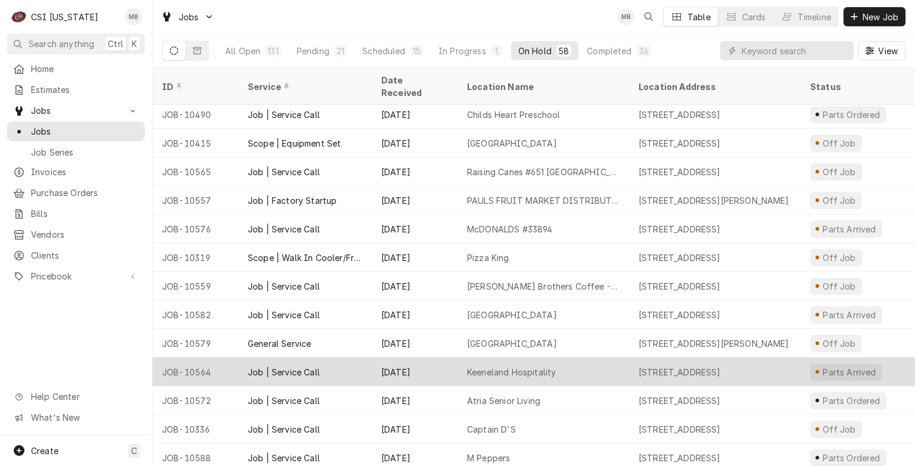
click at [493, 366] on div "Keeneland Hospitality" at bounding box center [511, 372] width 89 height 13
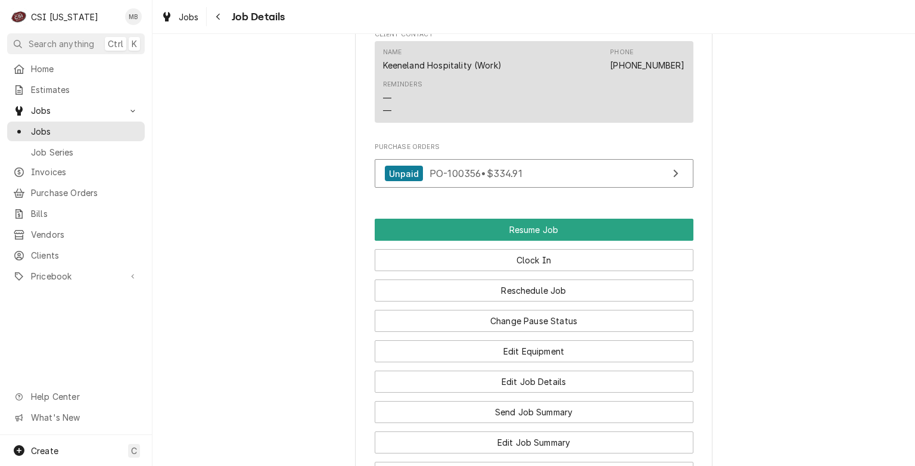
scroll to position [1172, 0]
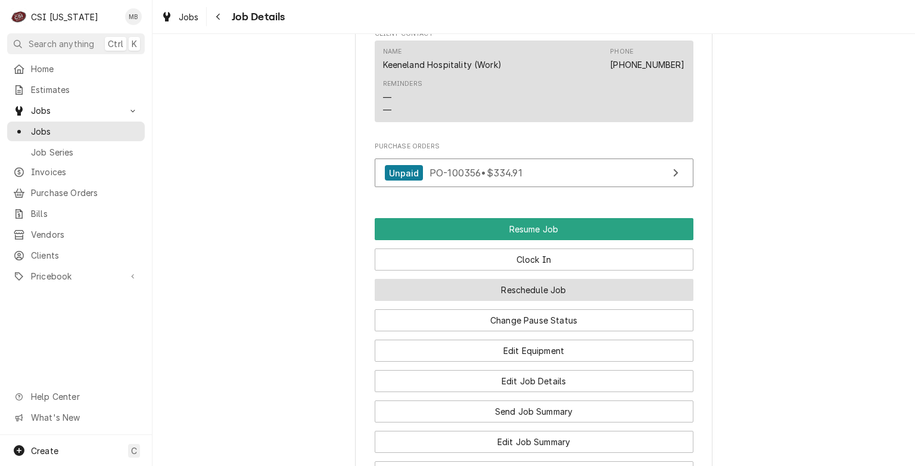
click at [496, 301] on button "Reschedule Job" at bounding box center [534, 290] width 319 height 22
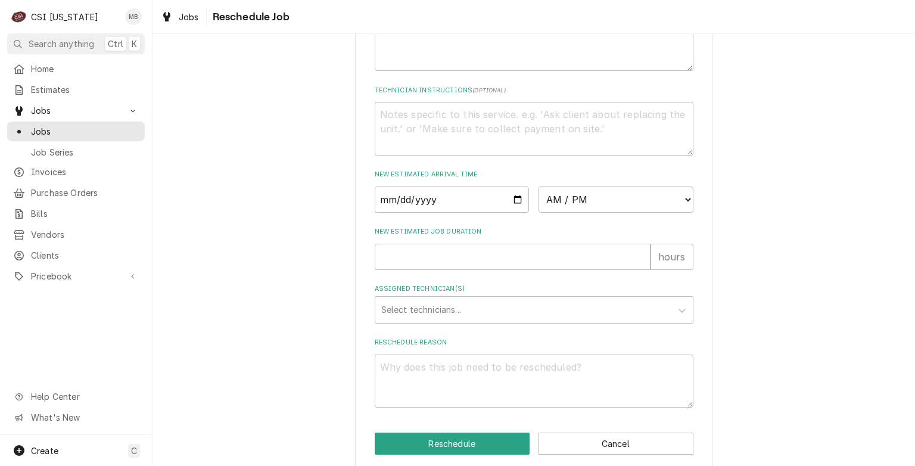
scroll to position [423, 0]
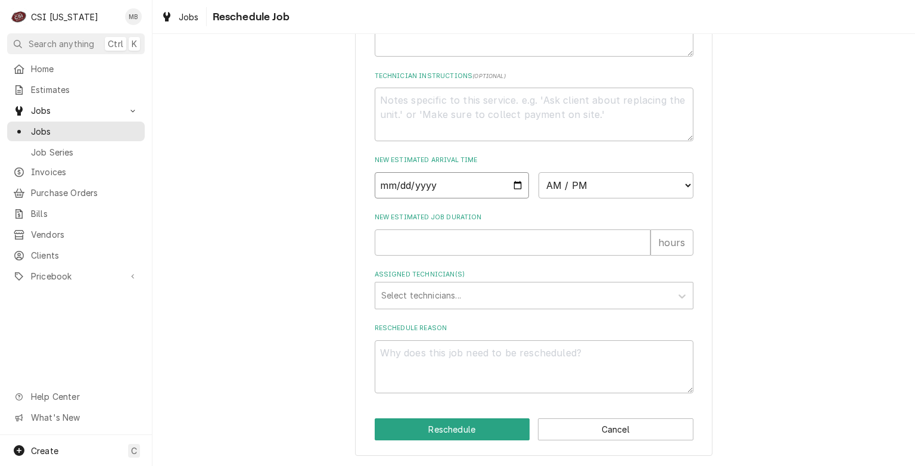
click at [508, 187] on input "Date" at bounding box center [452, 185] width 155 height 26
type textarea "x"
type input "[DATE]"
click at [592, 185] on select "AM / PM 6:00 AM 6:15 AM 6:30 AM 6:45 AM 7:00 AM 7:15 AM 7:30 AM 7:45 AM 8:00 AM…" at bounding box center [616, 185] width 155 height 26
select select "07:00:00"
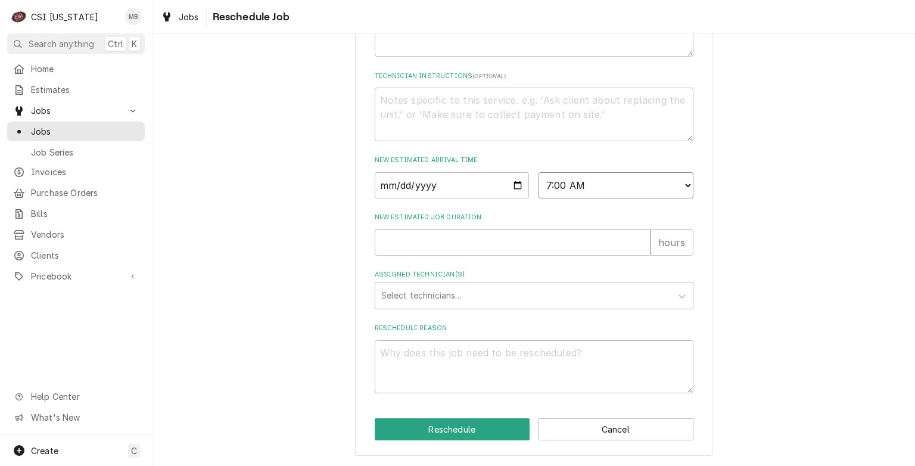
click at [539, 172] on select "AM / PM 6:00 AM 6:15 AM 6:30 AM 6:45 AM 7:00 AM 7:15 AM 7:30 AM 7:45 AM 8:00 AM…" at bounding box center [616, 185] width 155 height 26
click at [456, 233] on input "New Estimated Job Duration" at bounding box center [513, 242] width 276 height 26
type textarea "x"
type input "2"
click at [453, 298] on div "Assigned Technician(s)" at bounding box center [523, 295] width 284 height 21
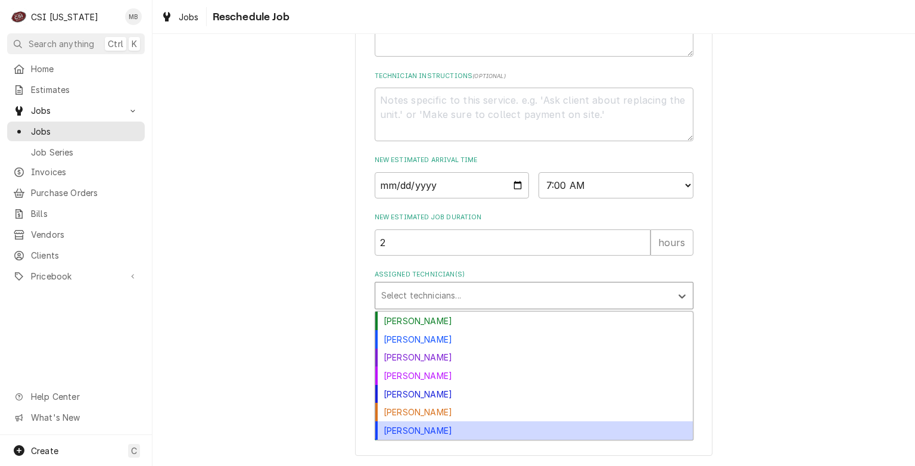
click at [421, 430] on div "[PERSON_NAME]" at bounding box center [534, 430] width 318 height 18
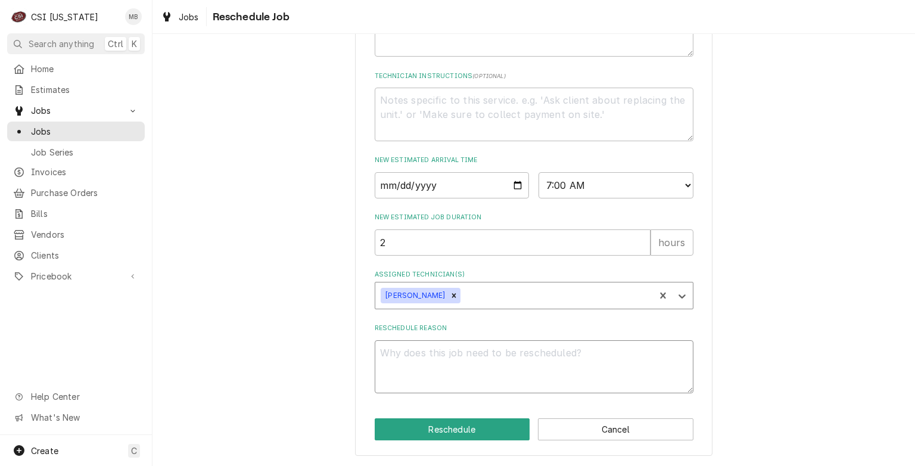
click at [415, 357] on textarea "Reschedule Reason" at bounding box center [534, 367] width 319 height 54
type textarea "x"
type textarea "P"
type textarea "x"
type textarea "PA"
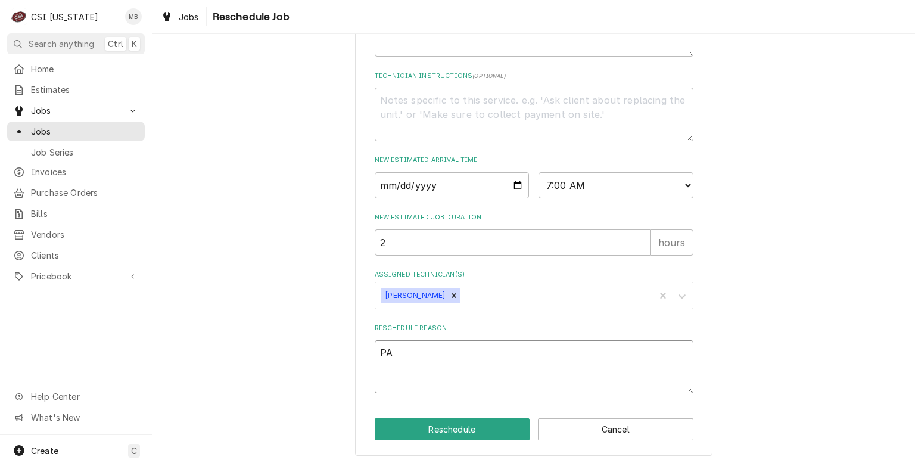
type textarea "x"
type textarea "PAR"
type textarea "x"
type textarea "PARTS"
type textarea "x"
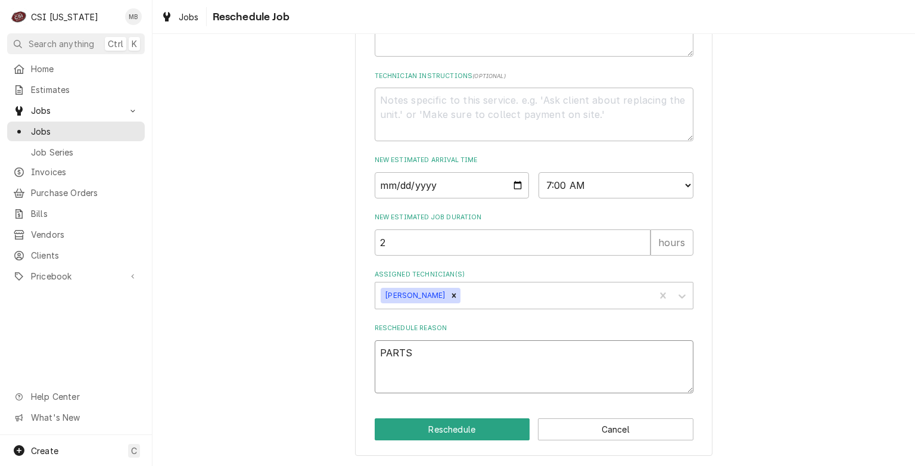
type textarea "PARTS"
type textarea "x"
type textarea "PARTS A"
type textarea "x"
type textarea "PARTS AR"
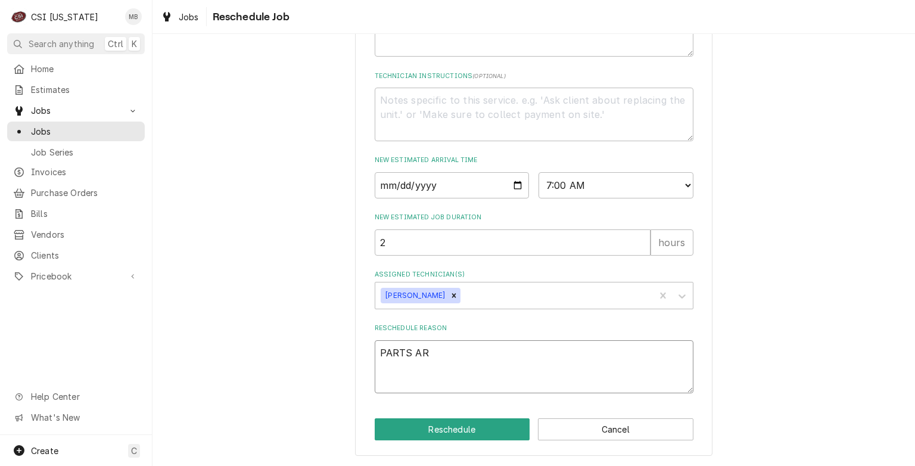
type textarea "x"
type textarea "PARTS ARR"
type textarea "x"
type textarea "PARTS ARRI"
type textarea "x"
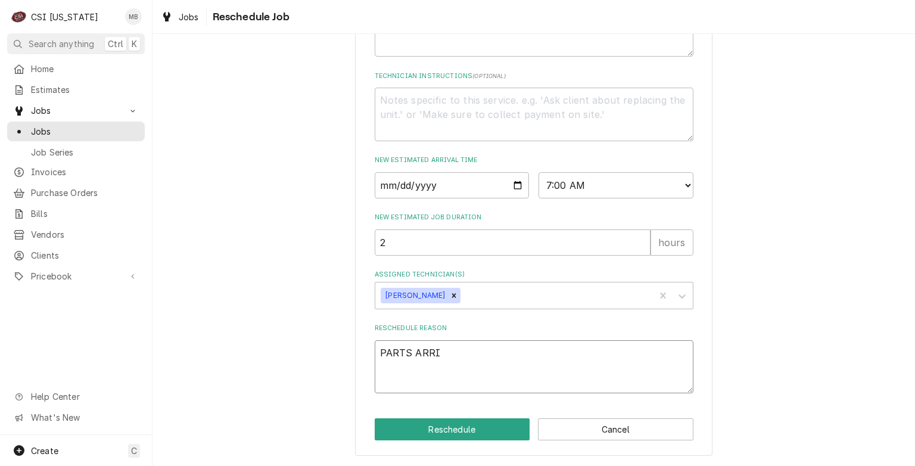
type textarea "PARTS ARRIV"
type textarea "x"
type textarea "PARTS ARRIVE"
type textarea "x"
type textarea "PARTS ARRIVED"
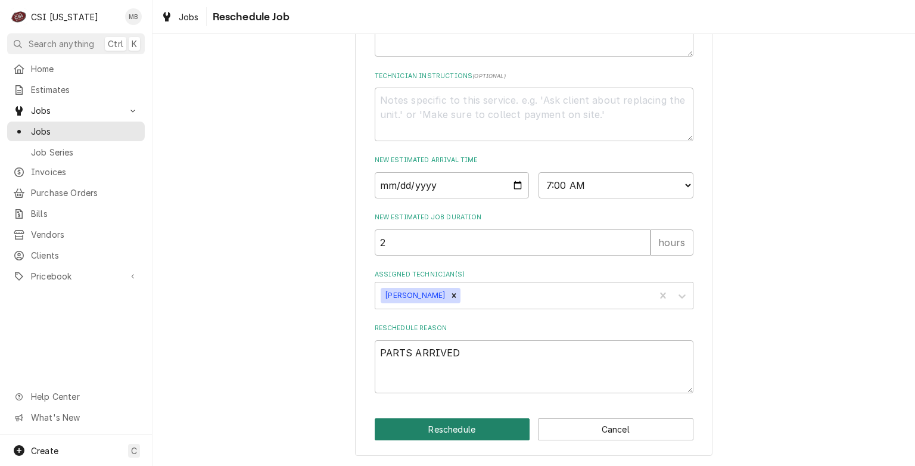
click at [430, 424] on button "Reschedule" at bounding box center [452, 429] width 155 height 22
type textarea "x"
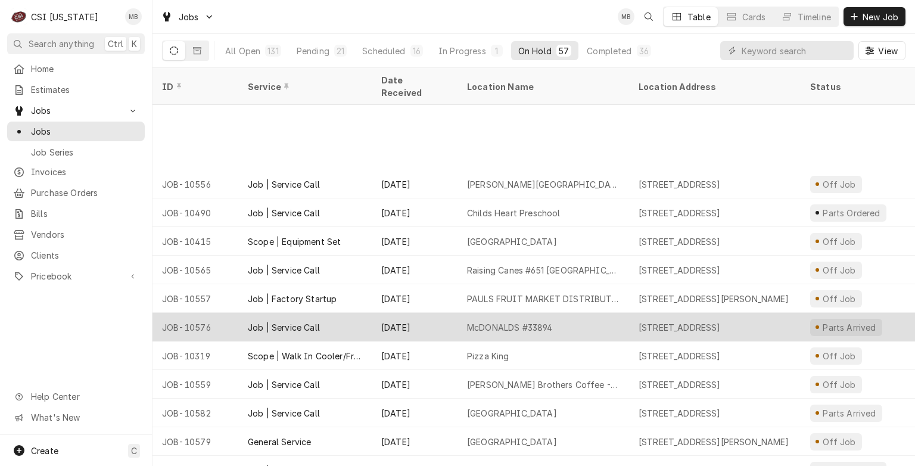
scroll to position [1177, 0]
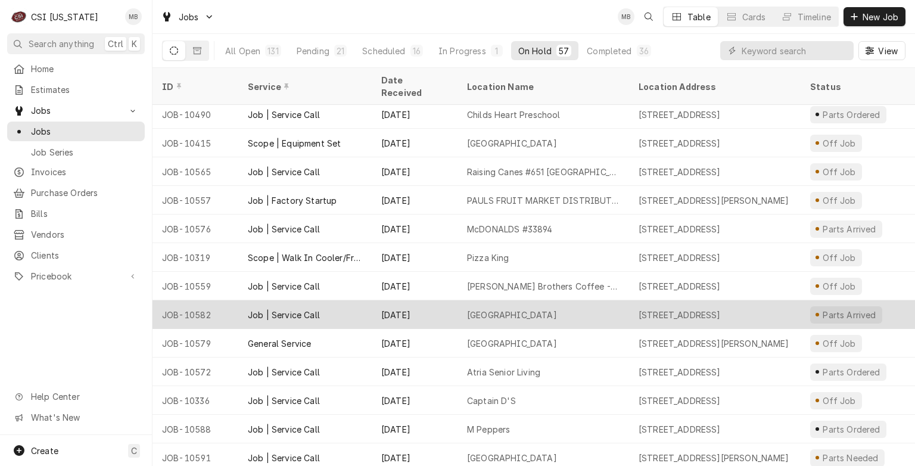
click at [517, 309] on div "[GEOGRAPHIC_DATA]" at bounding box center [512, 315] width 90 height 13
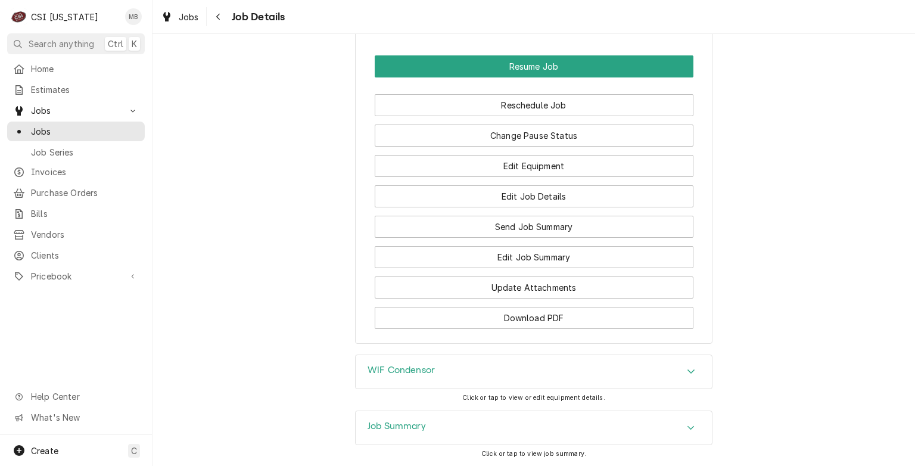
scroll to position [1758, 0]
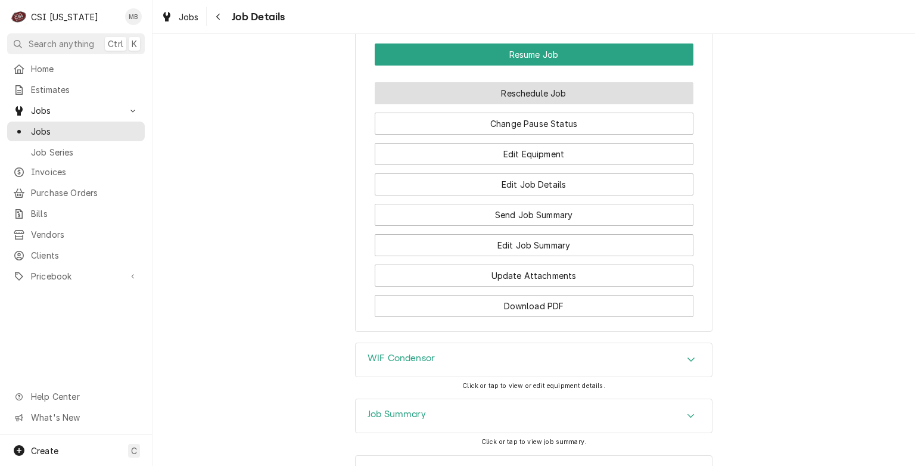
click at [513, 87] on button "Reschedule Job" at bounding box center [534, 93] width 319 height 22
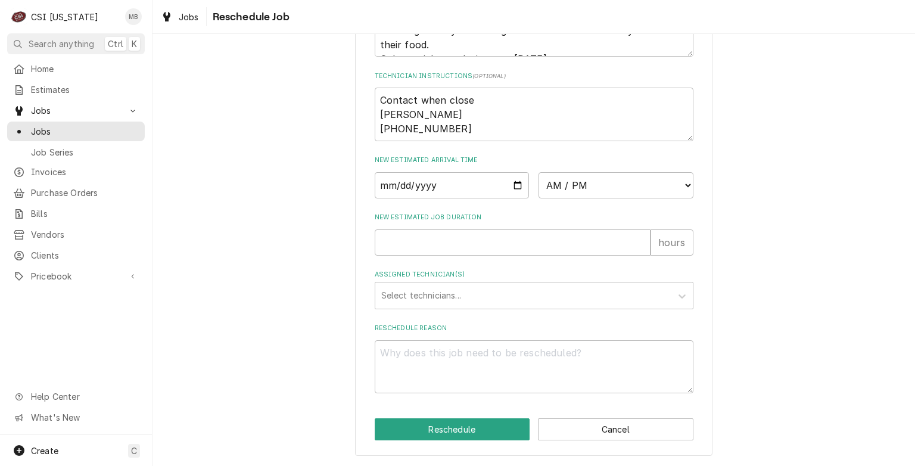
scroll to position [551, 0]
click at [513, 183] on input "Date" at bounding box center [452, 185] width 155 height 26
type input "2025-09-10"
type textarea "x"
click at [559, 189] on select "AM / PM 6:00 AM 6:15 AM 6:30 AM 6:45 AM 7:00 AM 7:15 AM 7:30 AM 7:45 AM 8:00 AM…" at bounding box center [616, 185] width 155 height 26
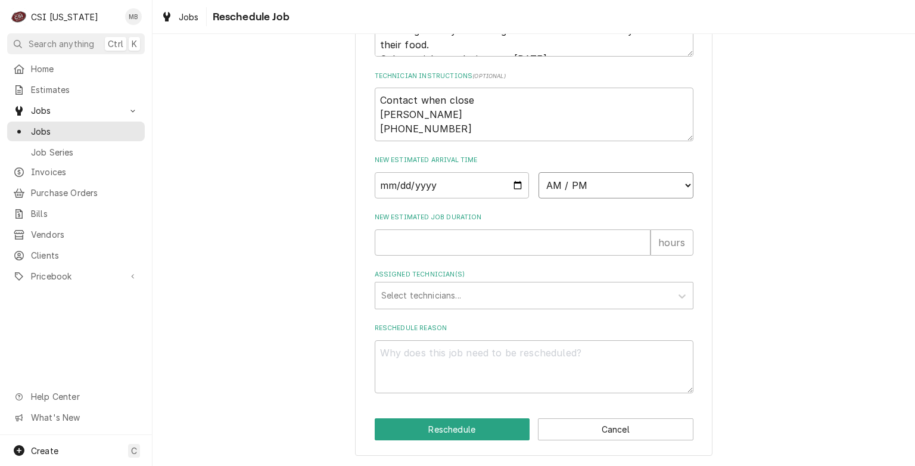
select select "10:00:00"
click at [539, 173] on select "AM / PM 6:00 AM 6:15 AM 6:30 AM 6:45 AM 7:00 AM 7:15 AM 7:30 AM 7:45 AM 8:00 AM…" at bounding box center [616, 185] width 155 height 26
click at [389, 249] on input "New Estimated Job Duration" at bounding box center [513, 242] width 276 height 26
type textarea "x"
type input "2"
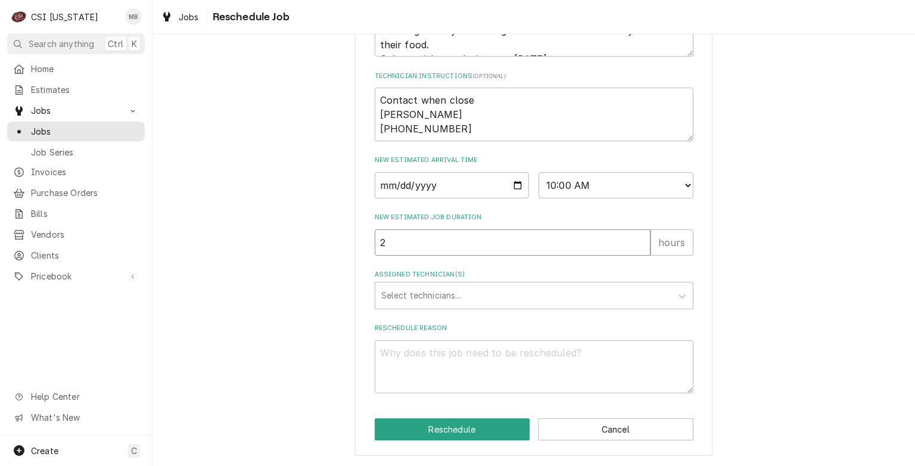
type textarea "x"
type input "4"
click at [384, 292] on div "Assigned Technician(s)" at bounding box center [523, 295] width 284 height 21
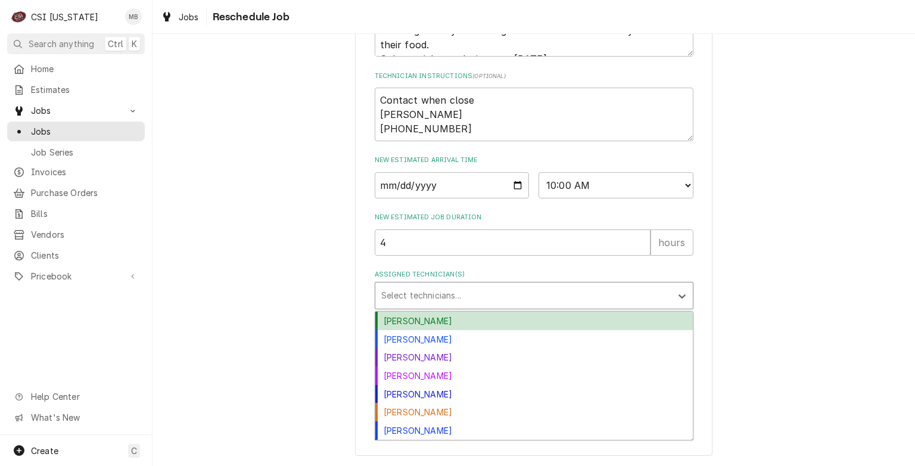
click at [388, 320] on div "Bryant Jolley" at bounding box center [534, 321] width 318 height 18
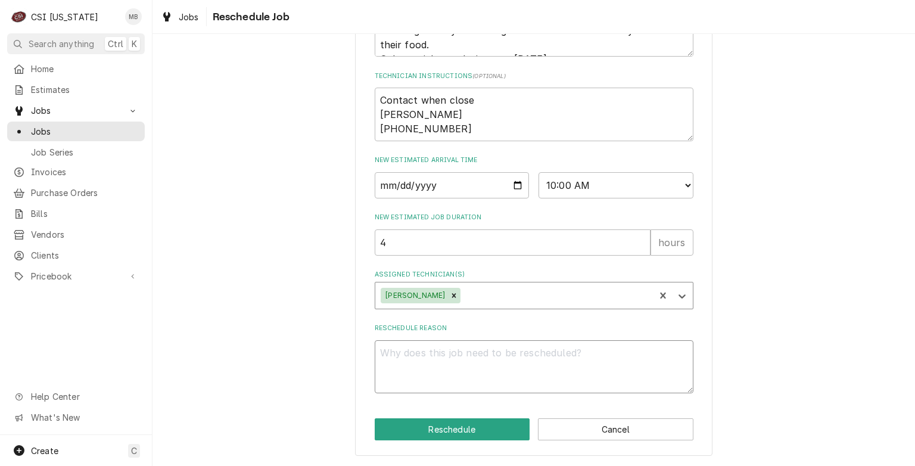
click at [390, 356] on textarea "Reschedule Reason" at bounding box center [534, 367] width 319 height 54
type textarea "x"
type textarea "P"
type textarea "x"
type textarea "PA"
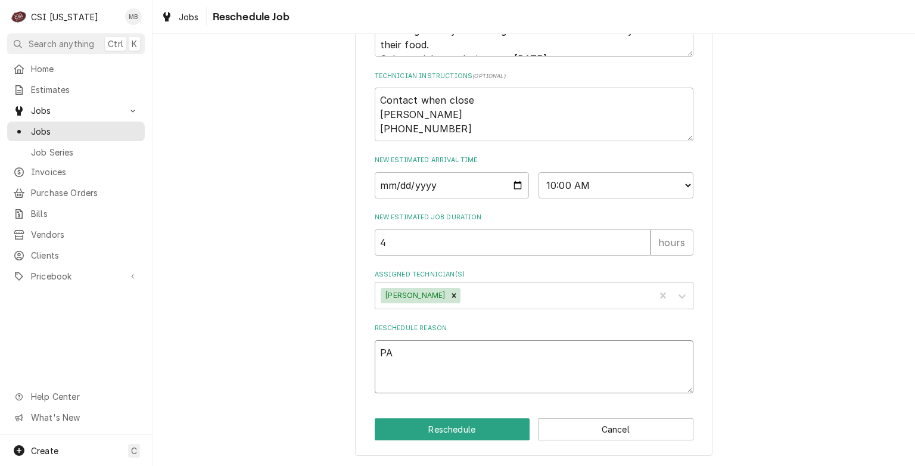
type textarea "x"
type textarea "PAR"
type textarea "x"
type textarea "PART"
type textarea "x"
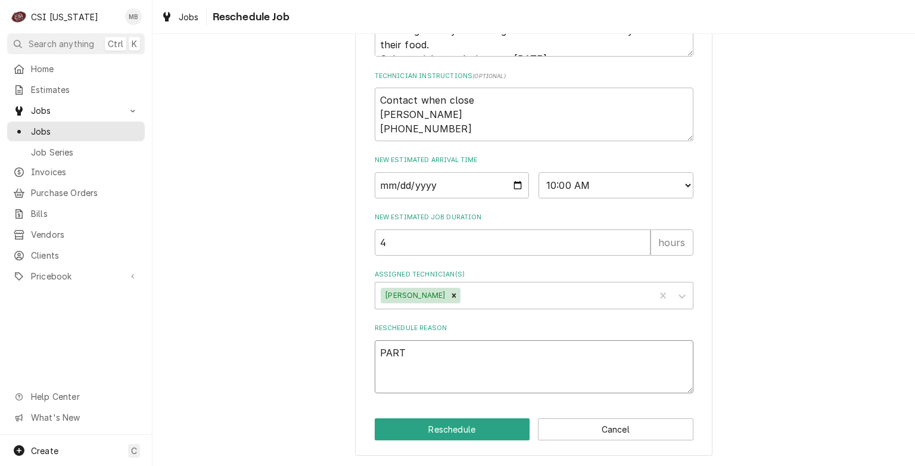
type textarea "PARTS"
type textarea "x"
type textarea "PARTS S"
type textarea "x"
type textarea "PARTS SA"
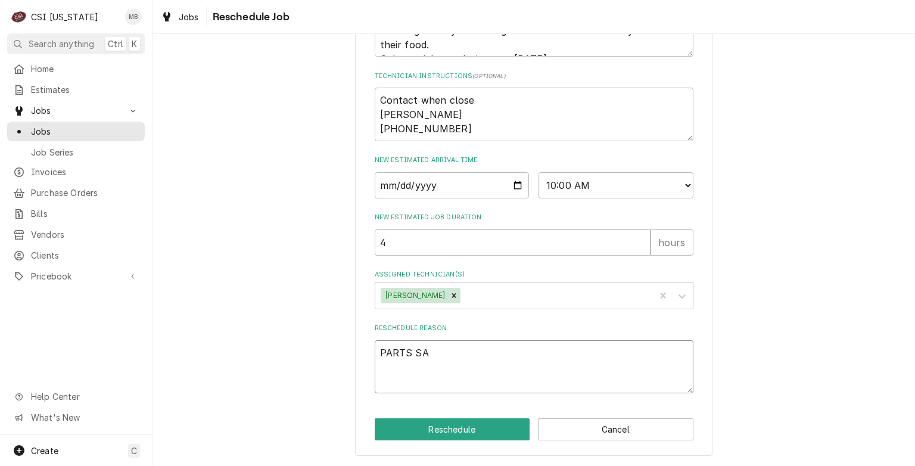
type textarea "x"
type textarea "PARTS SAR"
type textarea "x"
type textarea "PARTS SARR"
type textarea "x"
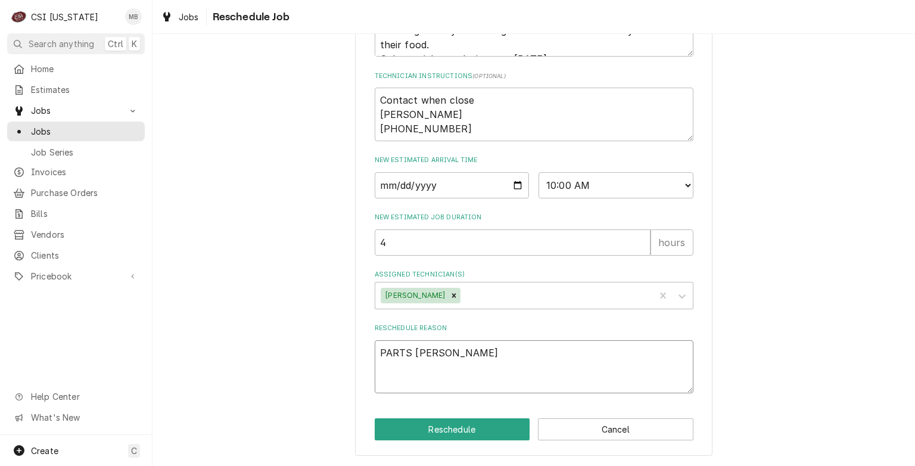
type textarea "PARTS SAR"
type textarea "x"
type textarea "PARTS SA"
type textarea "x"
type textarea "PARTS S"
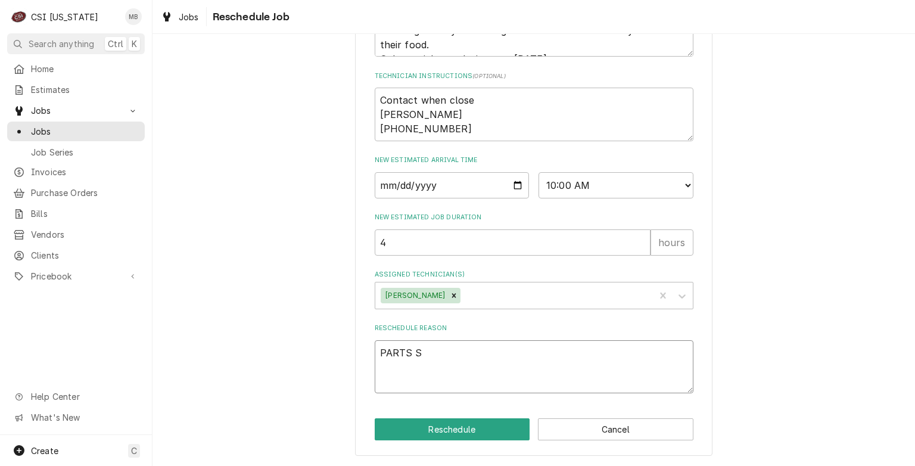
type textarea "x"
type textarea "PARTS"
type textarea "x"
type textarea "PARTS A"
type textarea "x"
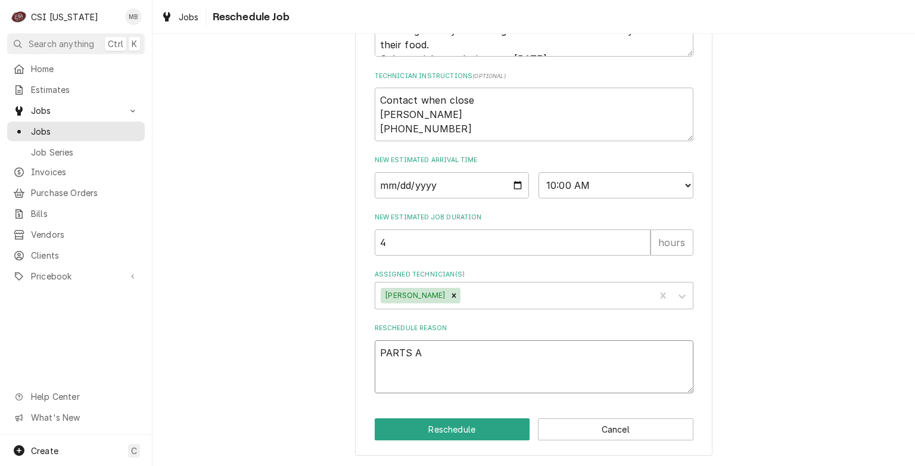
type textarea "PARTS AR"
type textarea "x"
type textarea "PARTS ARR"
type textarea "x"
type textarea "PARTS ARRI"
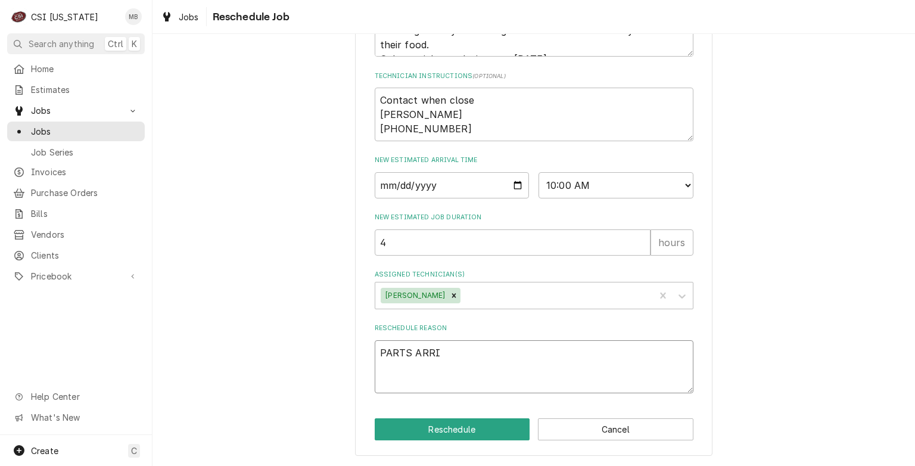
type textarea "x"
type textarea "PARTS ARRIV"
type textarea "x"
type textarea "PARTS ARRIVE"
type textarea "x"
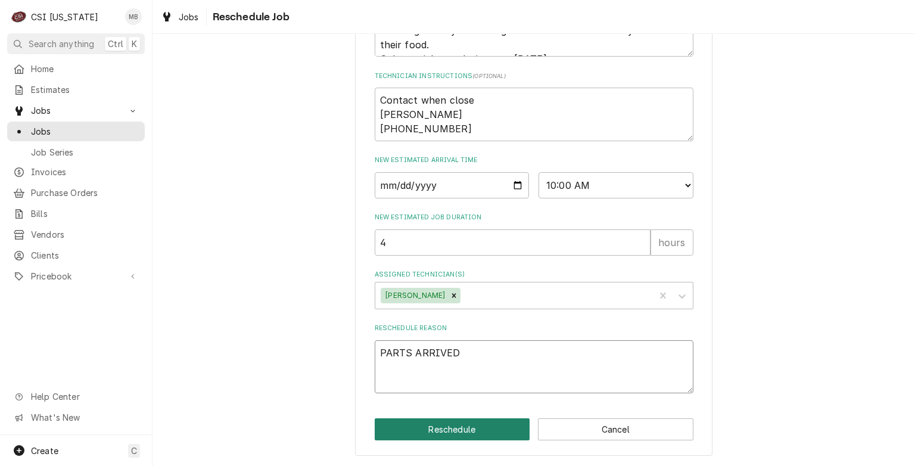
type textarea "PARTS ARRIVED"
click at [432, 427] on button "Reschedule" at bounding box center [452, 429] width 155 height 22
type textarea "x"
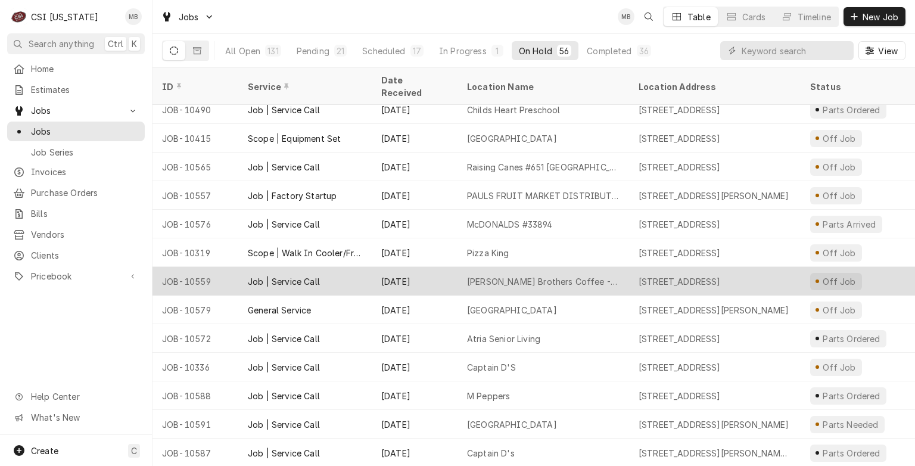
scroll to position [1118, 0]
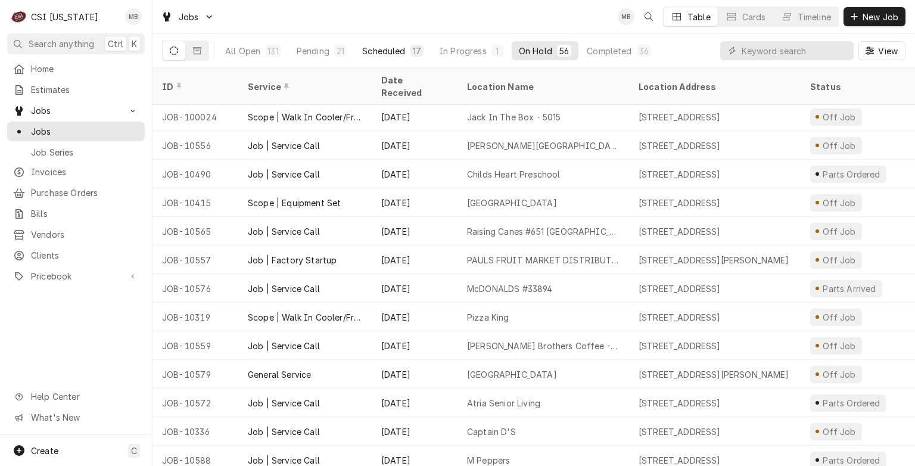
click at [373, 54] on div "Scheduled" at bounding box center [383, 51] width 43 height 13
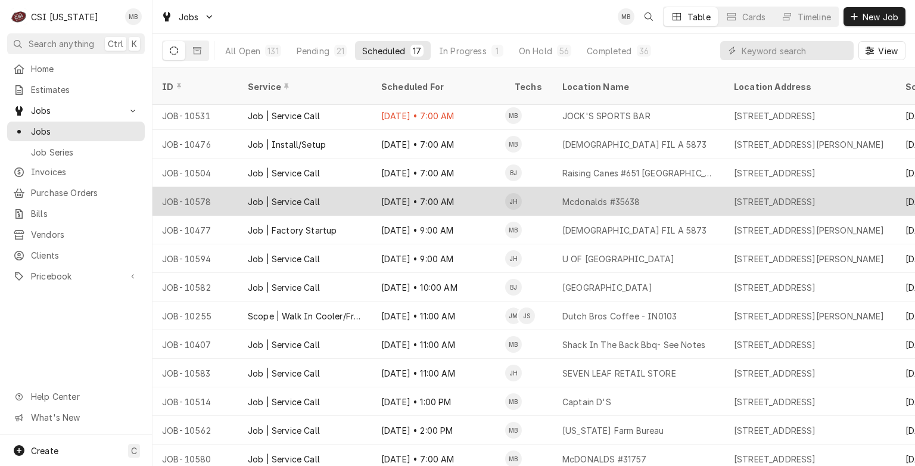
scroll to position [2, 0]
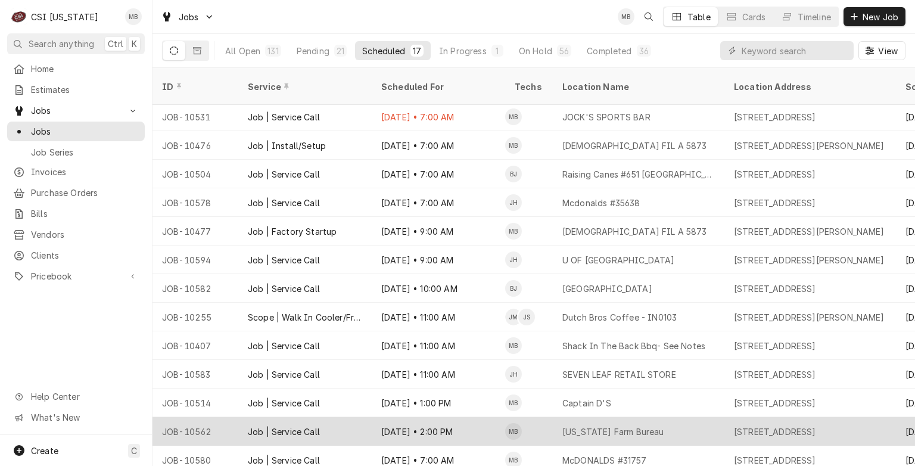
click at [493, 417] on div "[DATE] • 2:00 PM" at bounding box center [438, 431] width 133 height 29
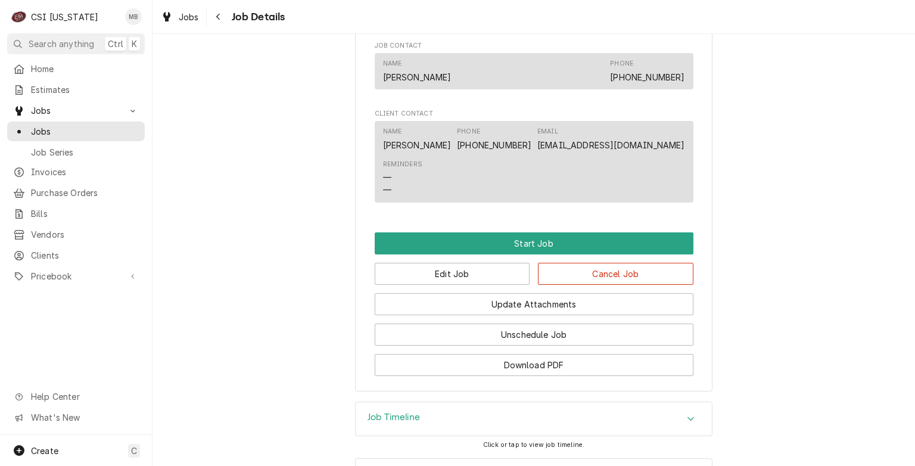
scroll to position [852, 0]
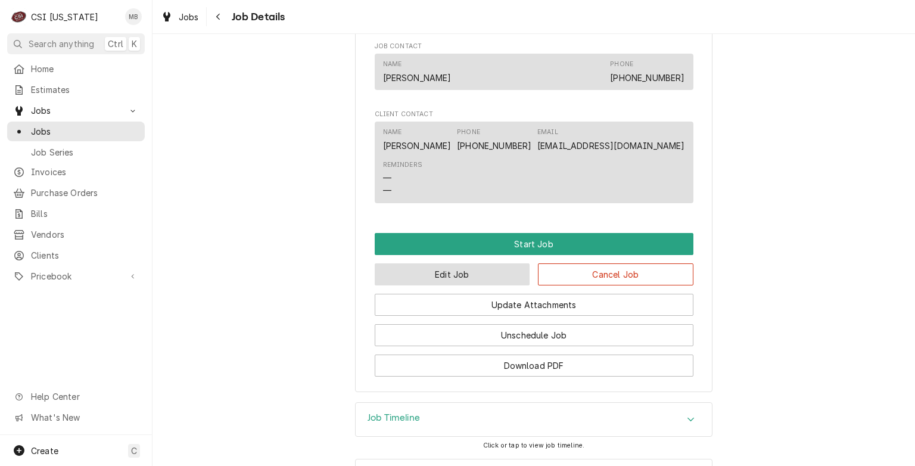
click at [473, 270] on button "Edit Job" at bounding box center [452, 274] width 155 height 22
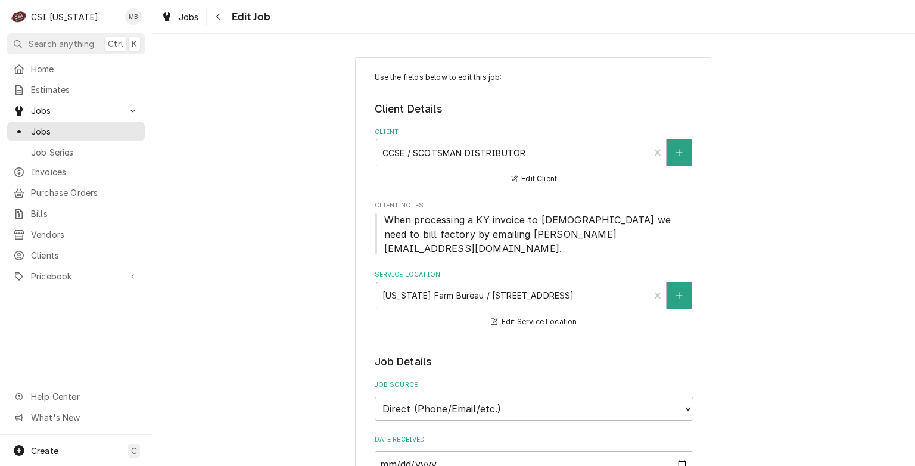
type textarea "x"
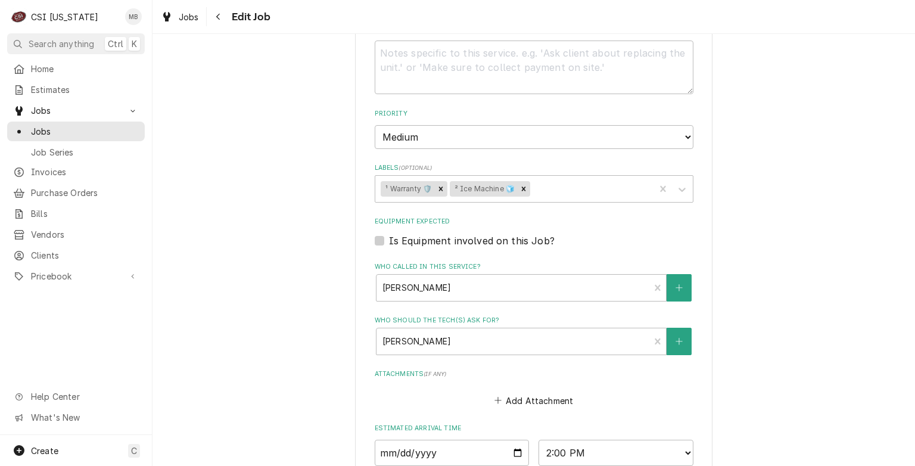
scroll to position [912, 0]
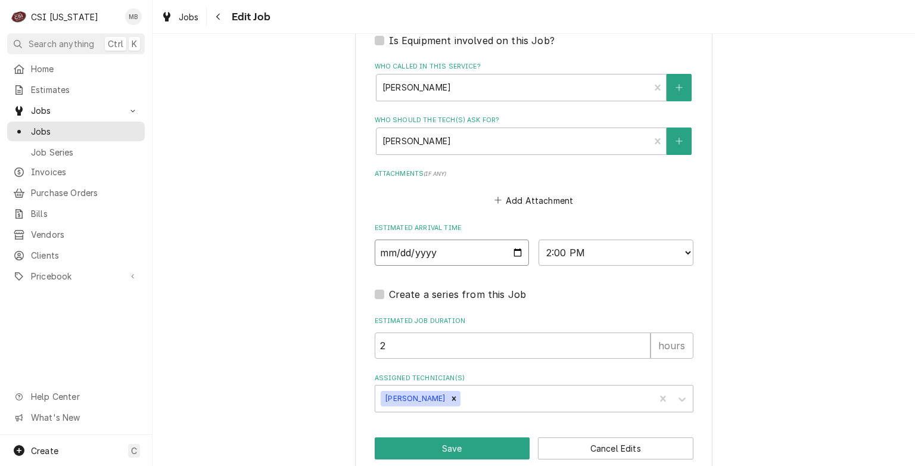
click at [508, 239] on input "[DATE]" at bounding box center [452, 252] width 155 height 26
type input "[DATE]"
click at [472, 437] on button "Save" at bounding box center [452, 448] width 155 height 22
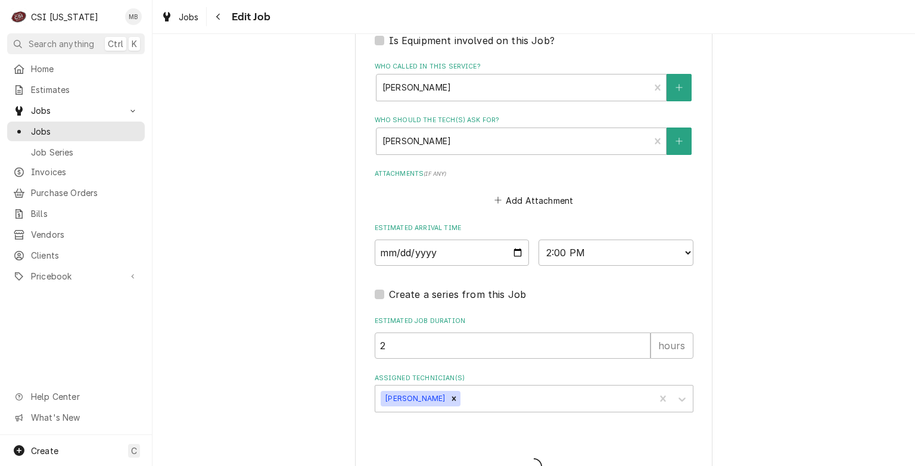
type textarea "x"
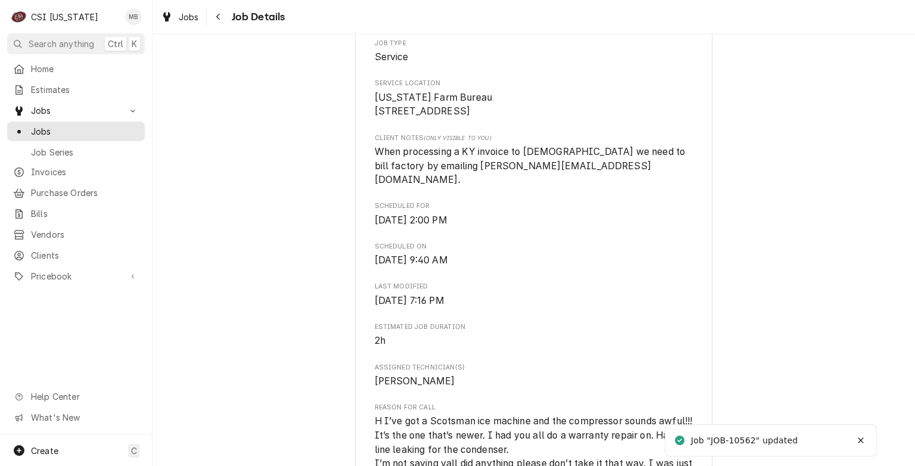
scroll to position [248, 0]
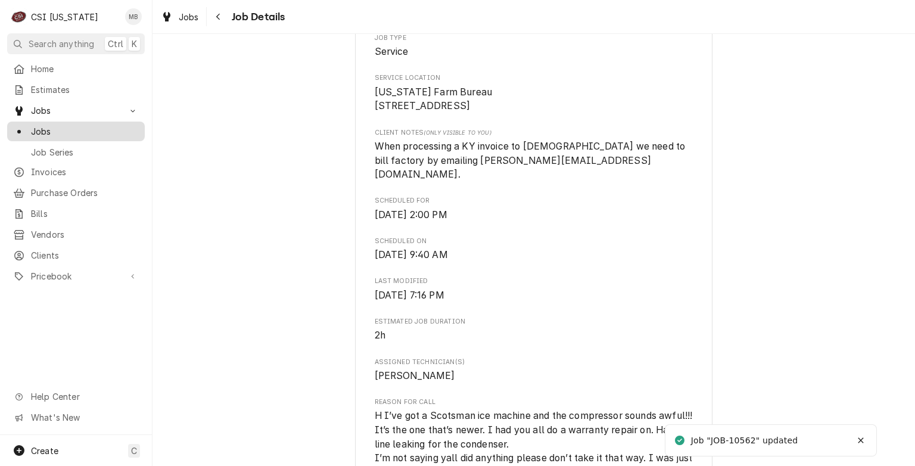
click at [40, 129] on span "Jobs" at bounding box center [85, 131] width 108 height 13
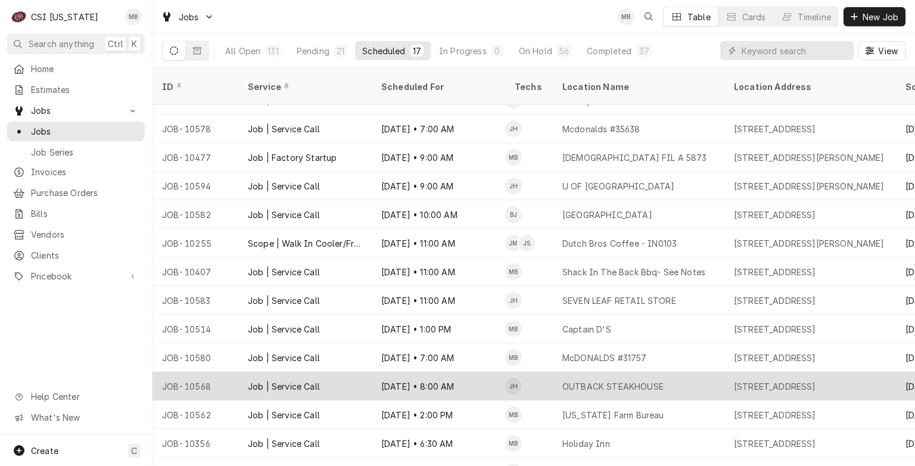
scroll to position [99, 0]
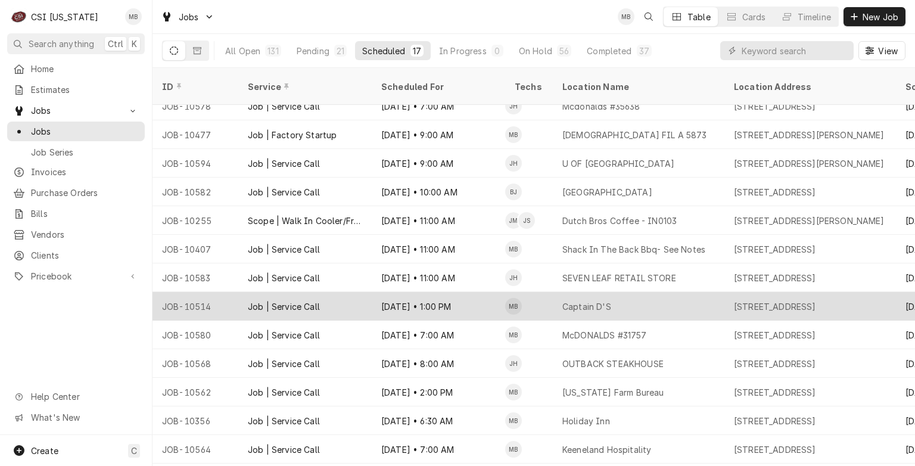
click at [454, 292] on div "[DATE] • 1:00 PM" at bounding box center [438, 306] width 133 height 29
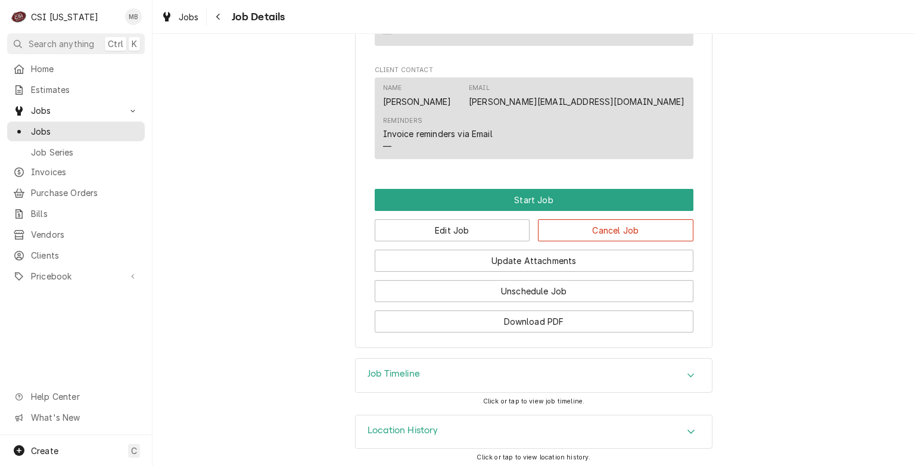
scroll to position [846, 0]
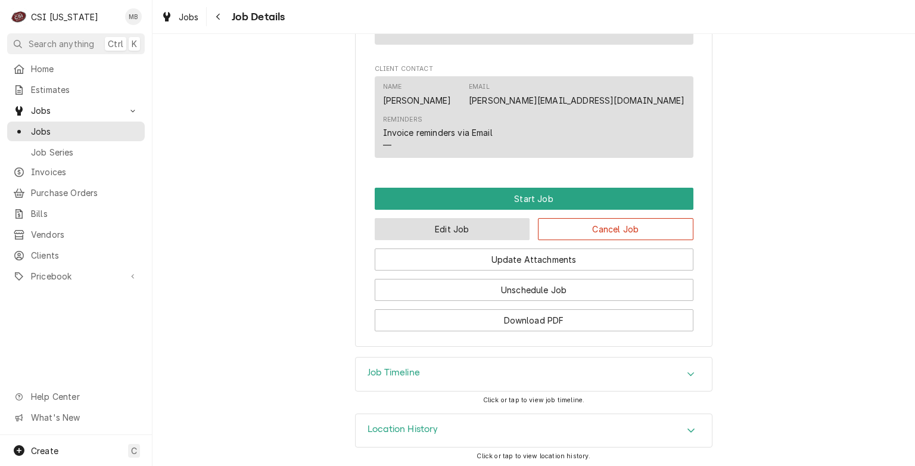
click at [466, 230] on button "Edit Job" at bounding box center [452, 229] width 155 height 22
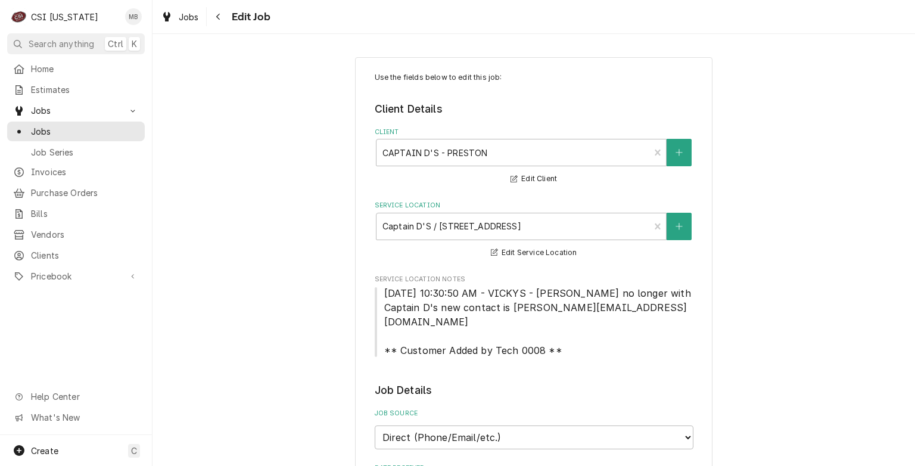
type textarea "x"
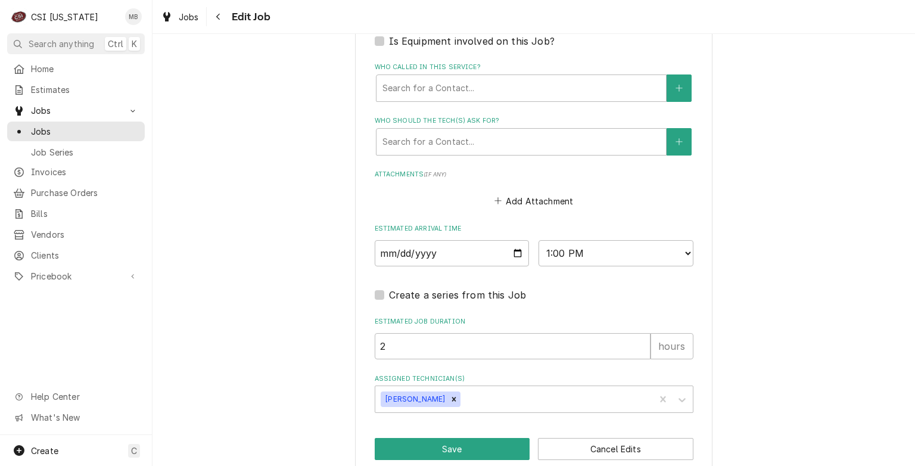
scroll to position [912, 0]
click at [570, 247] on select "AM / PM 6:00 AM 6:15 AM 6:30 AM 6:45 AM 7:00 AM 7:15 AM 7:30 AM 7:45 AM 8:00 AM…" at bounding box center [616, 252] width 155 height 26
select select "11:00:00"
click at [539, 239] on select "AM / PM 6:00 AM 6:15 AM 6:30 AM 6:45 AM 7:00 AM 7:15 AM 7:30 AM 7:45 AM 8:00 AM…" at bounding box center [616, 252] width 155 height 26
click at [515, 239] on input "[DATE]" at bounding box center [452, 252] width 155 height 26
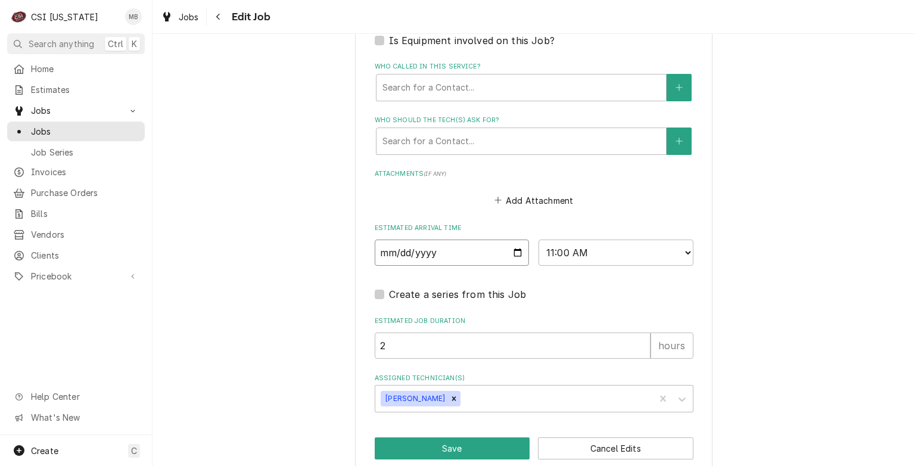
type textarea "x"
type input "2025-09-11"
click at [464, 437] on button "Save" at bounding box center [452, 448] width 155 height 22
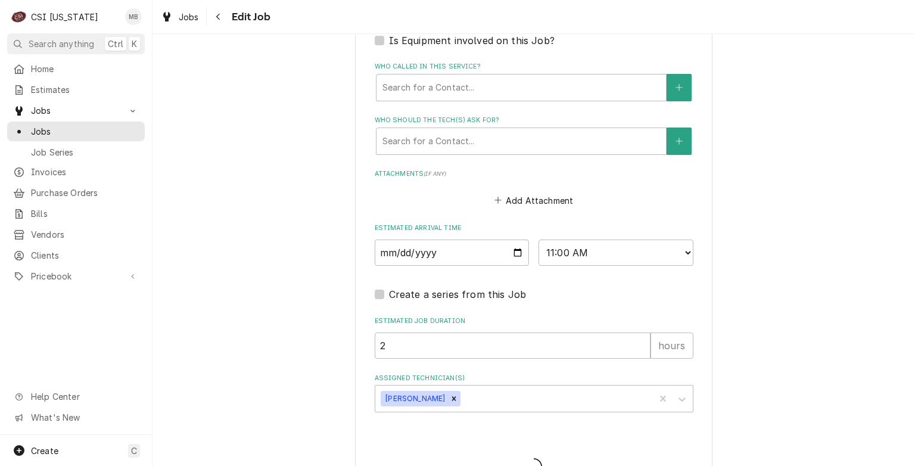
type textarea "x"
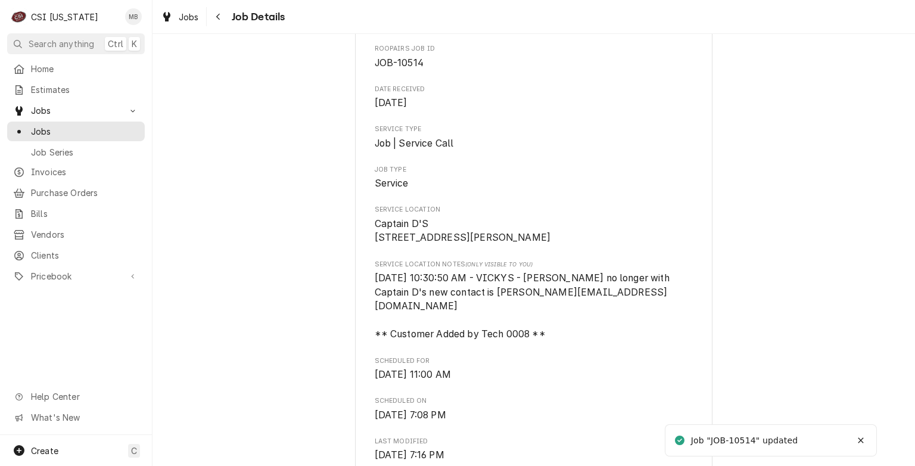
scroll to position [118, 0]
click at [37, 97] on div "Home Estimates Jobs Jobs Job Series Invoices Purchase Orders Bills Vendors Clie…" at bounding box center [76, 173] width 152 height 228
click at [45, 142] on link "Job Series" at bounding box center [76, 152] width 138 height 20
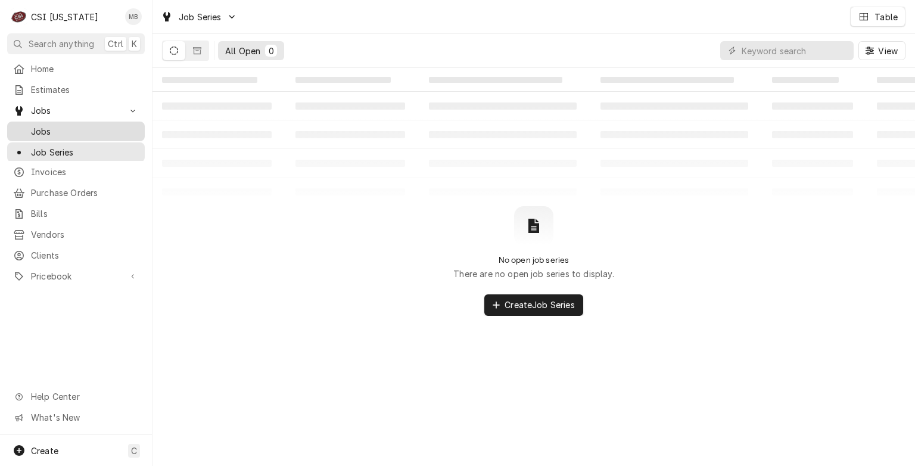
click at [46, 132] on span "Jobs" at bounding box center [85, 131] width 108 height 13
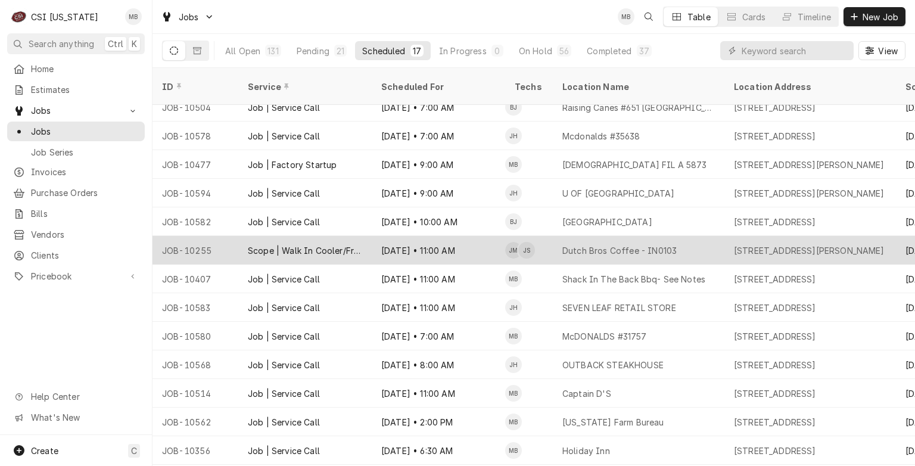
scroll to position [118, 0]
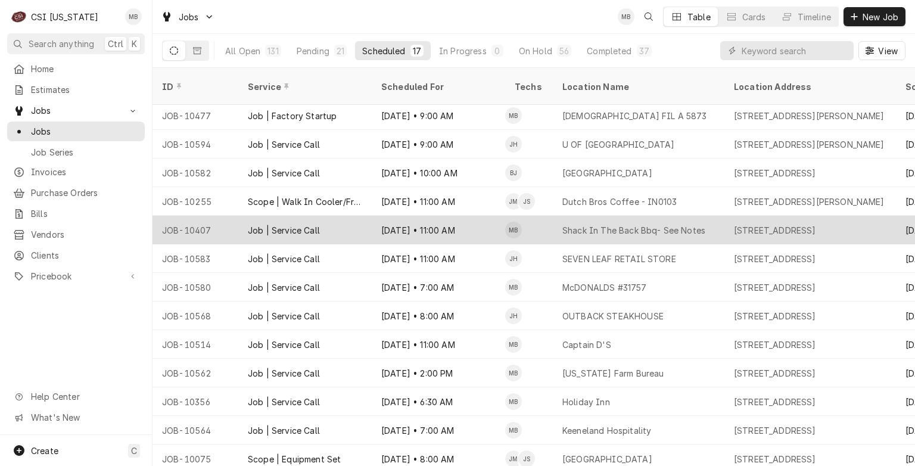
click at [406, 216] on div "[DATE] • 11:00 AM" at bounding box center [438, 230] width 133 height 29
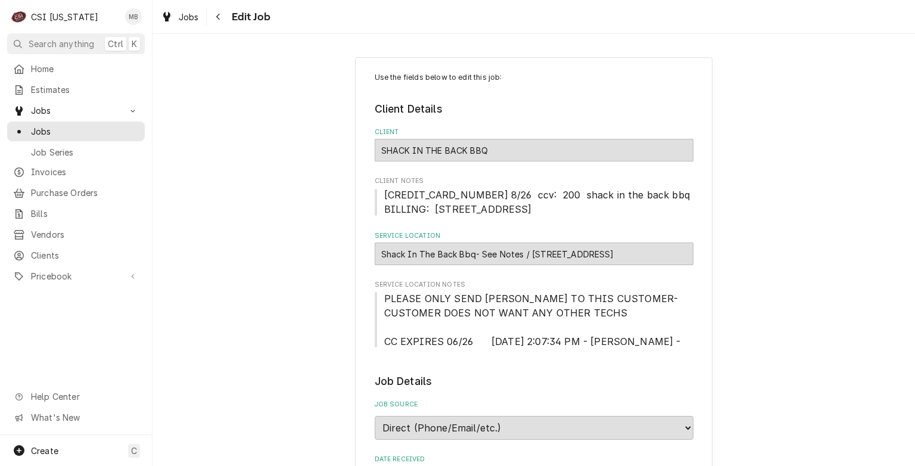
type textarea "x"
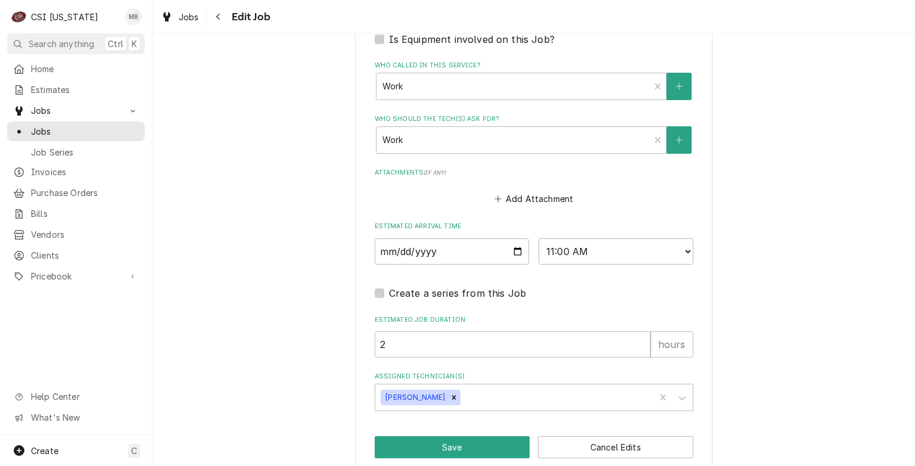
scroll to position [916, 0]
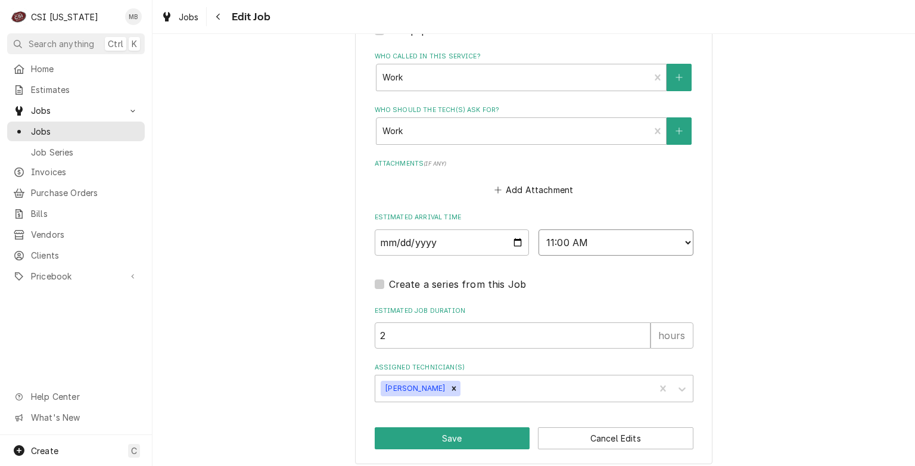
drag, startPoint x: 596, startPoint y: 238, endPoint x: 573, endPoint y: 238, distance: 23.2
click at [573, 238] on select "AM / PM 6:00 AM 6:15 AM 6:30 AM 6:45 AM 7:00 AM 7:15 AM 7:30 AM 7:45 AM 8:00 AM…" at bounding box center [616, 242] width 155 height 26
select select "13:00:00"
click at [539, 229] on select "AM / PM 6:00 AM 6:15 AM 6:30 AM 6:45 AM 7:00 AM 7:15 AM 7:30 AM 7:45 AM 8:00 AM…" at bounding box center [616, 242] width 155 height 26
click at [489, 437] on button "Save" at bounding box center [452, 438] width 155 height 22
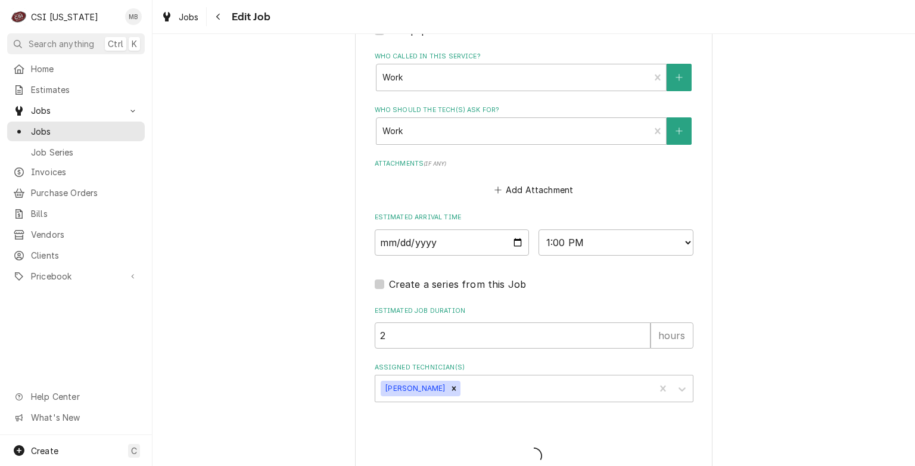
type textarea "x"
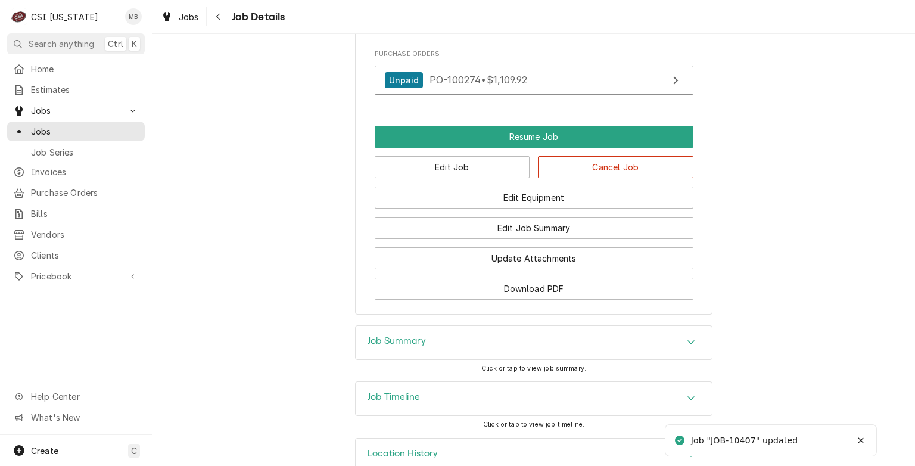
scroll to position [1373, 0]
click at [57, 133] on div "Jobs" at bounding box center [76, 131] width 133 height 15
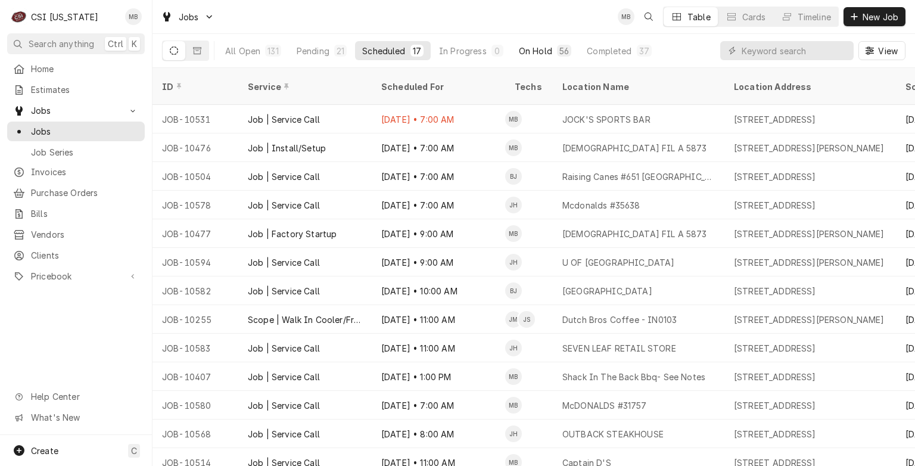
click at [546, 47] on div "On Hold" at bounding box center [535, 51] width 33 height 13
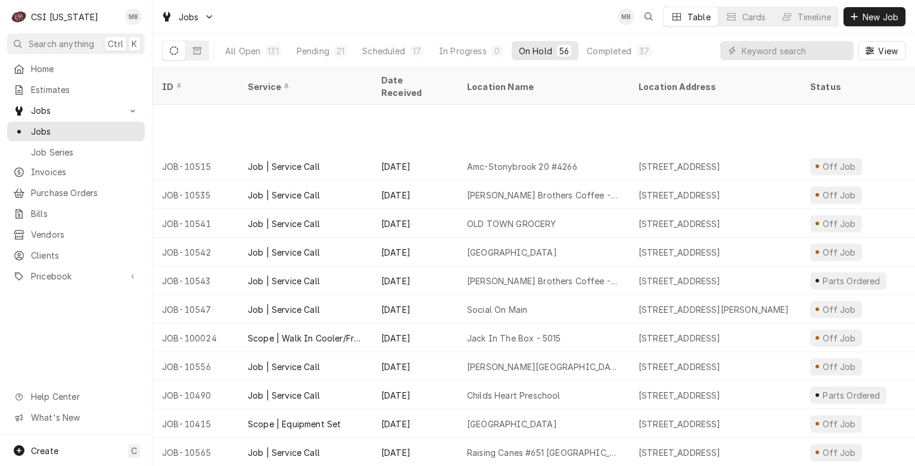
scroll to position [1006, 0]
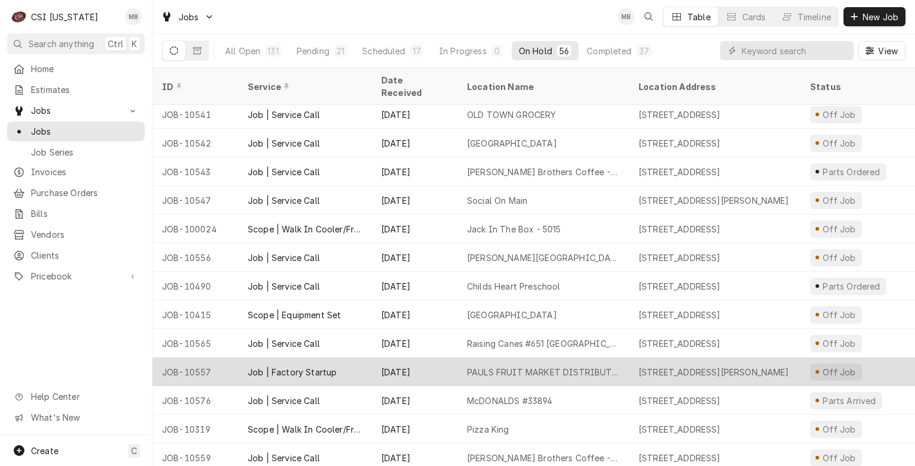
click at [553, 366] on div "PAULS FRUIT MARKET DISTRIBUTION CENTER" at bounding box center [543, 372] width 153 height 13
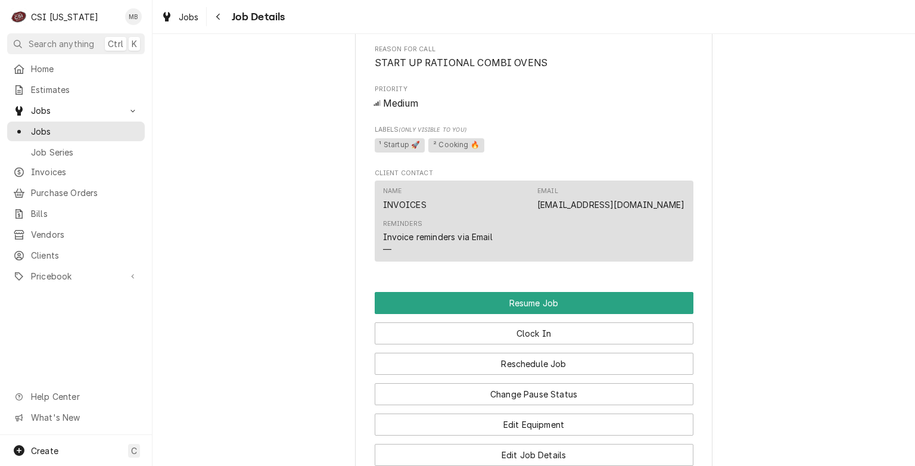
scroll to position [814, 0]
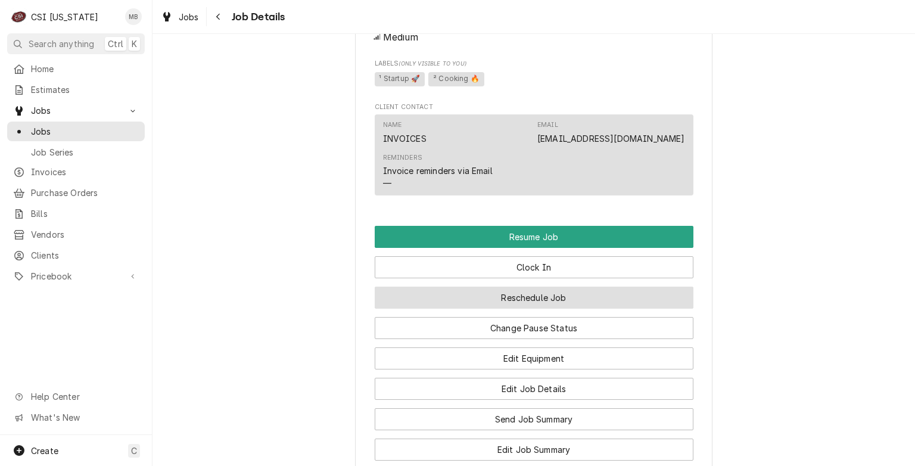
click at [540, 309] on button "Reschedule Job" at bounding box center [534, 298] width 319 height 22
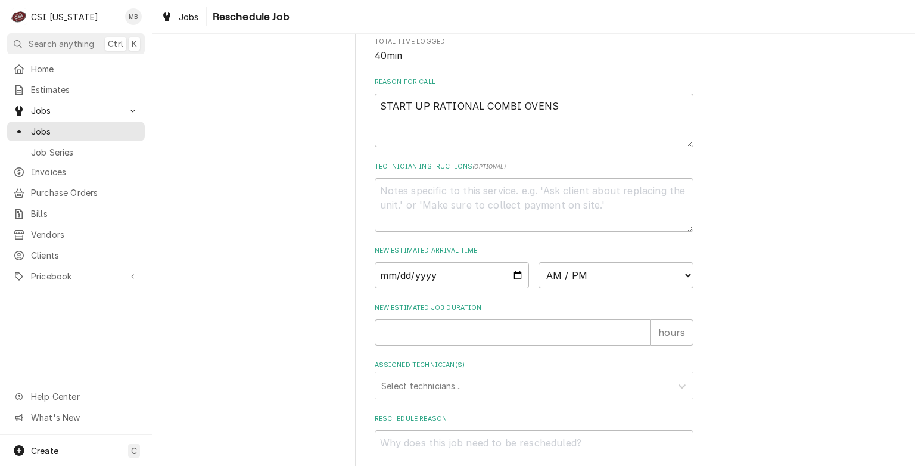
scroll to position [360, 0]
click at [517, 287] on input "Date" at bounding box center [452, 275] width 155 height 26
type input "[DATE]"
type textarea "x"
click at [568, 303] on div "Please provide some additional details to reschedule this job. Roopairs Job ID …" at bounding box center [534, 98] width 319 height 772
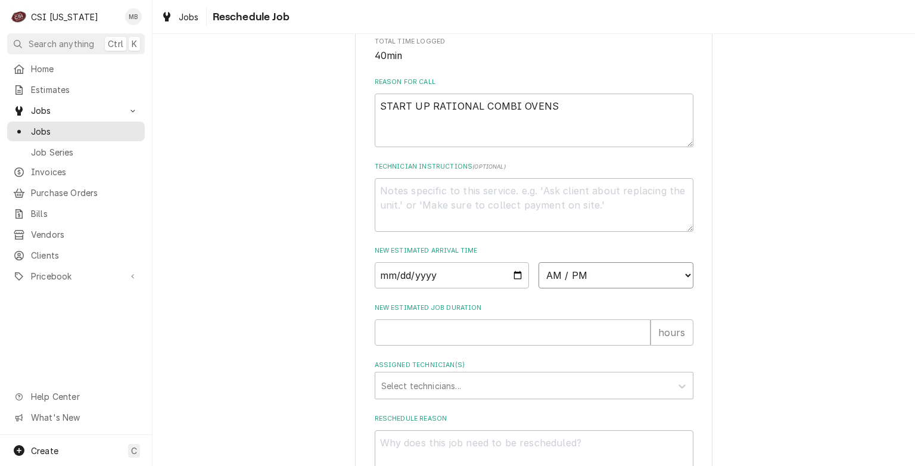
click at [565, 288] on select "AM / PM 6:00 AM 6:15 AM 6:30 AM 6:45 AM 7:00 AM 7:15 AM 7:30 AM 7:45 AM 8:00 AM…" at bounding box center [616, 275] width 155 height 26
select select "11:00:00"
click at [539, 276] on select "AM / PM 6:00 AM 6:15 AM 6:30 AM 6:45 AM 7:00 AM 7:15 AM 7:30 AM 7:45 AM 8:00 AM…" at bounding box center [616, 275] width 155 height 26
click at [424, 343] on input "New Estimated Job Duration" at bounding box center [513, 332] width 276 height 26
type textarea "x"
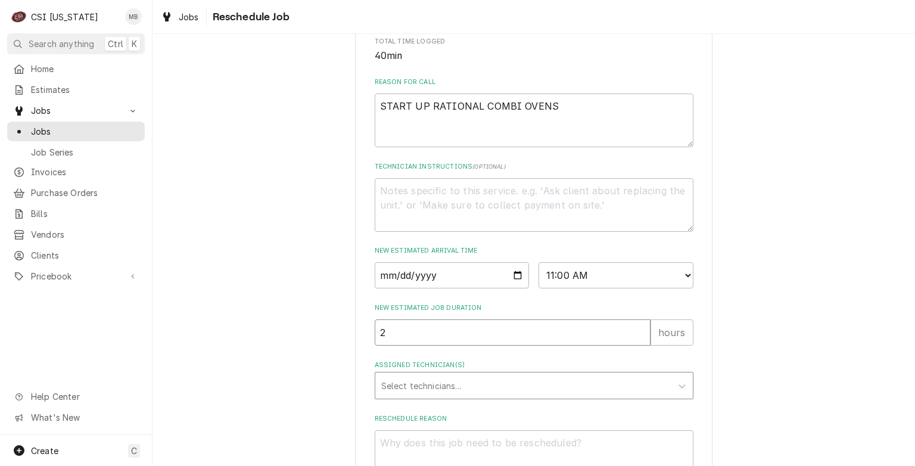
type input "2"
click at [431, 396] on div "Assigned Technician(s)" at bounding box center [523, 385] width 284 height 21
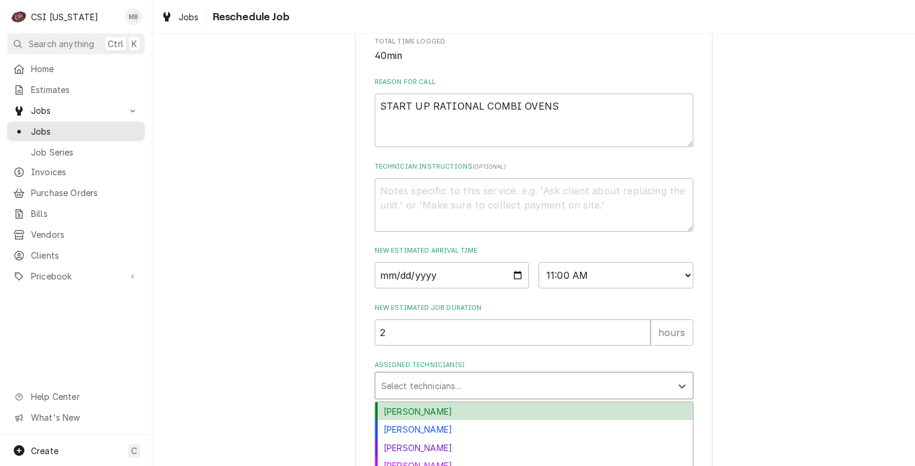
scroll to position [463, 0]
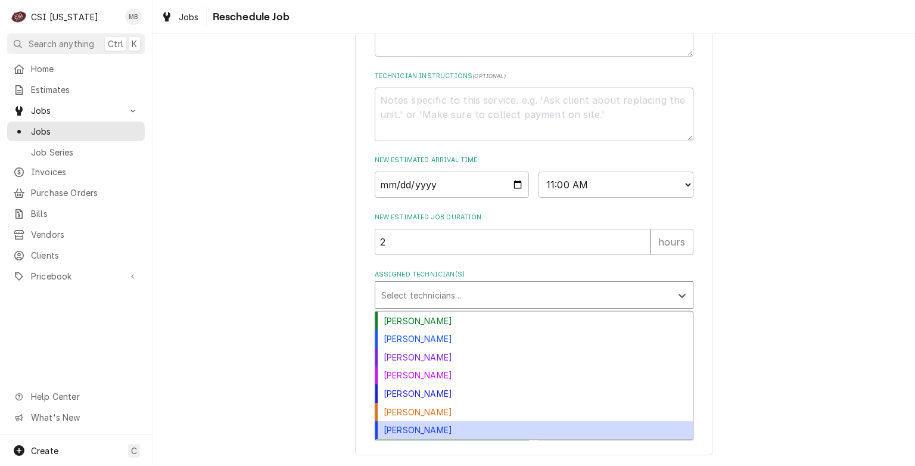
click at [431, 424] on div "[PERSON_NAME]" at bounding box center [534, 430] width 318 height 18
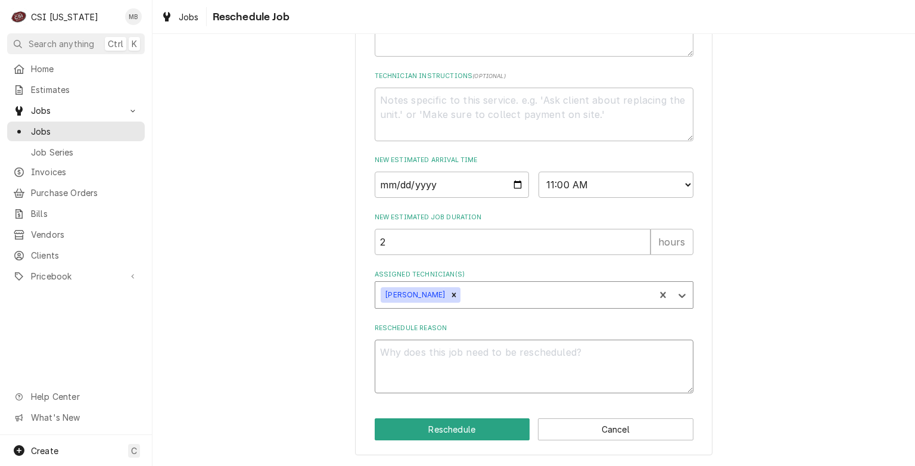
click at [462, 356] on textarea "Reschedule Reason" at bounding box center [534, 367] width 319 height 54
type textarea "x"
type textarea "S"
type textarea "x"
type textarea "STA"
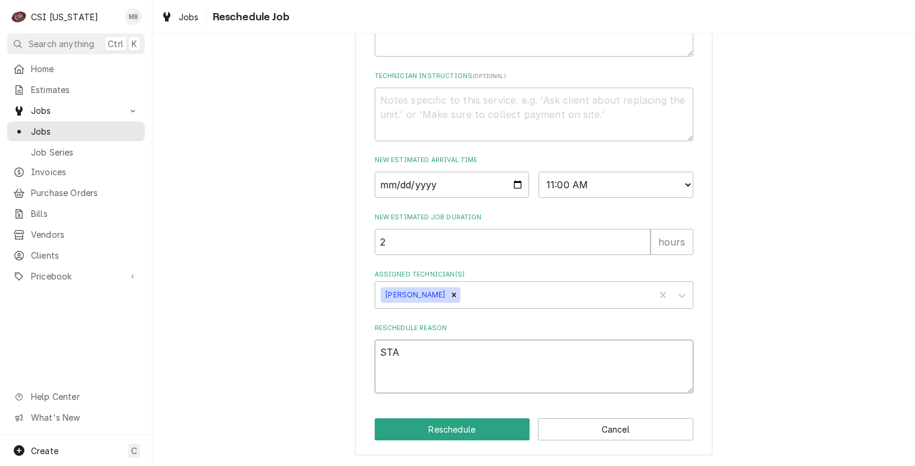
type textarea "x"
type textarea "STAR"
type textarea "x"
type textarea "START"
type textarea "x"
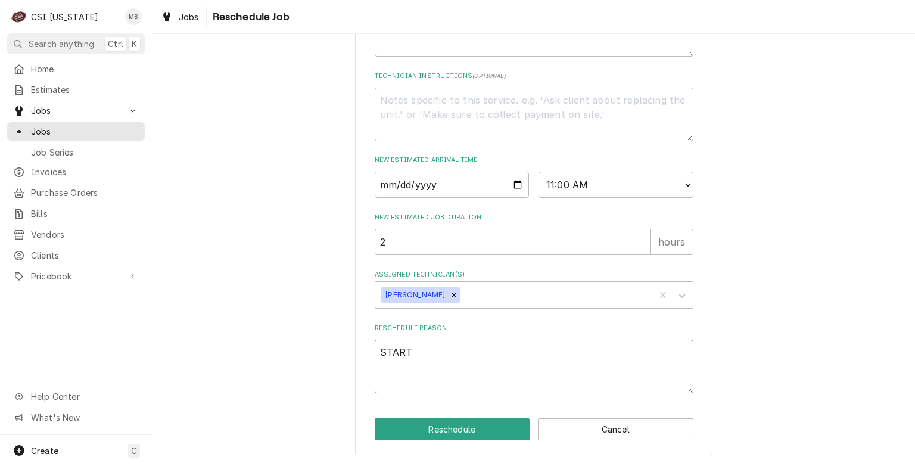
type textarea "START"
type textarea "x"
type textarea "START U"
type textarea "x"
type textarea "START UP"
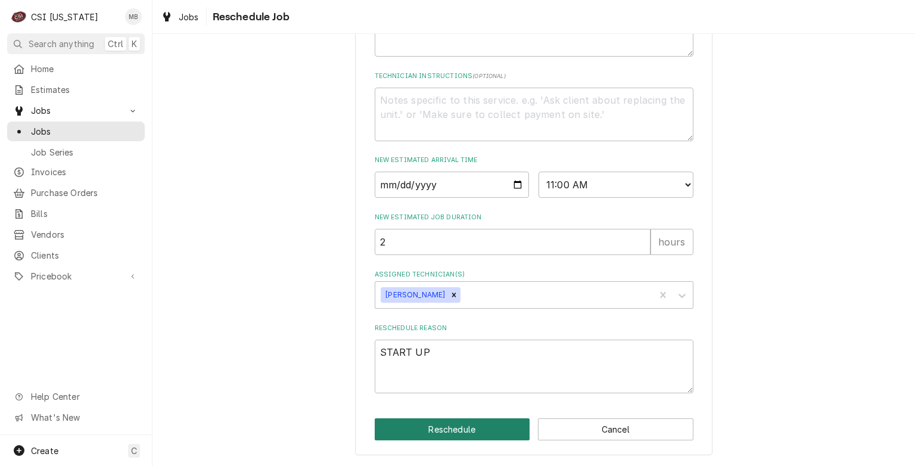
click at [468, 425] on button "Reschedule" at bounding box center [452, 429] width 155 height 22
type textarea "x"
